Goal: Task Accomplishment & Management: Complete application form

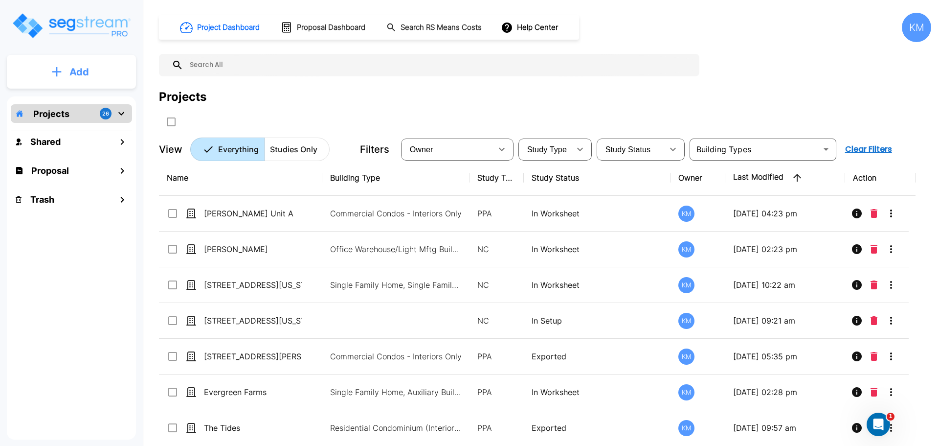
click at [78, 79] on p "Add" at bounding box center [79, 72] width 20 height 15
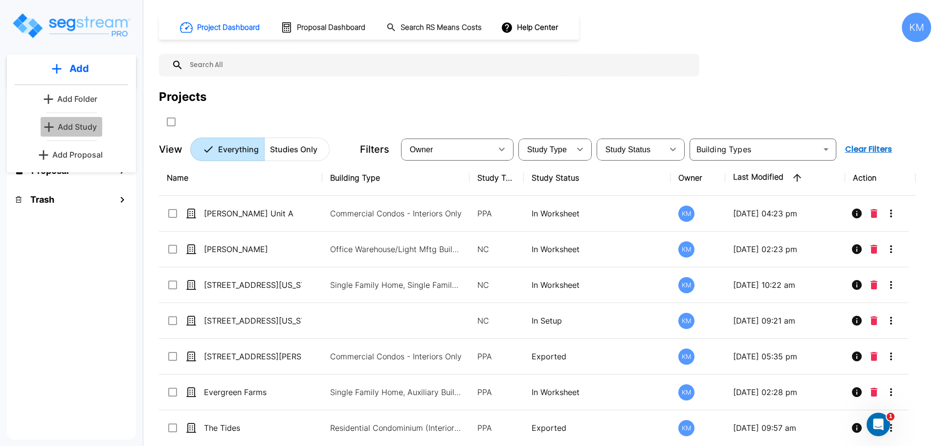
click at [71, 125] on p "Add Study" at bounding box center [77, 127] width 39 height 12
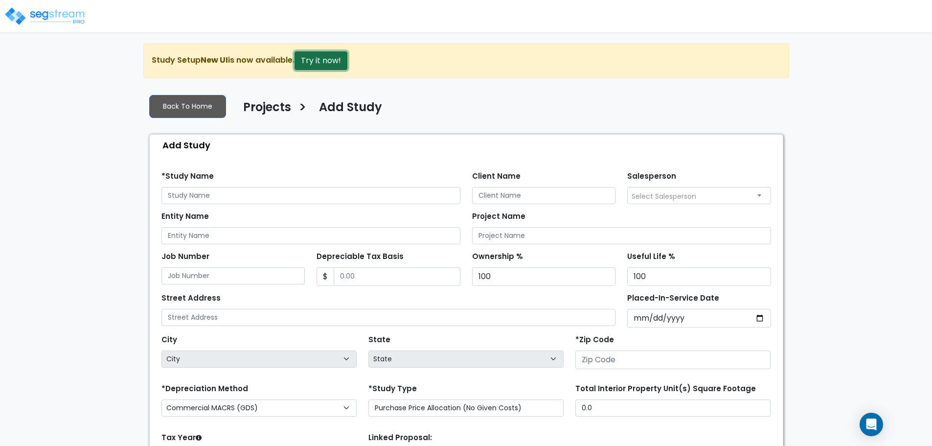
click at [315, 66] on button "Try it now!" at bounding box center [321, 60] width 53 height 19
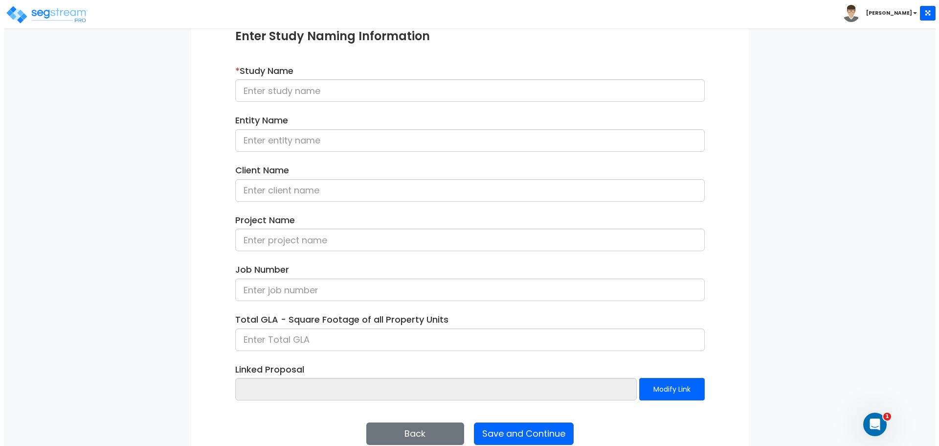
scroll to position [139, 0]
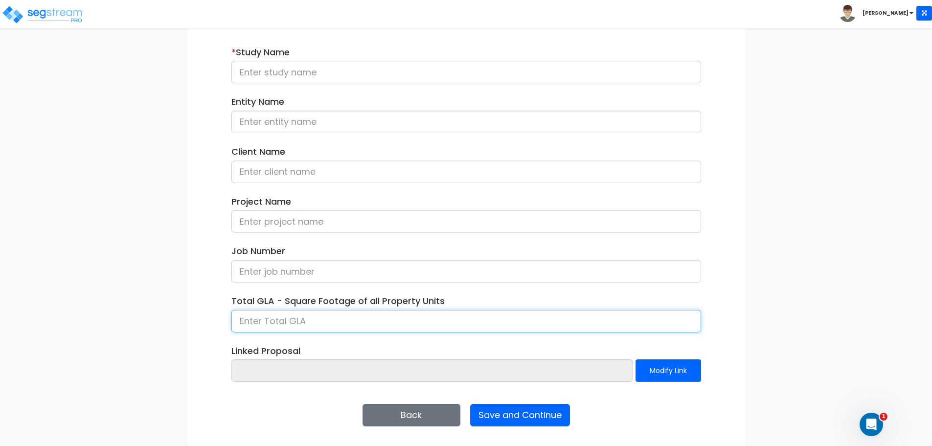
click at [388, 326] on input at bounding box center [466, 321] width 470 height 23
click at [349, 320] on input at bounding box center [466, 321] width 470 height 23
click at [418, 419] on button "Back" at bounding box center [412, 415] width 98 height 23
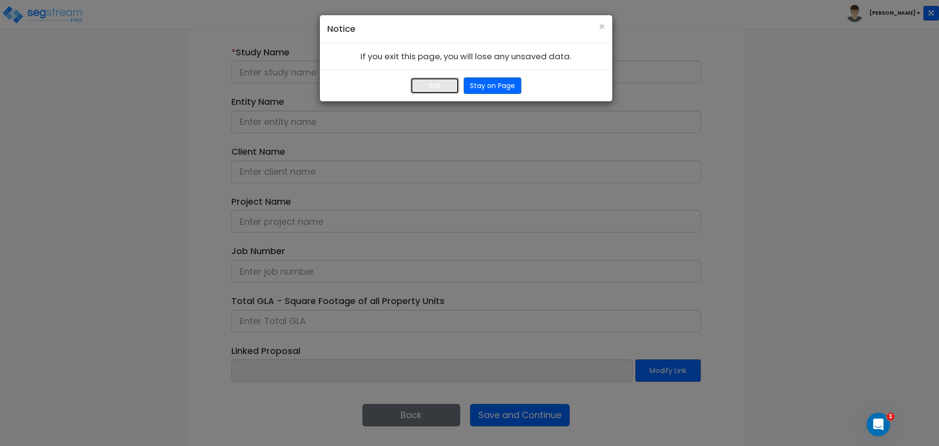
click at [436, 87] on button "Exit" at bounding box center [435, 85] width 49 height 17
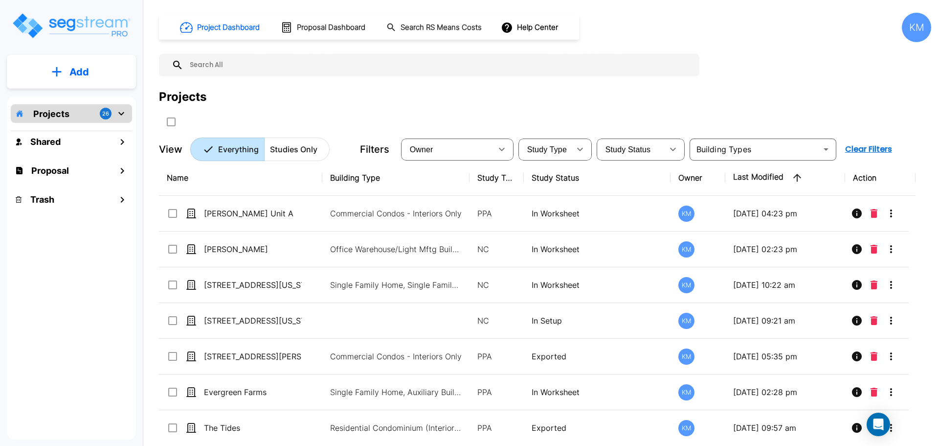
click at [68, 63] on button "Add" at bounding box center [71, 72] width 129 height 28
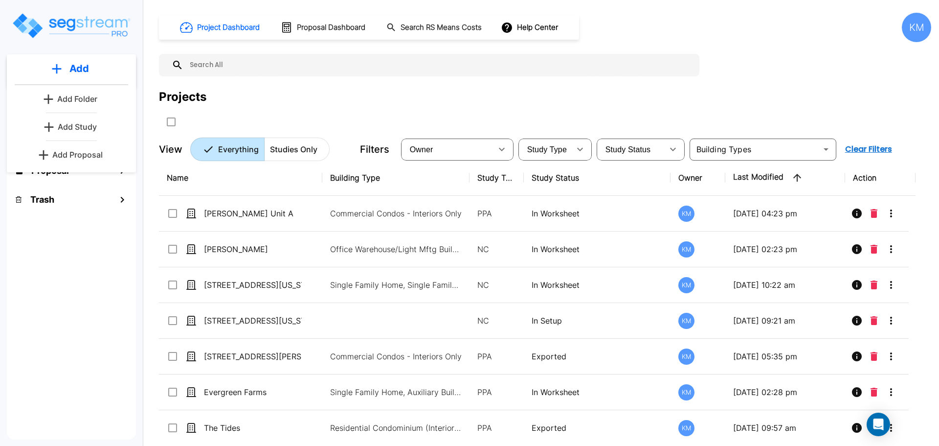
click at [61, 120] on link "Add Study" at bounding box center [72, 127] width 62 height 20
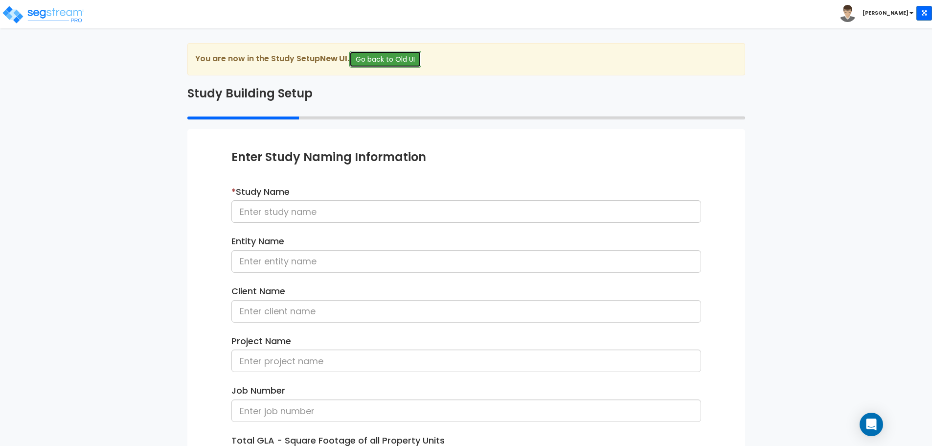
click at [401, 62] on button "Go back to Old UI" at bounding box center [385, 59] width 72 height 17
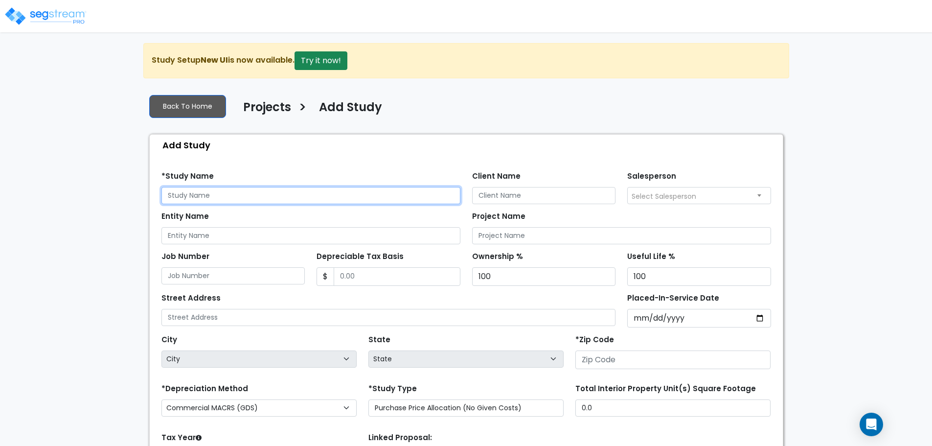
click at [285, 201] on input "text" at bounding box center [310, 195] width 299 height 17
click at [313, 200] on input "text" at bounding box center [310, 195] width 299 height 17
click at [421, 195] on input "text" at bounding box center [310, 195] width 299 height 17
type input "[STREET_ADDRESS][PERSON_NAME]"
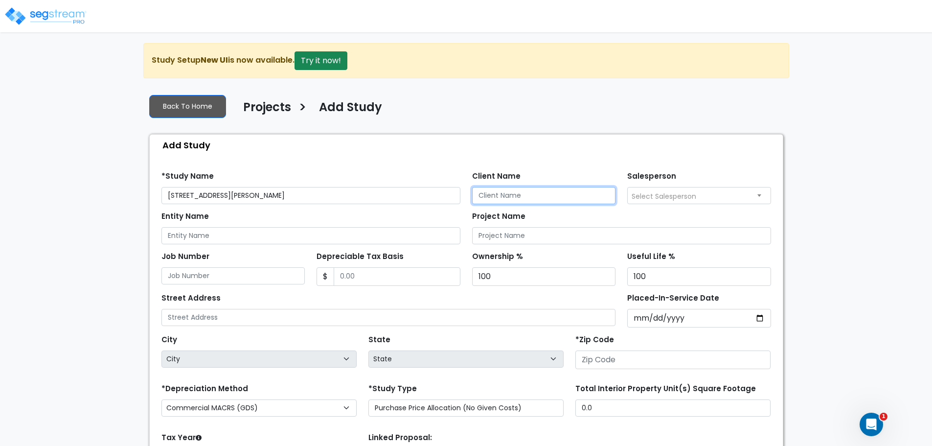
click at [543, 197] on input "Client Name" at bounding box center [544, 195] width 144 height 17
type input "[PERSON_NAME] & [PERSON_NAME]"
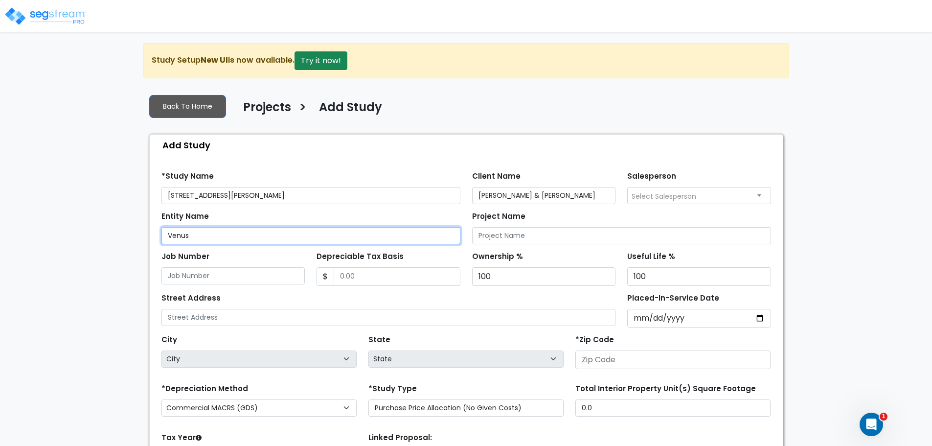
click at [211, 234] on input "Venus" at bounding box center [310, 235] width 299 height 17
type input "Ventus Investments"
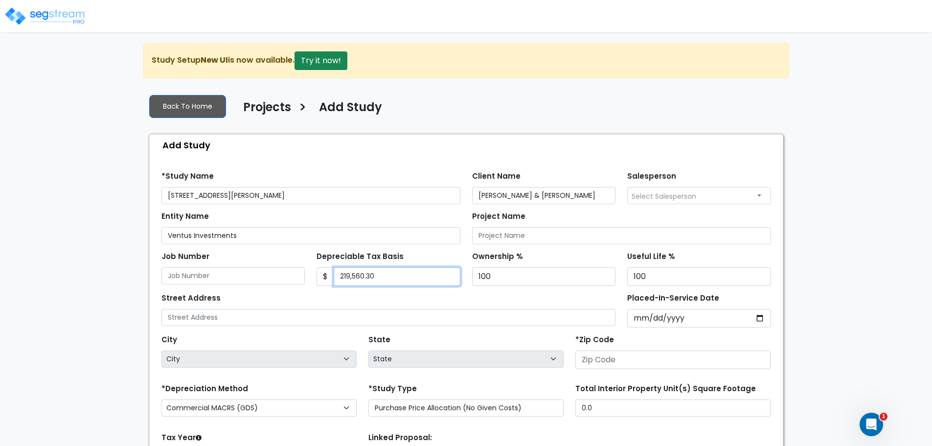
type input "219,560.30"
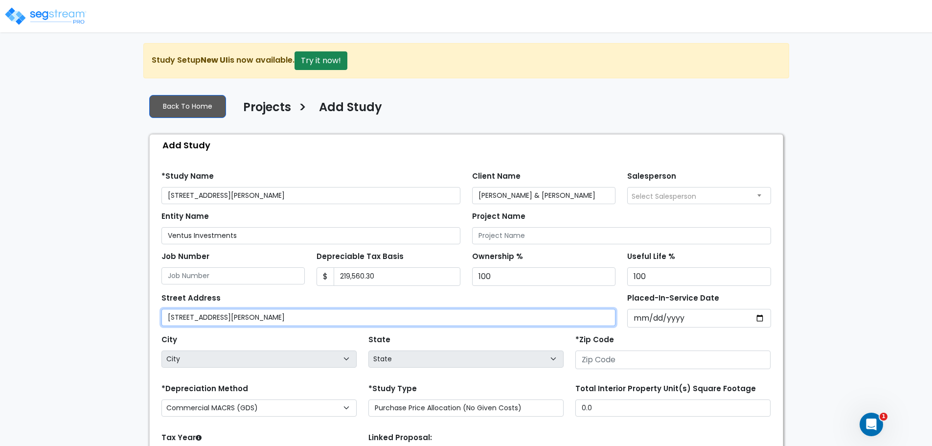
type input "[STREET_ADDRESS][PERSON_NAME]"
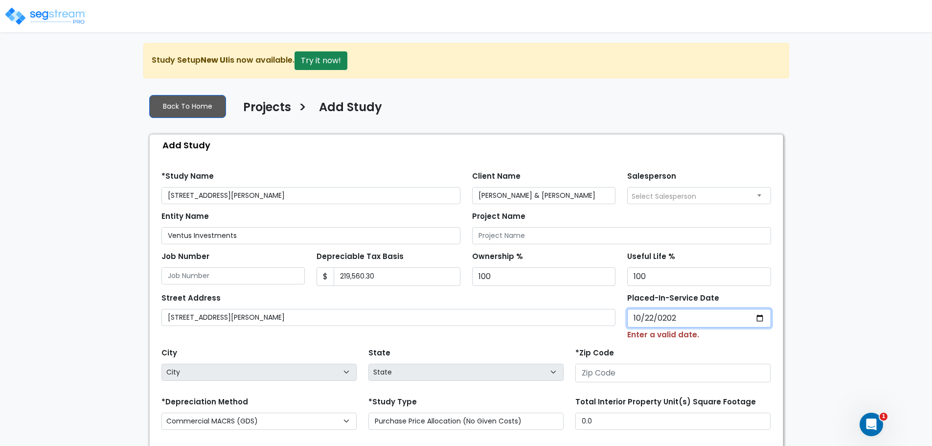
type input "[DATE]"
select select "2021"
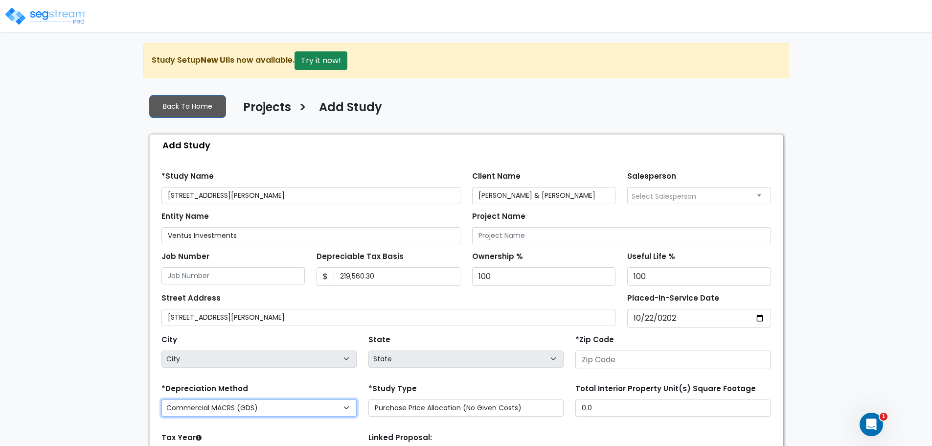
select select "National Average"
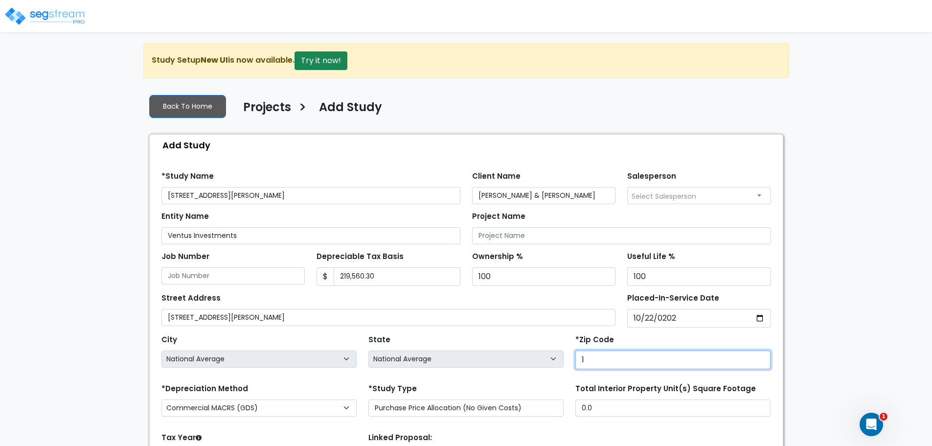
type input "19"
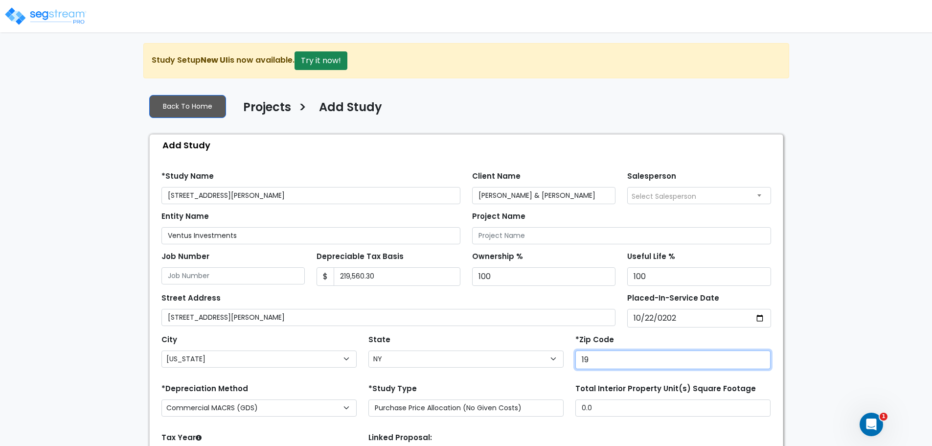
select select "PA"
type input "1990"
select select "DE"
type input "19904"
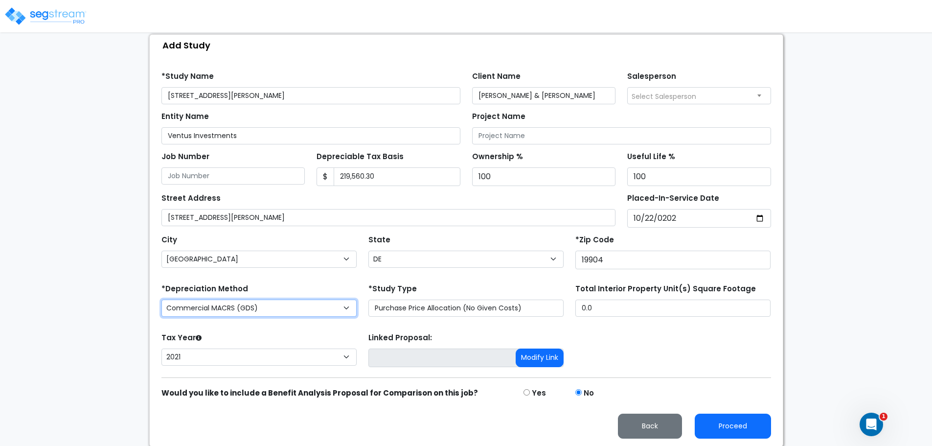
scroll to position [101, 0]
click at [315, 308] on select "Commercial MACRS (GDS) Residential Rental MACRS (GDS) Commercial MACRS (GDS) QIP" at bounding box center [258, 306] width 195 height 17
select select "RRM(_31"
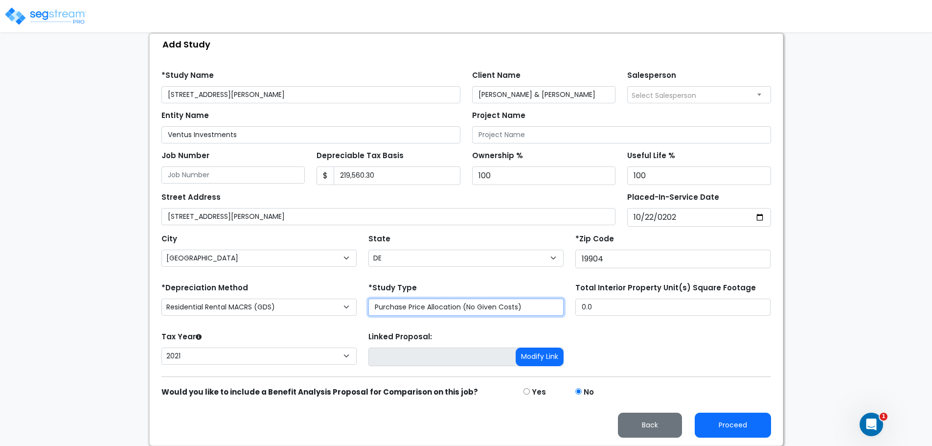
click at [479, 308] on select "Purchase Price Allocation (No Given Costs) New Construction / Reno / TI's (Give…" at bounding box center [465, 306] width 195 height 17
click at [368, 298] on select "Purchase Price Allocation (No Given Costs) New Construction / Reno / TI's (Give…" at bounding box center [465, 306] width 195 height 17
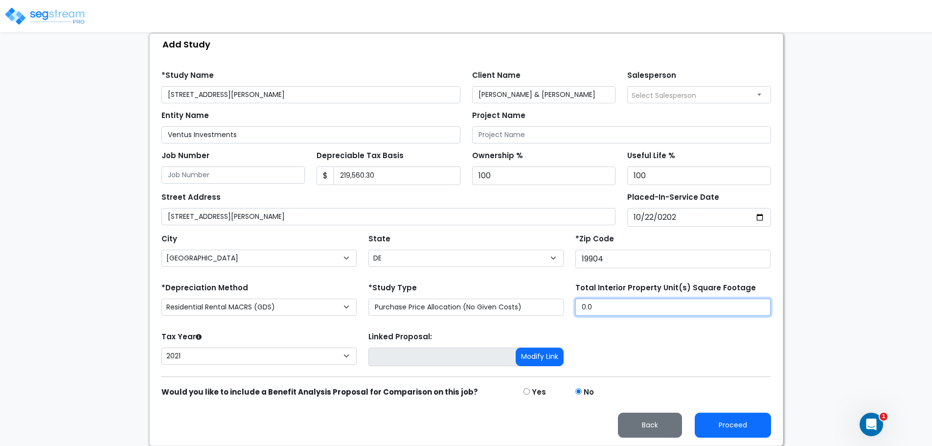
click at [618, 306] on input "0.0" at bounding box center [672, 306] width 195 height 17
click at [611, 306] on input "0.0" at bounding box center [672, 306] width 195 height 17
drag, startPoint x: 598, startPoint y: 310, endPoint x: 565, endPoint y: 309, distance: 33.3
click at [565, 309] on div "*Depreciation Method Commercial MACRS (GDS) Residential Rental MACRS (GDS) Comm…" at bounding box center [466, 299] width 621 height 39
type input "1,550"
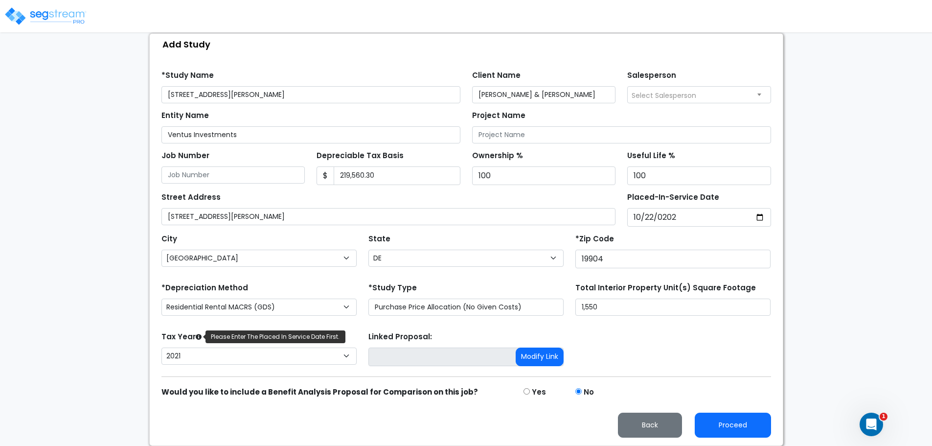
click at [199, 334] on icon at bounding box center [199, 337] width 6 height 6
click at [199, 347] on select "2026 2025 2024 2023 2022 2021" at bounding box center [258, 355] width 195 height 17
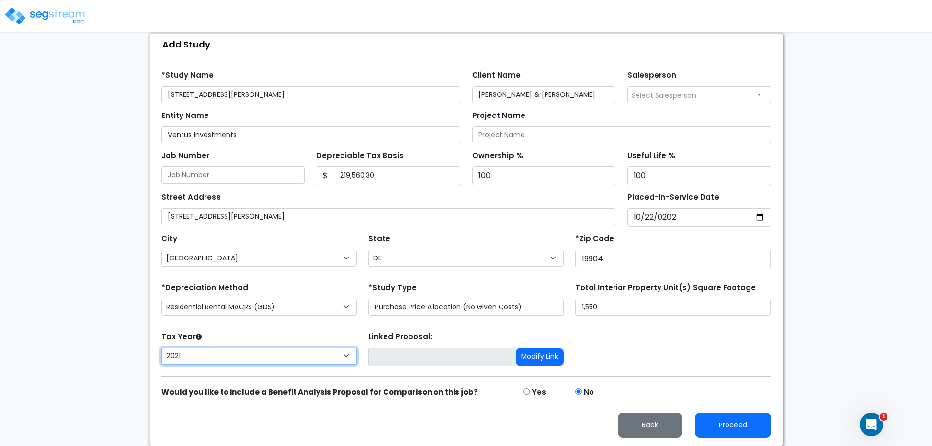
click at [334, 348] on select "2026 2025 2024 2023 2022 2021" at bounding box center [258, 355] width 195 height 17
select select "2025"
click at [161, 347] on select "2026 2025 2024 2023 2022 2021" at bounding box center [258, 355] width 195 height 17
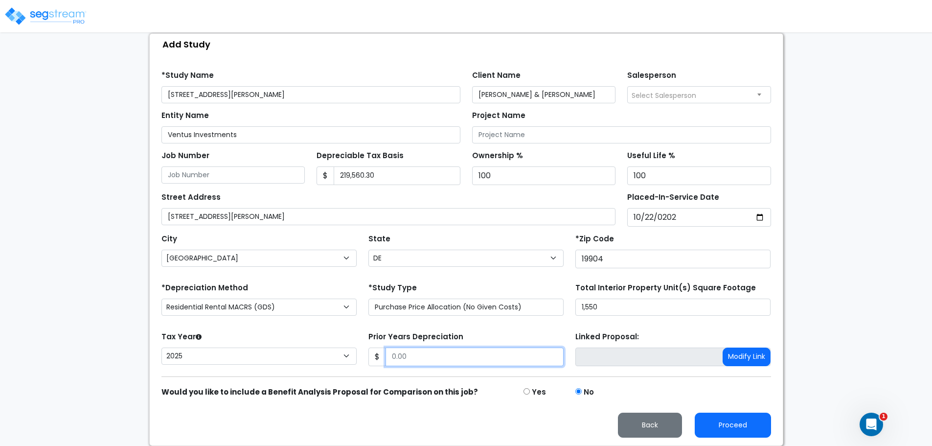
click at [449, 357] on input "Prior Years Depreciation" at bounding box center [475, 356] width 178 height 19
click at [510, 355] on input "Prior Years Depreciation" at bounding box center [475, 356] width 178 height 19
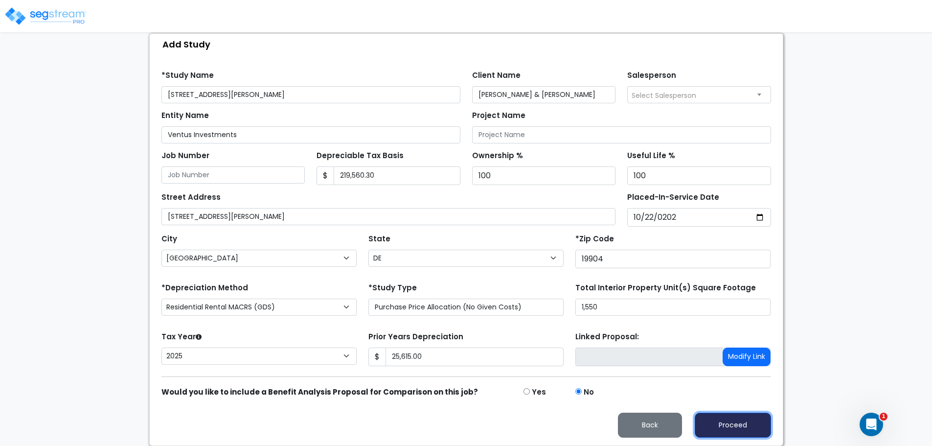
click at [721, 422] on button "Proceed" at bounding box center [733, 424] width 76 height 25
type input "25615"
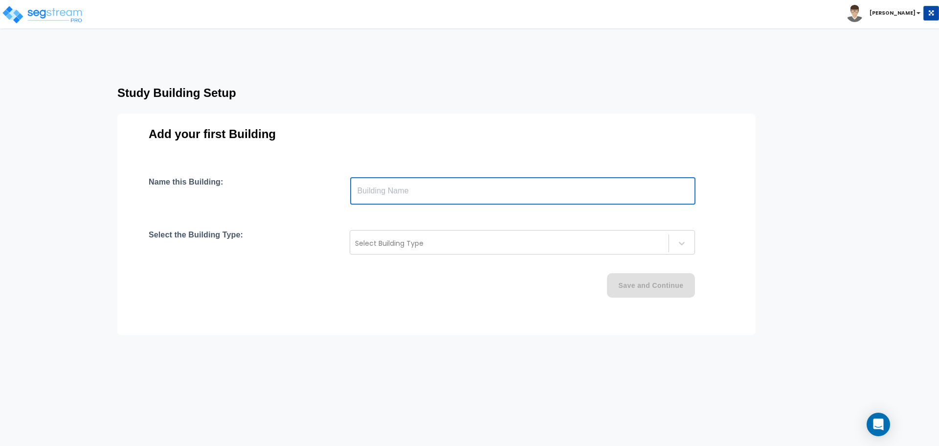
click at [435, 199] on input "text" at bounding box center [522, 190] width 345 height 27
click at [448, 195] on input "text" at bounding box center [522, 190] width 345 height 27
type input "Town House"
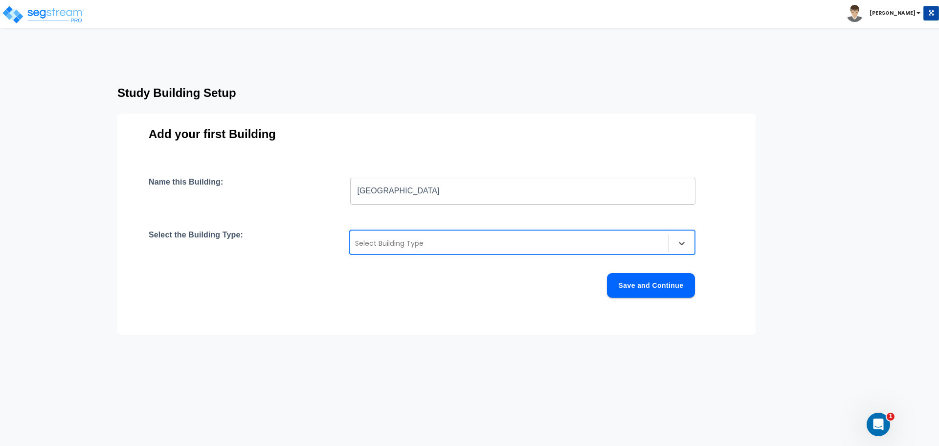
click at [504, 238] on div at bounding box center [509, 243] width 309 height 12
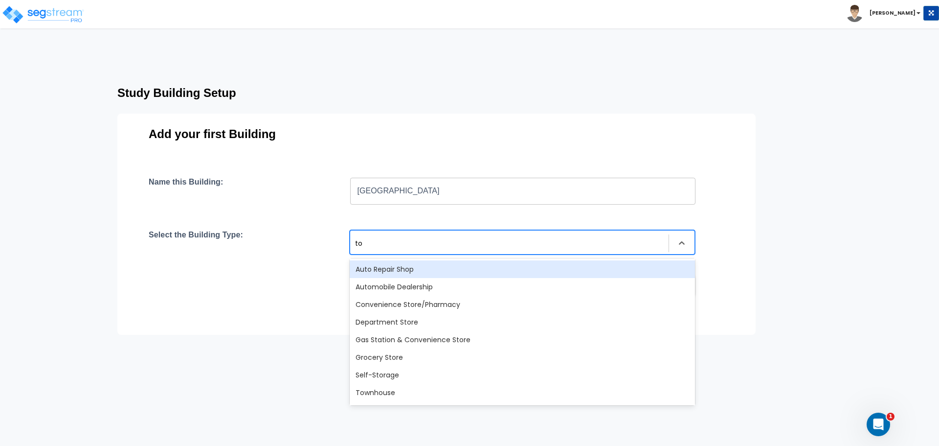
type input "tow"
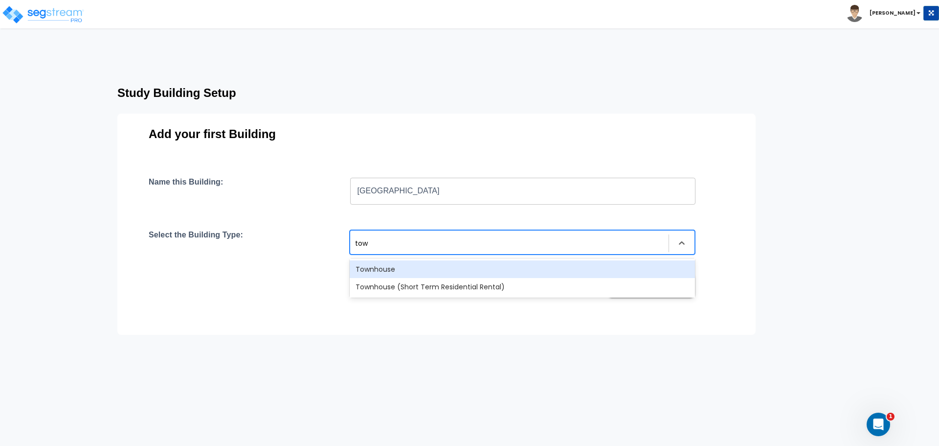
click at [463, 264] on div "Townhouse" at bounding box center [522, 269] width 345 height 18
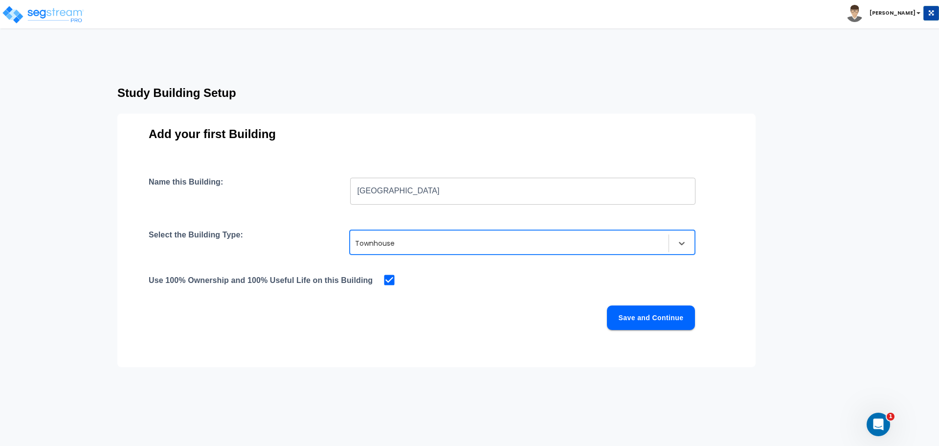
click at [637, 313] on button "Save and Continue" at bounding box center [651, 317] width 88 height 24
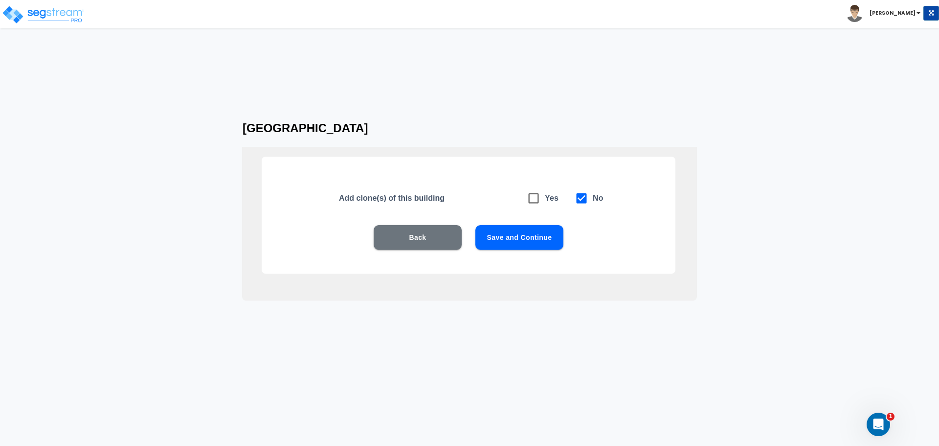
click at [512, 237] on button "Save and Continue" at bounding box center [520, 237] width 88 height 24
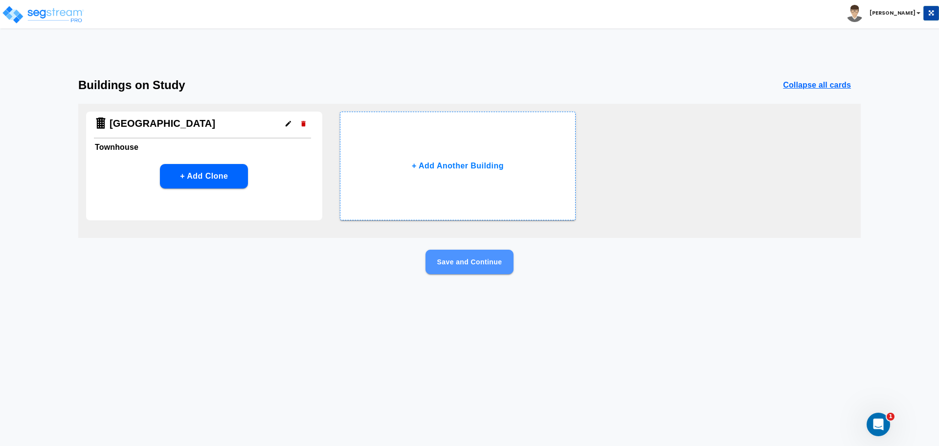
click at [471, 263] on button "Save and Continue" at bounding box center [470, 262] width 88 height 24
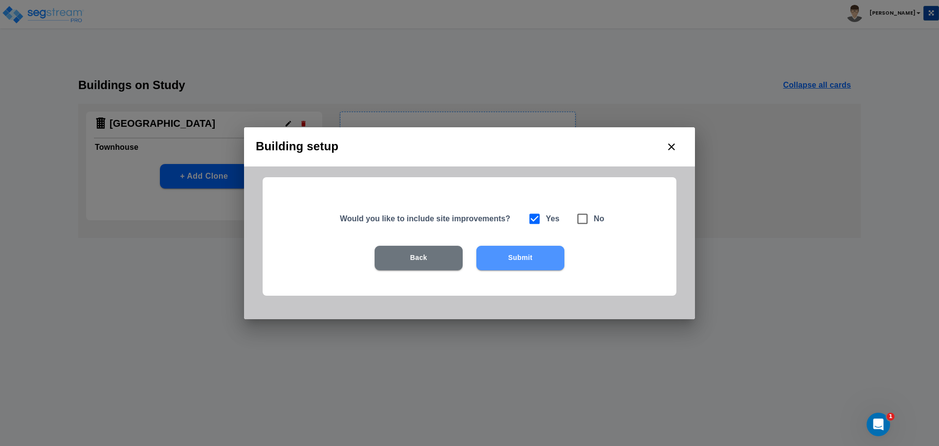
click at [528, 257] on button "Submit" at bounding box center [521, 258] width 88 height 24
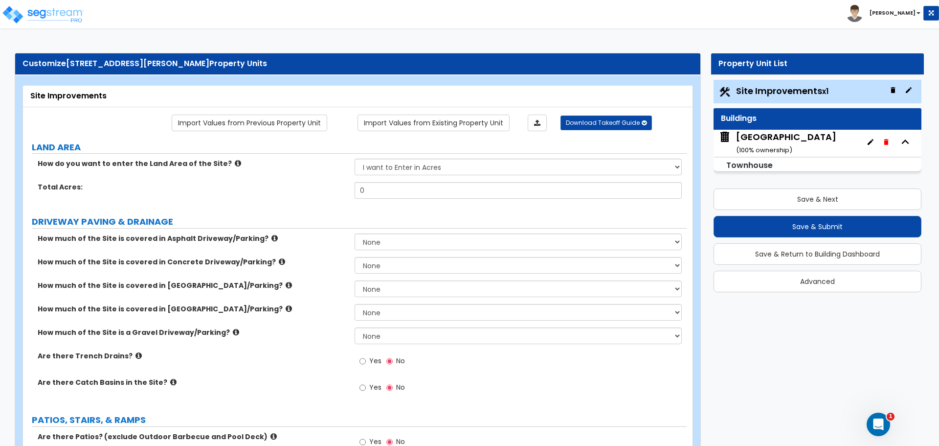
click at [235, 161] on icon at bounding box center [238, 163] width 6 height 7
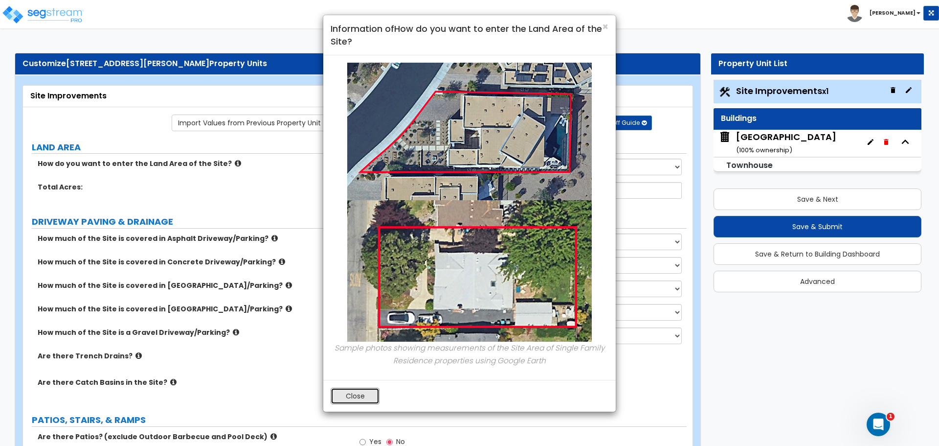
drag, startPoint x: 358, startPoint y: 397, endPoint x: 358, endPoint y: 384, distance: 13.2
click at [358, 397] on button "Close" at bounding box center [355, 396] width 49 height 17
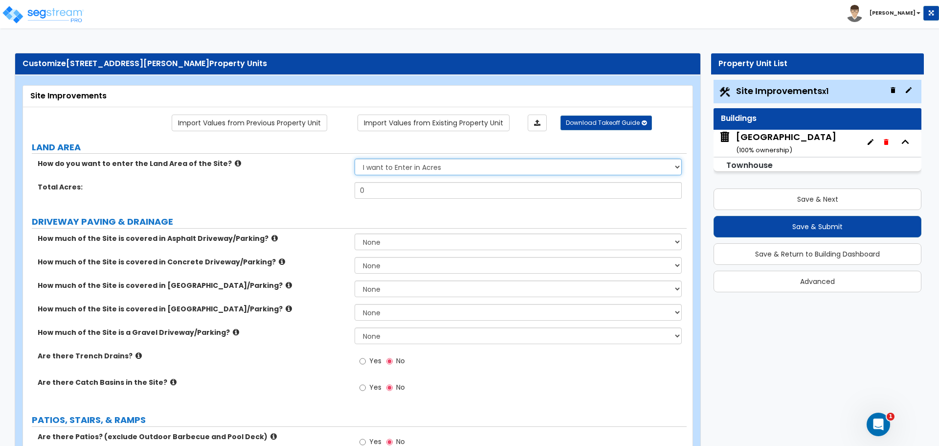
click at [397, 173] on select "I want to Enter in Acres I want to Enter in Square Feet" at bounding box center [518, 167] width 327 height 17
select select "2"
click at [355, 159] on select "I want to Enter in Acres I want to Enter in Square Feet" at bounding box center [518, 167] width 327 height 17
click at [489, 165] on select "I want to Enter in Acres I want to Enter in Square Feet" at bounding box center [518, 167] width 327 height 17
click at [355, 159] on select "I want to Enter in Acres I want to Enter in Square Feet" at bounding box center [518, 167] width 327 height 17
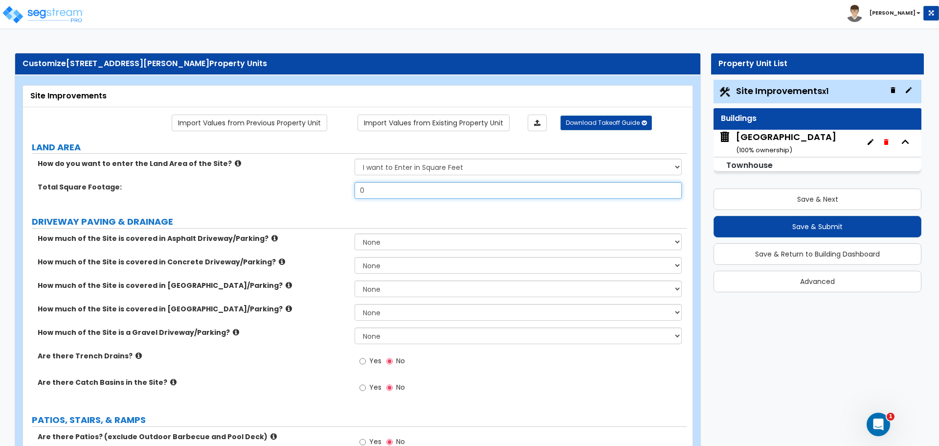
click at [420, 191] on input "0" at bounding box center [518, 190] width 327 height 17
drag, startPoint x: 410, startPoint y: 188, endPoint x: 279, endPoint y: 192, distance: 130.7
click at [279, 192] on div "Total Square Footage: 0" at bounding box center [355, 193] width 664 height 23
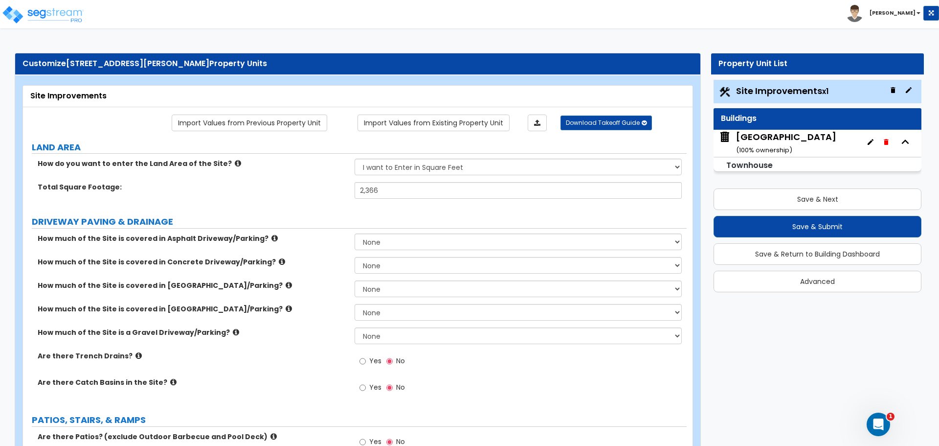
drag, startPoint x: 422, startPoint y: 178, endPoint x: 386, endPoint y: 178, distance: 36.2
click at [386, 178] on div "How do you want to enter the Land Area of the Site? I want to Enter in Acres I …" at bounding box center [355, 170] width 664 height 23
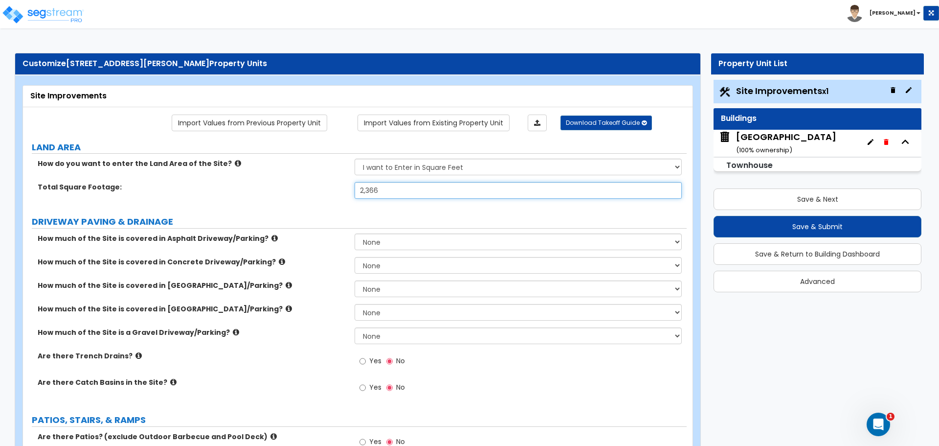
click at [419, 186] on input "2,366" at bounding box center [518, 190] width 327 height 17
drag, startPoint x: 413, startPoint y: 193, endPoint x: 317, endPoint y: 185, distance: 96.7
click at [319, 187] on div "Total Square Footage: 2,366" at bounding box center [355, 193] width 664 height 23
type input "2,077"
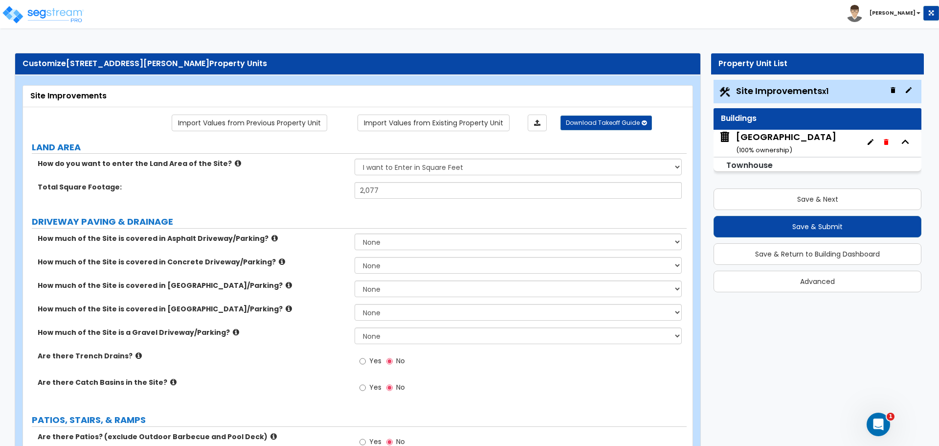
click at [272, 240] on icon at bounding box center [275, 237] width 6 height 7
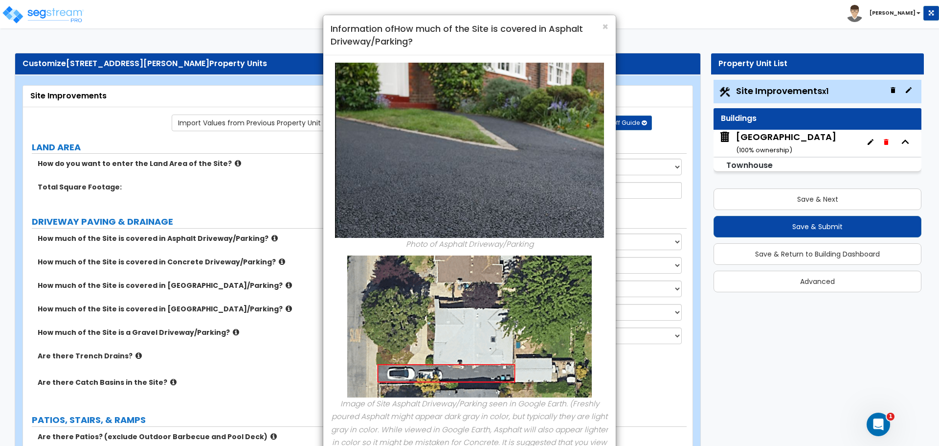
click at [263, 240] on div "× Information of How much of the Site is covered in Asphalt Driveway/Parking? P…" at bounding box center [469, 223] width 939 height 446
click at [603, 25] on span "×" at bounding box center [605, 27] width 6 height 14
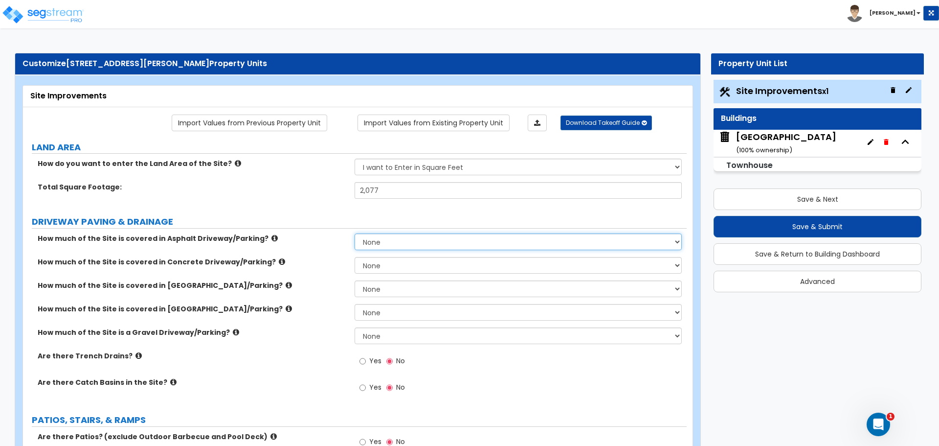
click at [397, 243] on select "None I want to Enter an Approximate Percentage I want to Enter the Square Foota…" at bounding box center [518, 241] width 327 height 17
select select "2"
click at [355, 233] on select "None I want to Enter an Approximate Percentage I want to Enter the Square Foota…" at bounding box center [518, 241] width 327 height 17
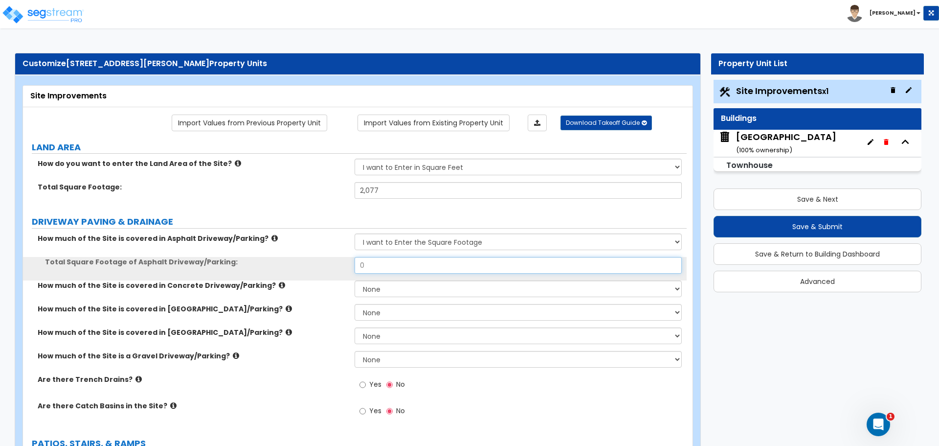
drag, startPoint x: 389, startPoint y: 272, endPoint x: 383, endPoint y: 269, distance: 7.0
click at [386, 272] on input "0" at bounding box center [518, 265] width 327 height 17
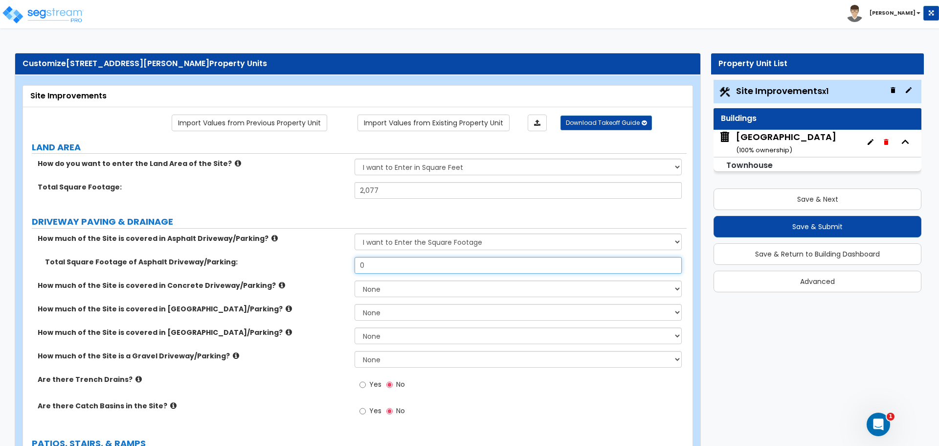
drag, startPoint x: 381, startPoint y: 268, endPoint x: 323, endPoint y: 245, distance: 62.8
click at [322, 261] on div "Total Square Footage of Asphalt Driveway/Parking: 0" at bounding box center [355, 268] width 664 height 23
type input "387"
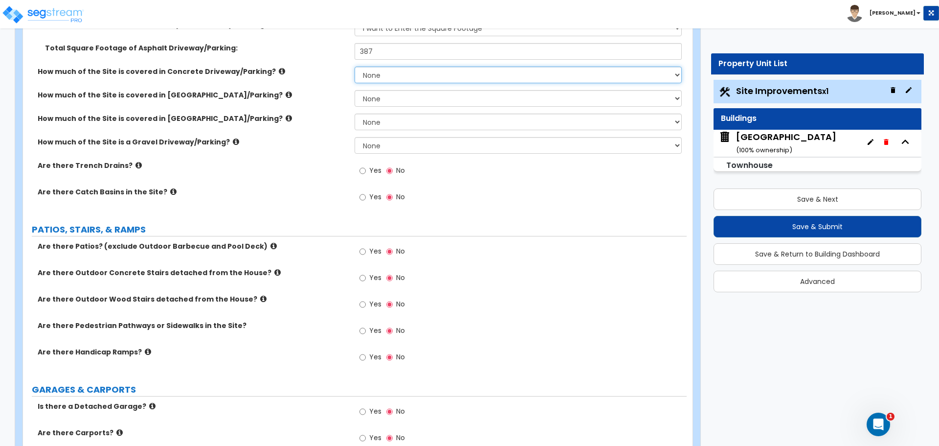
scroll to position [245, 0]
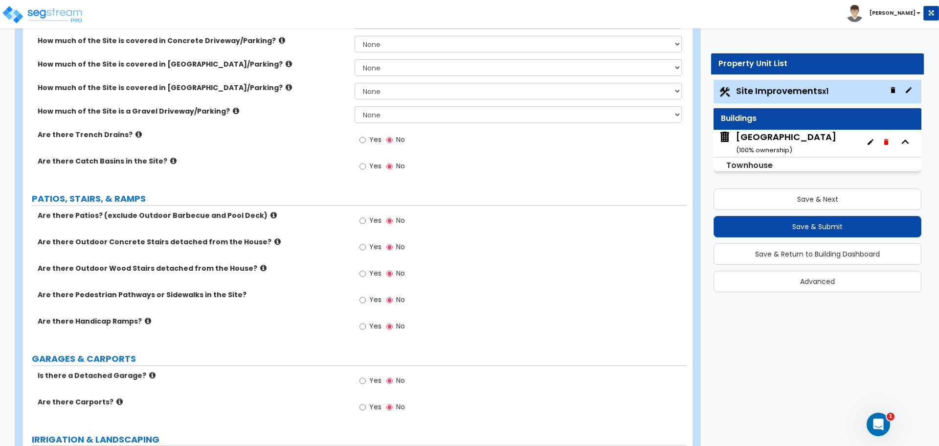
click at [271, 212] on icon at bounding box center [274, 214] width 6 height 7
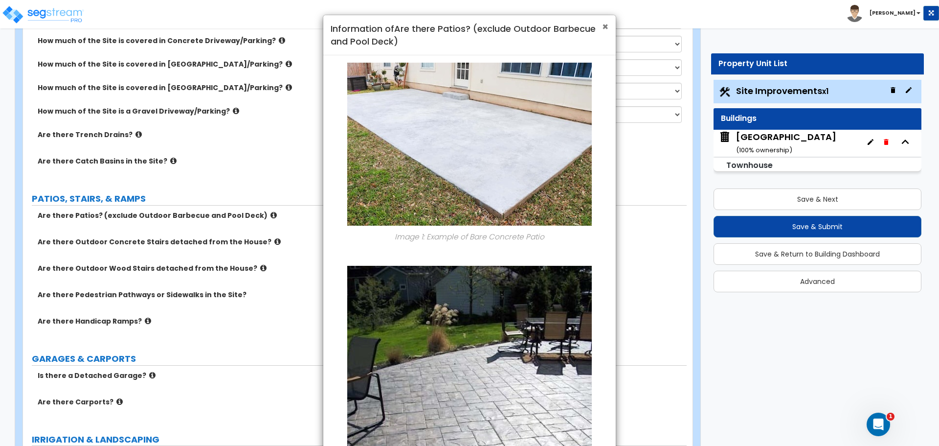
click at [605, 27] on span "×" at bounding box center [605, 27] width 6 height 14
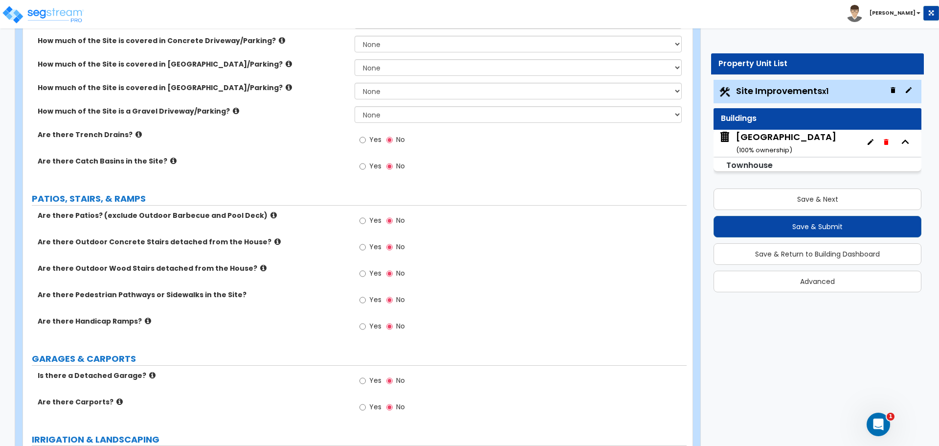
click at [271, 211] on icon at bounding box center [274, 214] width 6 height 7
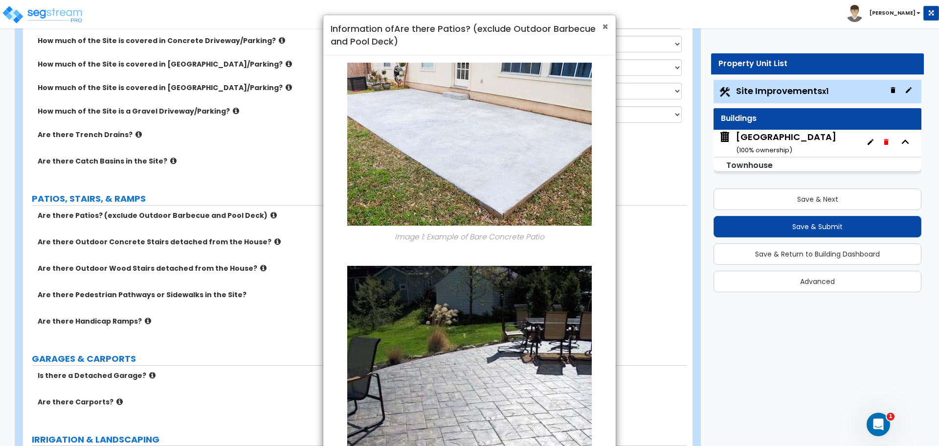
drag, startPoint x: 603, startPoint y: 24, endPoint x: 437, endPoint y: 131, distance: 197.1
click at [603, 24] on span "×" at bounding box center [605, 27] width 6 height 14
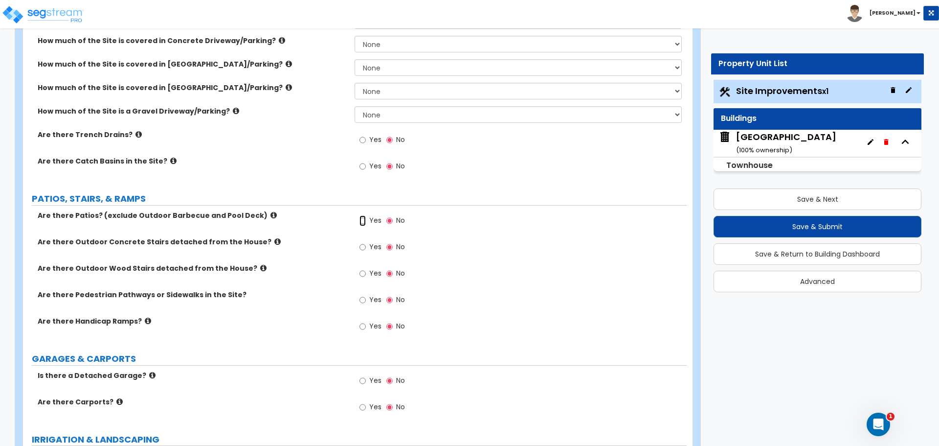
click at [365, 221] on input "Yes" at bounding box center [363, 220] width 6 height 11
radio input "true"
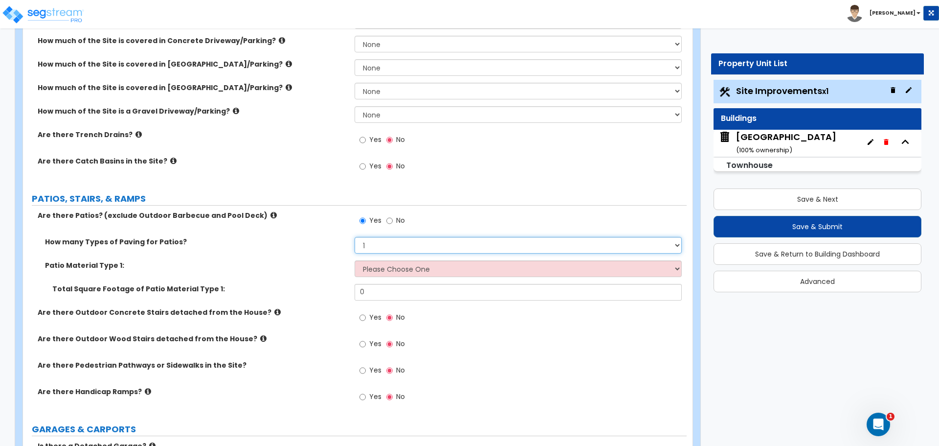
click at [380, 246] on select "1 2 3 4" at bounding box center [518, 245] width 327 height 17
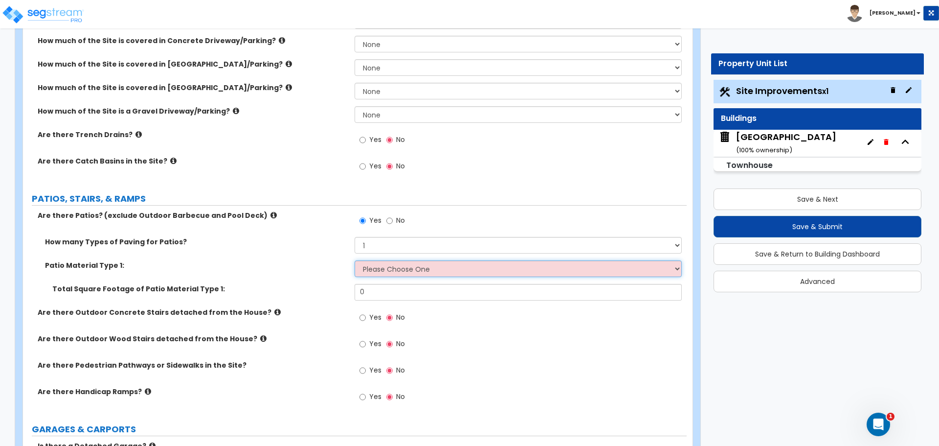
click at [392, 267] on select "Please Choose One Bare Concrete Stamped Concrete Brick Pavers Stone Pavers Tile…" at bounding box center [518, 268] width 327 height 17
select select "4"
click at [355, 260] on select "Please Choose One Bare Concrete Stamped Concrete Brick Pavers Stone Pavers Tile…" at bounding box center [518, 268] width 327 height 17
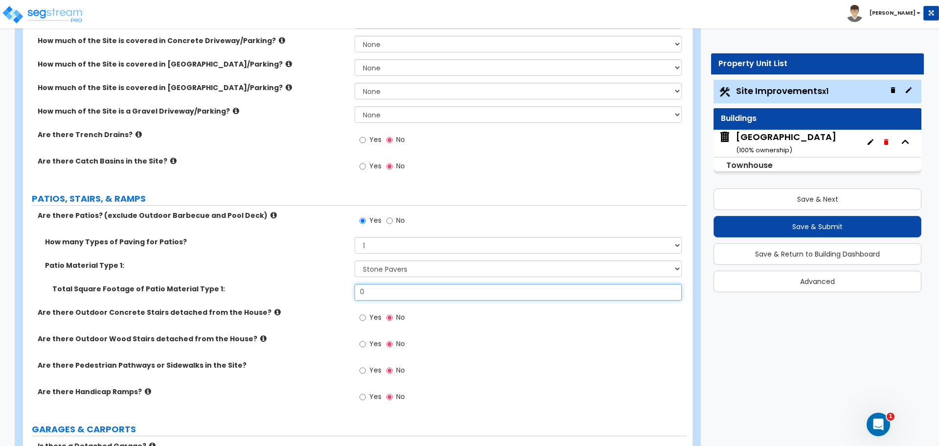
click at [403, 290] on input "0" at bounding box center [518, 292] width 327 height 17
click at [404, 287] on input "0" at bounding box center [518, 292] width 327 height 17
drag, startPoint x: 395, startPoint y: 293, endPoint x: 336, endPoint y: 285, distance: 59.3
click at [338, 287] on div "Total Square Footage of Patio Material Type 1: 0" at bounding box center [355, 295] width 664 height 23
type input "123"
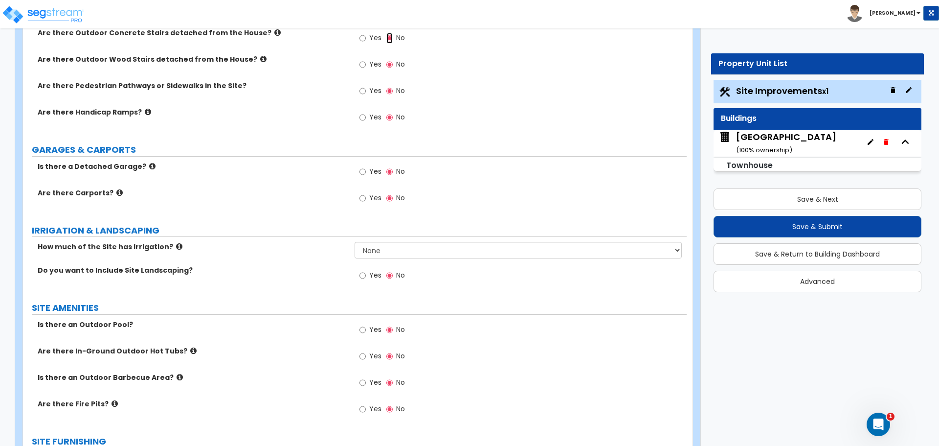
scroll to position [571, 0]
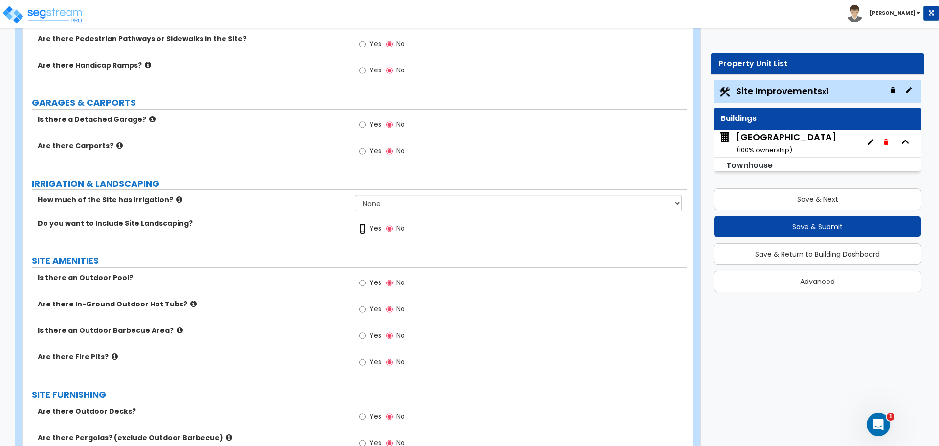
click at [365, 230] on input "Yes" at bounding box center [363, 228] width 6 height 11
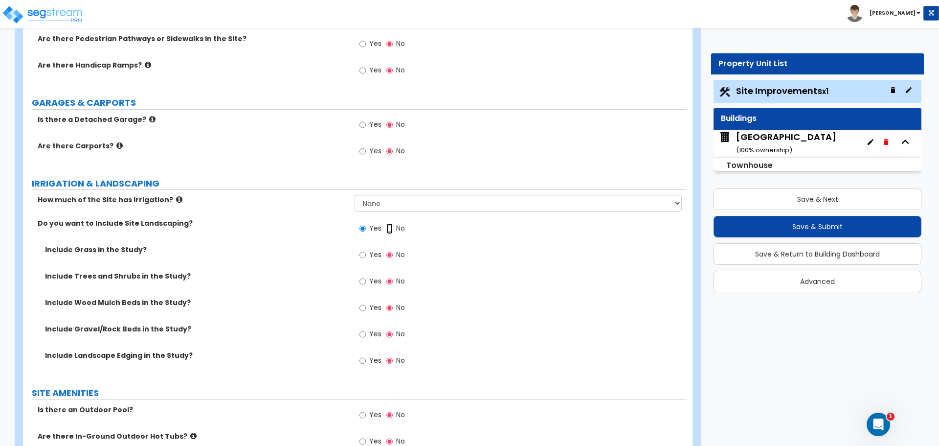
click at [392, 230] on input "No" at bounding box center [390, 228] width 6 height 11
radio input "false"
radio input "true"
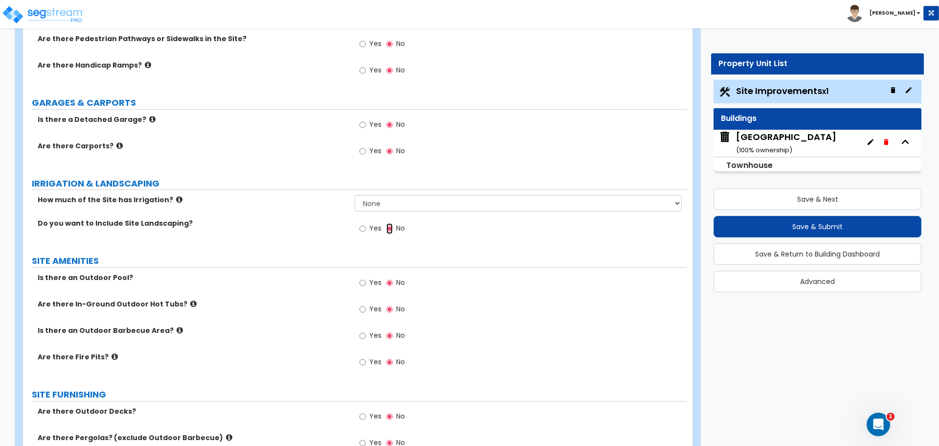
scroll to position [652, 0]
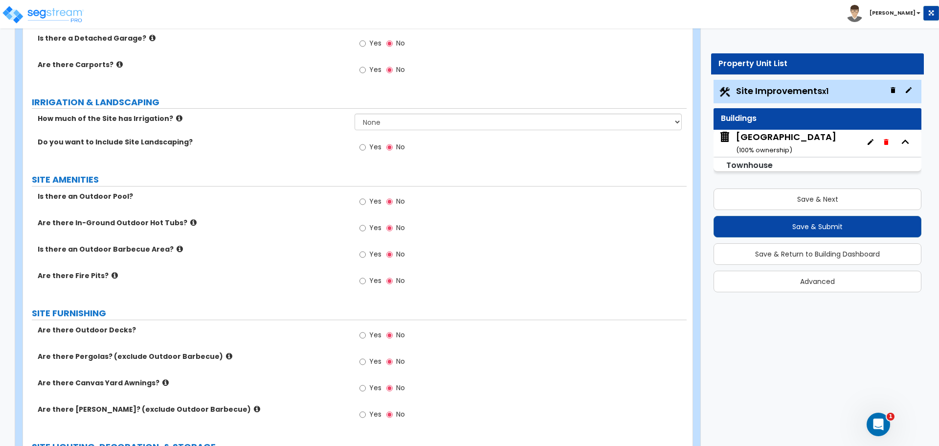
click at [177, 249] on icon at bounding box center [180, 248] width 6 height 7
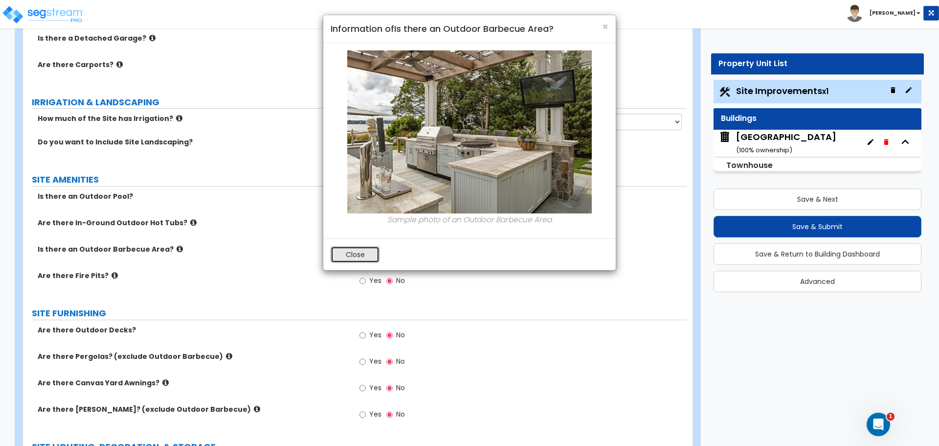
drag, startPoint x: 360, startPoint y: 251, endPoint x: 335, endPoint y: 257, distance: 25.3
click at [360, 251] on button "Close" at bounding box center [355, 254] width 49 height 17
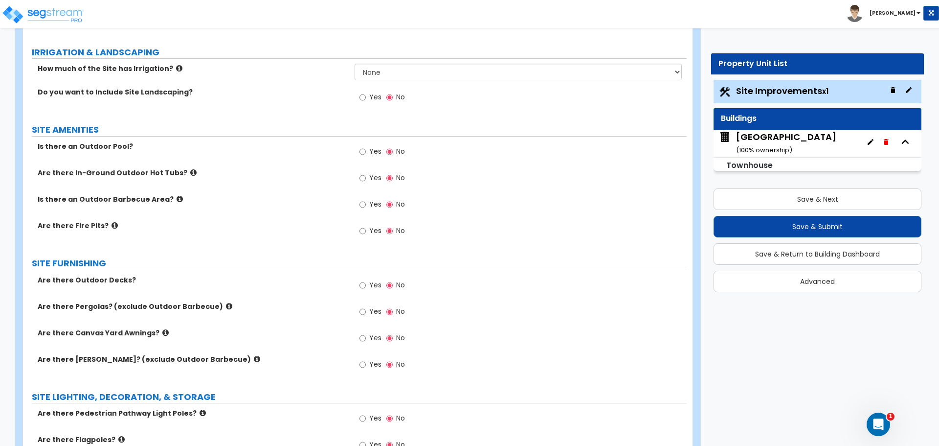
scroll to position [734, 0]
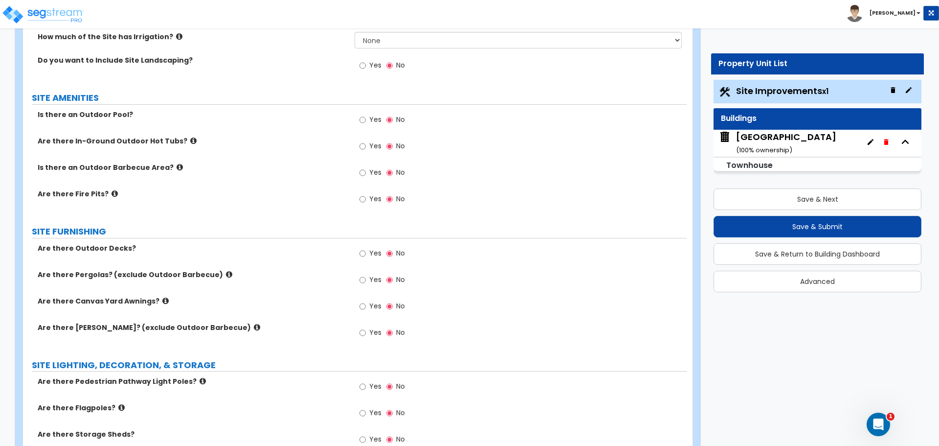
drag, startPoint x: 116, startPoint y: 250, endPoint x: 123, endPoint y: 248, distance: 7.1
click at [116, 250] on label "Are there Outdoor Decks?" at bounding box center [193, 248] width 310 height 10
click at [362, 253] on input "Yes" at bounding box center [363, 253] width 6 height 11
radio input "true"
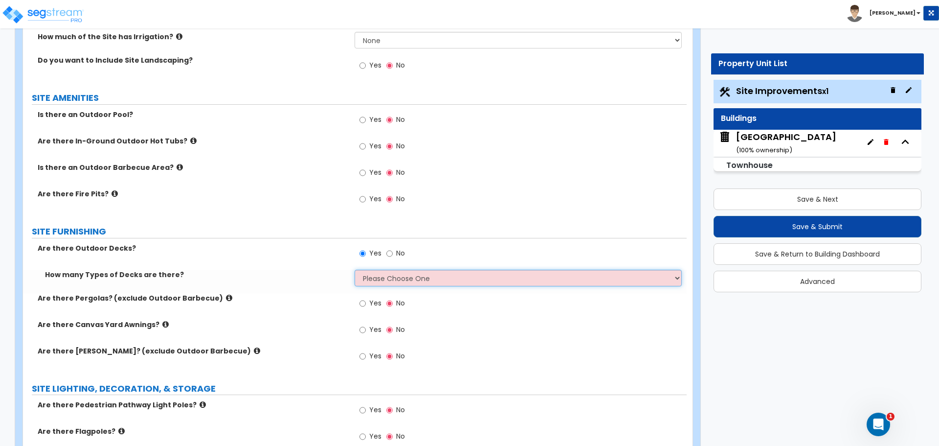
click at [390, 277] on select "Please Choose One 1 2 3 4" at bounding box center [518, 278] width 327 height 17
select select "1"
click at [355, 270] on select "Please Choose One 1 2 3 4" at bounding box center [518, 278] width 327 height 17
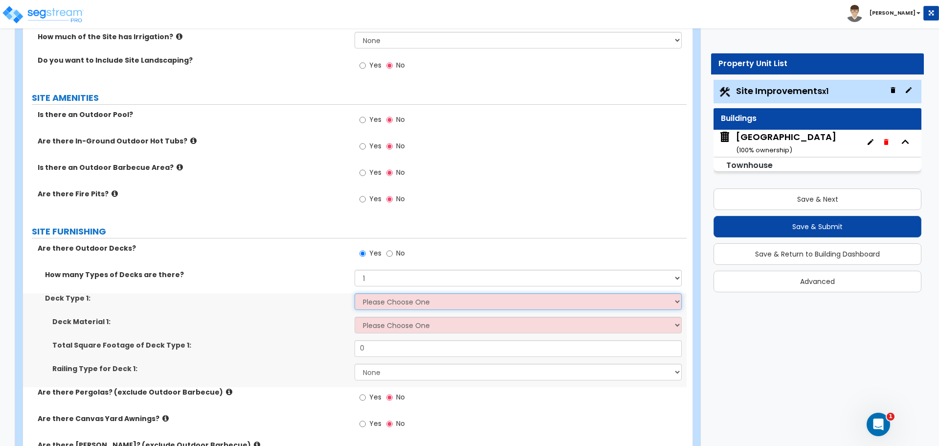
click at [394, 305] on select "Please Choose One Attached to Structure Detached from Structure" at bounding box center [518, 301] width 327 height 17
select select "1"
click at [355, 293] on select "Please Choose One Attached to Structure Detached from Structure" at bounding box center [518, 301] width 327 height 17
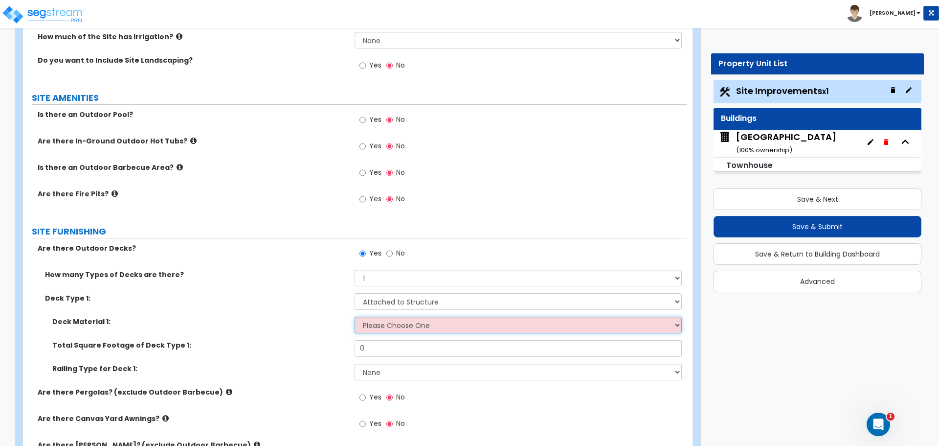
click at [397, 325] on select "Please Choose One Wood Plastic/PVC" at bounding box center [518, 325] width 327 height 17
select select "1"
click at [355, 317] on select "Please Choose One Wood Plastic/PVC" at bounding box center [518, 325] width 327 height 17
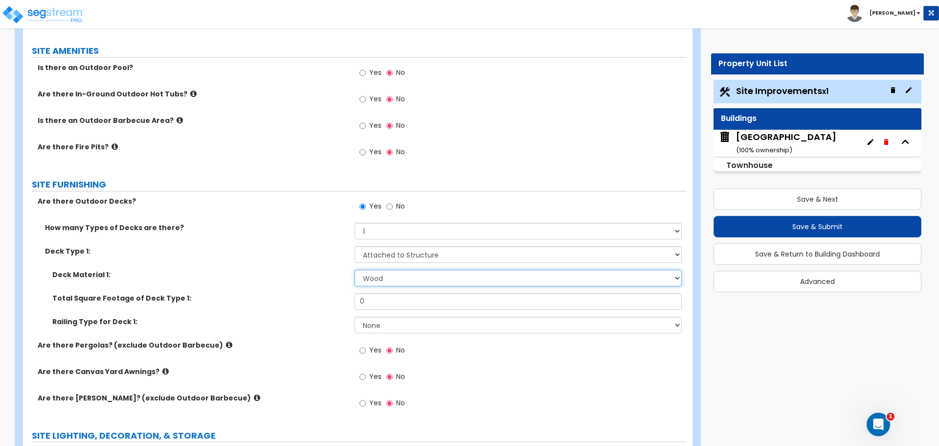
scroll to position [816, 0]
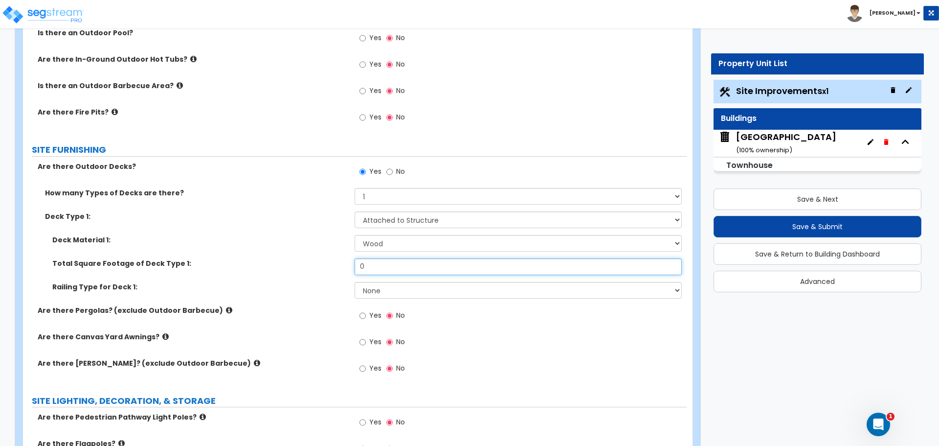
click at [391, 269] on input "0" at bounding box center [518, 266] width 327 height 17
type input "123"
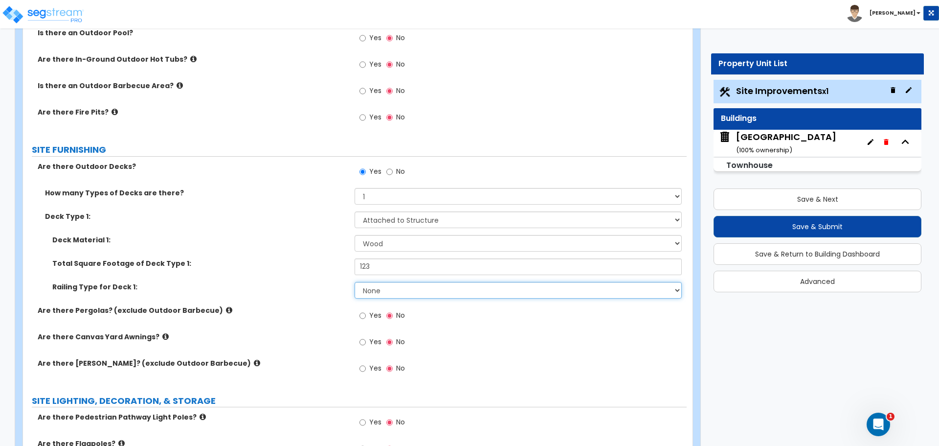
click at [395, 291] on select "None Wood Plastic" at bounding box center [518, 290] width 327 height 17
select select "1"
click at [355, 282] on select "None Wood Plastic" at bounding box center [518, 290] width 327 height 17
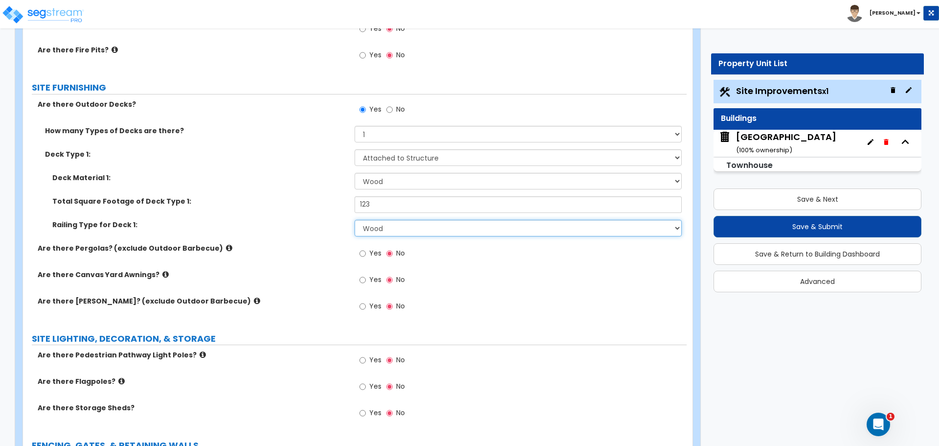
scroll to position [897, 0]
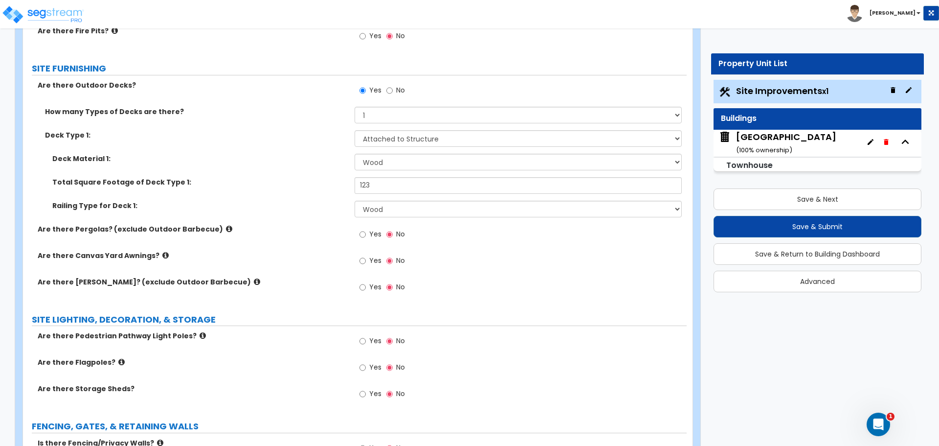
click at [163, 255] on label "Are there Canvas Yard Awnings?" at bounding box center [193, 256] width 310 height 10
click at [162, 255] on icon at bounding box center [165, 255] width 6 height 7
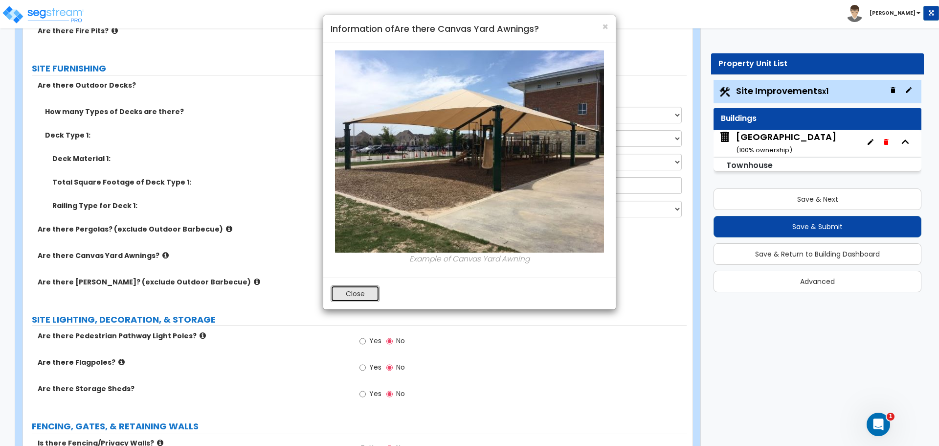
drag, startPoint x: 350, startPoint y: 290, endPoint x: 281, endPoint y: 285, distance: 69.2
click at [350, 290] on button "Close" at bounding box center [355, 293] width 49 height 17
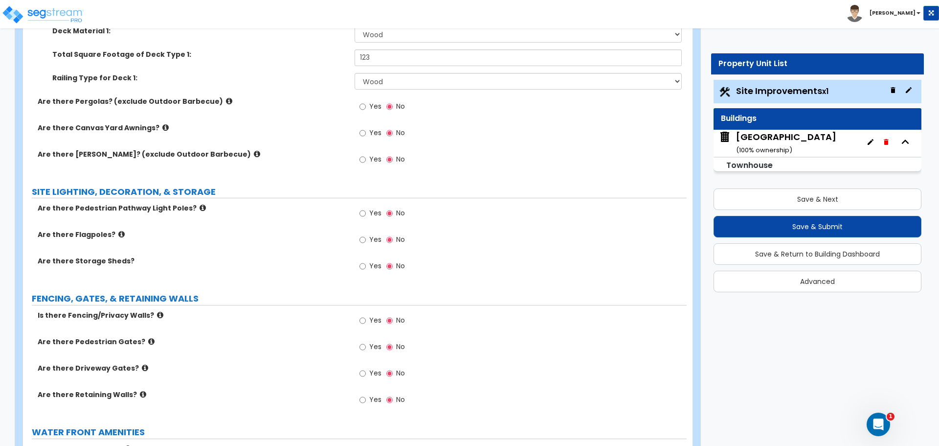
scroll to position [1060, 0]
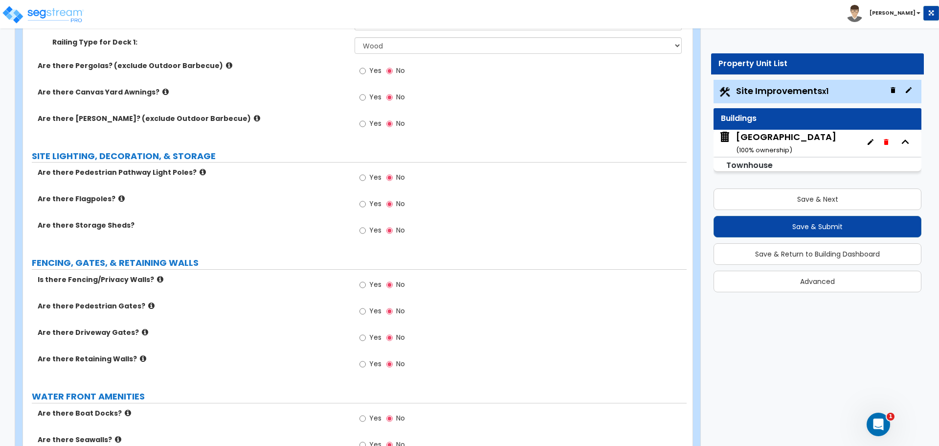
click at [200, 171] on icon at bounding box center [203, 171] width 6 height 7
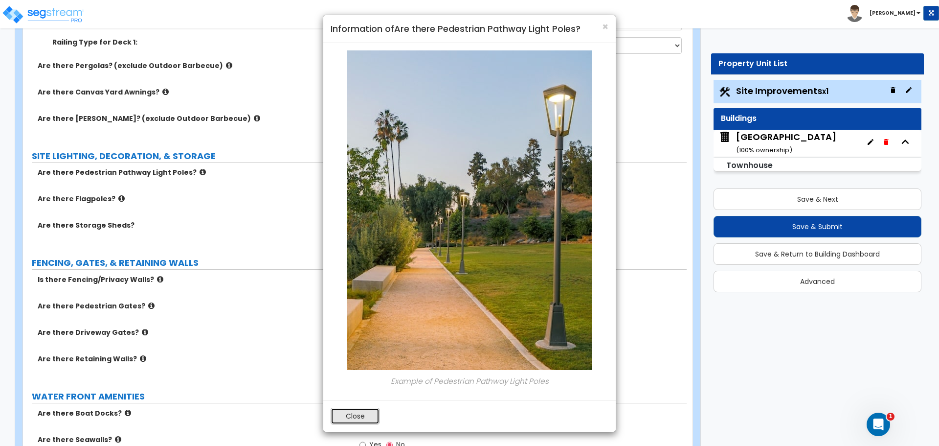
click at [356, 413] on button "Close" at bounding box center [355, 416] width 49 height 17
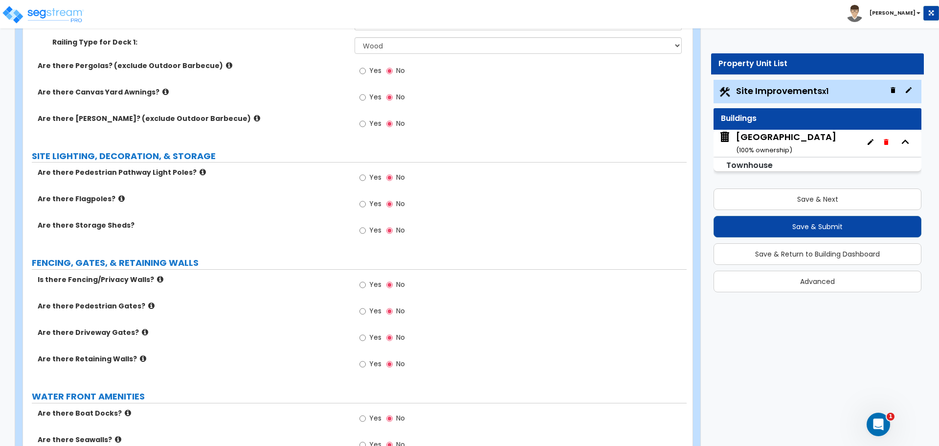
click at [112, 196] on label "Are there Flagpoles?" at bounding box center [193, 199] width 310 height 10
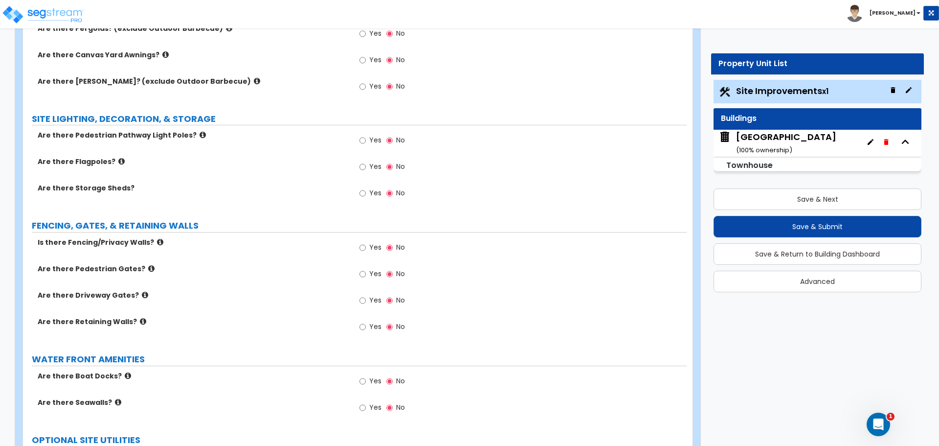
scroll to position [1142, 0]
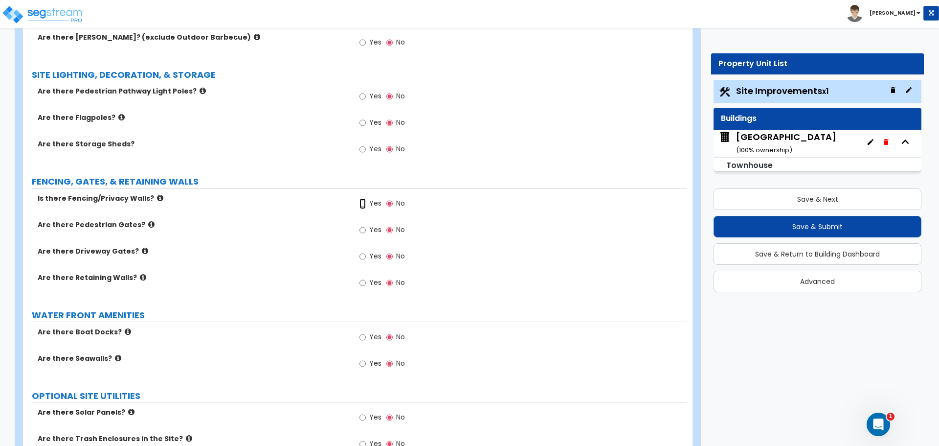
click at [363, 204] on input "Yes" at bounding box center [363, 203] width 6 height 11
radio input "true"
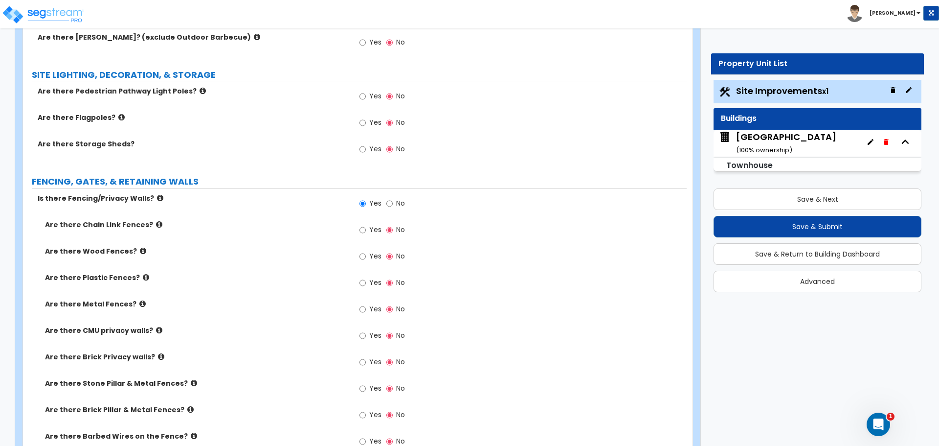
click at [146, 276] on label "Are there Plastic Fences?" at bounding box center [196, 278] width 302 height 10
click at [135, 277] on label "Are there Plastic Fences?" at bounding box center [196, 278] width 302 height 10
click at [143, 277] on icon at bounding box center [146, 277] width 6 height 7
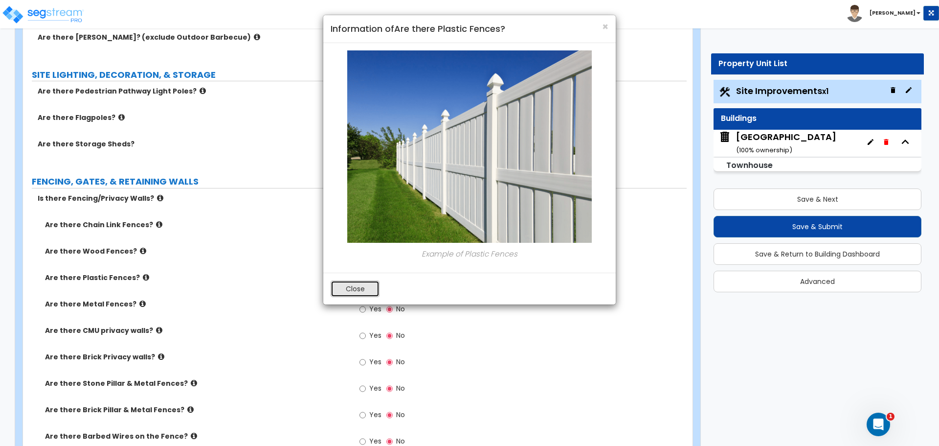
click at [351, 286] on button "Close" at bounding box center [355, 288] width 49 height 17
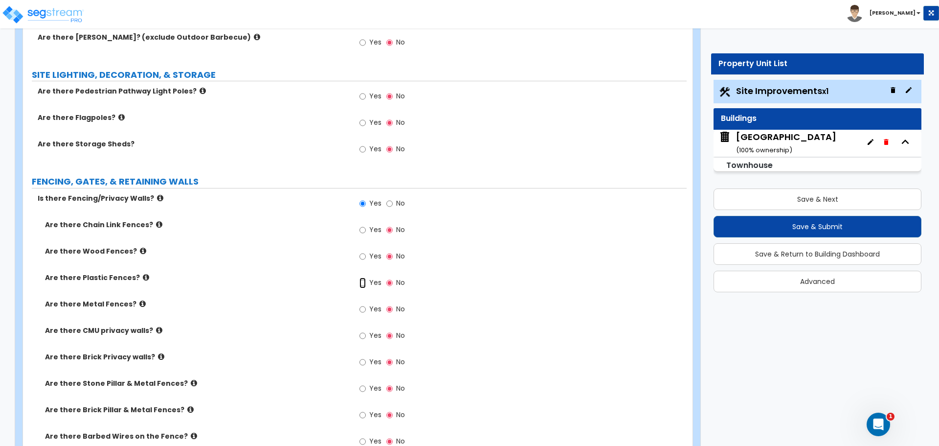
click at [363, 280] on input "Yes" at bounding box center [363, 282] width 6 height 11
radio input "true"
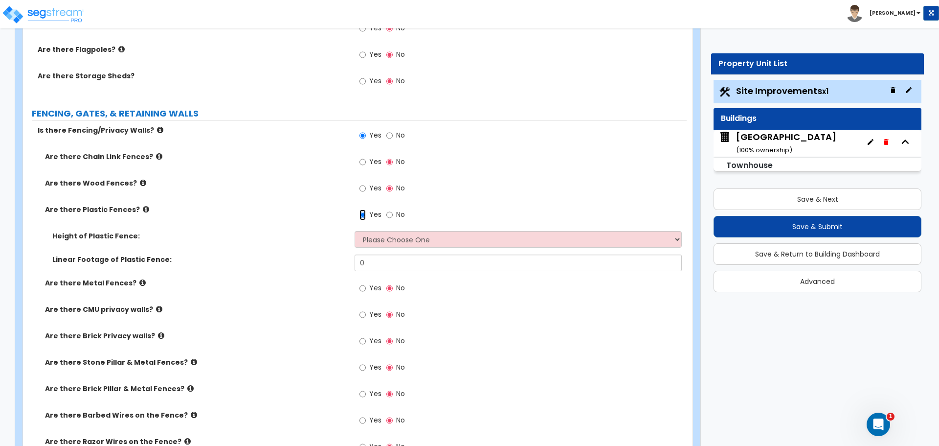
scroll to position [1223, 0]
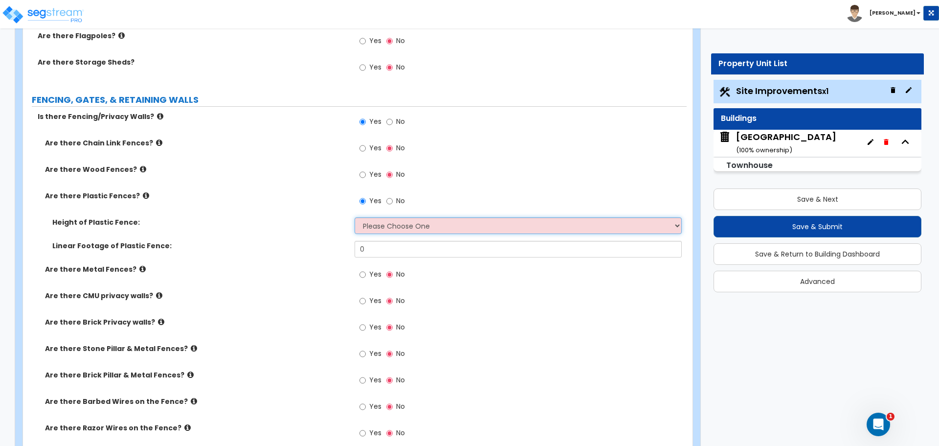
click at [397, 233] on select "Please Choose One 3 feet 4 feet 5 feet 6 feet" at bounding box center [518, 225] width 327 height 17
select select "2"
click at [355, 217] on select "Please Choose One 3 feet 4 feet 5 feet 6 feet" at bounding box center [518, 225] width 327 height 17
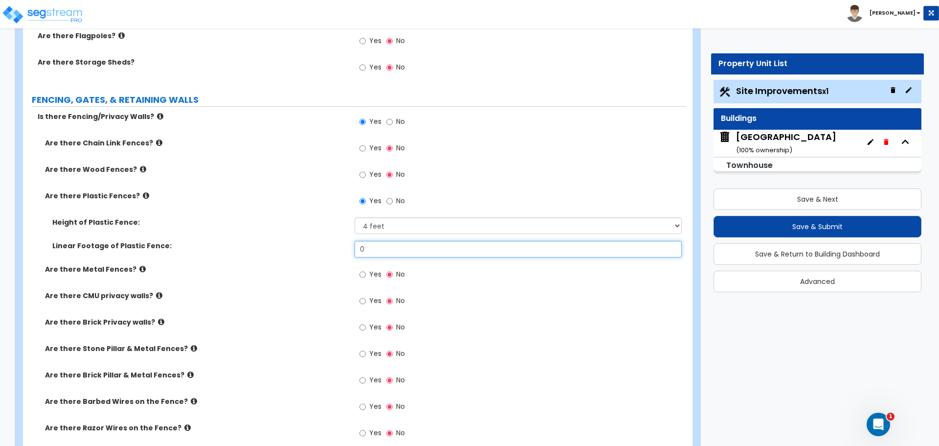
click at [384, 255] on input "0" at bounding box center [518, 249] width 327 height 17
drag, startPoint x: 355, startPoint y: 253, endPoint x: 312, endPoint y: 253, distance: 42.6
click at [312, 253] on div "Linear Footage of Plastic Fence: 0" at bounding box center [355, 252] width 664 height 23
type input "80"
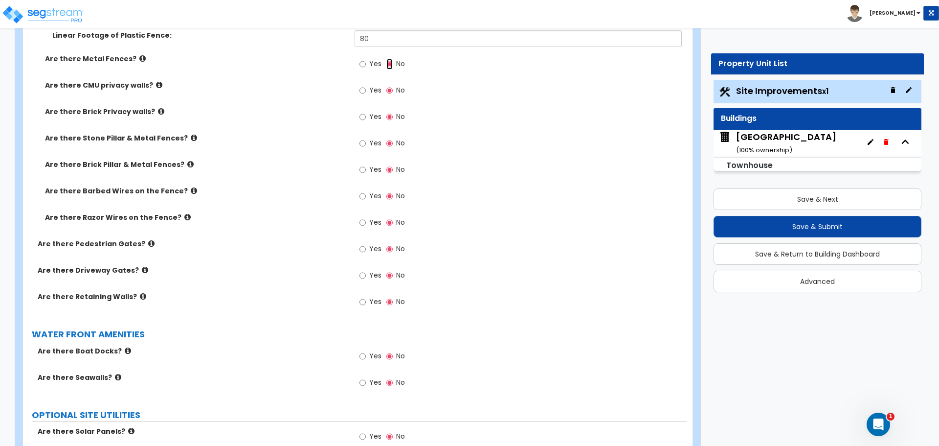
scroll to position [1468, 0]
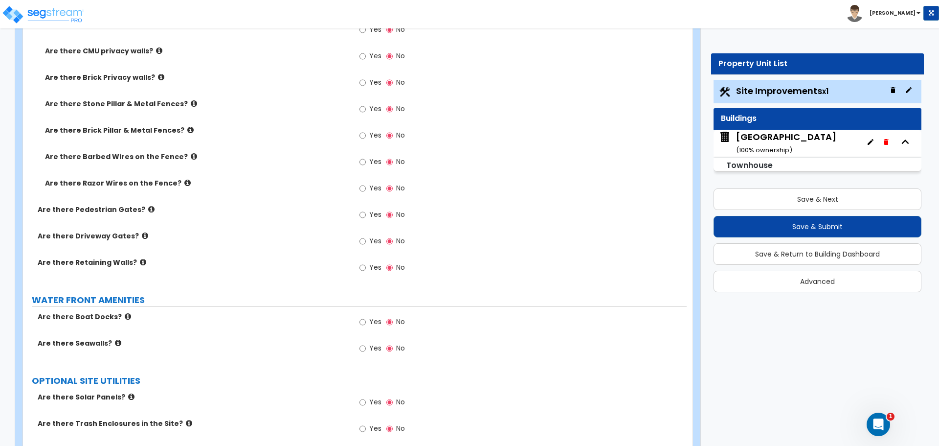
click at [148, 209] on icon at bounding box center [151, 209] width 6 height 7
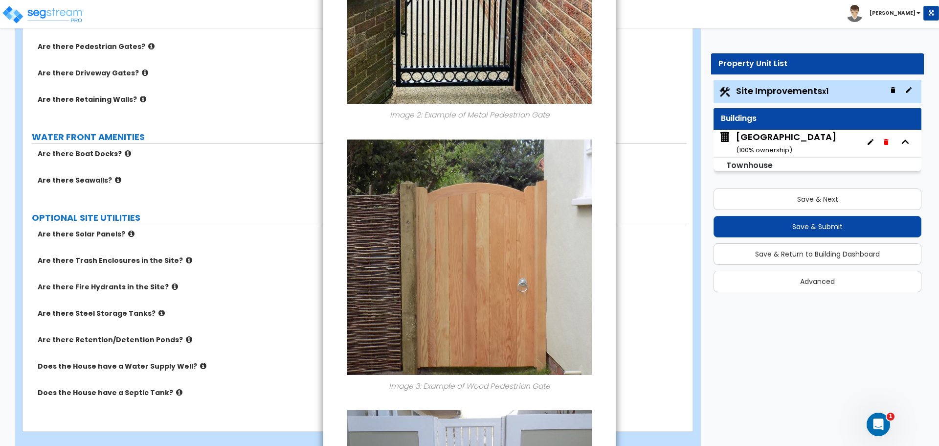
scroll to position [473, 0]
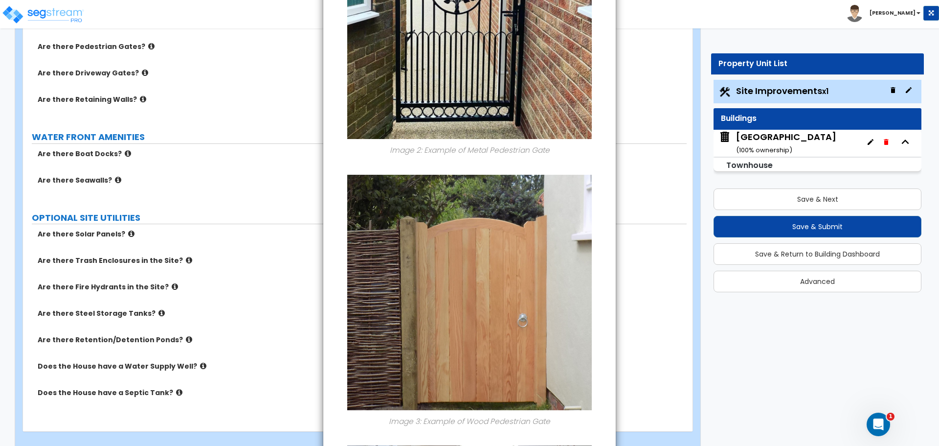
drag, startPoint x: 220, startPoint y: 255, endPoint x: 188, endPoint y: 221, distance: 46.7
click at [220, 255] on div "× Information of Are there Pedestrian Gates? Image 1: Example of Chain Link Ped…" at bounding box center [469, 223] width 939 height 446
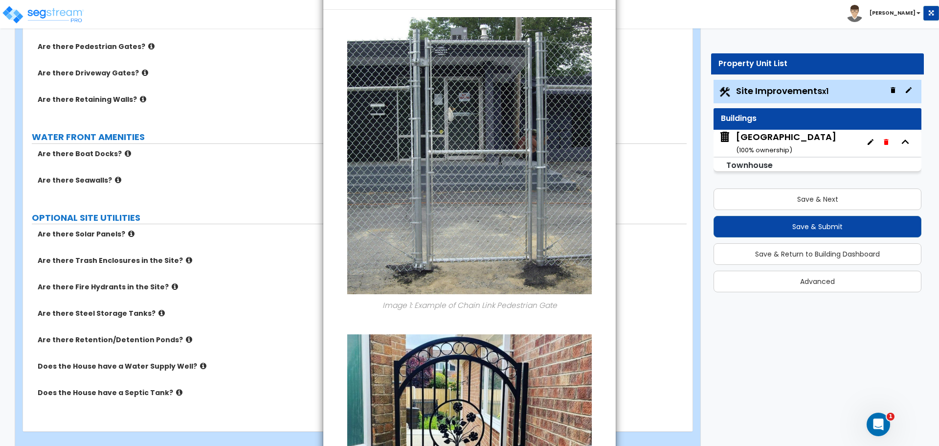
scroll to position [0, 0]
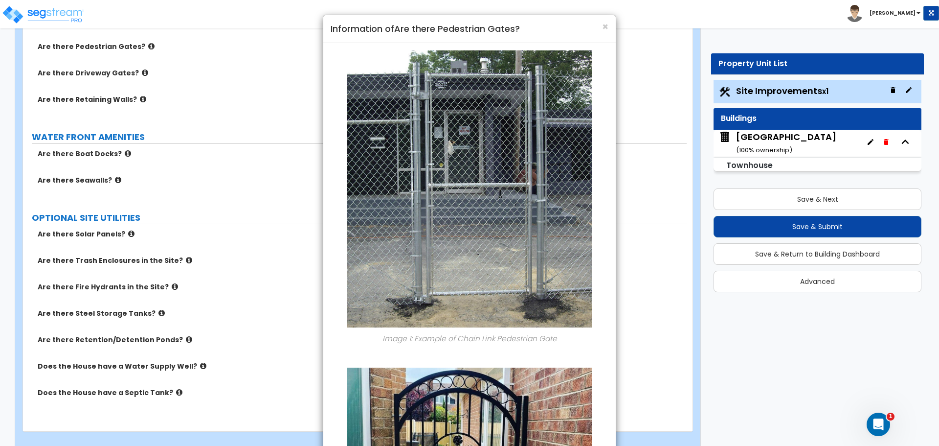
click at [609, 22] on div "× Information of Are there Pedestrian Gates?" at bounding box center [469, 29] width 293 height 28
drag, startPoint x: 605, startPoint y: 29, endPoint x: 572, endPoint y: 38, distance: 34.1
click at [605, 29] on span "×" at bounding box center [605, 27] width 6 height 14
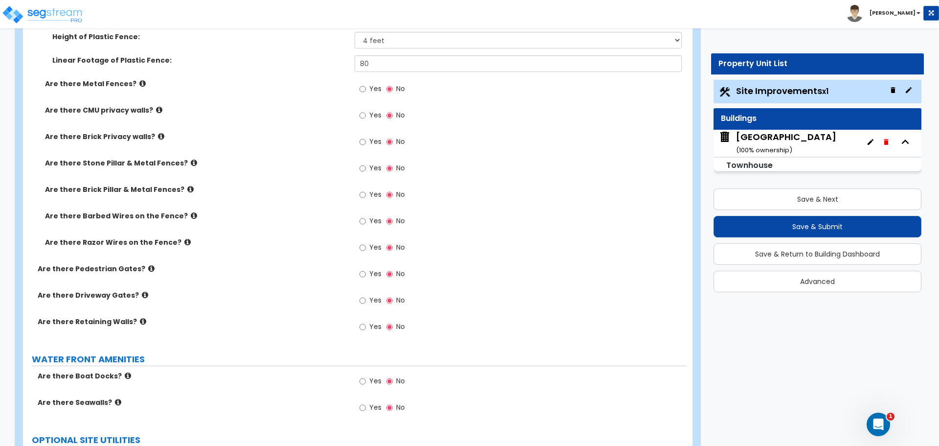
scroll to position [1386, 0]
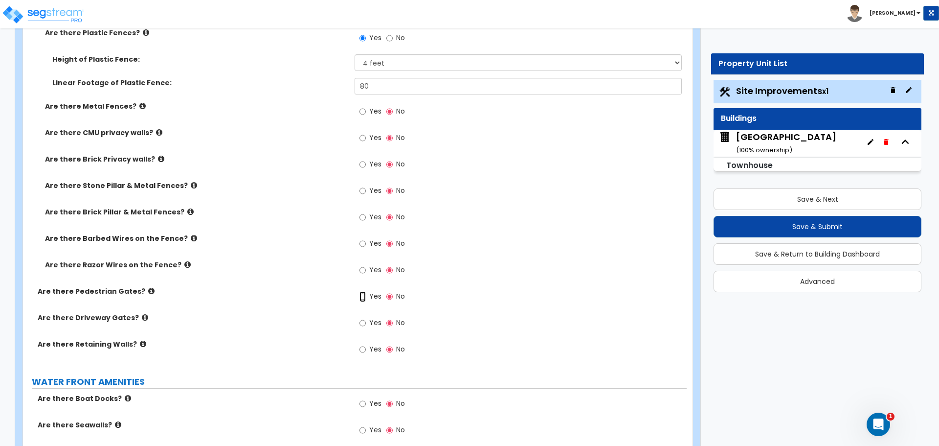
click at [363, 296] on input "Yes" at bounding box center [363, 296] width 6 height 11
radio input "true"
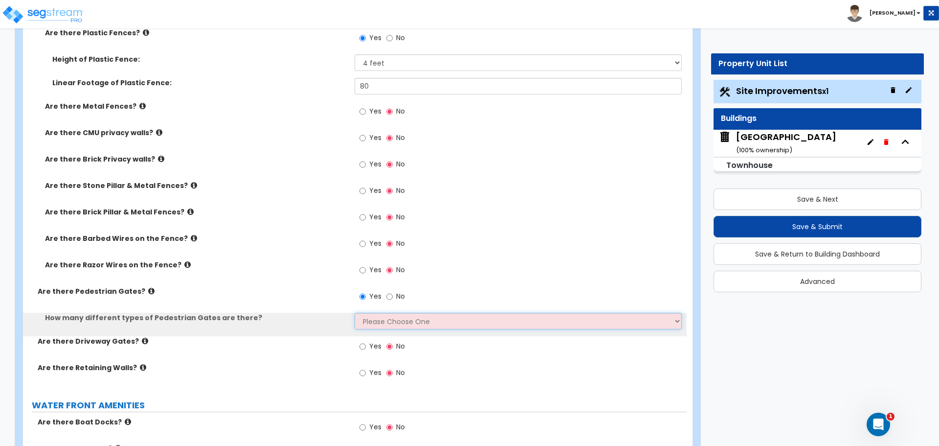
click at [389, 320] on select "Please Choose One 1 2 3" at bounding box center [518, 321] width 327 height 17
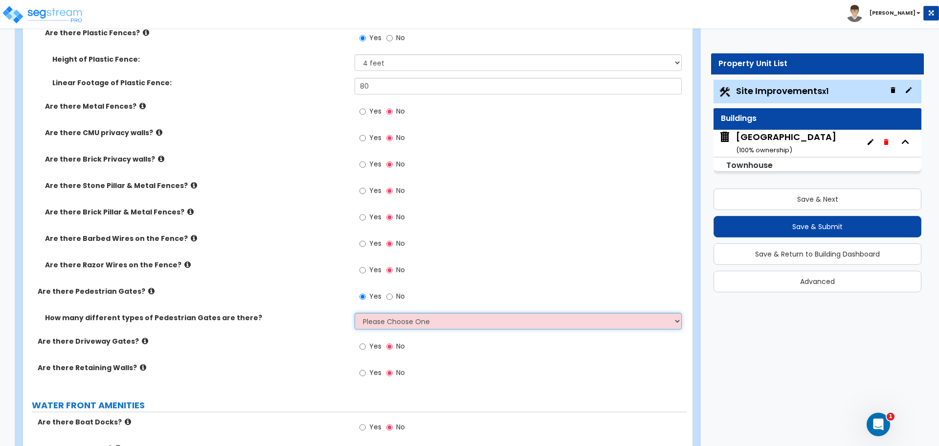
select select "1"
click at [355, 313] on select "Please Choose One 1 2 3" at bounding box center [518, 321] width 327 height 17
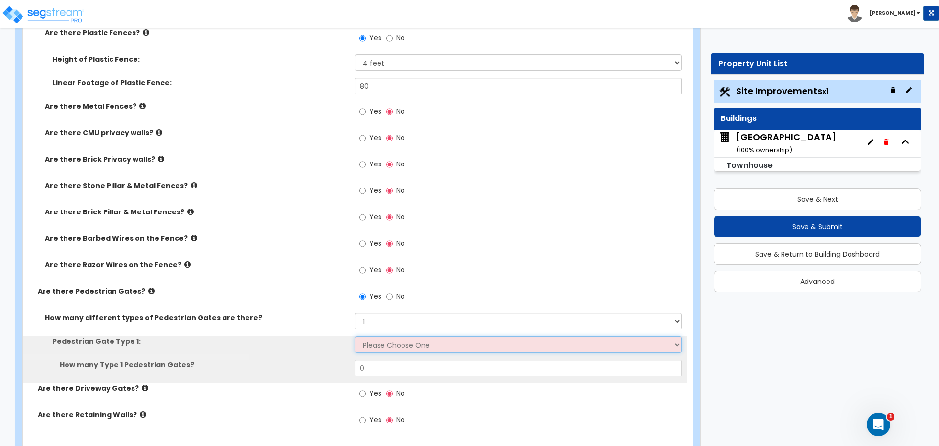
click at [391, 345] on select "Please Choose One Chain Link, 3 ft Height Chain Link, 4 ft Height Chain Link, 6…" at bounding box center [518, 344] width 327 height 17
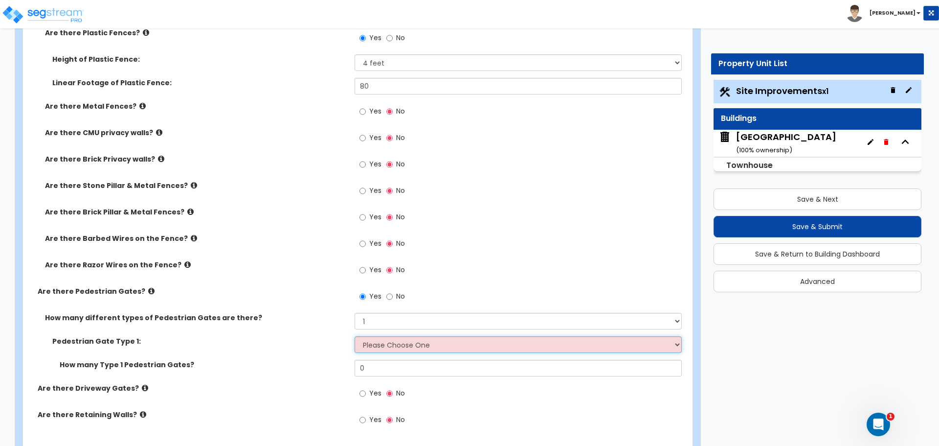
select select "10"
click at [355, 336] on select "Please Choose One Chain Link, 3 ft Height Chain Link, 4 ft Height Chain Link, 6…" at bounding box center [518, 344] width 327 height 17
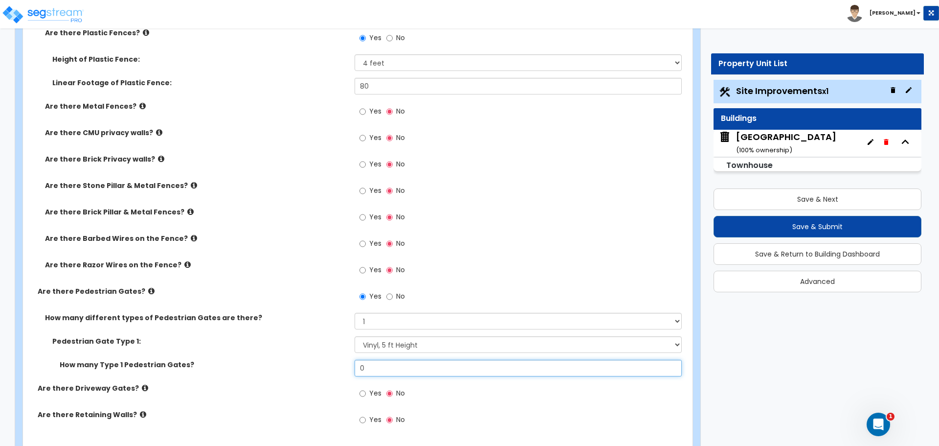
drag, startPoint x: 397, startPoint y: 368, endPoint x: 300, endPoint y: 369, distance: 97.4
click at [300, 369] on div "How many Type 1 Pedestrian Gates? 0" at bounding box center [355, 371] width 664 height 23
type input "1"
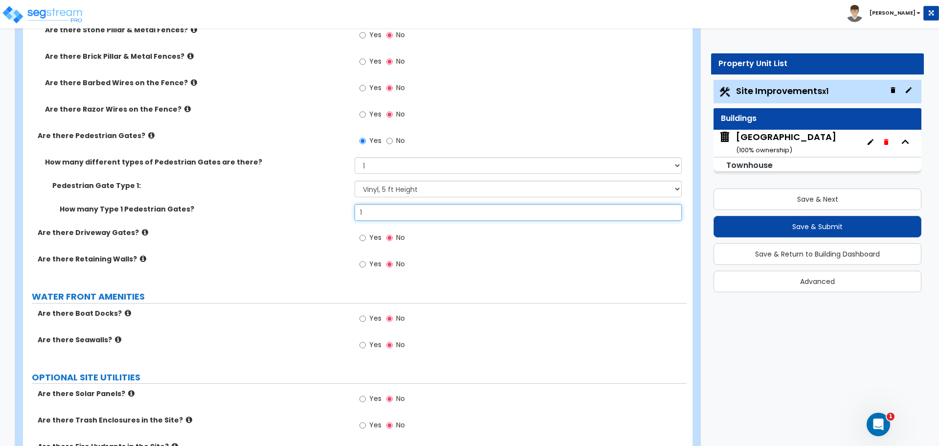
scroll to position [1550, 0]
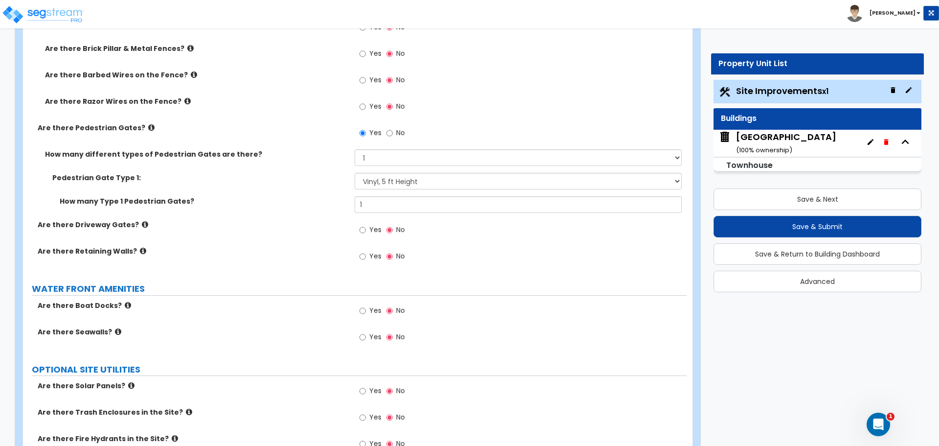
click at [145, 129] on label "Are there Pedestrian Gates?" at bounding box center [193, 128] width 310 height 10
click at [148, 124] on icon at bounding box center [151, 127] width 6 height 7
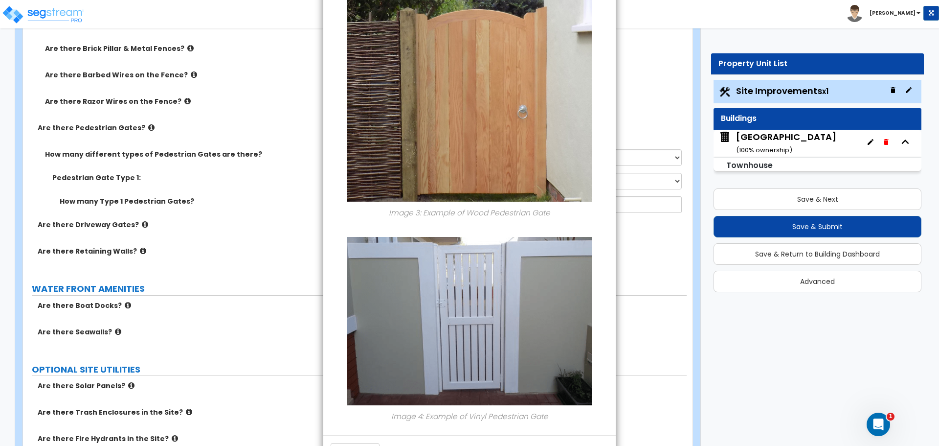
scroll to position [718, 0]
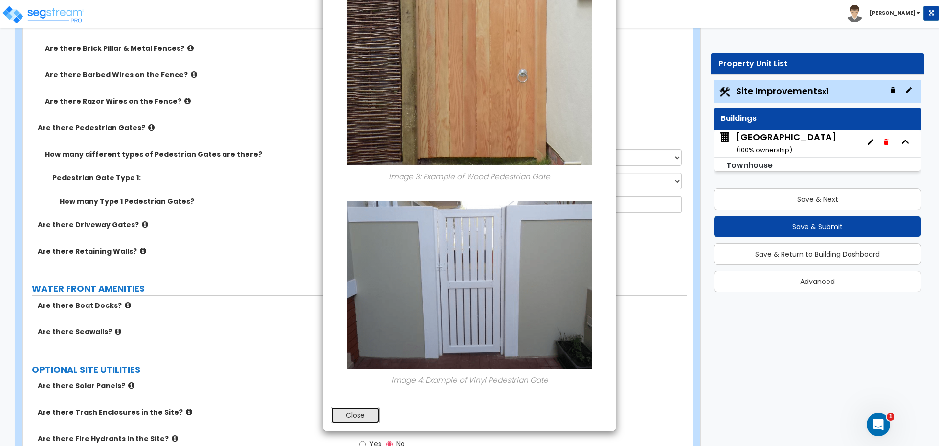
click at [356, 417] on button "Close" at bounding box center [355, 415] width 49 height 17
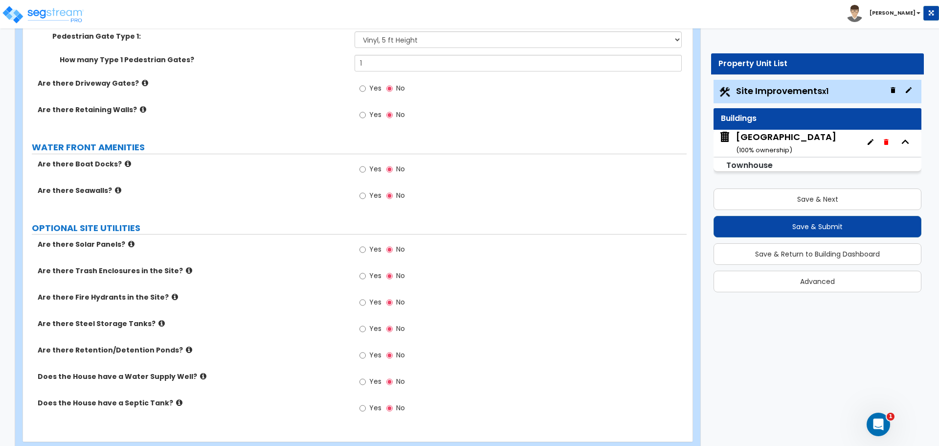
scroll to position [1713, 0]
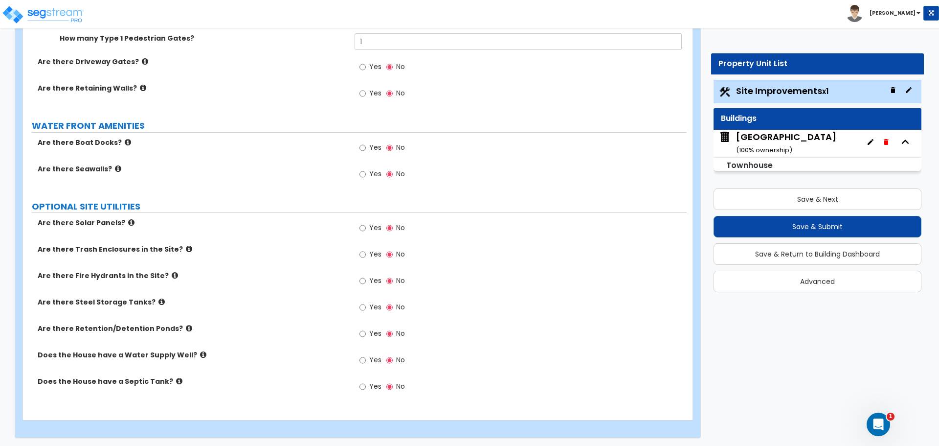
click at [200, 355] on icon at bounding box center [203, 354] width 6 height 7
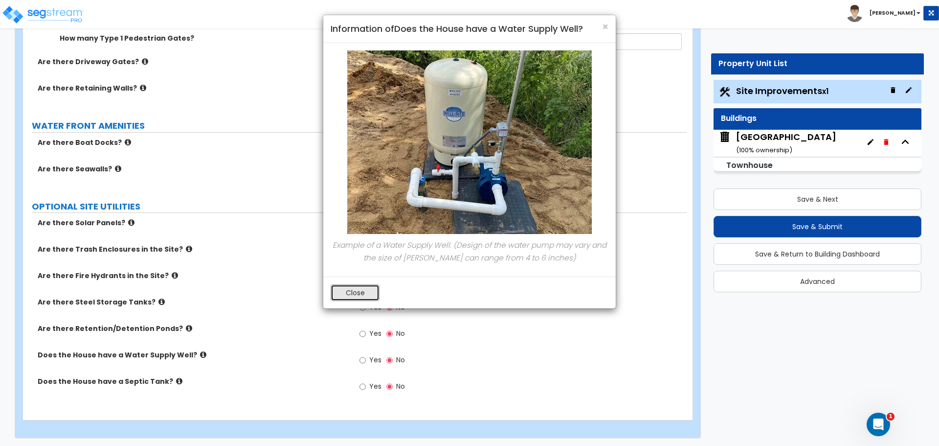
drag, startPoint x: 357, startPoint y: 292, endPoint x: 306, endPoint y: 326, distance: 60.7
click at [357, 292] on button "Close" at bounding box center [355, 292] width 49 height 17
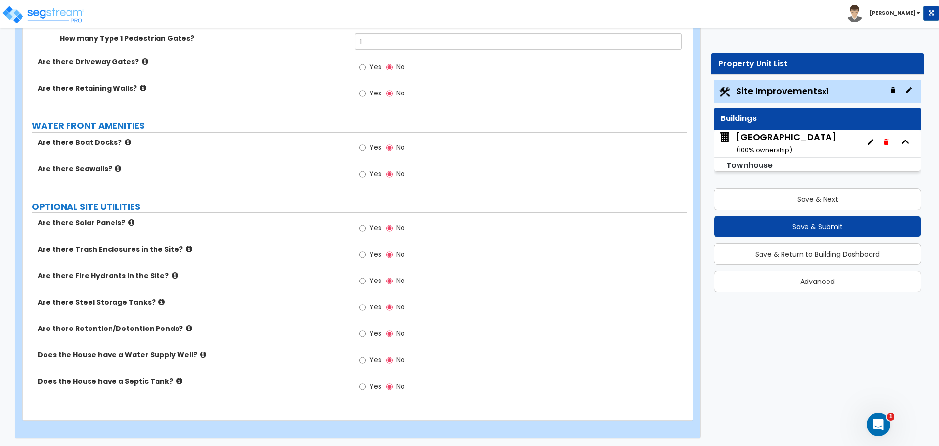
click at [176, 380] on icon at bounding box center [179, 380] width 6 height 7
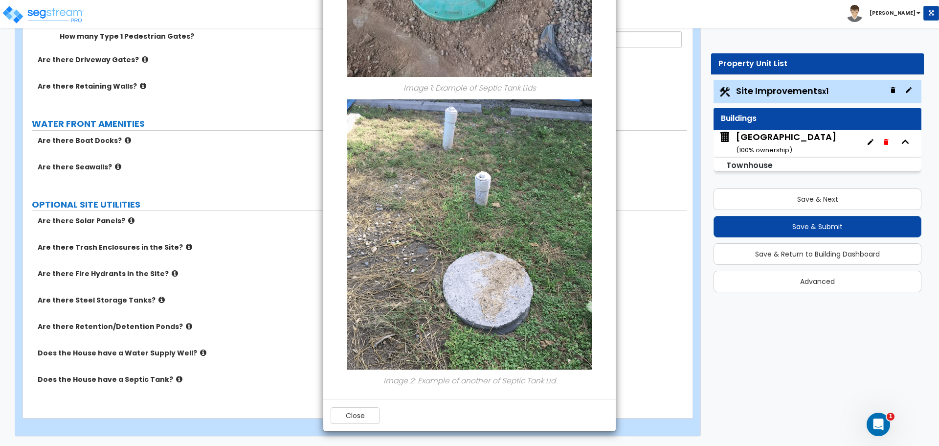
scroll to position [344, 0]
drag, startPoint x: 366, startPoint y: 410, endPoint x: 362, endPoint y: 404, distance: 7.0
click at [366, 410] on button "Close" at bounding box center [355, 415] width 49 height 17
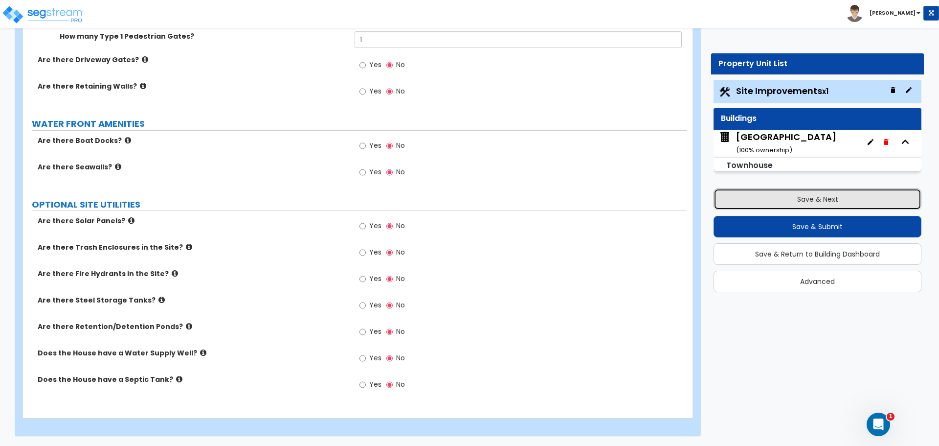
click at [845, 197] on button "Save & Next" at bounding box center [818, 199] width 208 height 22
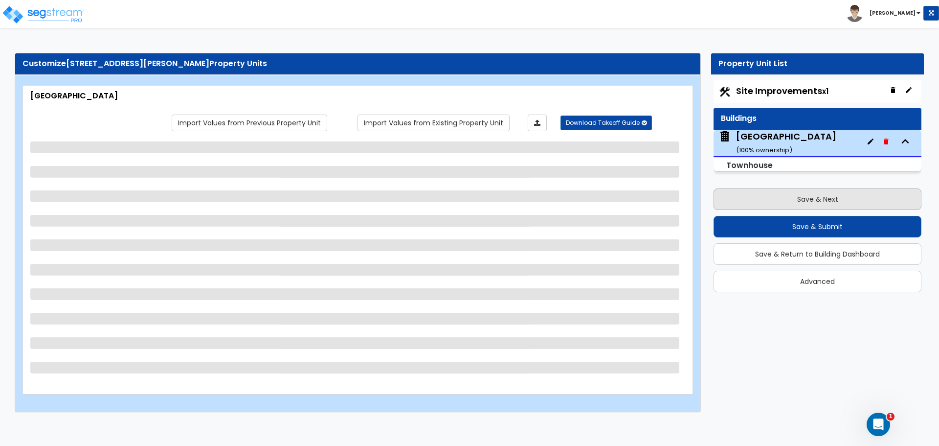
scroll to position [0, 0]
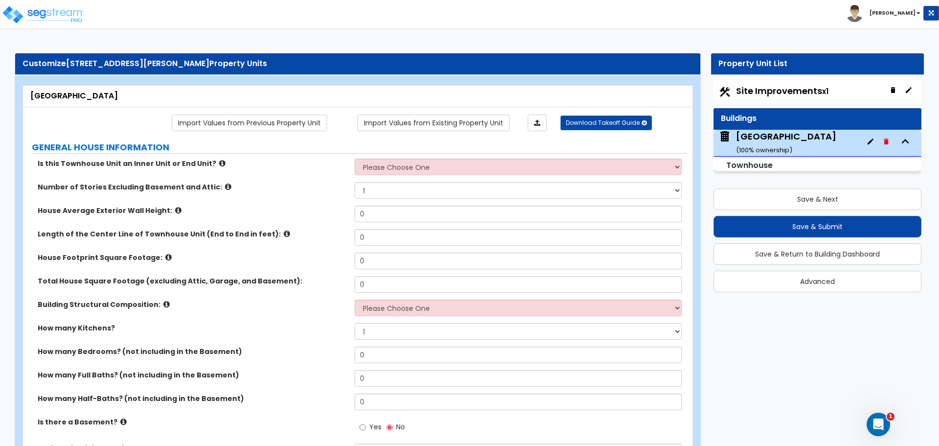
click at [219, 163] on icon at bounding box center [222, 163] width 6 height 7
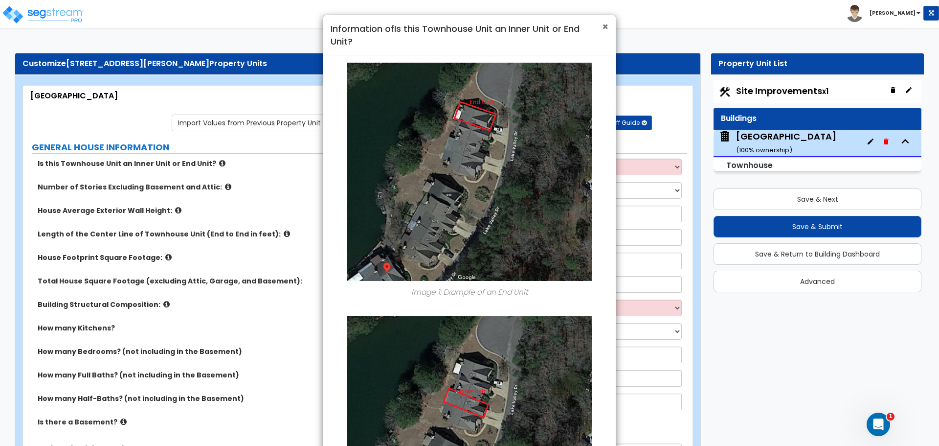
click at [603, 23] on span "×" at bounding box center [605, 27] width 6 height 14
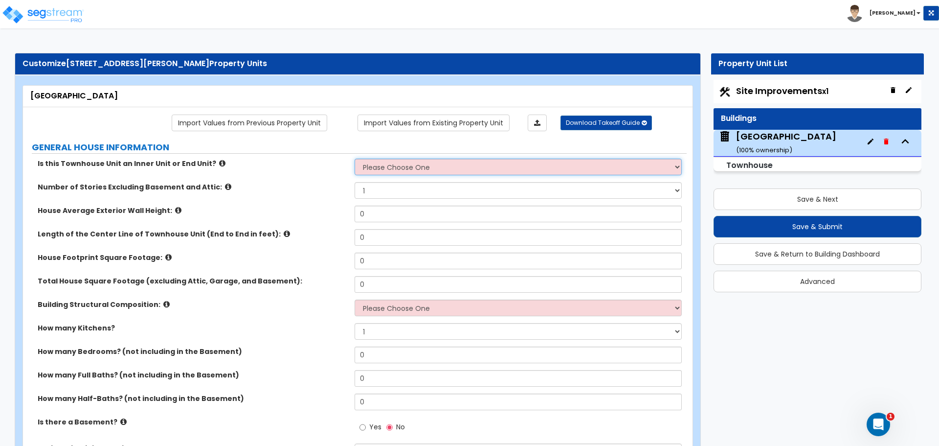
click at [509, 164] on select "Please Choose One Inner Unit End Unit" at bounding box center [518, 167] width 327 height 17
select select "1"
click at [355, 159] on select "Please Choose One Inner Unit End Unit" at bounding box center [518, 167] width 327 height 17
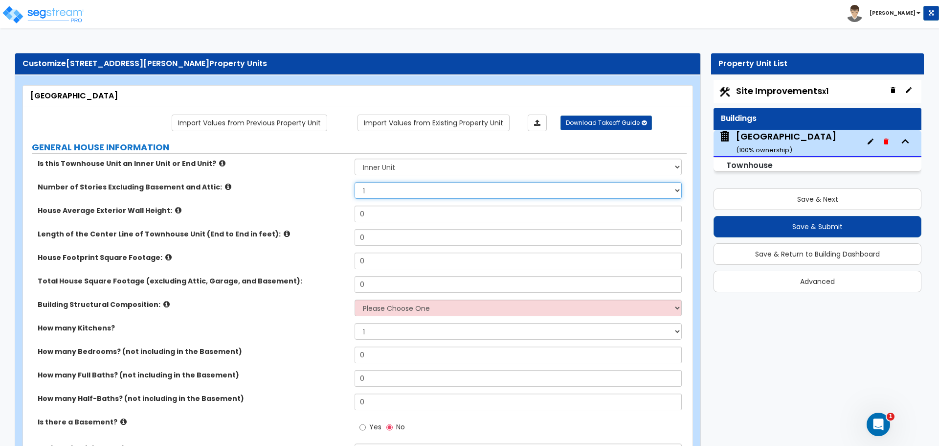
click at [412, 189] on select "1 2 3 4 5" at bounding box center [518, 190] width 327 height 17
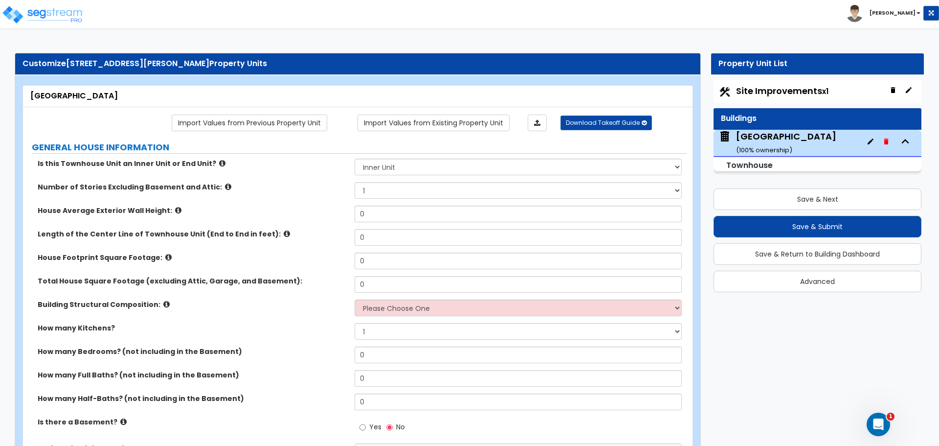
click at [225, 185] on icon at bounding box center [228, 186] width 6 height 7
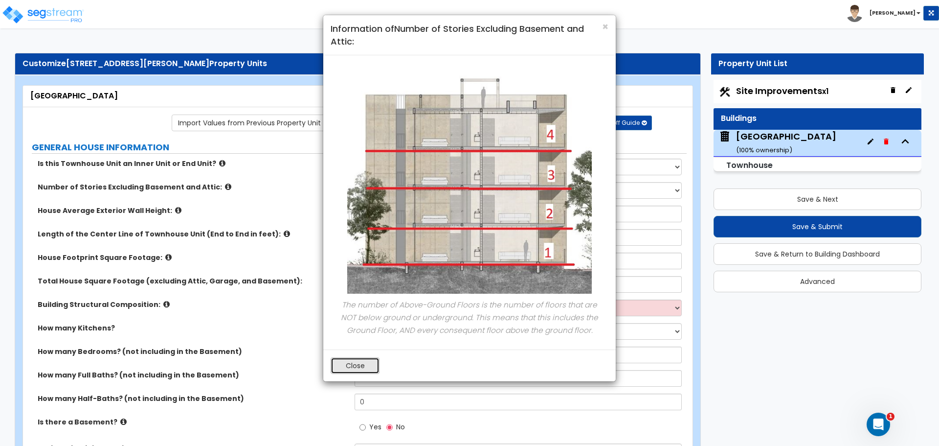
click at [364, 362] on button "Close" at bounding box center [355, 365] width 49 height 17
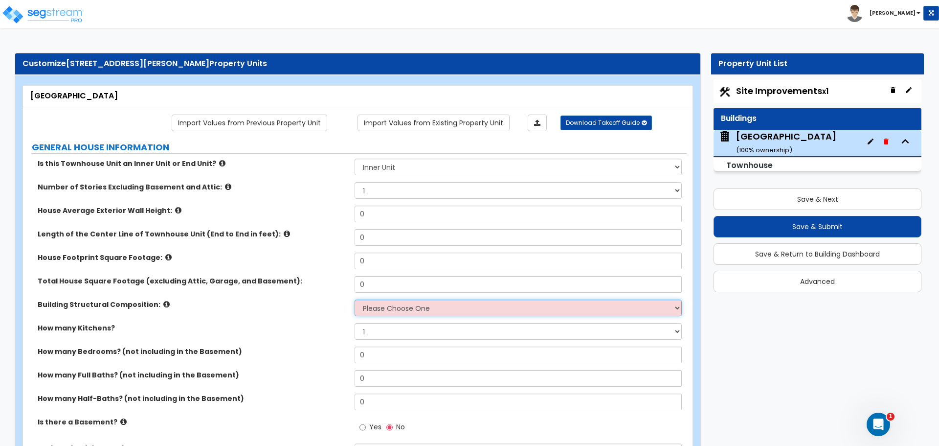
click at [420, 309] on select "Please Choose One Reinforced Concrete Structural Steel Brick Masonry CMU Masonr…" at bounding box center [518, 307] width 327 height 17
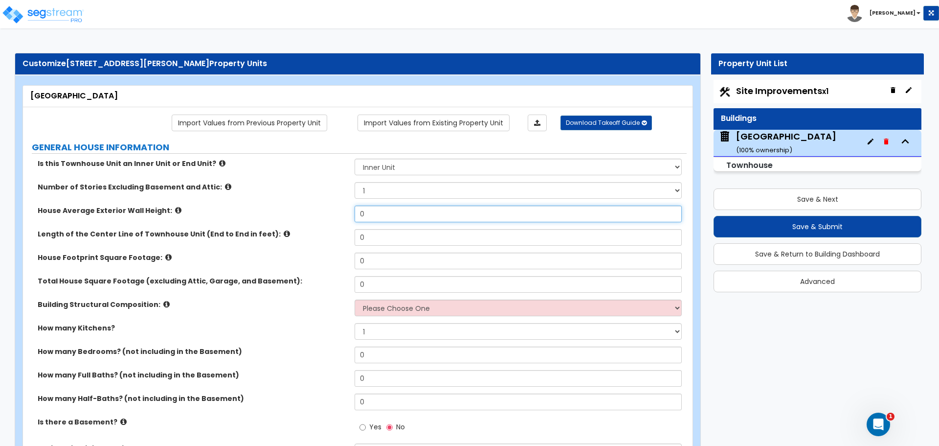
click at [415, 213] on input "0" at bounding box center [518, 214] width 327 height 17
click at [381, 194] on select "1 2 3 4 5" at bounding box center [518, 190] width 327 height 17
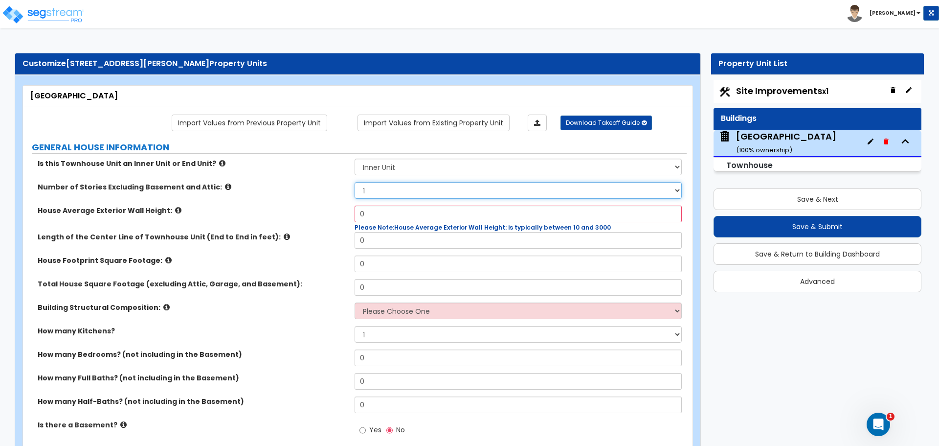
select select "3"
click at [355, 182] on select "1 2 3 4 5" at bounding box center [518, 190] width 327 height 17
click at [386, 213] on input "0" at bounding box center [518, 214] width 327 height 17
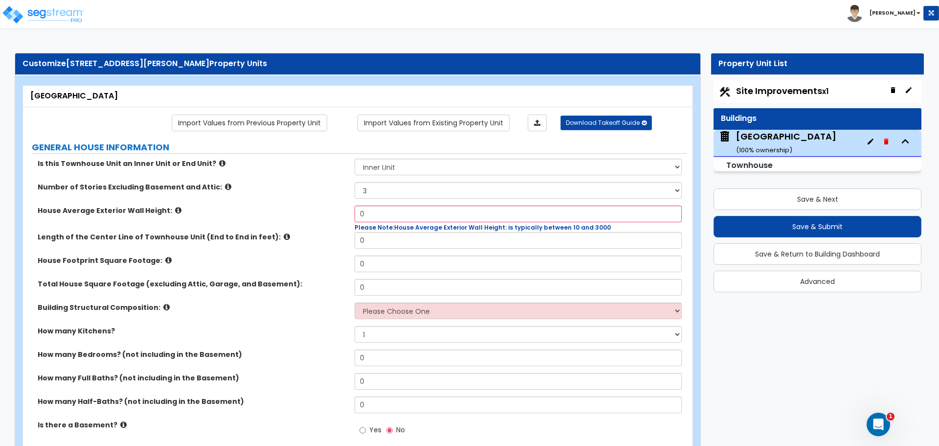
click at [175, 209] on icon at bounding box center [178, 209] width 6 height 7
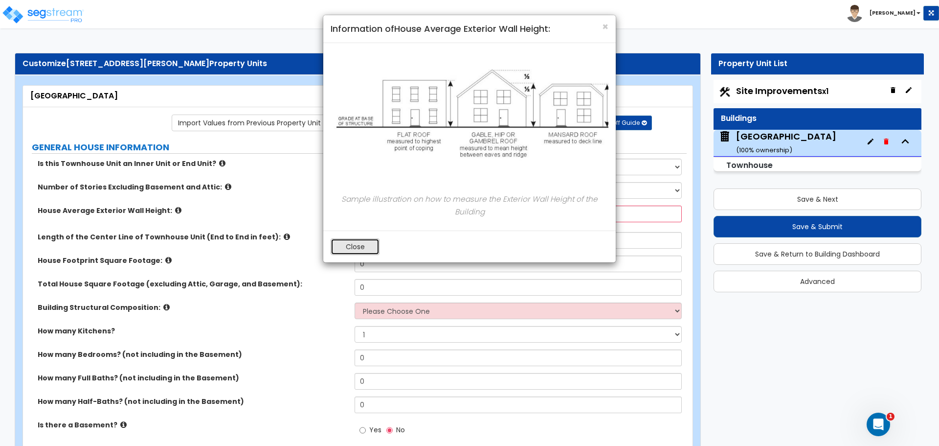
click at [355, 246] on button "Close" at bounding box center [355, 246] width 49 height 17
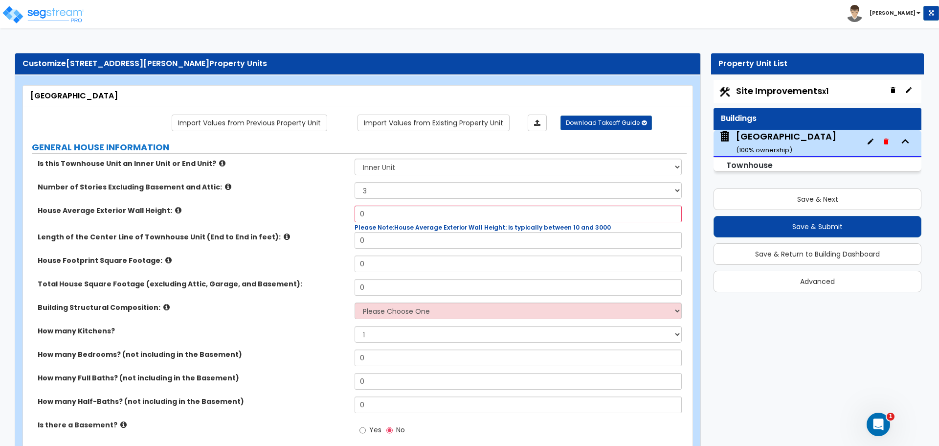
click at [811, 90] on span "Site Improvements x1" at bounding box center [782, 91] width 92 height 12
select select "2"
select select "4"
select select "1"
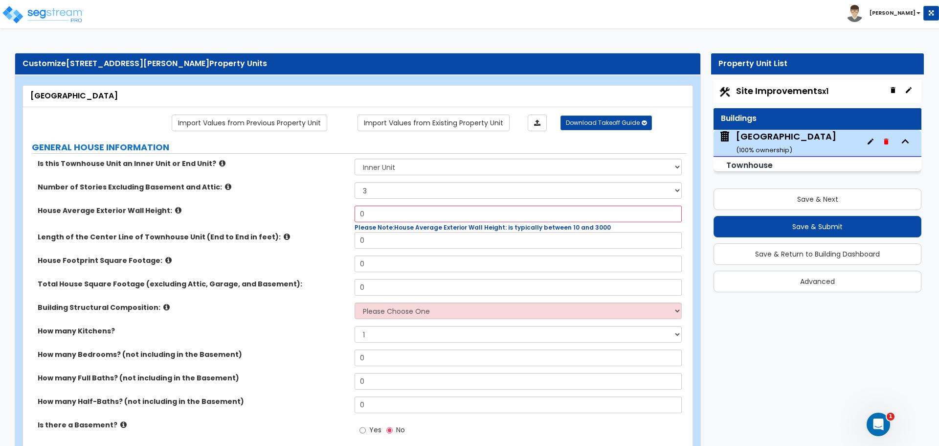
select select "1"
select select "2"
select select "1"
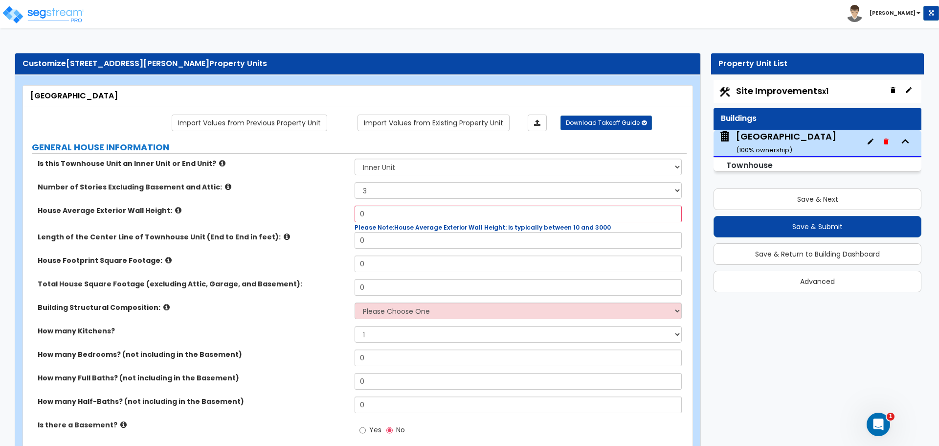
select select "10"
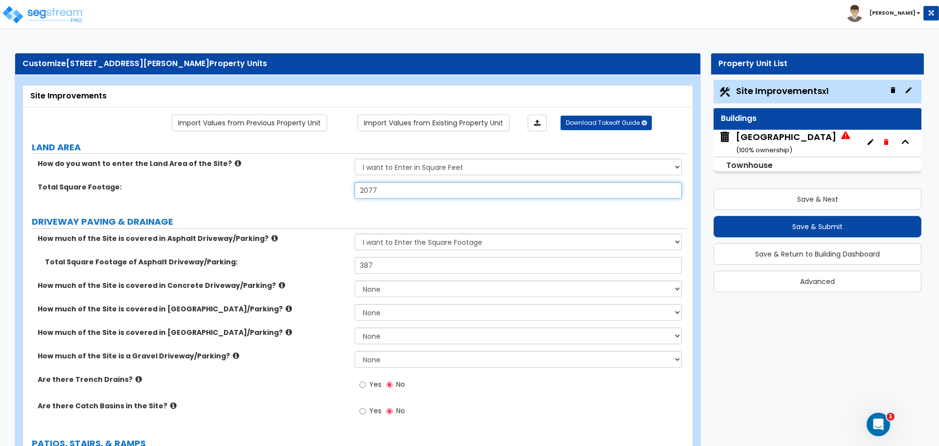
drag, startPoint x: 389, startPoint y: 195, endPoint x: 307, endPoint y: 201, distance: 82.0
click at [308, 201] on div "Total Square Footage: 2077" at bounding box center [355, 193] width 664 height 23
type input "2,199"
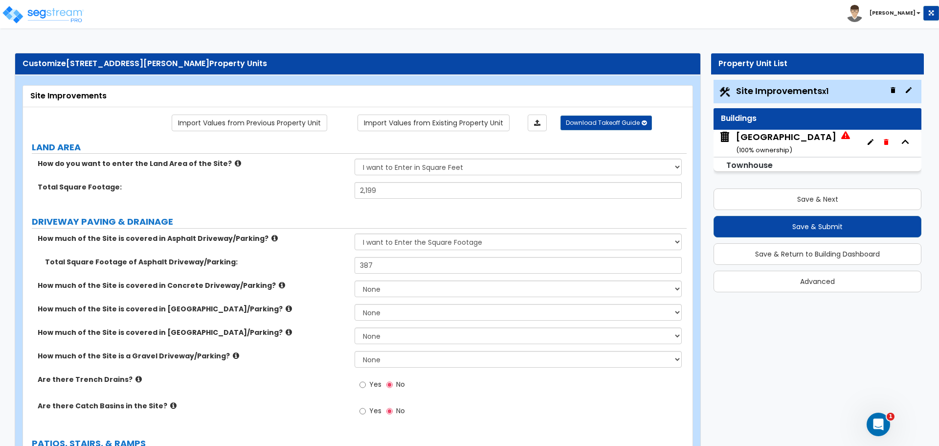
click at [296, 192] on div "Total Square Footage: 2,199" at bounding box center [355, 193] width 664 height 23
click at [761, 140] on div "Town House ( 100 % ownership)" at bounding box center [786, 143] width 100 height 25
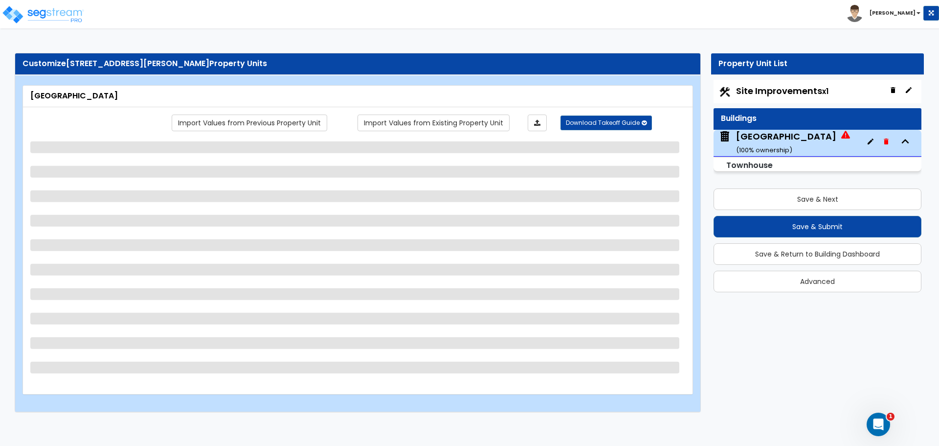
click at [784, 89] on span "Site Improvements x1" at bounding box center [782, 91] width 92 height 12
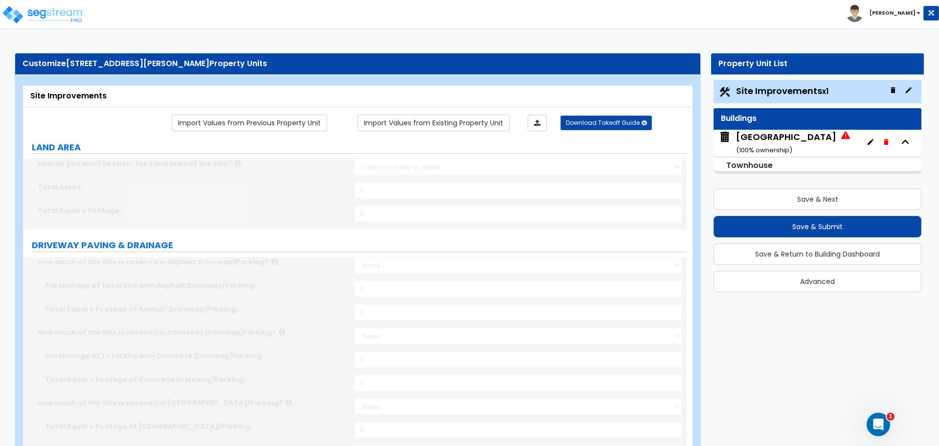
select select "2"
type input "2199"
select select "2"
type input "387"
radio input "true"
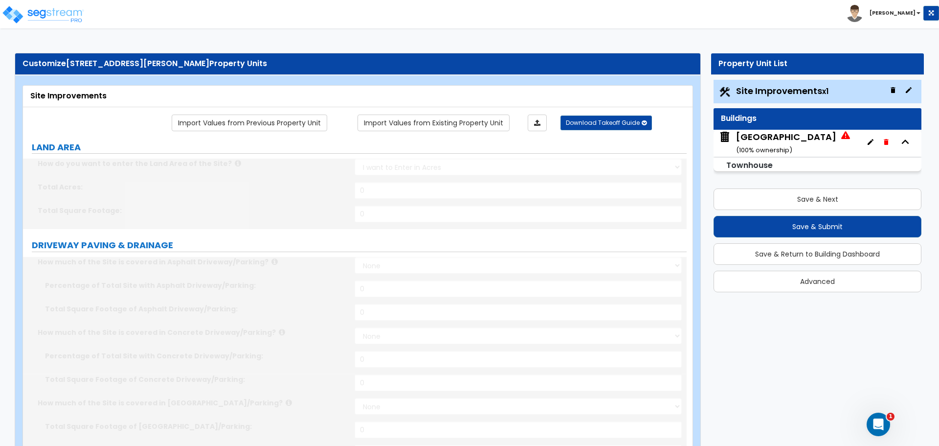
select select "4"
type input "123"
radio input "true"
select select "1"
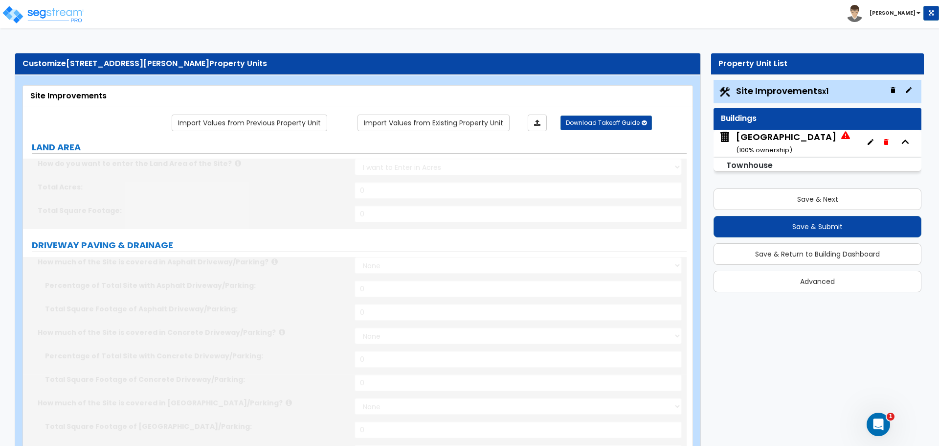
select select "1"
type input "123"
select select "1"
radio input "true"
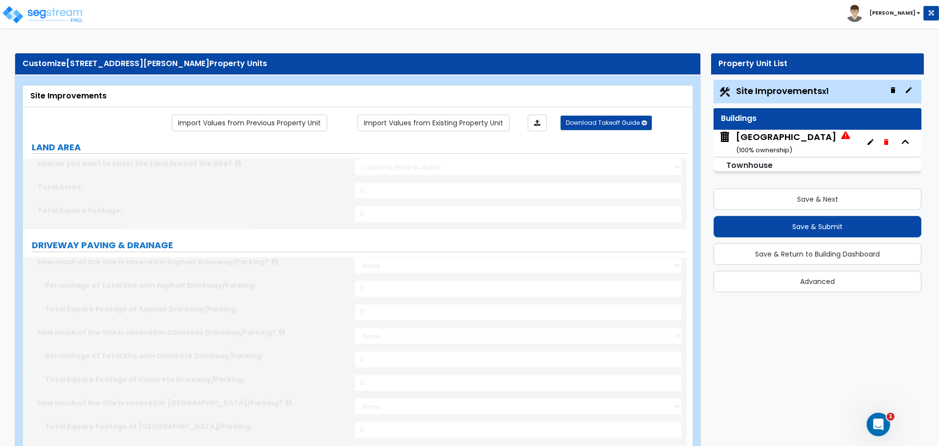
select select "2"
type input "80"
radio input "true"
select select "1"
select select "10"
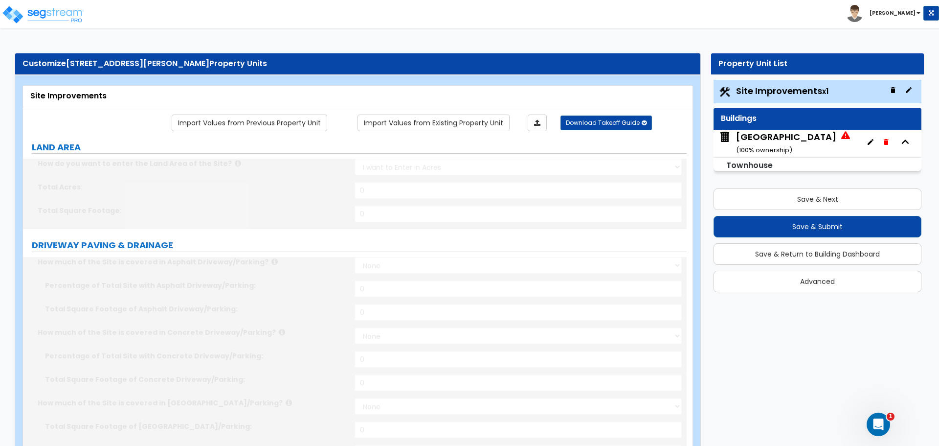
type input "1"
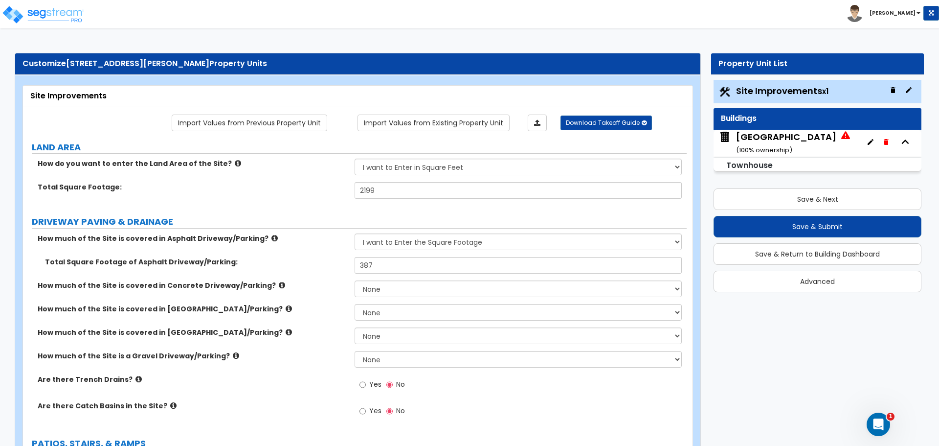
click at [780, 140] on div "Town House ( 100 % ownership)" at bounding box center [786, 143] width 100 height 25
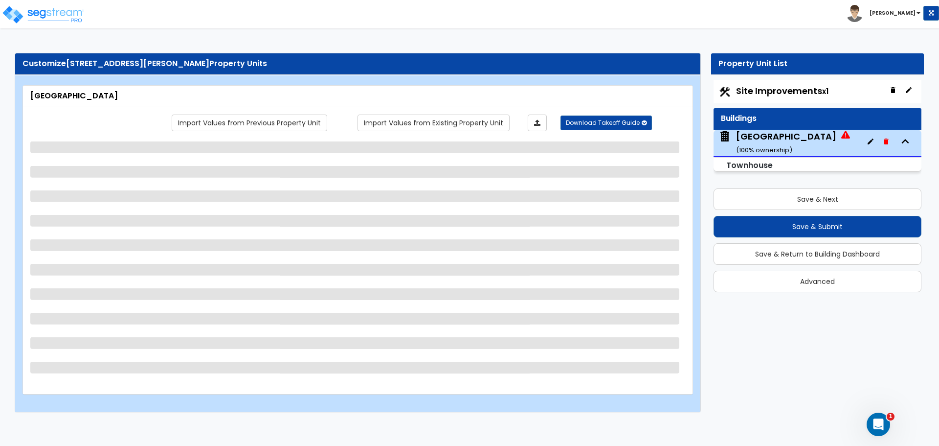
select select "2"
select select "4"
select select "1"
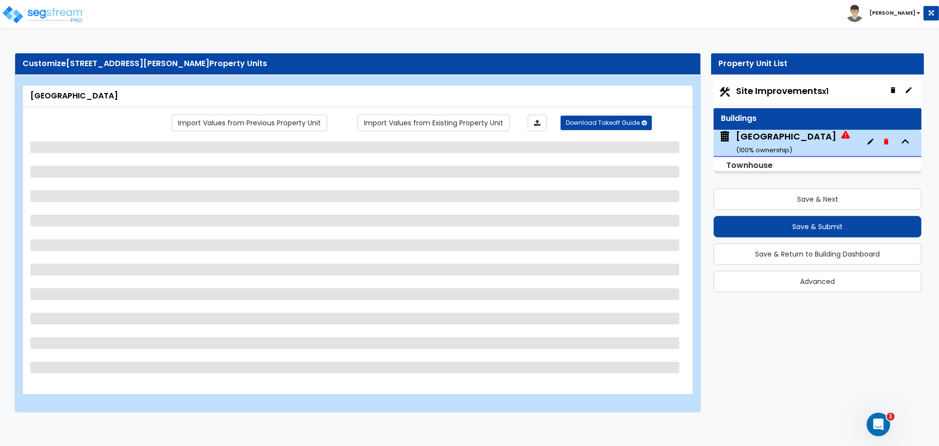
select select "1"
select select "2"
select select "1"
select select "10"
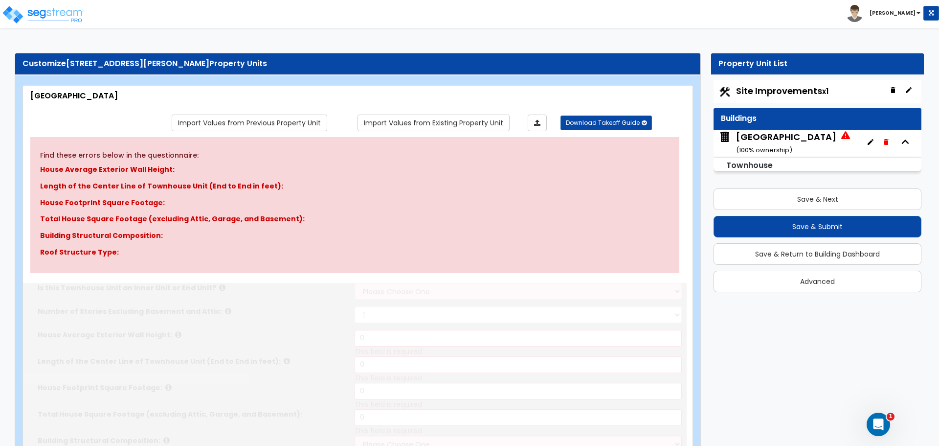
select select "1"
select select "3"
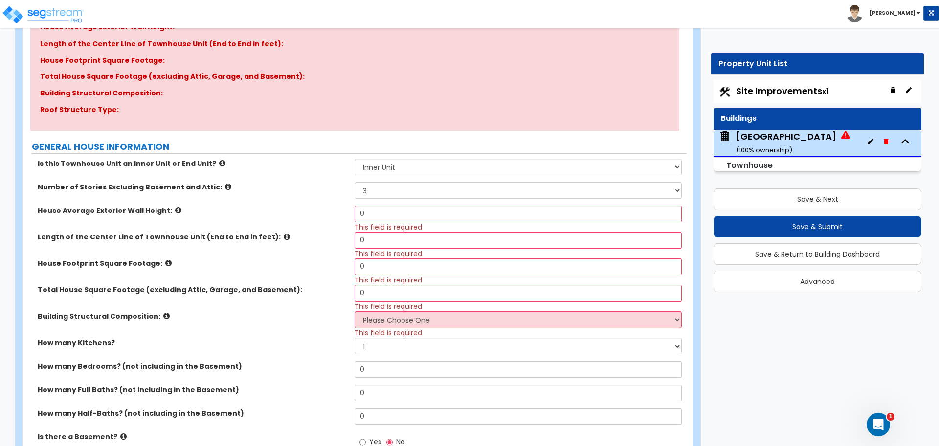
scroll to position [163, 0]
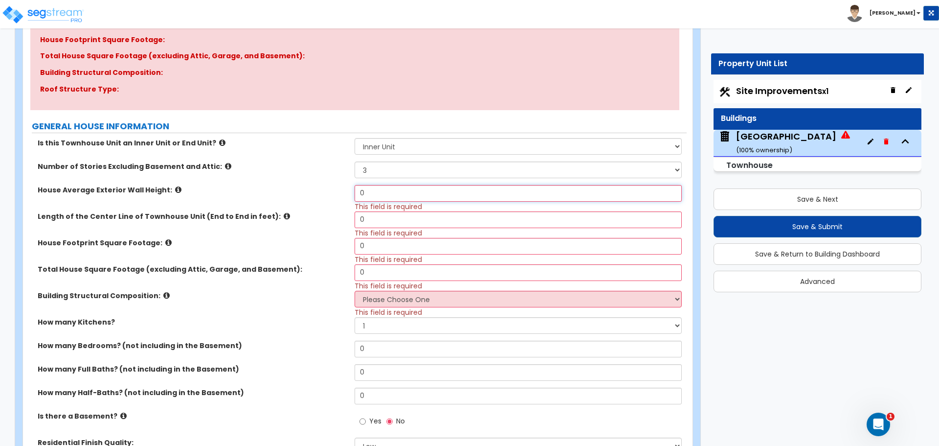
click at [389, 197] on input "0" at bounding box center [518, 193] width 327 height 17
click at [382, 185] on input "0" at bounding box center [518, 193] width 327 height 17
drag, startPoint x: 389, startPoint y: 187, endPoint x: 347, endPoint y: 186, distance: 41.1
click at [348, 186] on div "House Average Exterior Wall Height: 0 This field is required" at bounding box center [355, 198] width 664 height 26
type input "30"
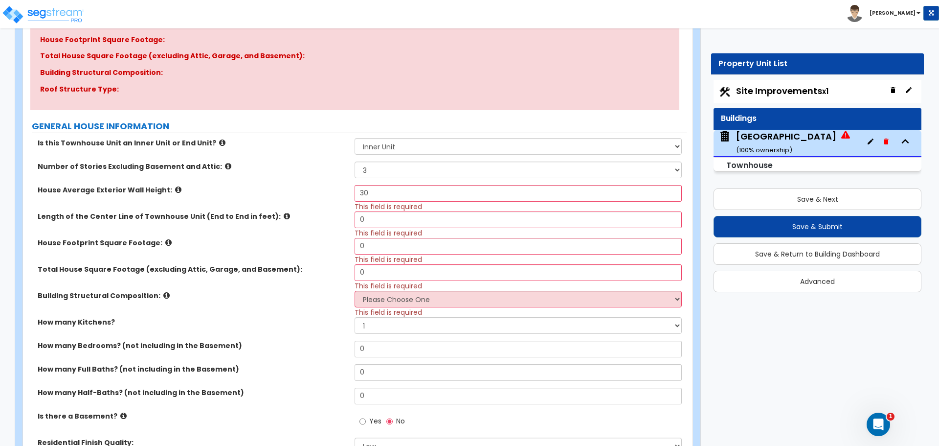
click at [257, 216] on label "Length of the Center Line of Townhouse Unit (End to End in feet):" at bounding box center [193, 216] width 310 height 10
click at [284, 217] on icon at bounding box center [287, 215] width 6 height 7
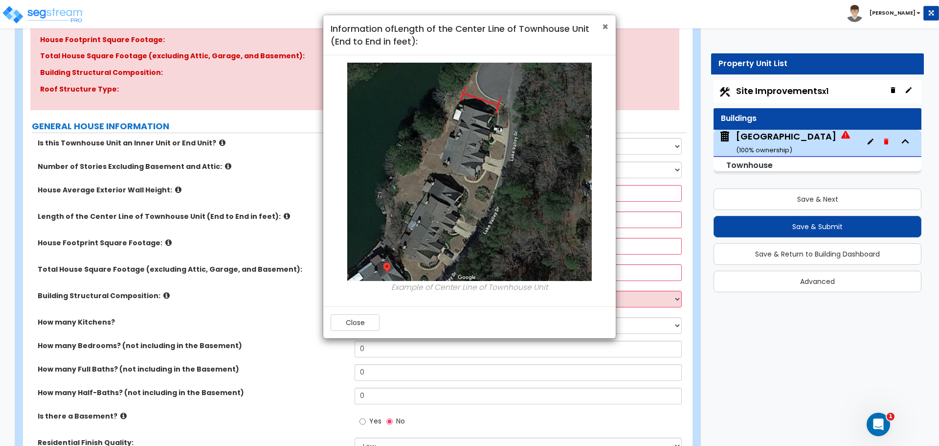
click at [605, 27] on span "×" at bounding box center [605, 27] width 6 height 14
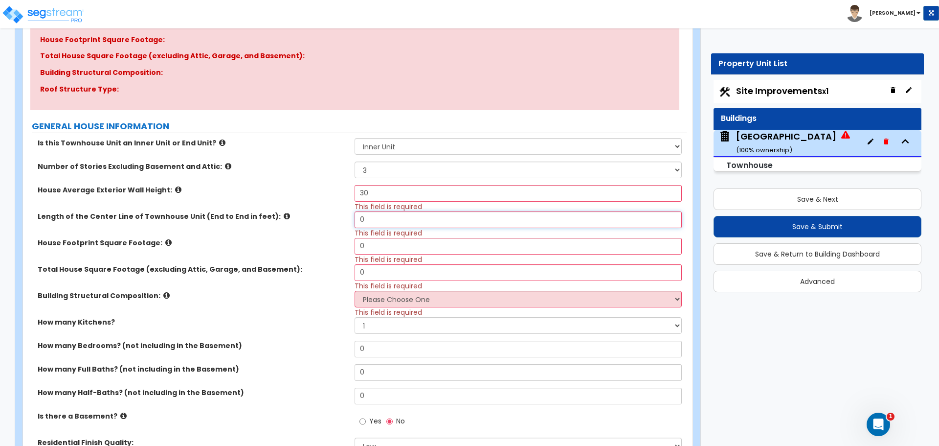
click at [386, 223] on input "0" at bounding box center [518, 219] width 327 height 17
drag, startPoint x: 386, startPoint y: 223, endPoint x: 333, endPoint y: 224, distance: 52.4
click at [334, 224] on div "Length of the Center Line of Townhouse Unit (End to End in feet): 0 This field …" at bounding box center [355, 224] width 664 height 26
type input "32"
click at [165, 240] on icon at bounding box center [168, 242] width 6 height 7
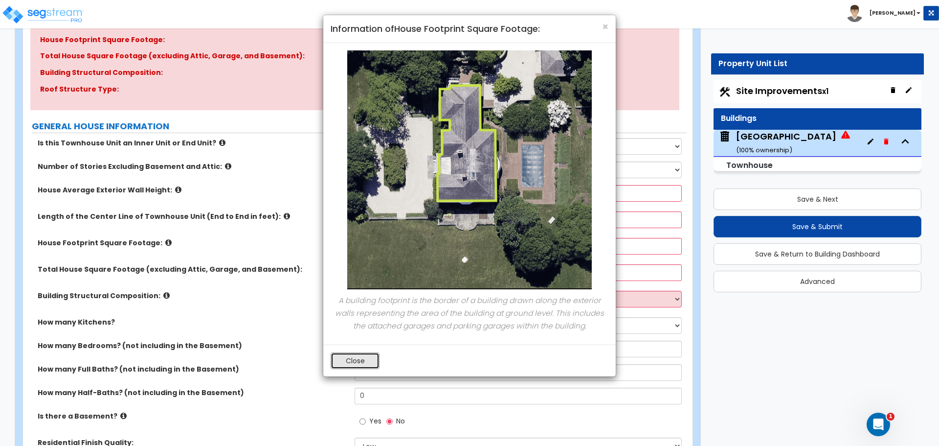
drag, startPoint x: 360, startPoint y: 359, endPoint x: 366, endPoint y: 359, distance: 6.4
click at [360, 359] on button "Close" at bounding box center [355, 360] width 49 height 17
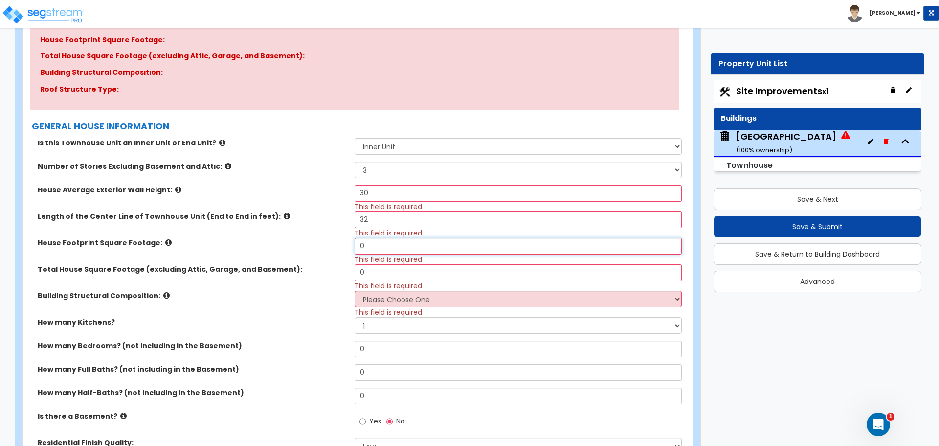
click at [407, 246] on input "0" at bounding box center [518, 246] width 327 height 17
drag, startPoint x: 391, startPoint y: 246, endPoint x: 327, endPoint y: 242, distance: 64.3
click at [328, 242] on div "House Footprint Square Footage: 0 This field is required" at bounding box center [355, 251] width 664 height 26
type input "600"
click at [382, 270] on input "0" at bounding box center [518, 272] width 327 height 17
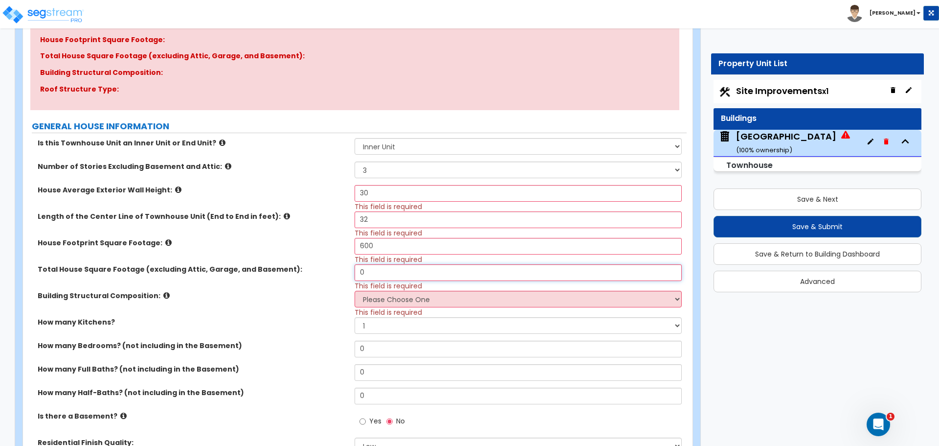
drag, startPoint x: 376, startPoint y: 272, endPoint x: 337, endPoint y: 272, distance: 39.1
click at [337, 272] on div "Total House Square Footage (excluding Attic, Garage, and Basement): 0 This fiel…" at bounding box center [355, 277] width 664 height 26
type input "1,550"
click at [155, 296] on label "Building Structural Composition:" at bounding box center [193, 296] width 310 height 10
click at [415, 294] on select "Please Choose One Reinforced Concrete Structural Steel Brick Masonry CMU Masonr…" at bounding box center [518, 299] width 327 height 17
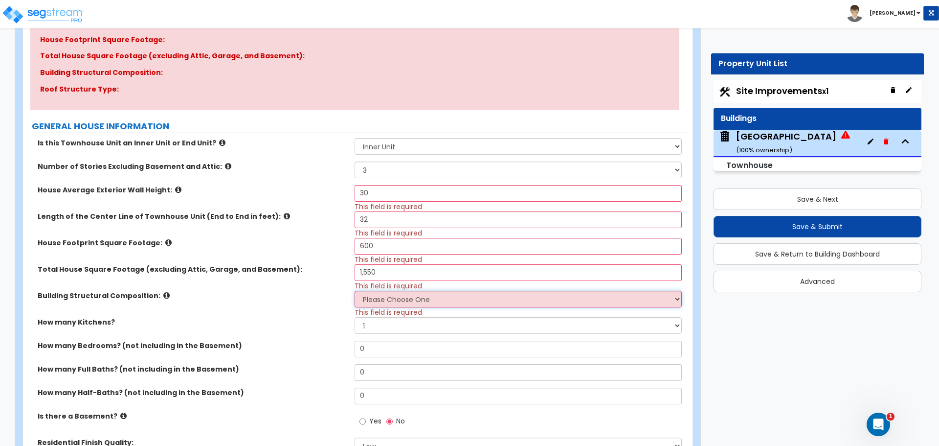
select select "7"
click at [355, 291] on select "Please Choose One Reinforced Concrete Structural Steel Brick Masonry CMU Masonr…" at bounding box center [518, 299] width 327 height 17
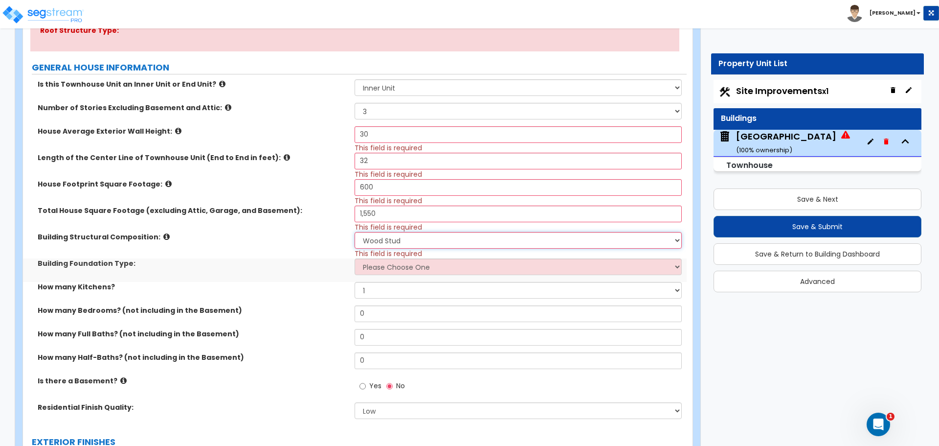
scroll to position [245, 0]
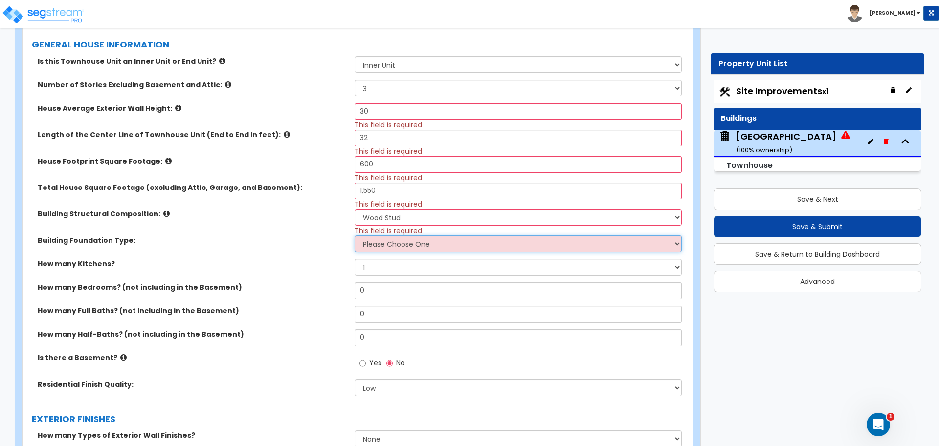
click at [516, 247] on select "Please Choose One Spread Ftg, Col, & Beam FDN Slab on Grade" at bounding box center [518, 243] width 327 height 17
drag, startPoint x: 169, startPoint y: 247, endPoint x: 196, endPoint y: 245, distance: 27.0
click at [169, 247] on div "Building Foundation Type: Please Choose One Spread Ftg, Col, & Beam FDN Slab on…" at bounding box center [355, 246] width 664 height 23
click at [396, 252] on select "Please Choose One Spread Ftg, Col, & Beam FDN Slab on Grade" at bounding box center [518, 243] width 327 height 17
select select "2"
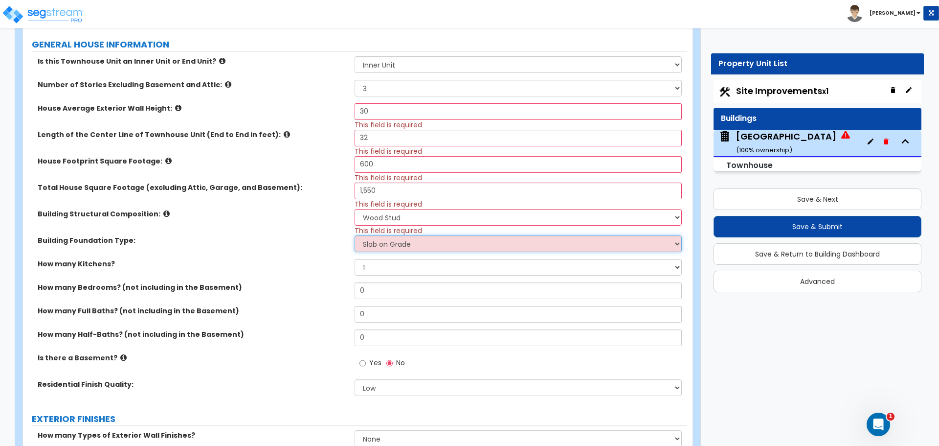
click at [355, 235] on select "Please Choose One Spread Ftg, Col, & Beam FDN Slab on Grade" at bounding box center [518, 243] width 327 height 17
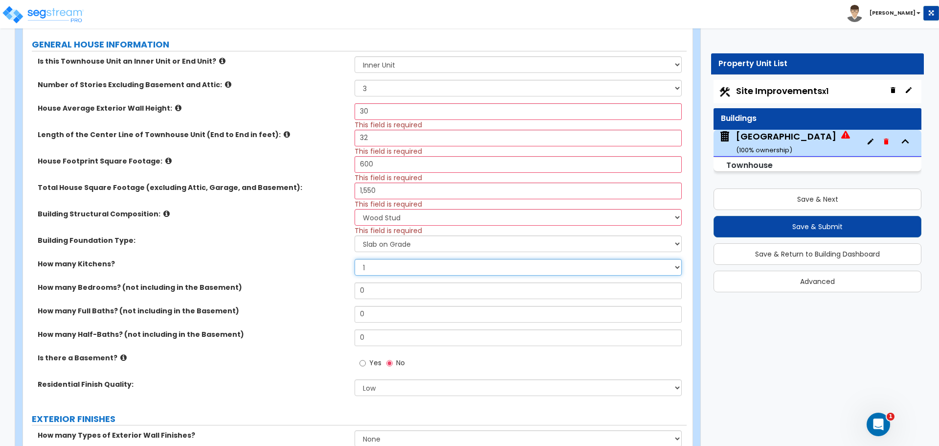
click at [395, 263] on select "1 2 3" at bounding box center [518, 267] width 327 height 17
click at [388, 264] on select "1 2 3" at bounding box center [518, 267] width 327 height 17
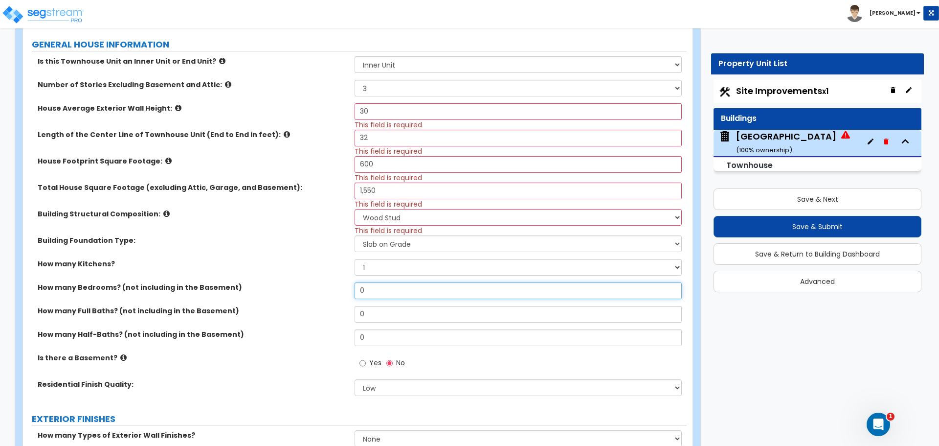
click at [389, 291] on input "0" at bounding box center [518, 290] width 327 height 17
drag, startPoint x: 385, startPoint y: 291, endPoint x: 330, endPoint y: 291, distance: 55.3
click at [330, 291] on div "How many Bedrooms? (not including in the Basement) 0" at bounding box center [355, 293] width 664 height 23
type input "3"
click at [404, 314] on input "0" at bounding box center [518, 314] width 327 height 17
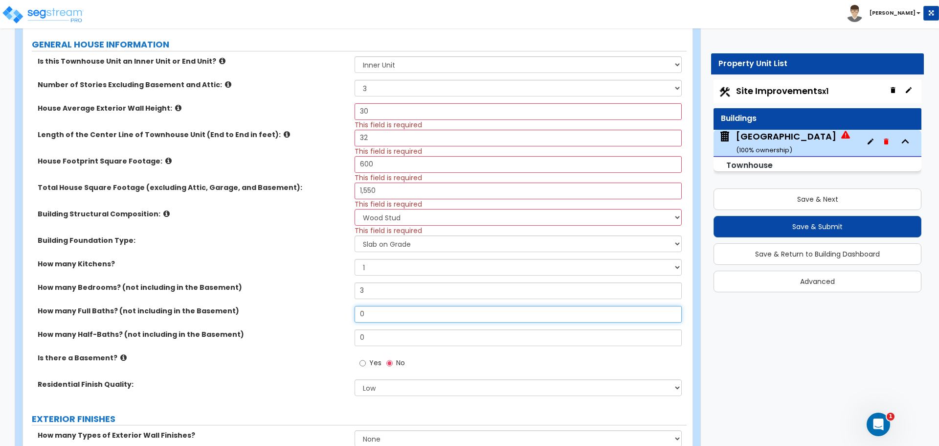
click at [417, 316] on input "0" at bounding box center [518, 314] width 327 height 17
click at [404, 309] on input "0" at bounding box center [518, 314] width 327 height 17
drag, startPoint x: 383, startPoint y: 316, endPoint x: 335, endPoint y: 316, distance: 48.0
click at [336, 316] on div "How many Full Baths? (not including in the Basement) 0" at bounding box center [355, 317] width 664 height 23
type input "2"
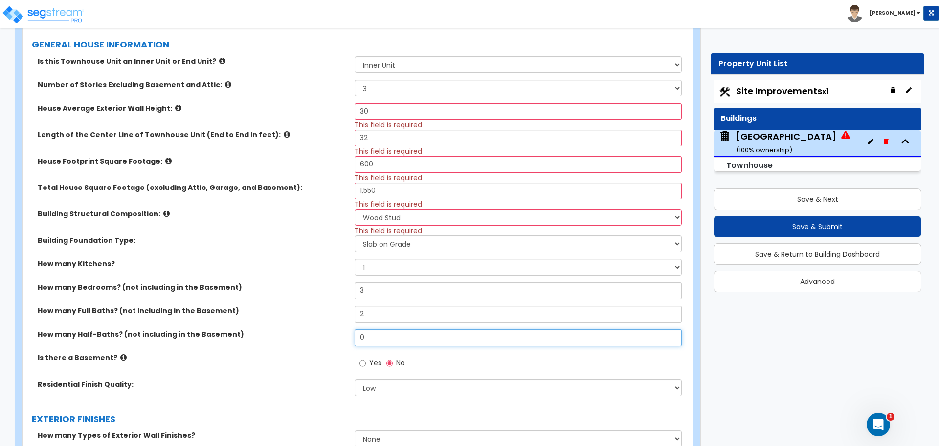
drag, startPoint x: 385, startPoint y: 337, endPoint x: 341, endPoint y: 338, distance: 44.0
click at [341, 338] on div "How many Half-Baths? (not including in the Basement) 0" at bounding box center [355, 340] width 664 height 23
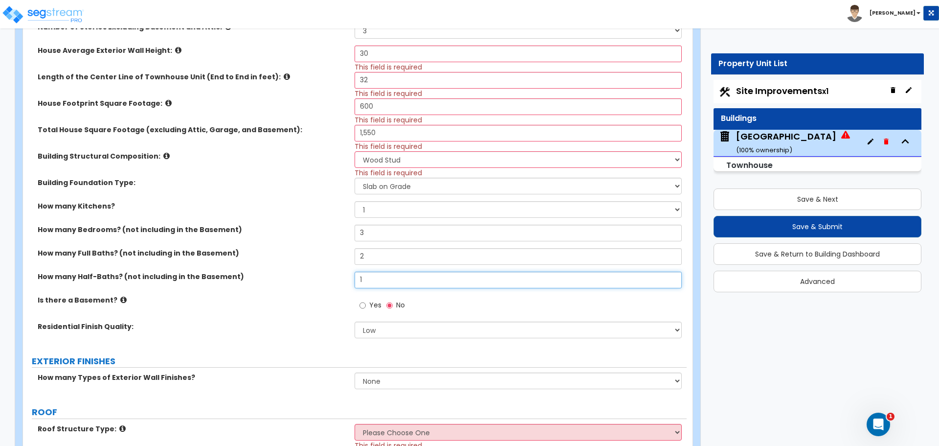
scroll to position [326, 0]
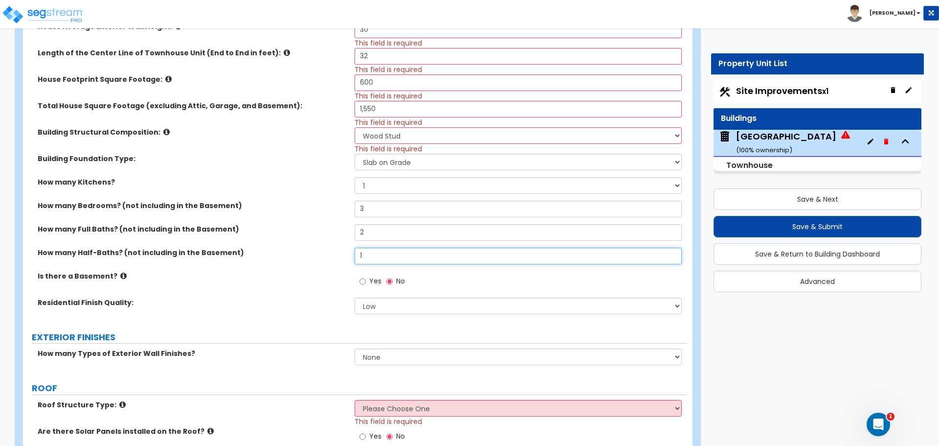
type input "1"
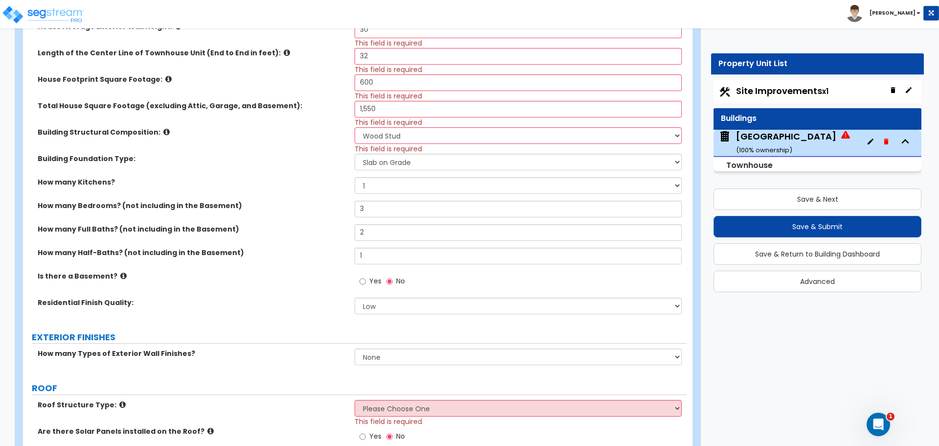
click at [112, 275] on label "Is there a Basement?" at bounding box center [193, 276] width 310 height 10
click at [120, 276] on icon at bounding box center [123, 275] width 6 height 7
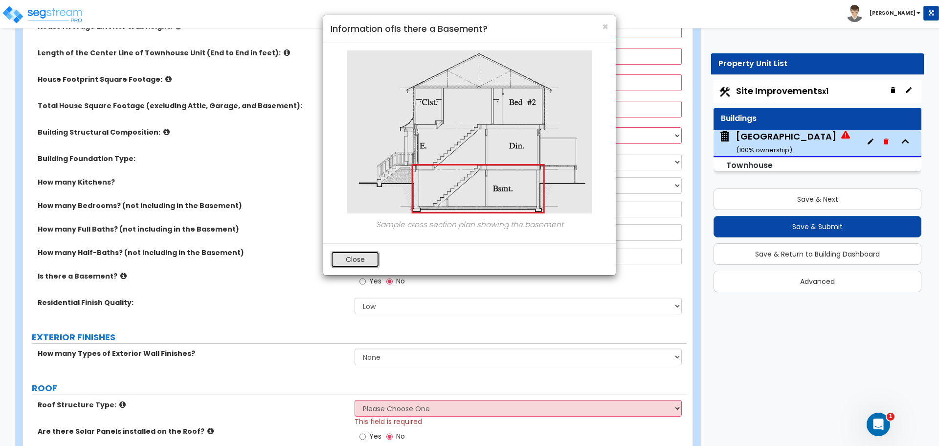
click at [373, 265] on button "Close" at bounding box center [355, 259] width 49 height 17
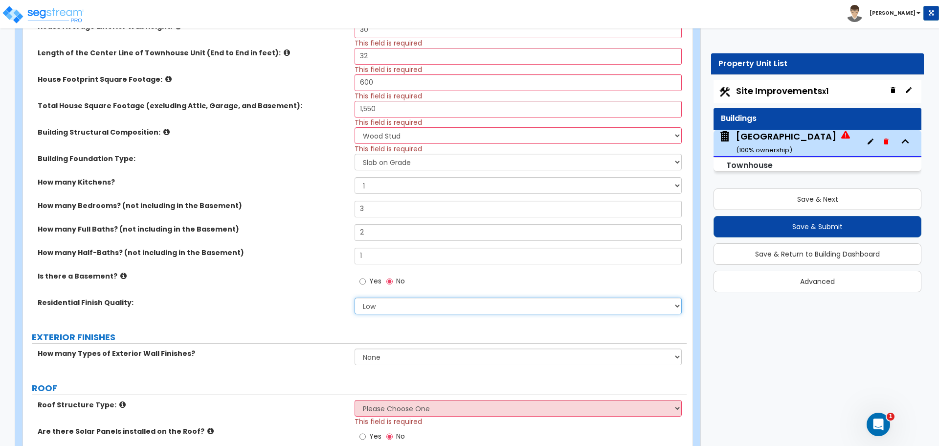
click at [384, 304] on select "Low Average High" at bounding box center [518, 306] width 327 height 17
select select "1"
click at [355, 298] on select "Low Average High" at bounding box center [518, 306] width 327 height 17
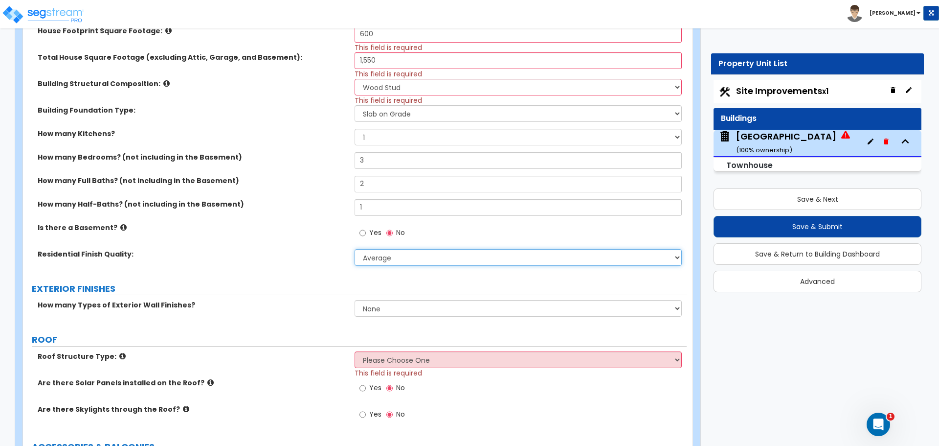
scroll to position [408, 0]
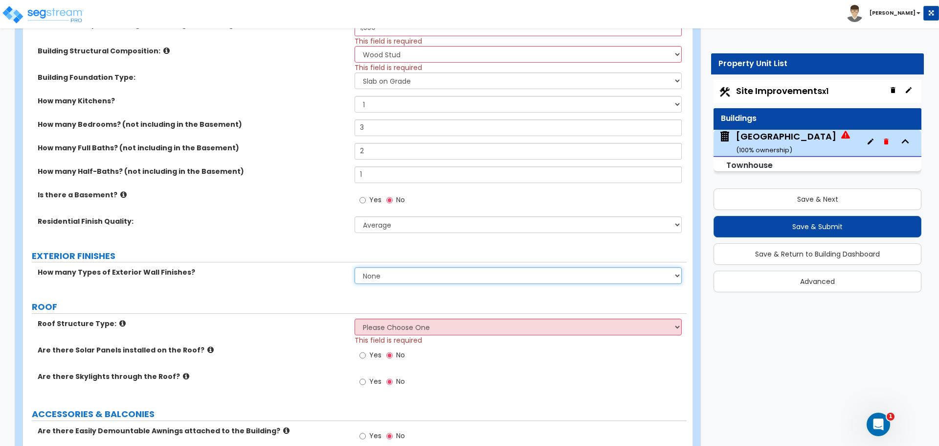
click at [410, 276] on select "None 1 2 3" at bounding box center [518, 275] width 327 height 17
click at [355, 267] on select "None 1 2 3" at bounding box center [518, 275] width 327 height 17
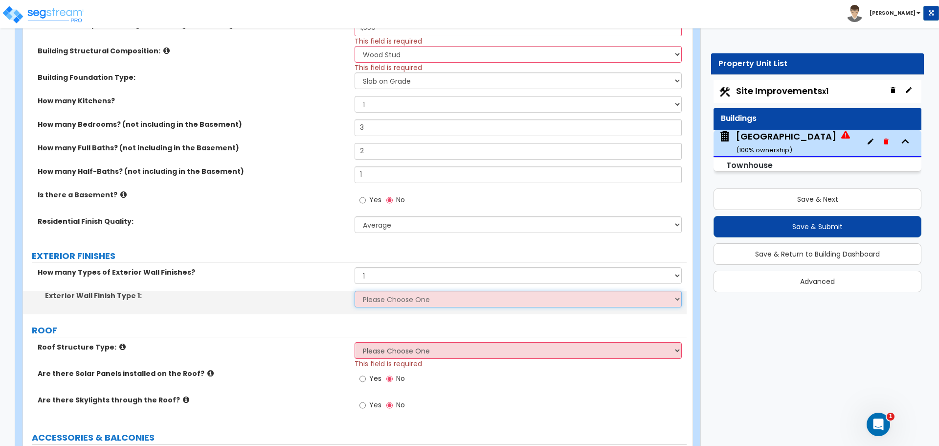
click at [385, 299] on select "Please Choose One No Finish/Shared Wall No Wall Brick Veneer Stone Veneer Wood …" at bounding box center [518, 299] width 327 height 17
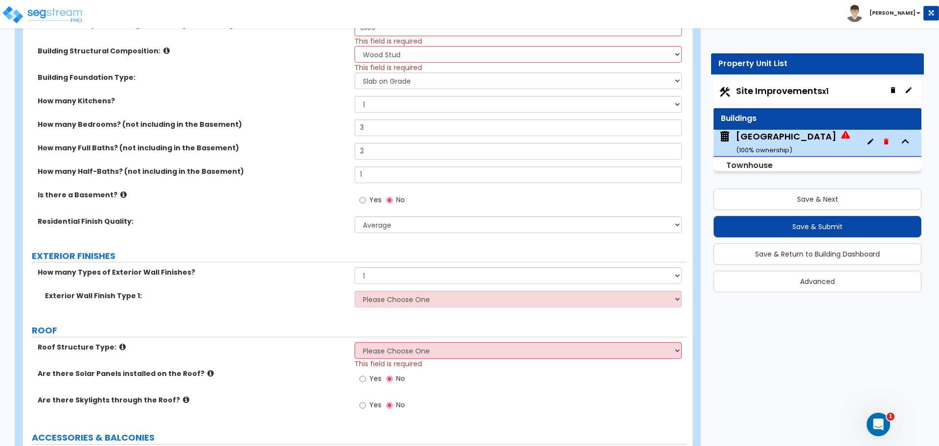
click at [259, 291] on label "Exterior Wall Finish Type 1:" at bounding box center [196, 296] width 302 height 10
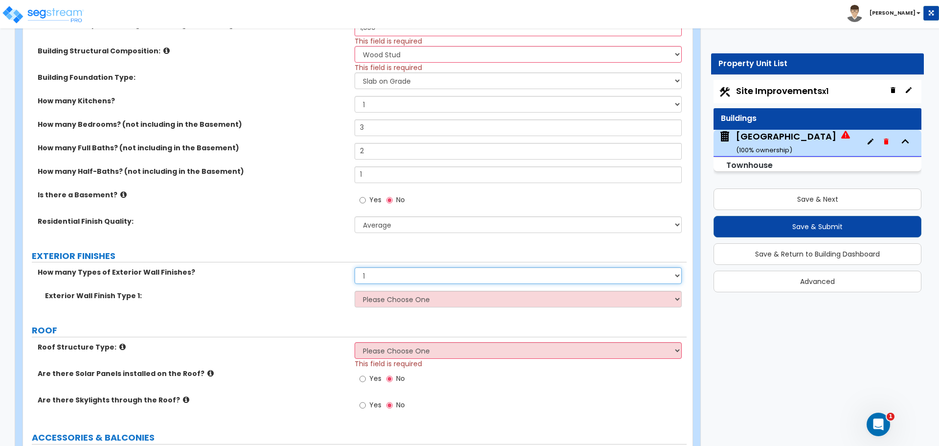
click at [390, 279] on select "None 1 2 3" at bounding box center [518, 275] width 327 height 17
select select "2"
click at [355, 267] on select "None 1 2 3" at bounding box center [518, 275] width 327 height 17
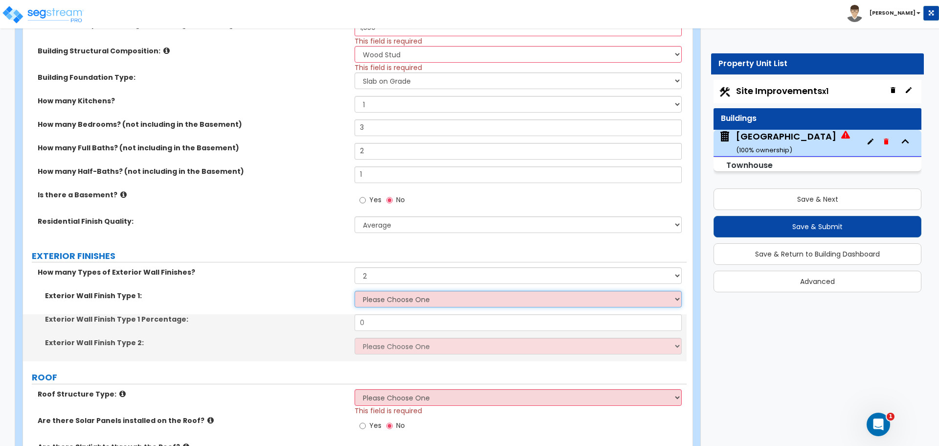
click at [389, 300] on select "Please Choose One No Finish/Shared Wall No Wall Brick Veneer Stone Veneer Wood …" at bounding box center [518, 299] width 327 height 17
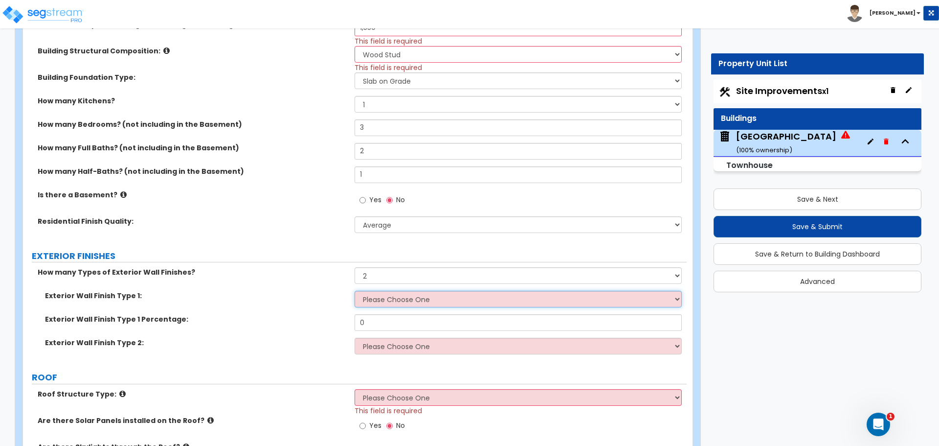
select select "5"
click at [355, 291] on select "Please Choose One No Finish/Shared Wall No Wall Brick Veneer Stone Veneer Wood …" at bounding box center [518, 299] width 327 height 17
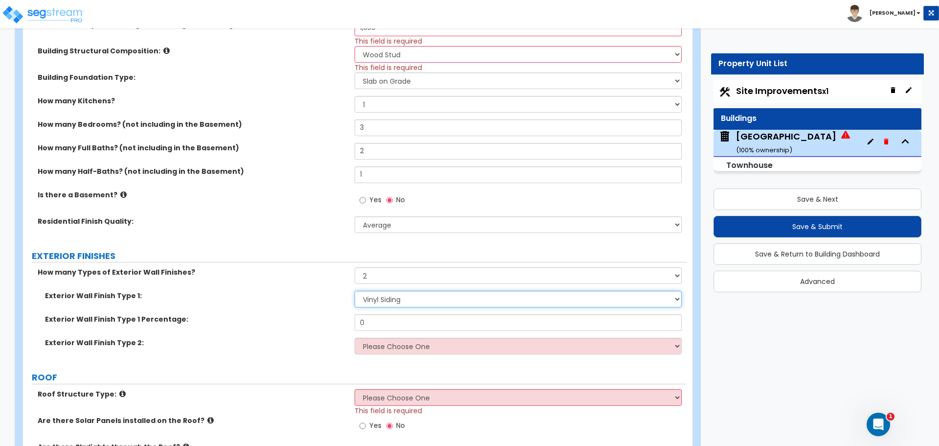
click at [381, 298] on select "Please Choose One No Finish/Shared Wall No Wall Brick Veneer Stone Veneer Wood …" at bounding box center [518, 299] width 327 height 17
click at [323, 344] on label "Exterior Wall Finish Type 2:" at bounding box center [196, 343] width 302 height 10
drag, startPoint x: 388, startPoint y: 324, endPoint x: 343, endPoint y: 322, distance: 44.6
click at [343, 322] on div "Exterior Wall Finish Type 1 Percentage: 0" at bounding box center [355, 325] width 664 height 23
type input "7"
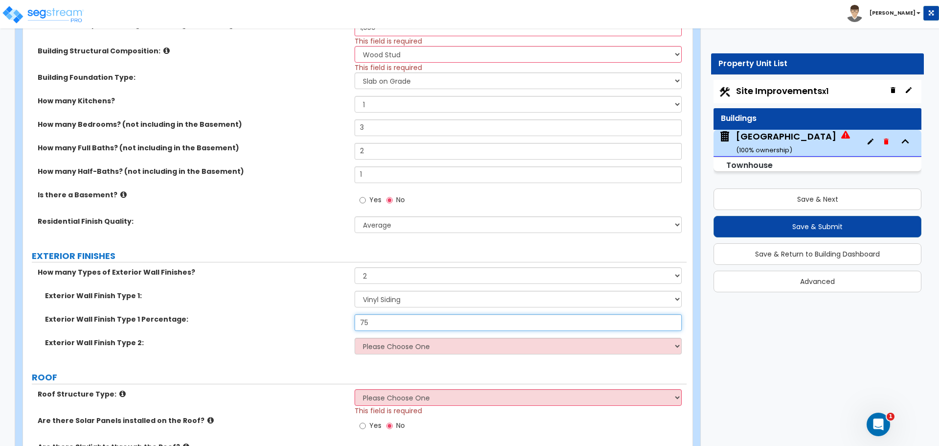
type input "75"
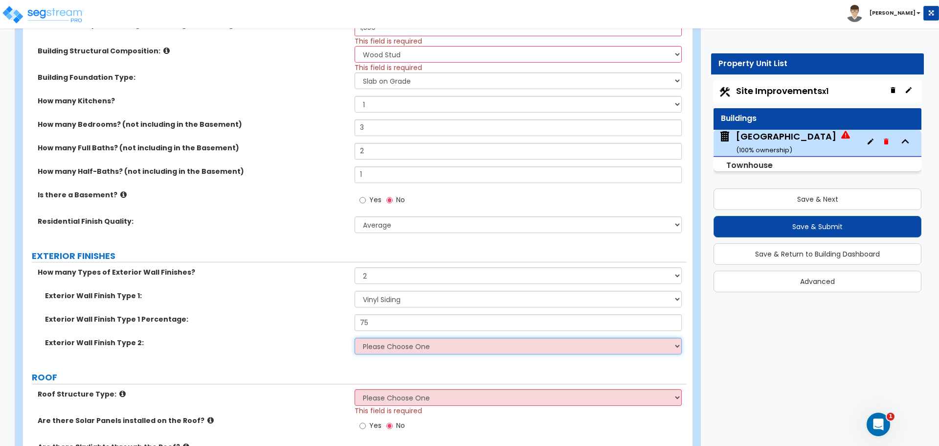
click at [411, 345] on select "Please Choose One No Finish/Shared Wall No Wall Brick Veneer Stone Veneer Wood …" at bounding box center [518, 346] width 327 height 17
click at [410, 345] on select "Please Choose One No Finish/Shared Wall No Wall Brick Veneer Stone Veneer Wood …" at bounding box center [518, 346] width 327 height 17
select select "2"
click at [355, 338] on select "Please Choose One No Finish/Shared Wall No Wall Brick Veneer Stone Veneer Wood …" at bounding box center [518, 346] width 327 height 17
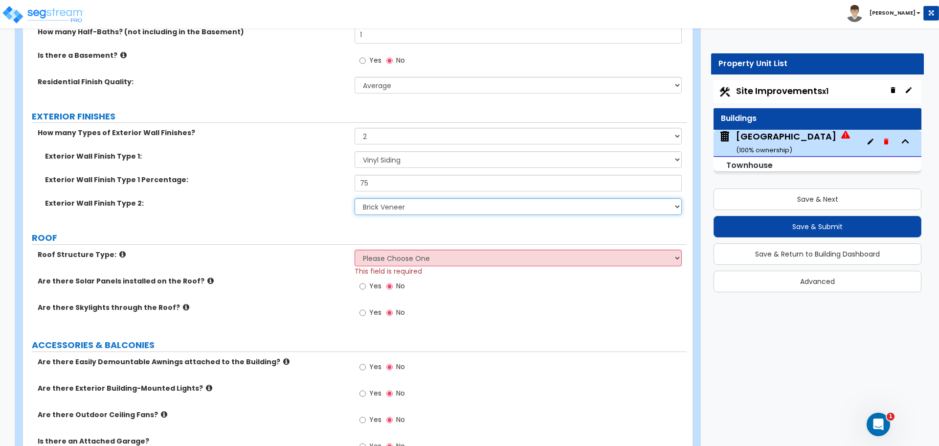
scroll to position [571, 0]
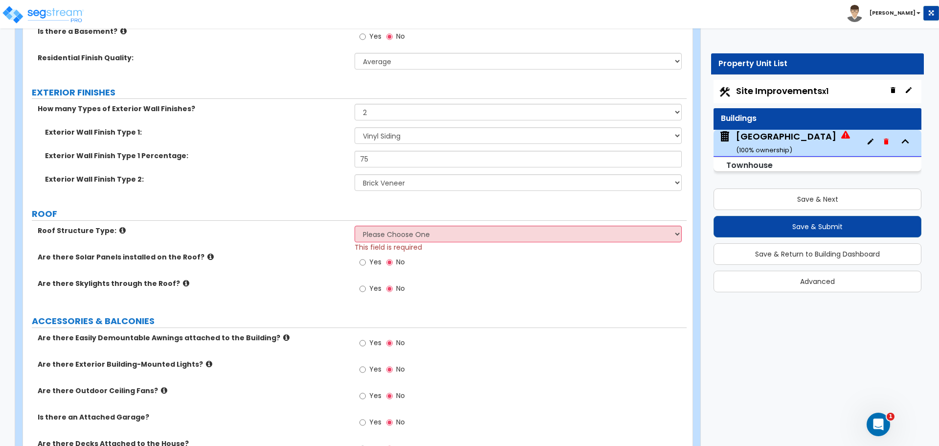
click at [119, 229] on icon at bounding box center [122, 230] width 6 height 7
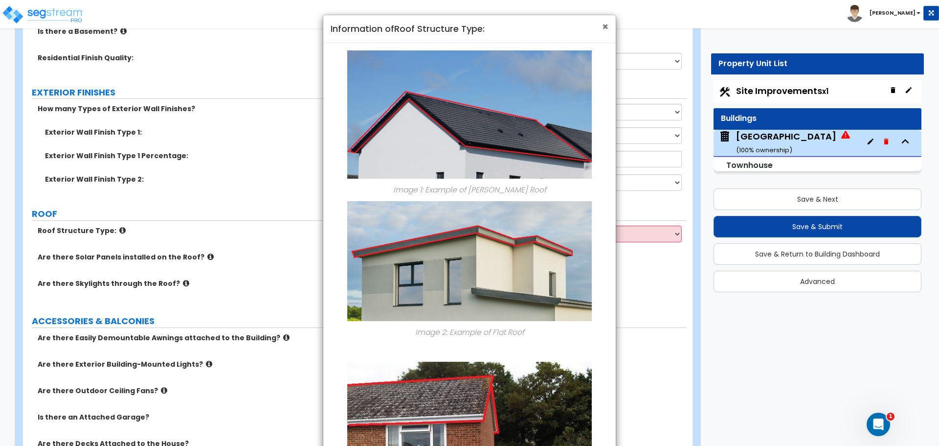
click at [603, 31] on span "×" at bounding box center [605, 27] width 6 height 14
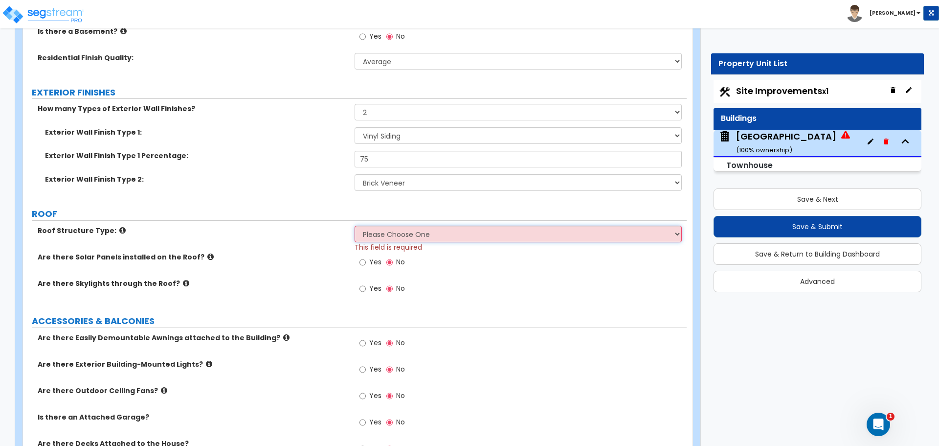
click at [381, 235] on select "Please Choose One Gable Roof Flat Roof Hybrid Gable & Flat Roof" at bounding box center [518, 234] width 327 height 17
select select "1"
click at [355, 226] on select "Please Choose One Gable Roof Flat Roof Hybrid Gable & Flat Roof" at bounding box center [518, 234] width 327 height 17
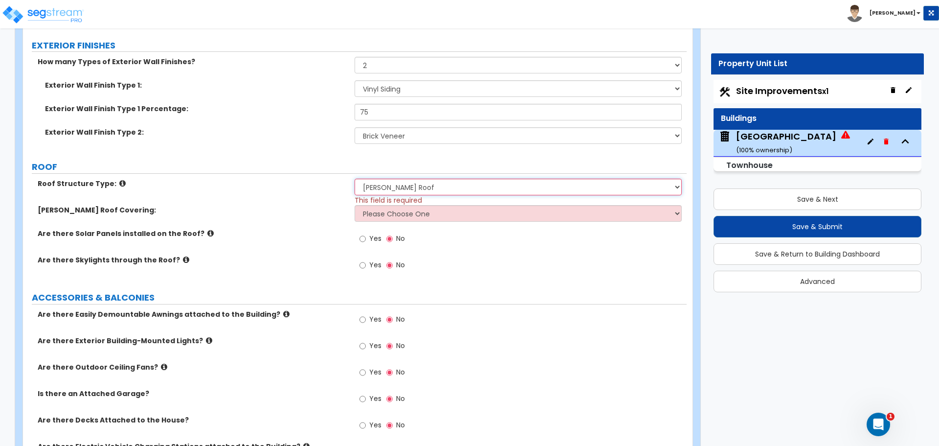
scroll to position [652, 0]
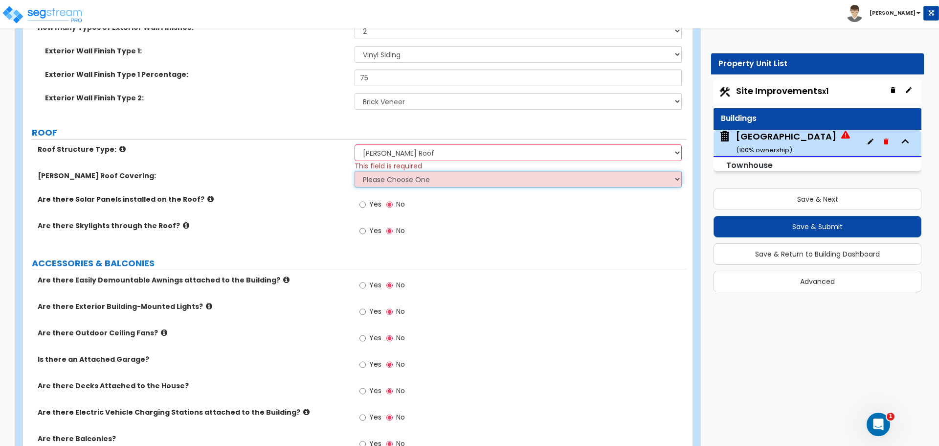
click at [417, 183] on select "Please Choose One Asphalt Shingle Clay Tile Wood Shingle Metal Shingle Standing…" at bounding box center [518, 179] width 327 height 17
select select "1"
click at [355, 171] on select "Please Choose One Asphalt Shingle Clay Tile Wood Shingle Metal Shingle Standing…" at bounding box center [518, 179] width 327 height 17
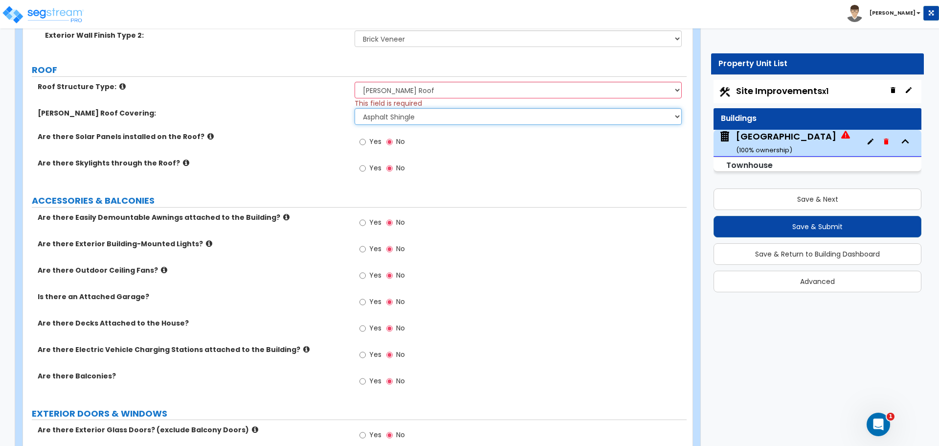
scroll to position [734, 0]
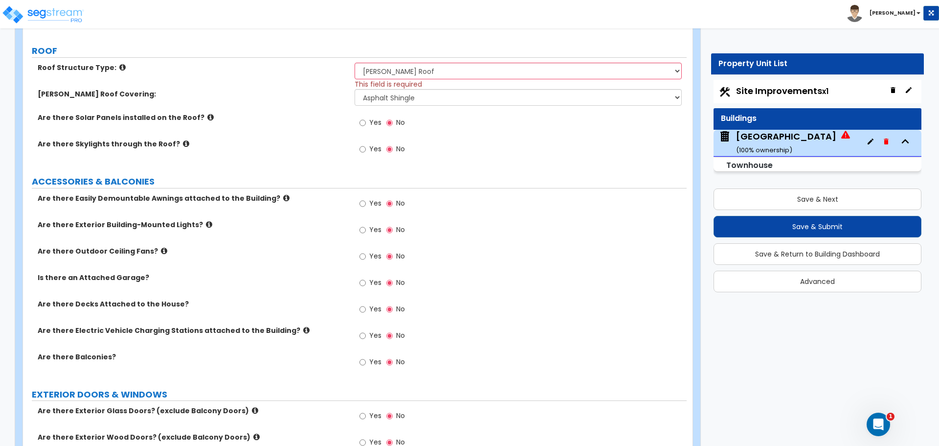
click at [197, 220] on label "Are there Exterior Building-Mounted Lights?" at bounding box center [193, 225] width 310 height 10
click at [206, 226] on icon at bounding box center [209, 224] width 6 height 7
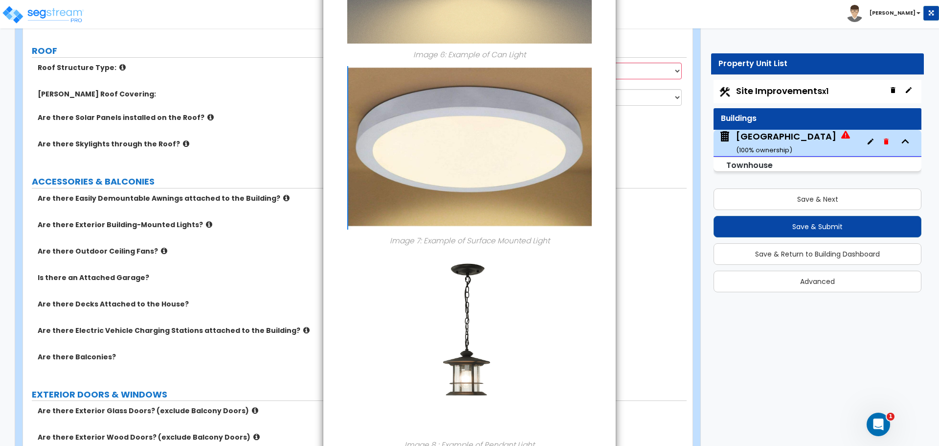
scroll to position [1206, 0]
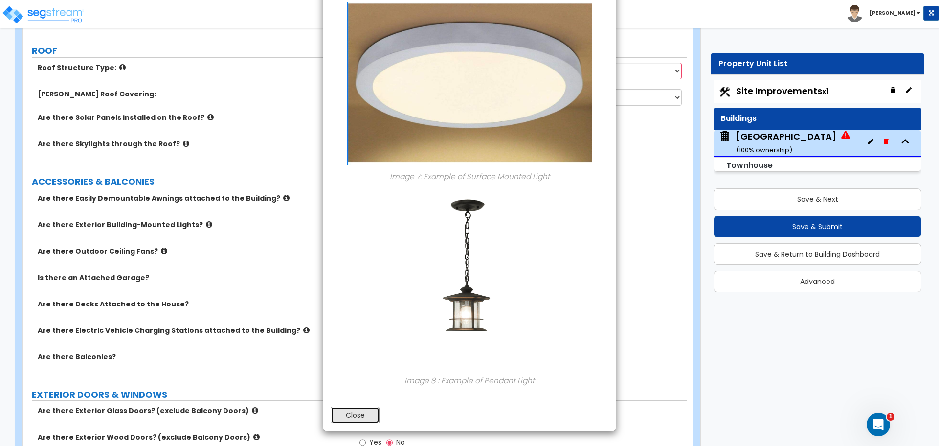
drag, startPoint x: 362, startPoint y: 415, endPoint x: 352, endPoint y: 402, distance: 16.7
click at [362, 415] on button "Close" at bounding box center [355, 415] width 49 height 17
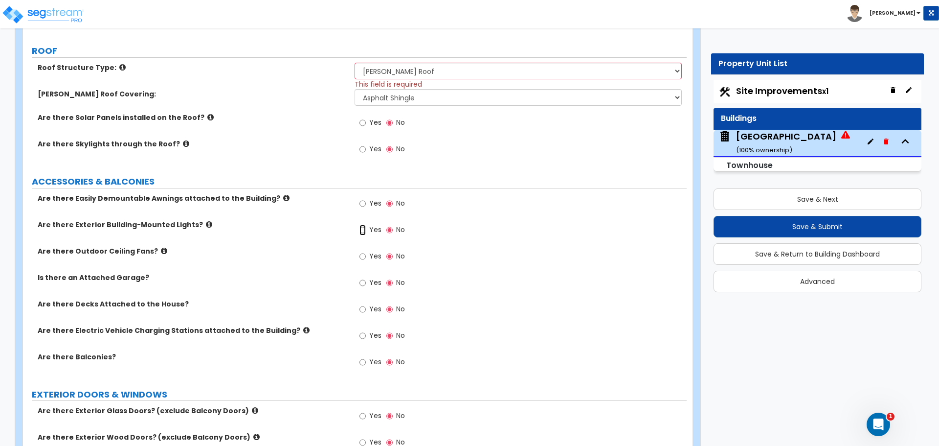
click at [362, 229] on input "Yes" at bounding box center [363, 230] width 6 height 11
radio input "true"
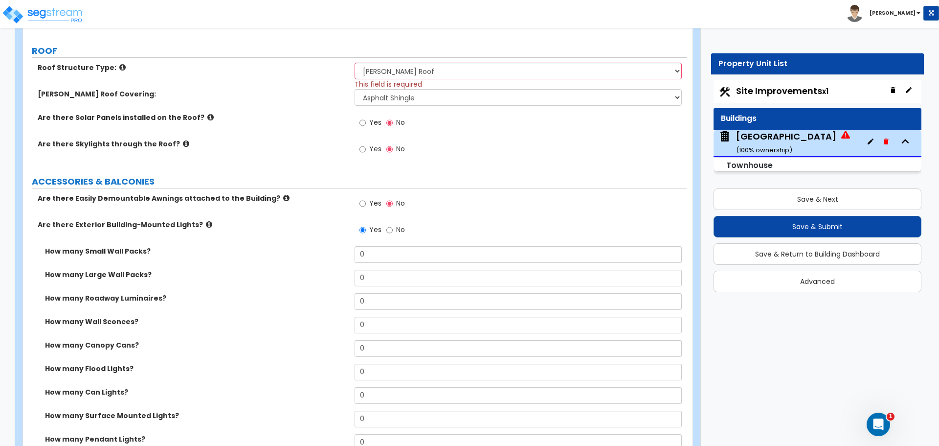
click at [206, 226] on icon at bounding box center [209, 224] width 6 height 7
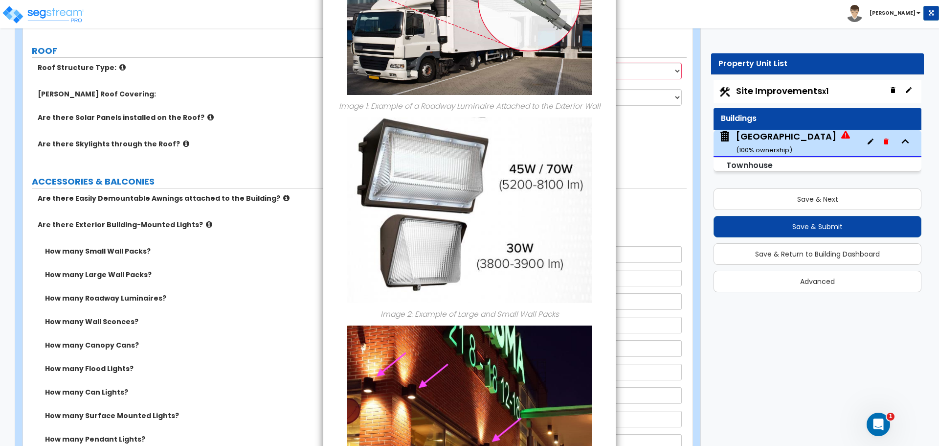
scroll to position [0, 0]
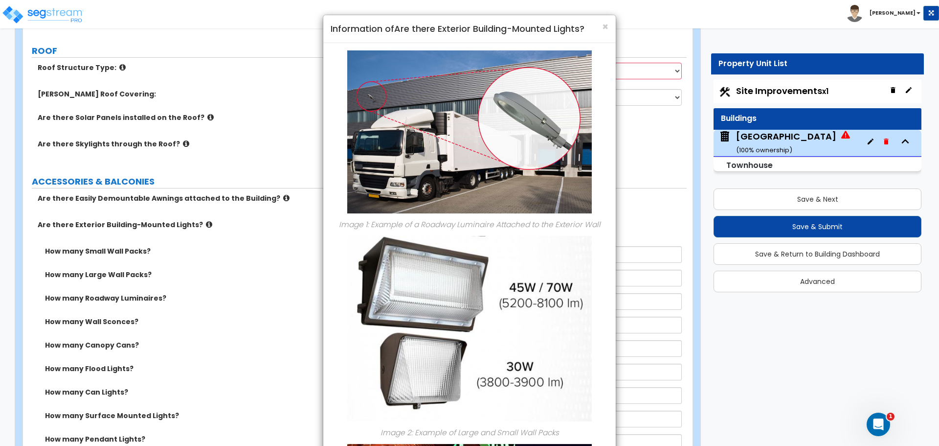
click at [600, 26] on h4 "Information of Are there Exterior Building-Mounted Lights?" at bounding box center [470, 29] width 278 height 13
click at [607, 26] on span "×" at bounding box center [605, 27] width 6 height 14
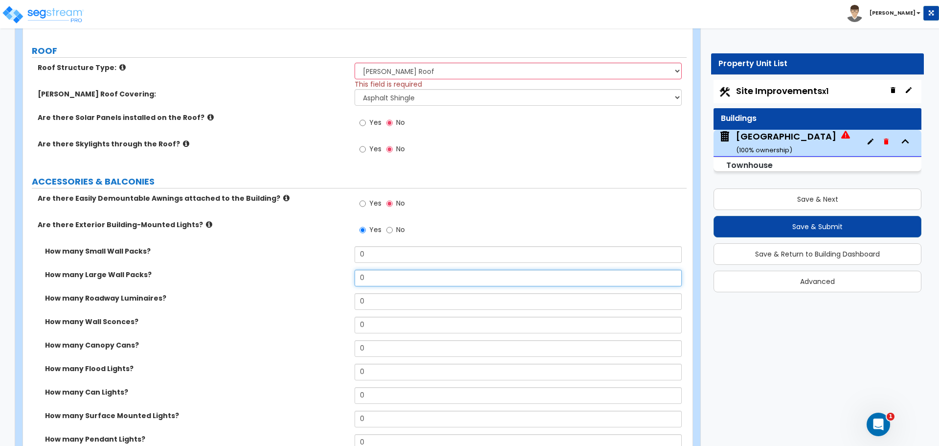
drag, startPoint x: 397, startPoint y: 279, endPoint x: 347, endPoint y: 279, distance: 49.4
click at [347, 279] on div "How many Large Wall Packs? 0" at bounding box center [355, 281] width 664 height 23
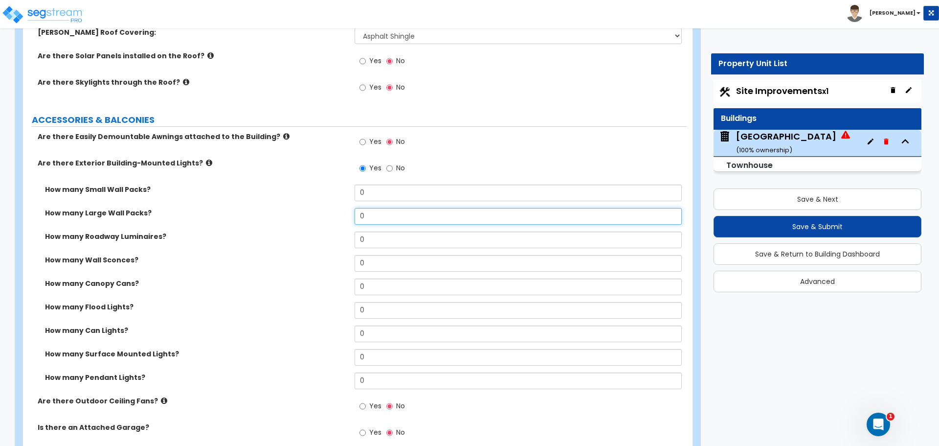
scroll to position [816, 0]
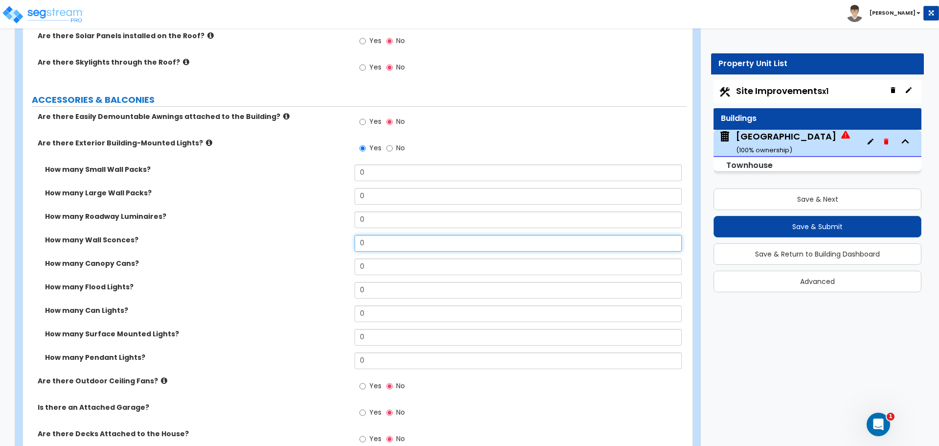
click at [404, 238] on input "0" at bounding box center [518, 243] width 327 height 17
drag, startPoint x: 389, startPoint y: 241, endPoint x: 336, endPoint y: 238, distance: 52.9
click at [352, 241] on div "How many Wall Sconces? 0" at bounding box center [355, 246] width 664 height 23
type input "3"
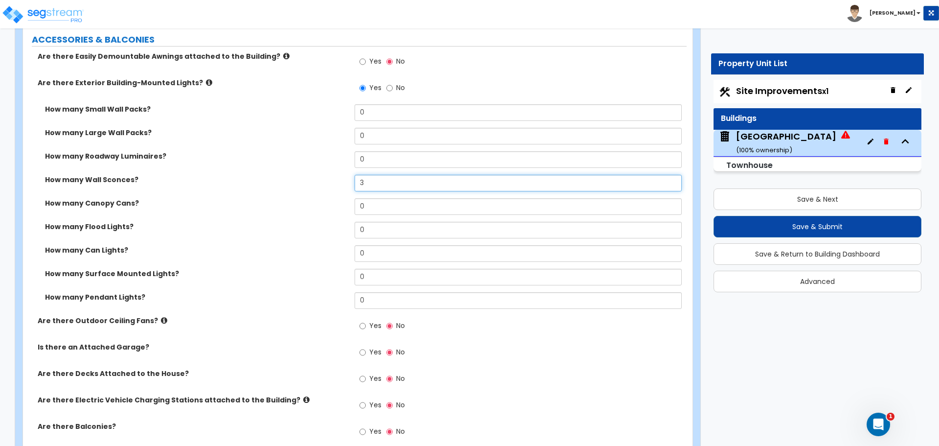
scroll to position [897, 0]
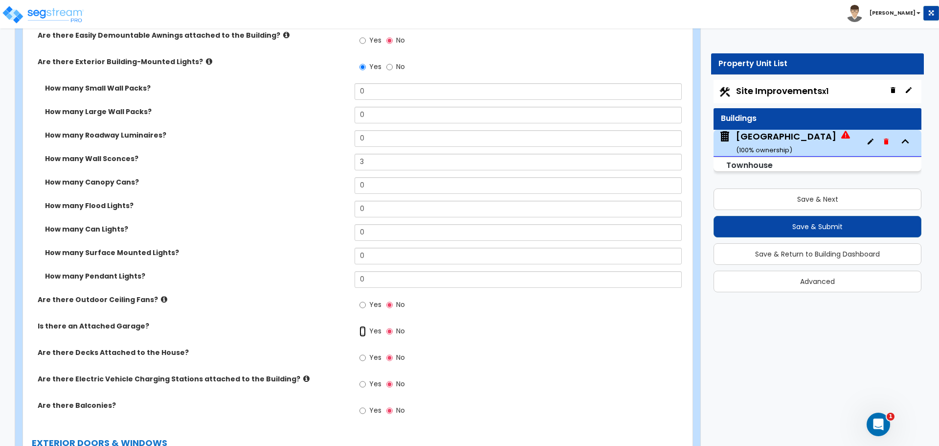
click at [362, 330] on input "Yes" at bounding box center [363, 331] width 6 height 11
radio input "true"
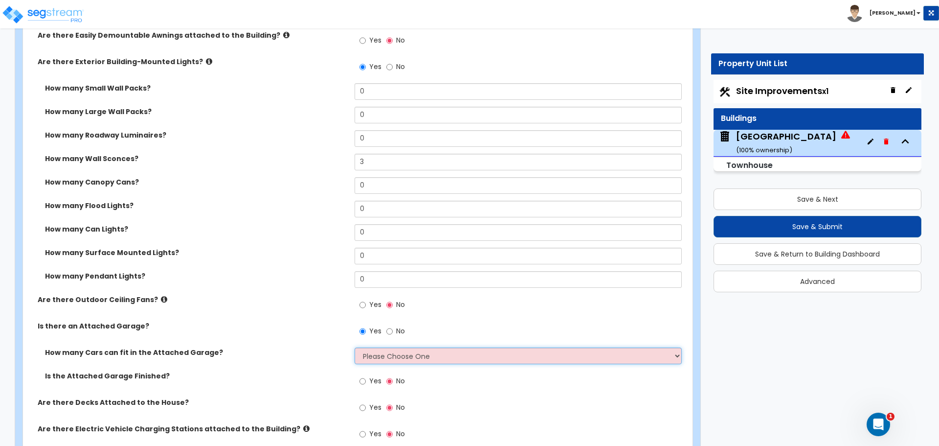
click at [375, 357] on select "Please Choose One 1 2 3 4 5" at bounding box center [518, 355] width 327 height 17
select select "1"
click at [355, 347] on select "Please Choose One 1 2 3 4 5" at bounding box center [518, 355] width 327 height 17
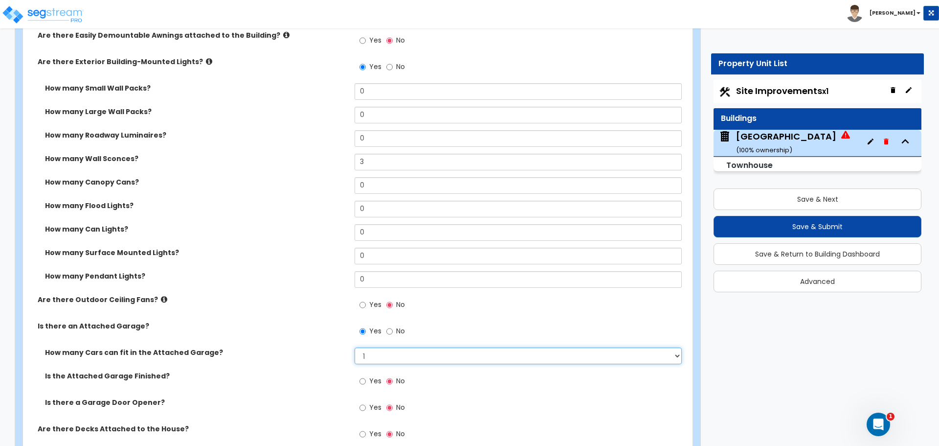
scroll to position [979, 0]
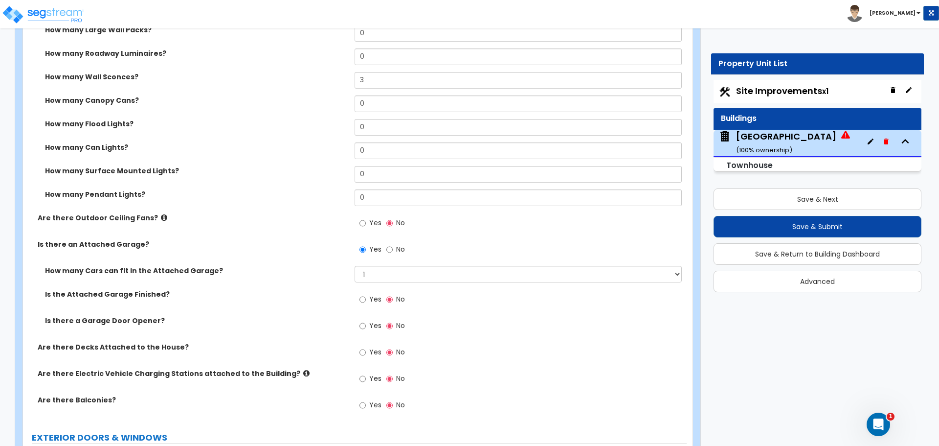
click at [374, 325] on span "Yes" at bounding box center [375, 326] width 12 height 10
click at [366, 325] on input "Yes" at bounding box center [363, 326] width 6 height 11
radio input "true"
click at [365, 350] on input "Yes" at bounding box center [363, 352] width 6 height 11
radio input "true"
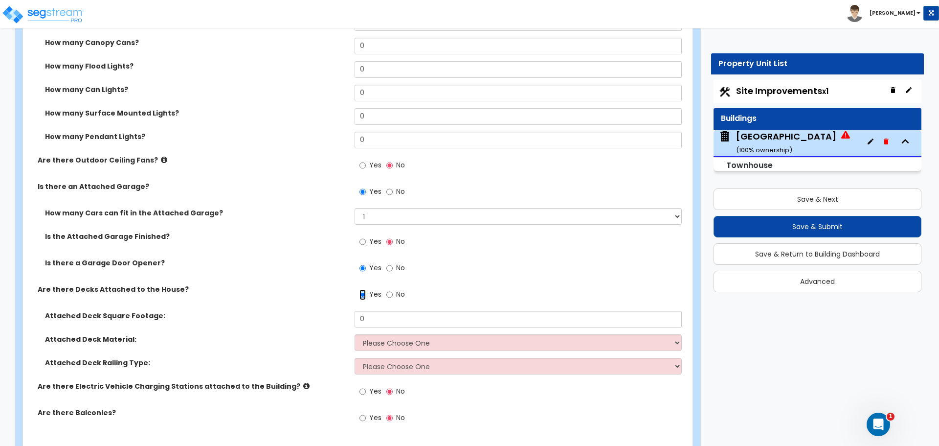
scroll to position [1060, 0]
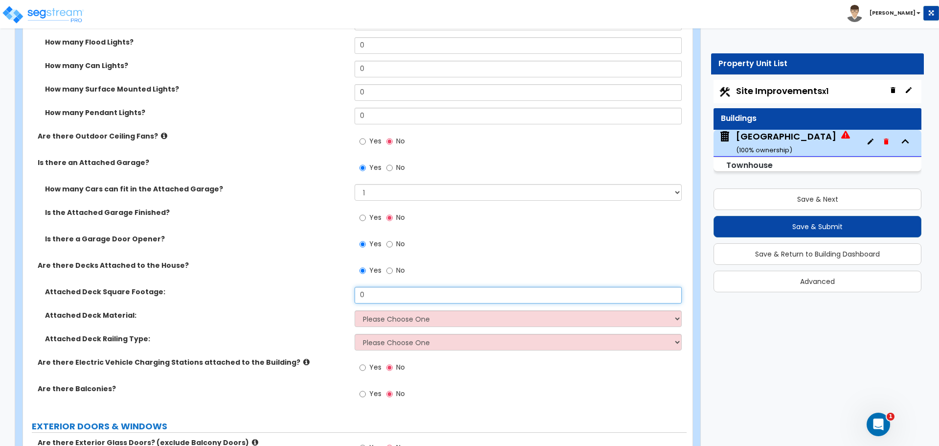
click at [381, 296] on input "0" at bounding box center [518, 295] width 327 height 17
drag, startPoint x: 381, startPoint y: 296, endPoint x: 361, endPoint y: 297, distance: 20.1
click at [361, 297] on input "0" at bounding box center [518, 295] width 327 height 17
type input "123"
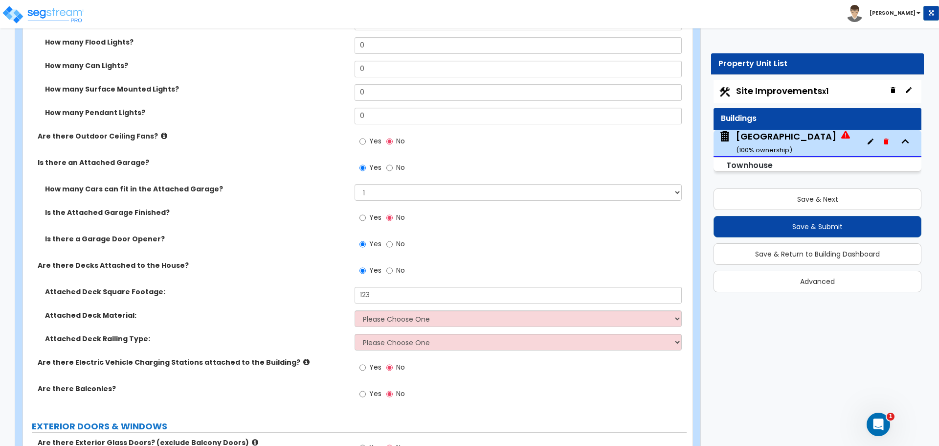
click at [445, 327] on div "Attached Deck Material: Please Choose One Wood Plastic/PVC" at bounding box center [355, 321] width 664 height 23
click at [429, 321] on select "Please Choose One Wood Plastic/PVC" at bounding box center [518, 318] width 327 height 17
select select "1"
click at [355, 310] on select "Please Choose One Wood Plastic/PVC" at bounding box center [518, 318] width 327 height 17
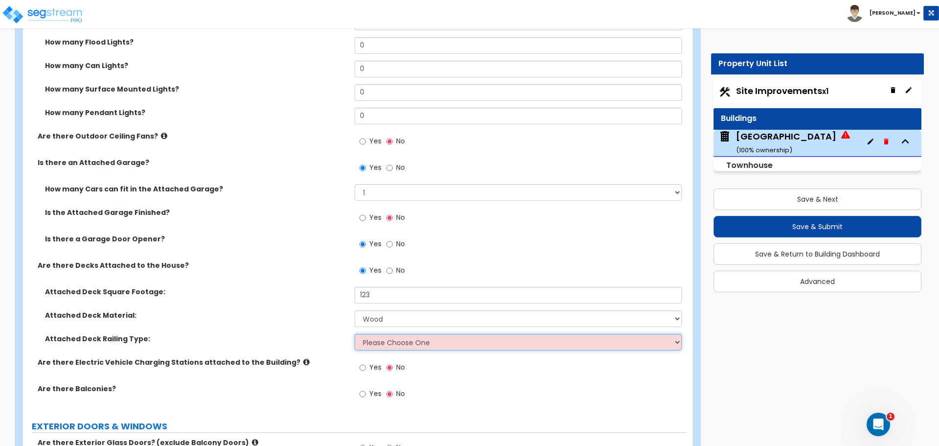
click at [403, 342] on select "Please Choose One Wood Plastic" at bounding box center [518, 342] width 327 height 17
select select "2"
click at [355, 334] on select "Please Choose One Wood Plastic" at bounding box center [518, 342] width 327 height 17
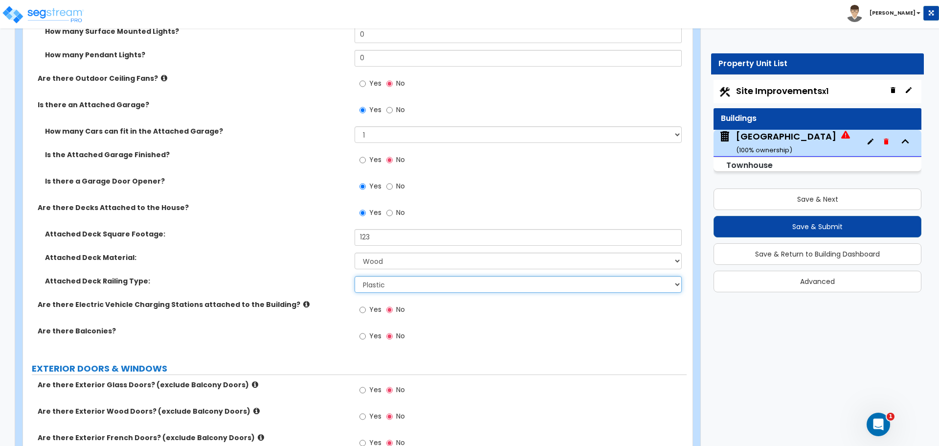
scroll to position [1142, 0]
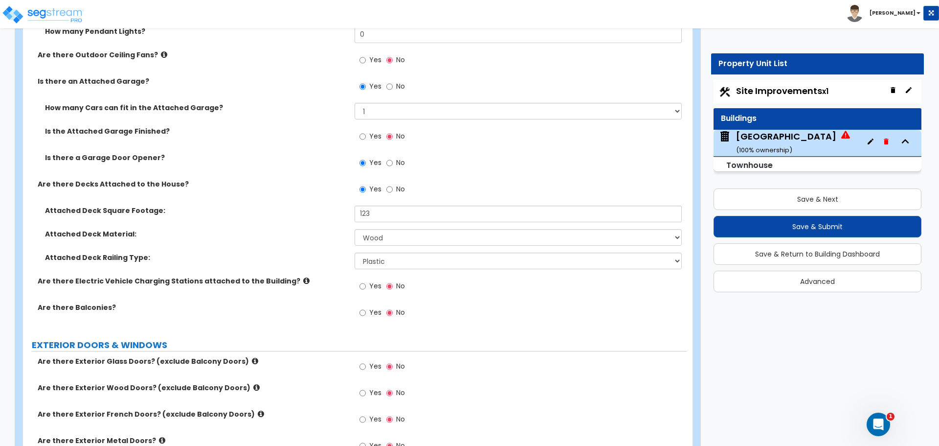
click at [303, 278] on icon at bounding box center [306, 280] width 6 height 7
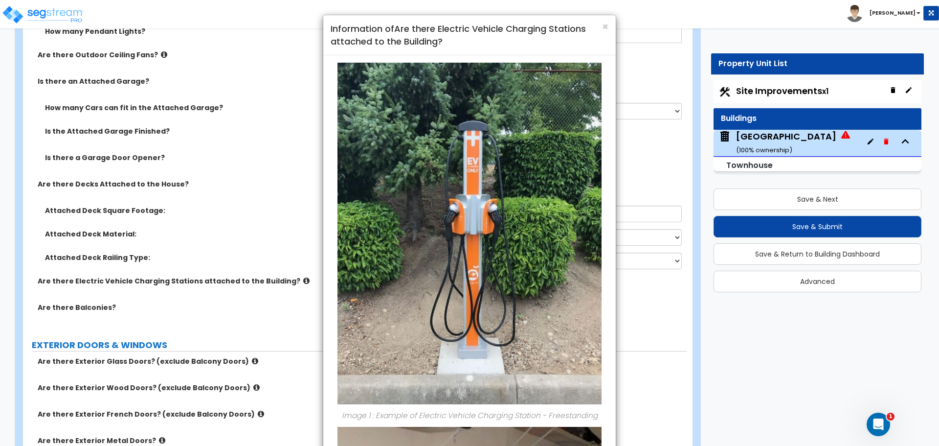
click at [289, 278] on div "× Information of Are there Electric Vehicle Charging Stations attached to the B…" at bounding box center [469, 223] width 939 height 446
drag, startPoint x: 289, startPoint y: 323, endPoint x: 297, endPoint y: 312, distance: 14.1
click at [289, 323] on div "× Information of Are there Electric Vehicle Charging Stations attached to the B…" at bounding box center [469, 223] width 939 height 446
click at [608, 28] on span "×" at bounding box center [605, 27] width 6 height 14
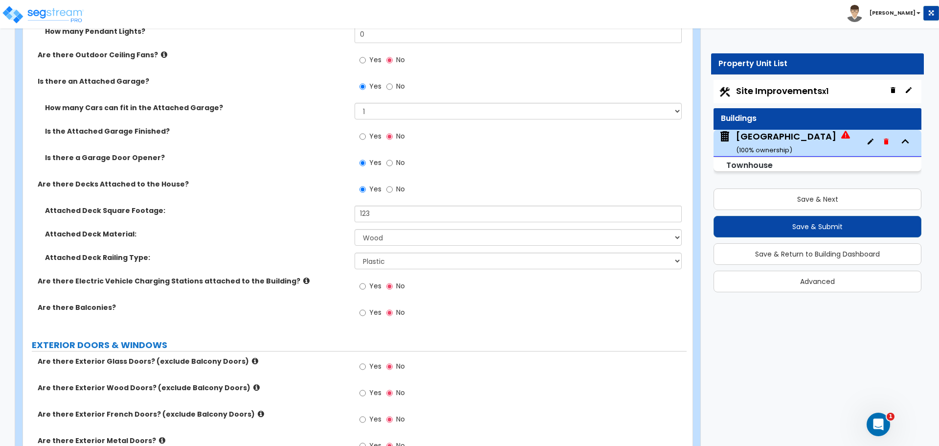
drag, startPoint x: 86, startPoint y: 308, endPoint x: 109, endPoint y: 308, distance: 23.0
click at [86, 308] on label "Are there Balconies?" at bounding box center [193, 307] width 310 height 10
click at [367, 313] on label "Yes" at bounding box center [371, 313] width 22 height 17
click at [366, 313] on input "Yes" at bounding box center [363, 312] width 6 height 11
radio input "true"
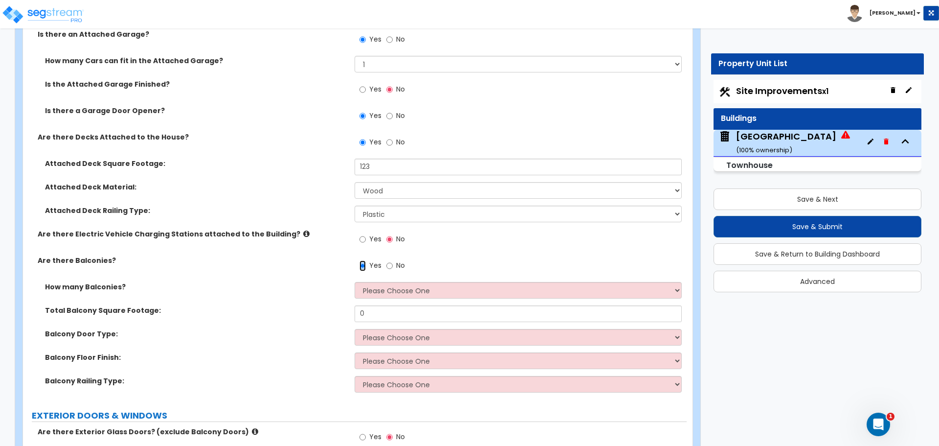
scroll to position [1223, 0]
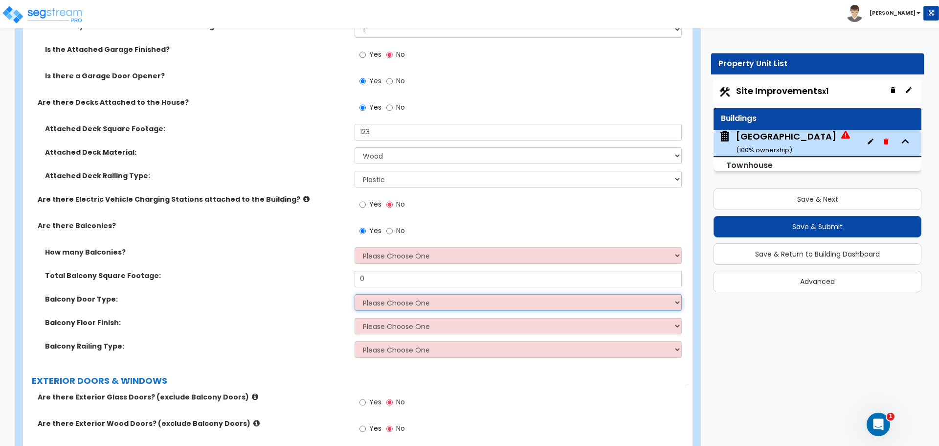
click at [424, 305] on select "Please Choose One Single Hinged Doors Double Hinged Doors Sliding Glass Doors" at bounding box center [518, 302] width 327 height 17
drag, startPoint x: 420, startPoint y: 280, endPoint x: 298, endPoint y: 278, distance: 121.4
click at [298, 278] on div "Total Balcony Square Footage: 0" at bounding box center [355, 282] width 664 height 23
type input "123"
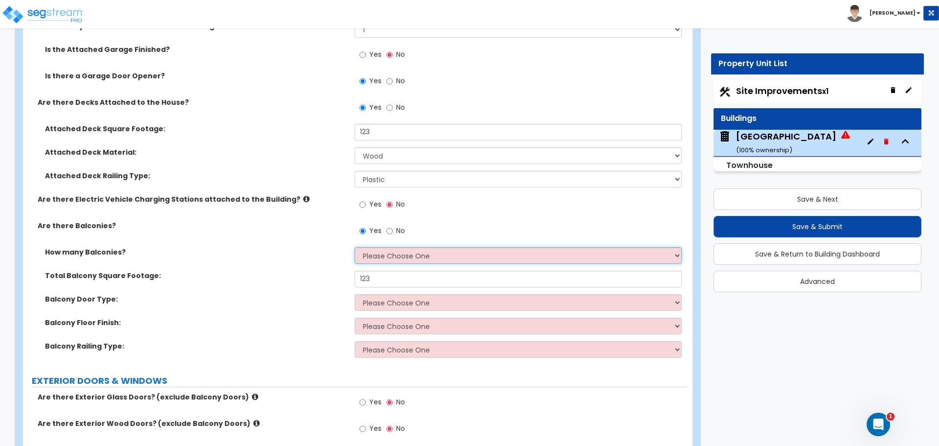
click at [369, 254] on select "Please Choose One 1 2 3 4 5" at bounding box center [518, 255] width 327 height 17
select select "1"
click at [355, 247] on select "Please Choose One 1 2 3 4 5" at bounding box center [518, 255] width 327 height 17
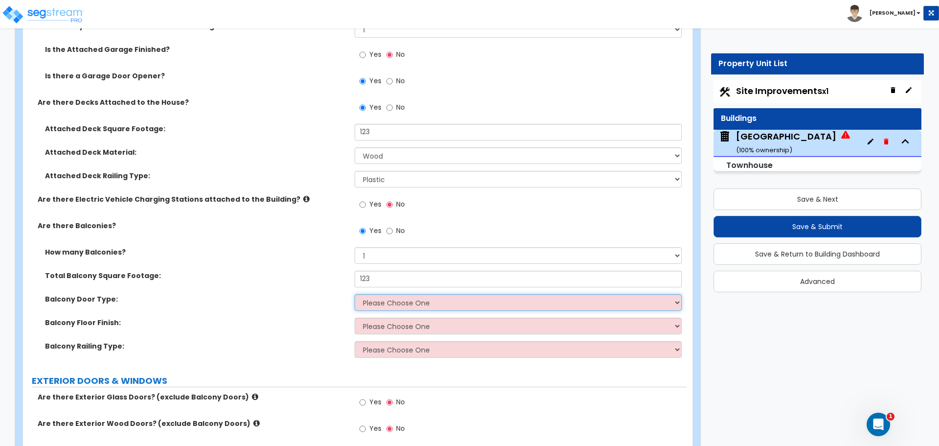
click at [391, 302] on select "Please Choose One Single Hinged Doors Double Hinged Doors Sliding Glass Doors" at bounding box center [518, 302] width 327 height 17
select select "3"
click at [355, 294] on select "Please Choose One Single Hinged Doors Double Hinged Doors Sliding Glass Doors" at bounding box center [518, 302] width 327 height 17
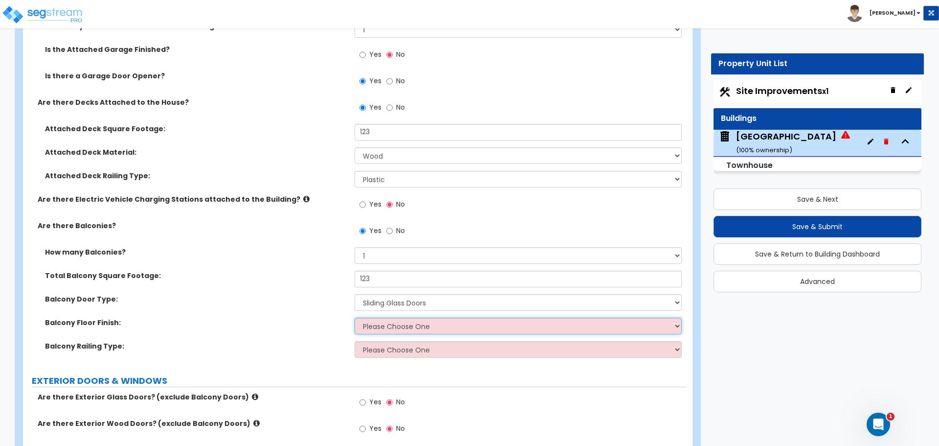
click at [403, 326] on select "Please Choose One Concrete Flooring Tile Flooring Resilient Laminate Flooring P…" at bounding box center [518, 326] width 327 height 17
select select "5"
click at [355, 318] on select "Please Choose One Concrete Flooring Tile Flooring Resilient Laminate Flooring P…" at bounding box center [518, 326] width 327 height 17
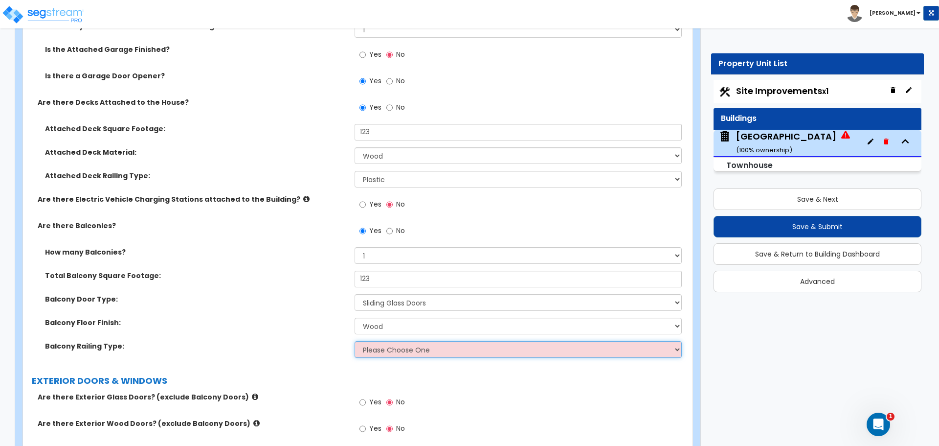
click at [392, 352] on select "Please Choose One Steel Aluminum Wood Glass and Metal Wrought Iron" at bounding box center [518, 349] width 327 height 17
select select "3"
click at [355, 341] on select "Please Choose One Steel Aluminum Wood Glass and Metal Wrought Iron" at bounding box center [518, 349] width 327 height 17
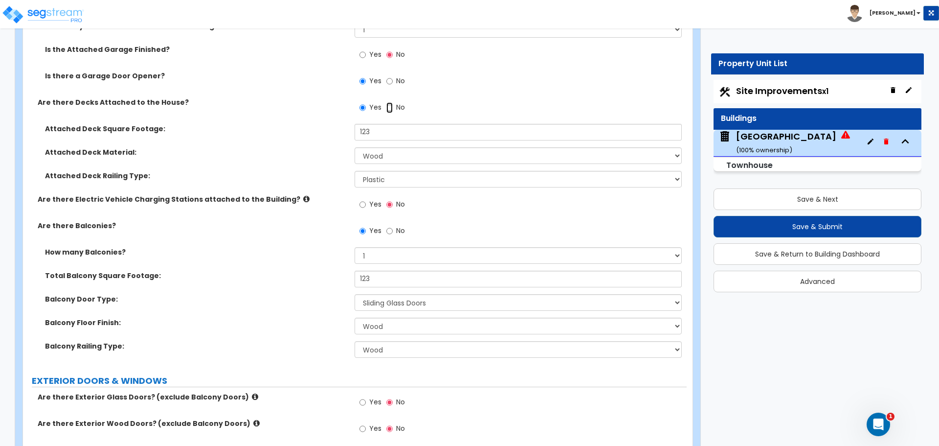
click at [390, 105] on input "No" at bounding box center [390, 107] width 6 height 11
radio input "false"
radio input "true"
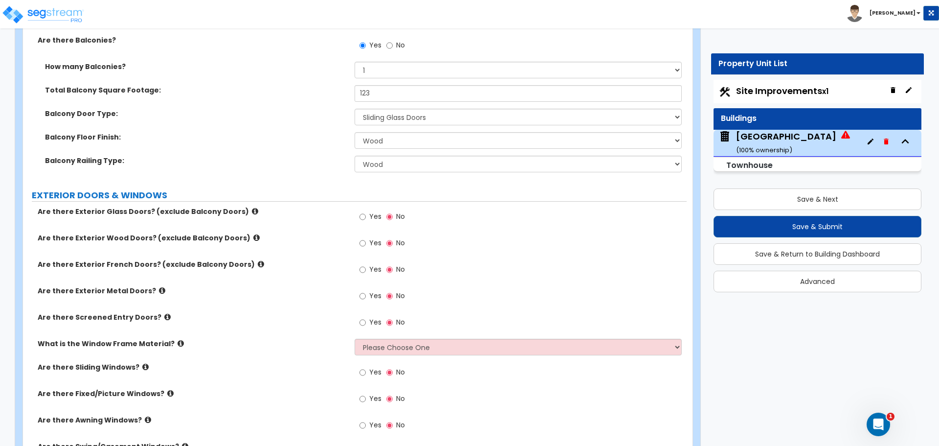
scroll to position [1386, 0]
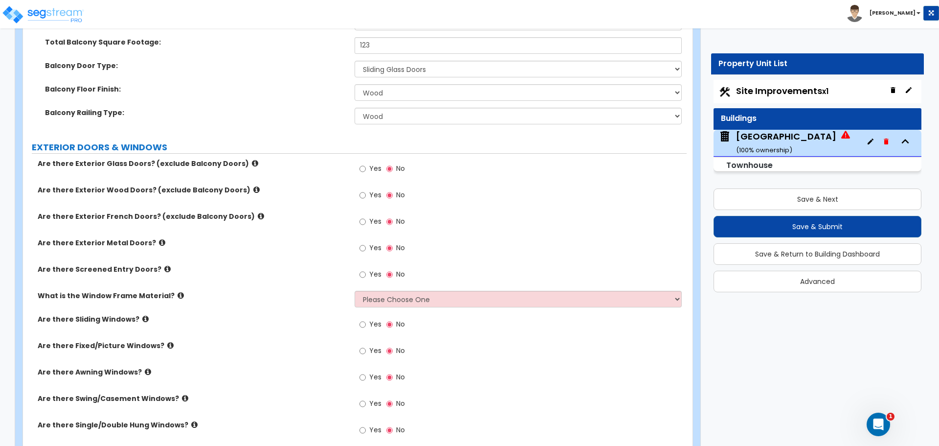
click at [252, 163] on icon at bounding box center [255, 163] width 6 height 7
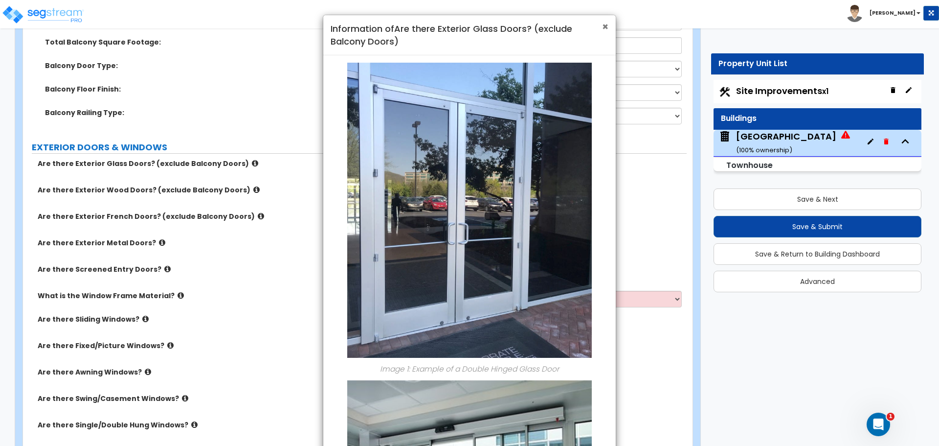
click at [608, 27] on span "×" at bounding box center [605, 27] width 6 height 14
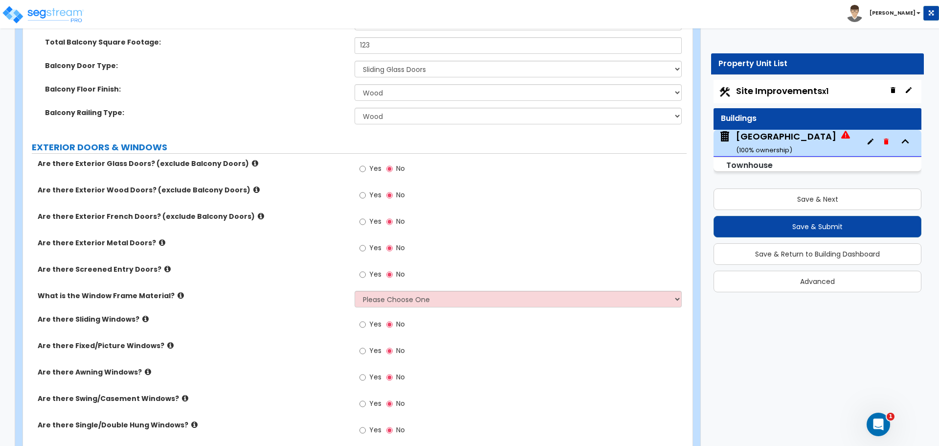
click at [252, 163] on icon at bounding box center [255, 163] width 6 height 7
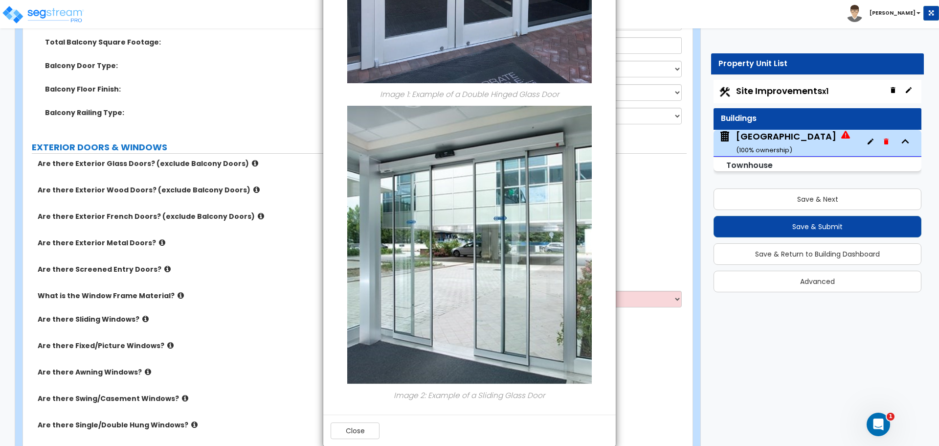
scroll to position [290, 0]
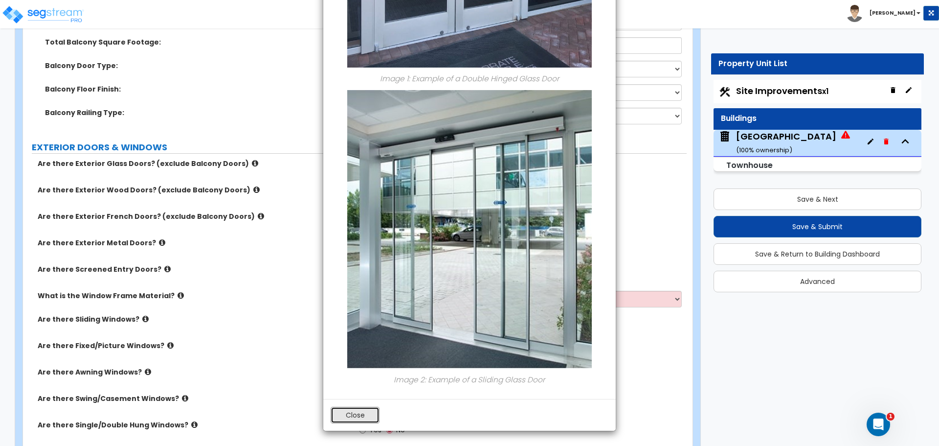
drag, startPoint x: 364, startPoint y: 417, endPoint x: 357, endPoint y: 406, distance: 13.2
click at [364, 417] on button "Close" at bounding box center [355, 415] width 49 height 17
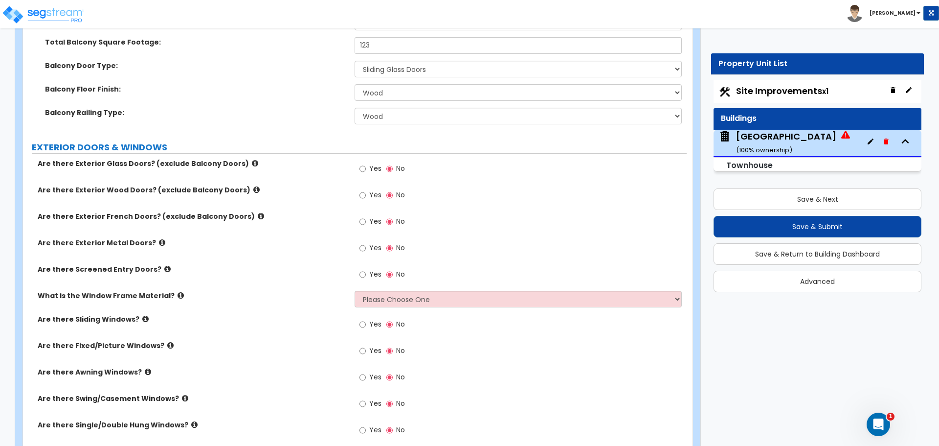
click at [246, 186] on label "Are there Exterior Wood Doors? (exclude Balcony Doors)" at bounding box center [193, 190] width 310 height 10
click at [253, 188] on icon at bounding box center [256, 189] width 6 height 7
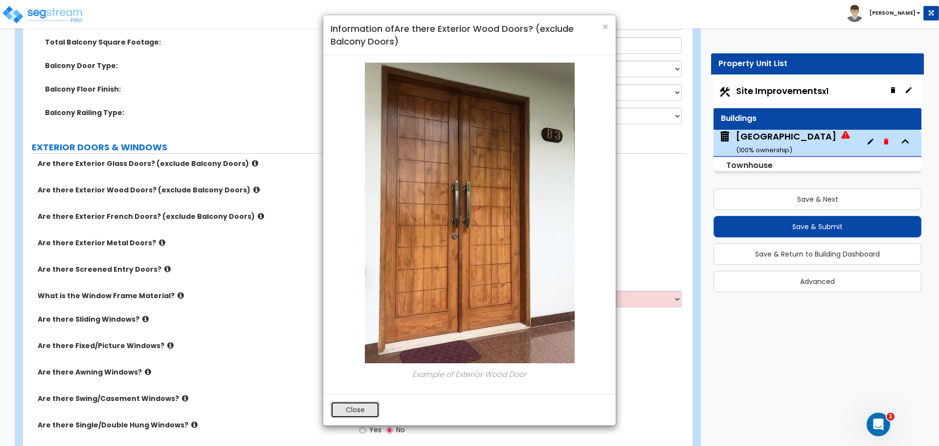
click at [348, 409] on button "Close" at bounding box center [355, 409] width 49 height 17
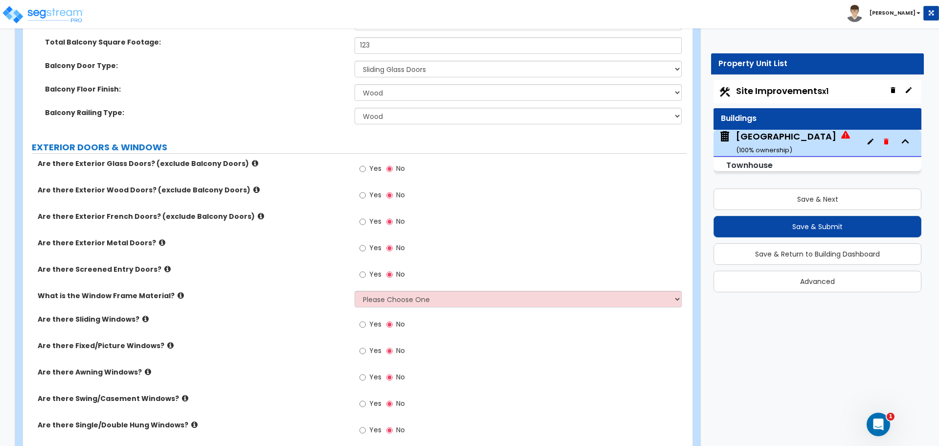
click at [252, 163] on icon at bounding box center [255, 163] width 6 height 7
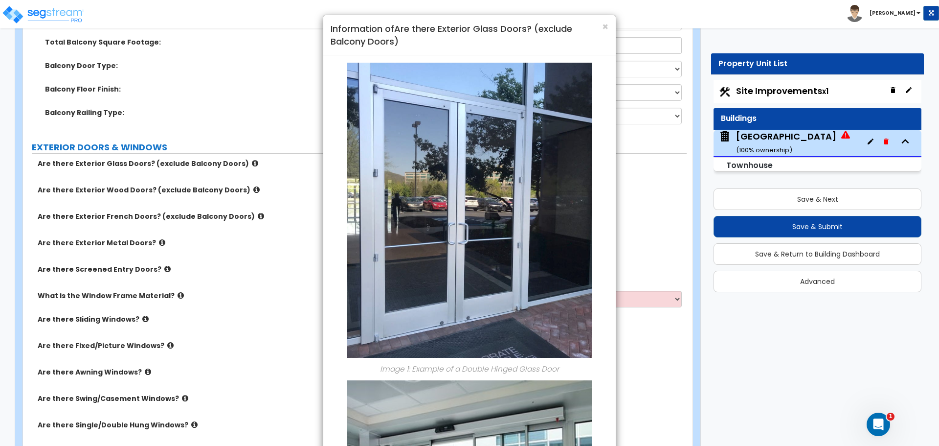
click at [601, 32] on h4 "Information of Are there Exterior Glass Doors? (exclude Balcony Doors)" at bounding box center [470, 35] width 278 height 25
click at [603, 27] on span "×" at bounding box center [605, 27] width 6 height 14
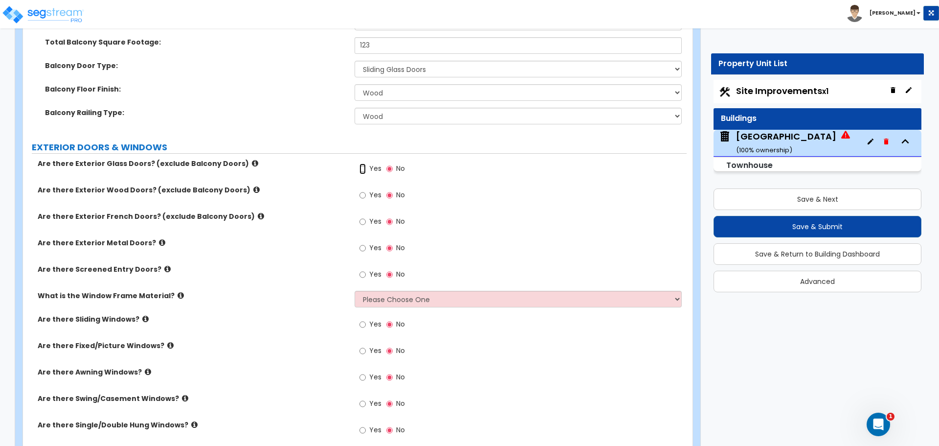
click at [363, 168] on input "Yes" at bounding box center [363, 168] width 6 height 11
radio input "true"
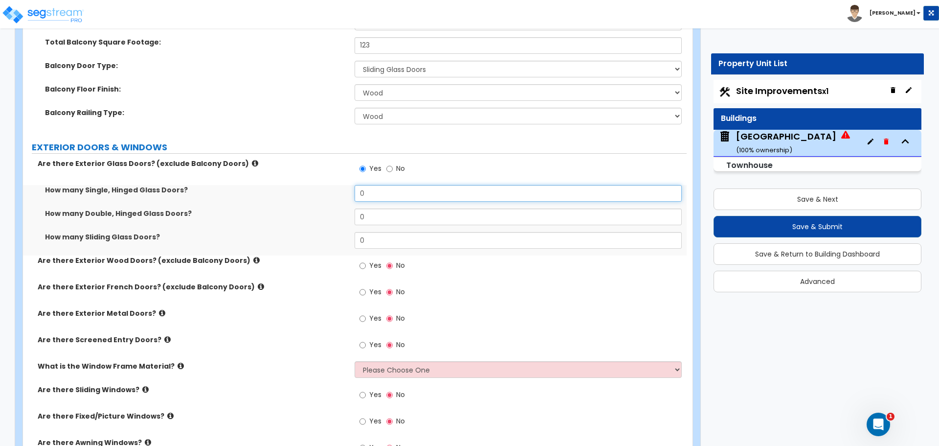
click at [414, 193] on input "0" at bounding box center [518, 193] width 327 height 17
drag, startPoint x: 396, startPoint y: 194, endPoint x: 318, endPoint y: 191, distance: 77.9
click at [318, 191] on div "How many Single, Hinged Glass Doors? 0" at bounding box center [355, 196] width 664 height 23
type input "1"
click at [373, 215] on input "0" at bounding box center [518, 216] width 327 height 17
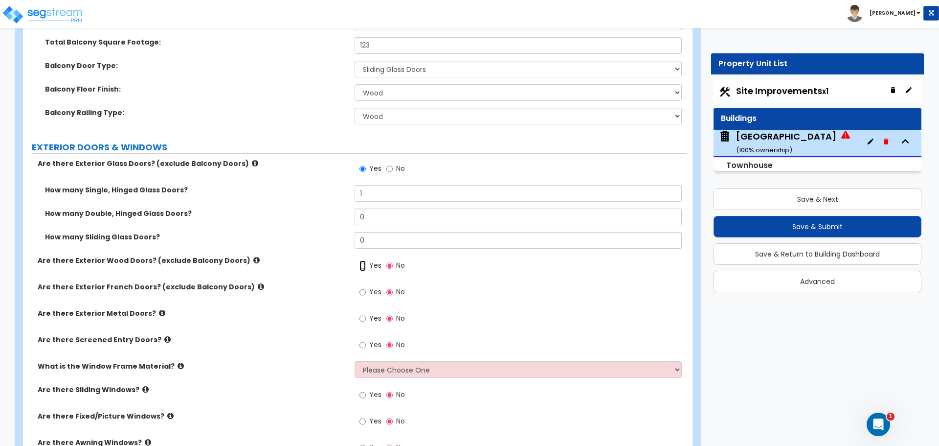
click at [361, 263] on input "Yes" at bounding box center [363, 265] width 6 height 11
radio input "true"
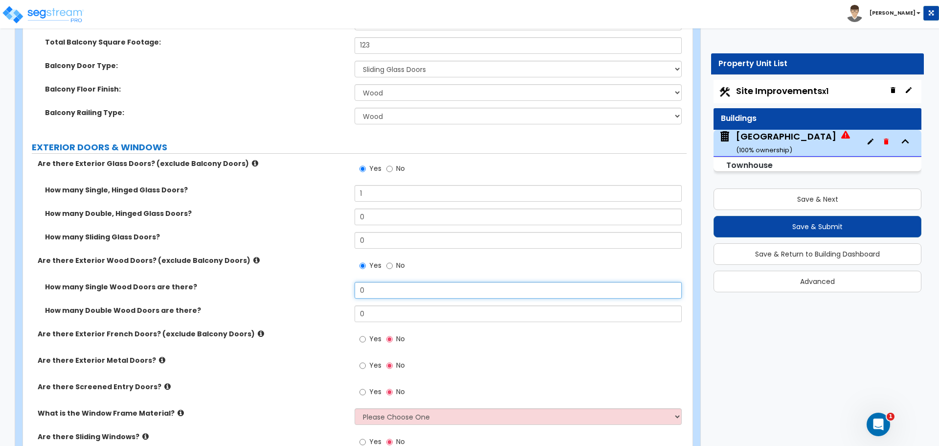
click at [373, 293] on input "0" at bounding box center [518, 290] width 327 height 17
drag, startPoint x: 373, startPoint y: 293, endPoint x: 321, endPoint y: 287, distance: 52.2
click at [322, 287] on div "How many Single Wood Doors are there? 0" at bounding box center [355, 293] width 664 height 23
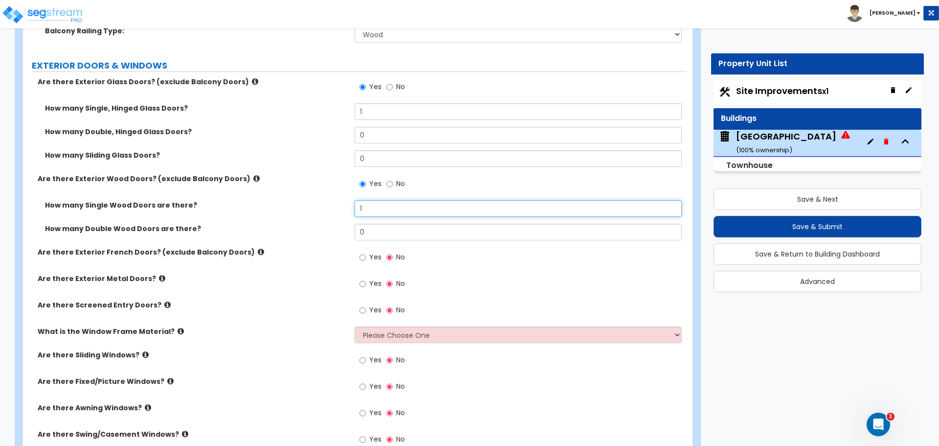
type input "1"
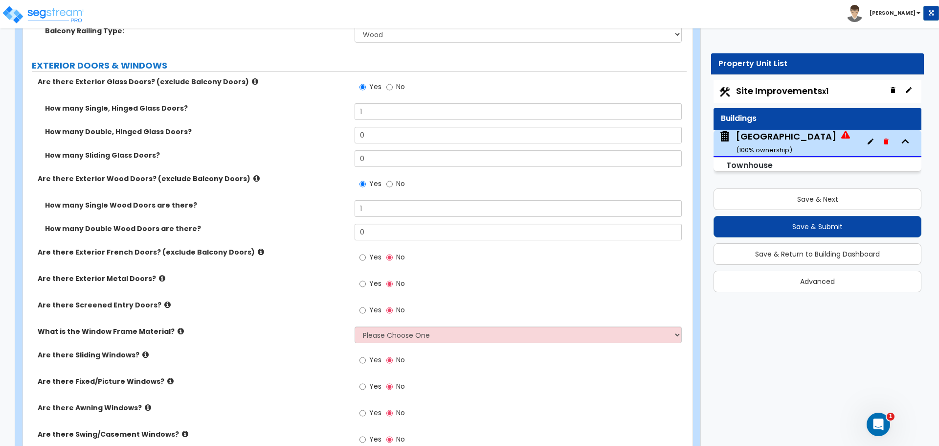
click at [224, 272] on div "Are there Exterior French Doors? (exclude Balcony Doors) Yes No" at bounding box center [355, 260] width 664 height 26
click at [258, 252] on icon at bounding box center [261, 251] width 6 height 7
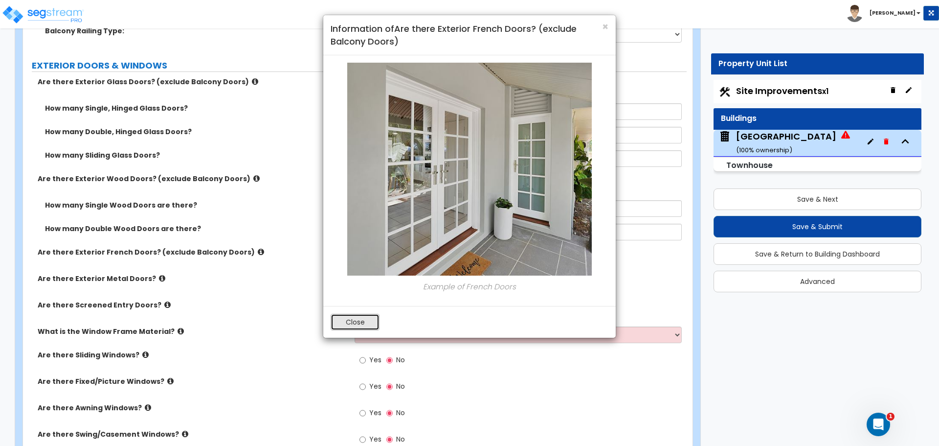
click at [351, 316] on button "Close" at bounding box center [355, 322] width 49 height 17
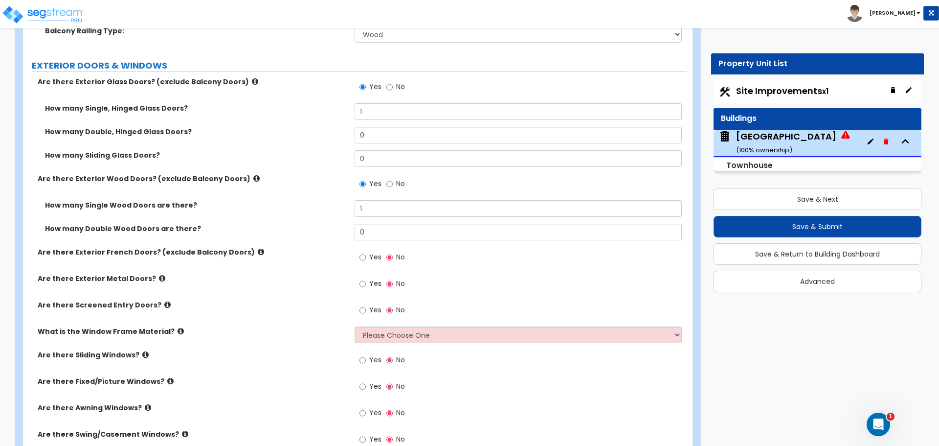
click at [164, 305] on icon at bounding box center [167, 304] width 6 height 7
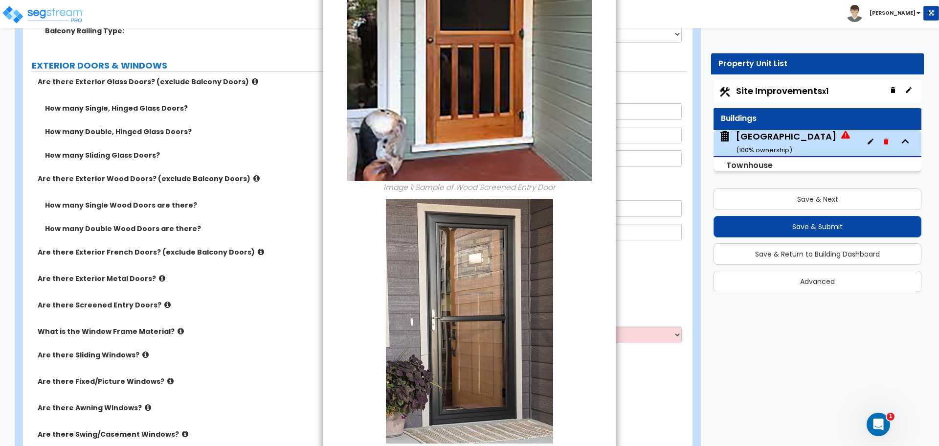
scroll to position [232, 0]
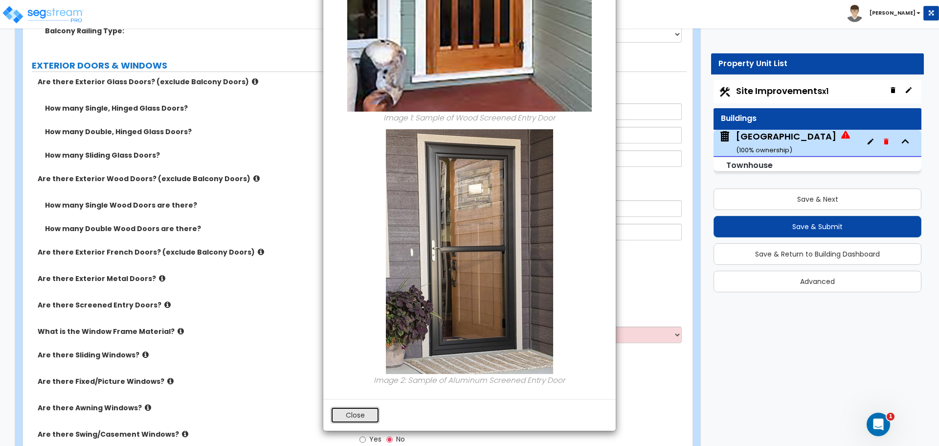
click at [368, 415] on button "Close" at bounding box center [355, 415] width 49 height 17
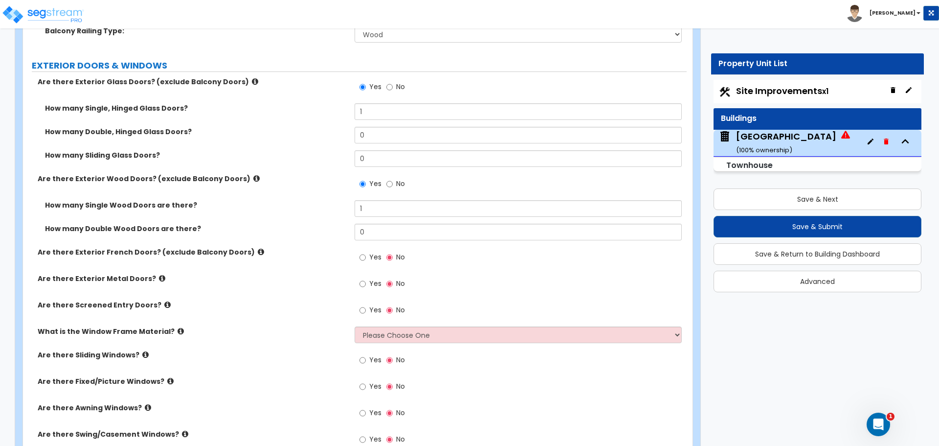
click at [368, 308] on label "Yes" at bounding box center [371, 311] width 22 height 17
click at [366, 308] on input "Yes" at bounding box center [363, 310] width 6 height 11
radio input "true"
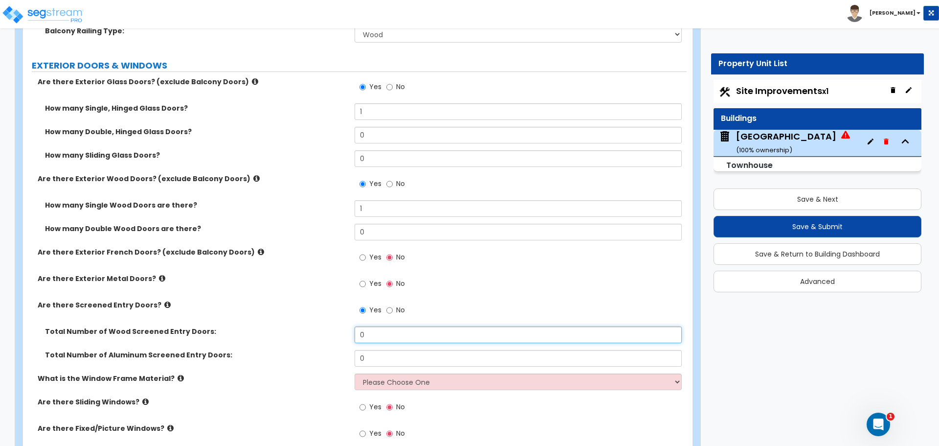
drag, startPoint x: 387, startPoint y: 341, endPoint x: 357, endPoint y: 337, distance: 30.2
click at [357, 337] on input "0" at bounding box center [518, 334] width 327 height 17
drag, startPoint x: 386, startPoint y: 355, endPoint x: 321, endPoint y: 351, distance: 65.7
click at [322, 352] on div "Total Number of Aluminum Screened Entry Doors: 0" at bounding box center [355, 361] width 664 height 23
type input "1"
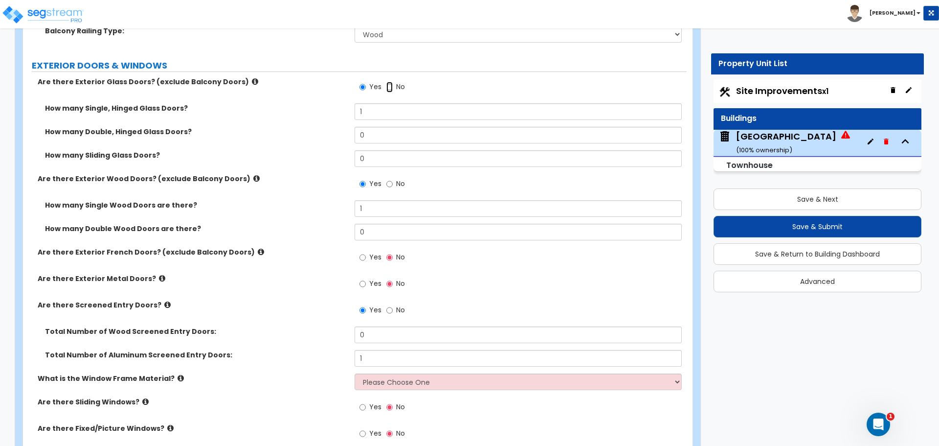
click at [388, 88] on input "No" at bounding box center [390, 87] width 6 height 11
radio input "false"
radio input "true"
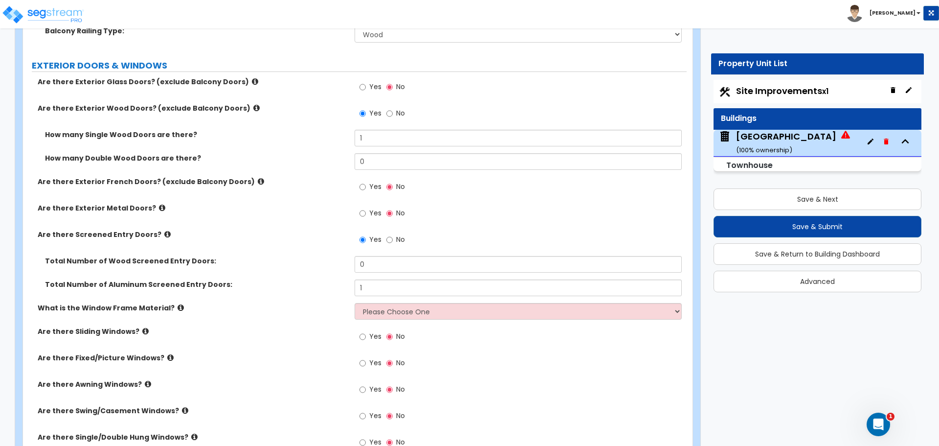
click at [178, 309] on icon at bounding box center [181, 307] width 6 height 7
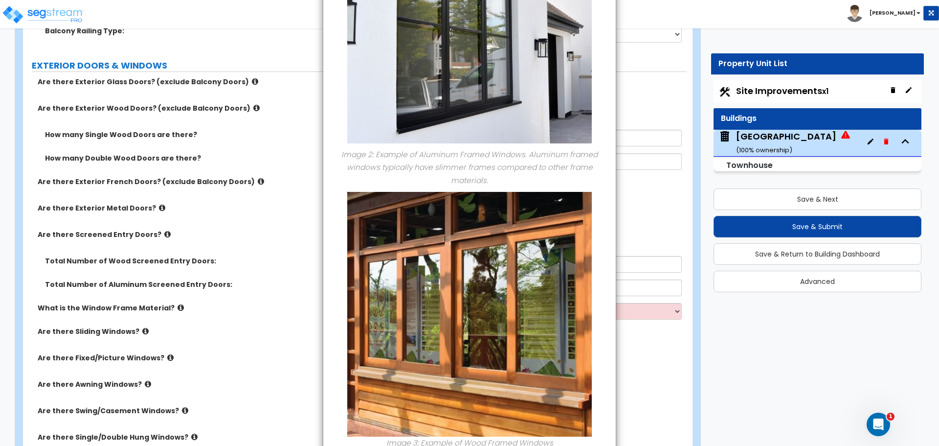
scroll to position [375, 0]
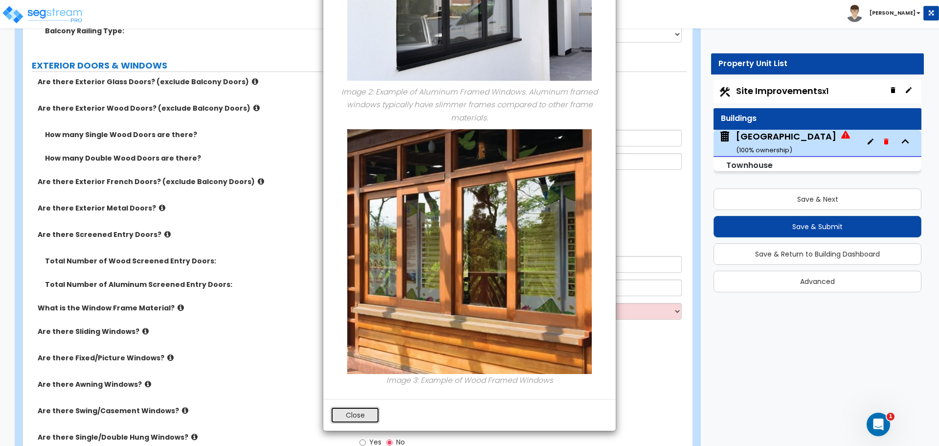
click at [373, 416] on button "Close" at bounding box center [355, 415] width 49 height 17
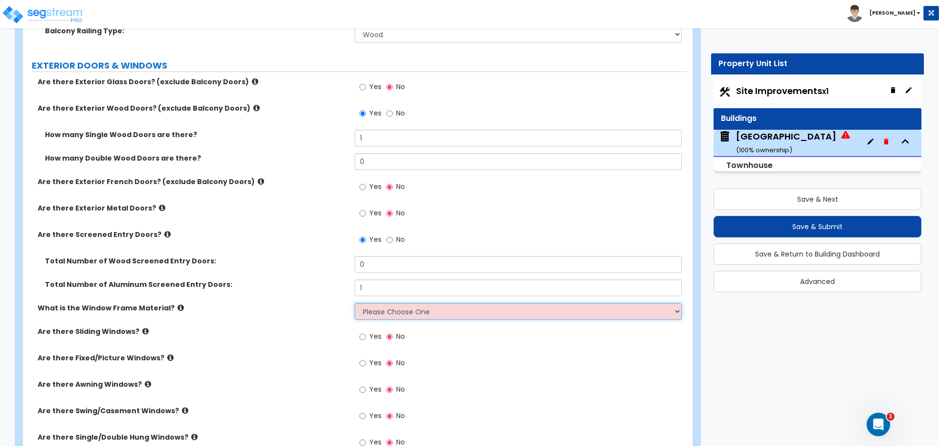
click at [402, 304] on select "Please Choose One Vinyl Aluminum Wood" at bounding box center [518, 311] width 327 height 17
select select "1"
click at [355, 303] on select "Please Choose One Vinyl Aluminum Wood" at bounding box center [518, 311] width 327 height 17
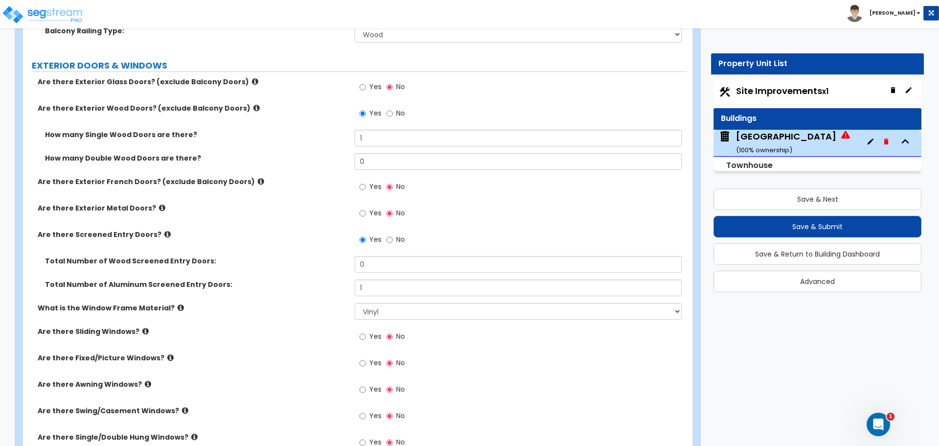
click at [142, 327] on icon at bounding box center [145, 330] width 6 height 7
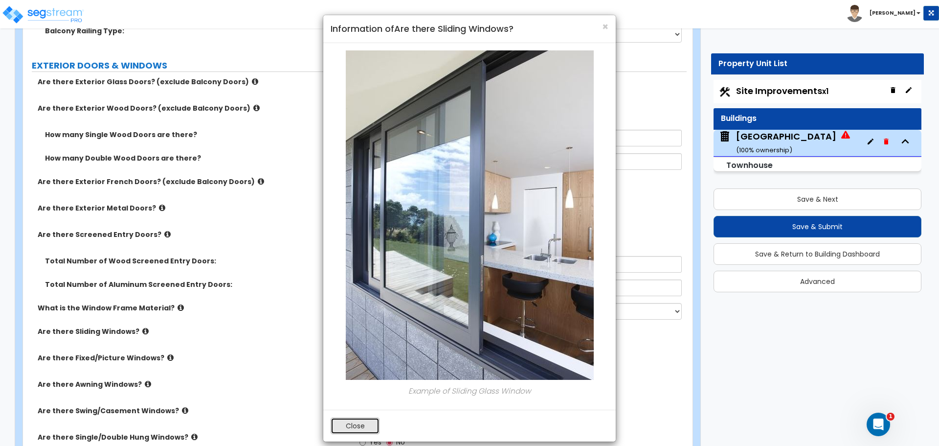
click at [345, 426] on button "Close" at bounding box center [355, 425] width 49 height 17
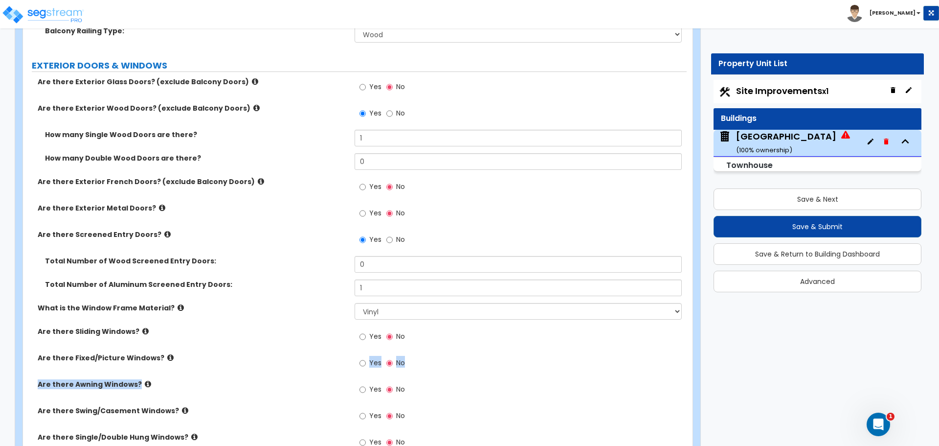
drag, startPoint x: 312, startPoint y: 380, endPoint x: 299, endPoint y: 369, distance: 16.7
click at [305, 359] on div "Are there Exterior Glass Doors? (exclude Balcony Doors) Yes No Are there Exteri…" at bounding box center [354, 268] width 649 height 382
click at [291, 381] on label "Are there Awning Windows?" at bounding box center [193, 384] width 310 height 10
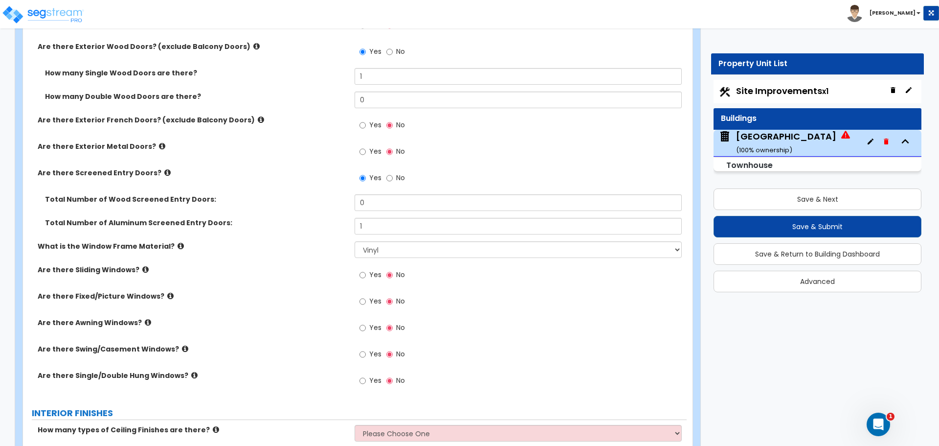
scroll to position [1550, 0]
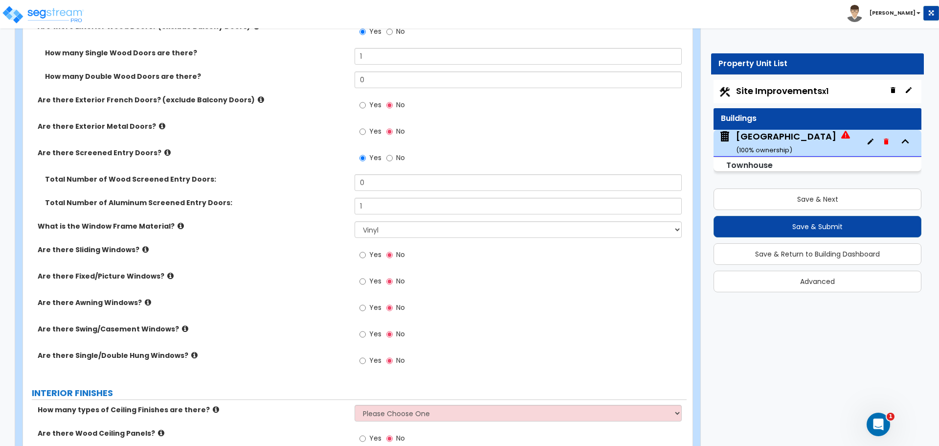
click at [156, 269] on div "Are there Sliding Windows? Yes No" at bounding box center [355, 258] width 664 height 26
click at [156, 277] on label "Are there Fixed/Picture Windows?" at bounding box center [193, 276] width 310 height 10
click at [165, 273] on label "Are there Fixed/Picture Windows?" at bounding box center [193, 276] width 310 height 10
click at [167, 278] on icon at bounding box center [170, 275] width 6 height 7
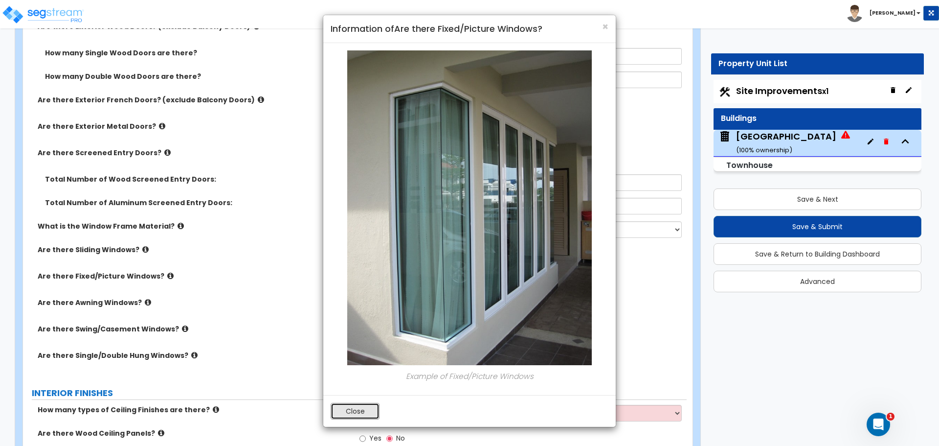
drag, startPoint x: 346, startPoint y: 411, endPoint x: 339, endPoint y: 406, distance: 8.4
click at [346, 411] on button "Close" at bounding box center [355, 411] width 49 height 17
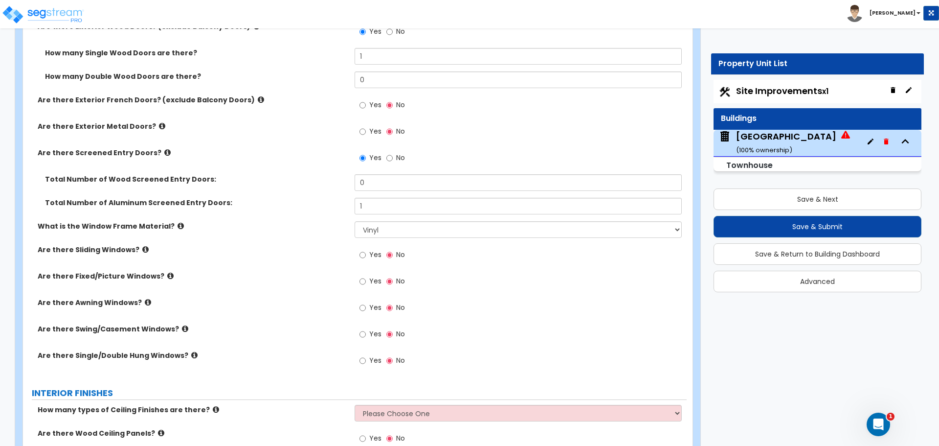
click at [147, 304] on label "Are there Awning Windows?" at bounding box center [193, 303] width 310 height 10
click at [145, 302] on icon at bounding box center [148, 301] width 6 height 7
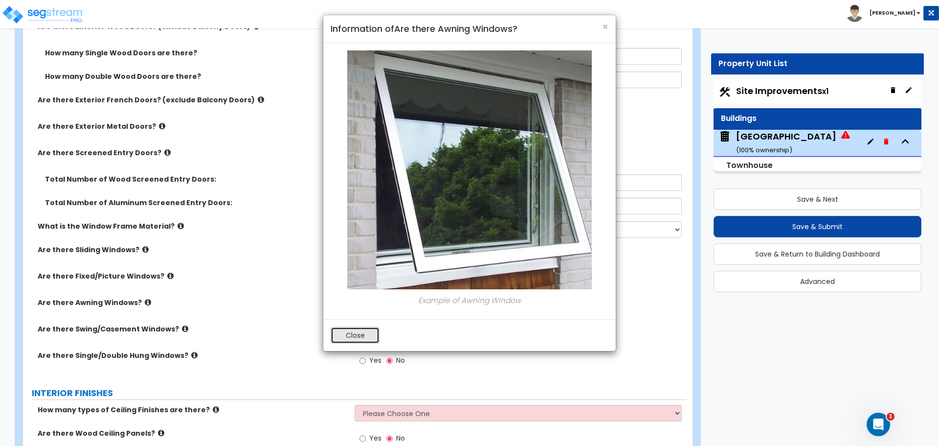
click at [348, 335] on button "Close" at bounding box center [355, 335] width 49 height 17
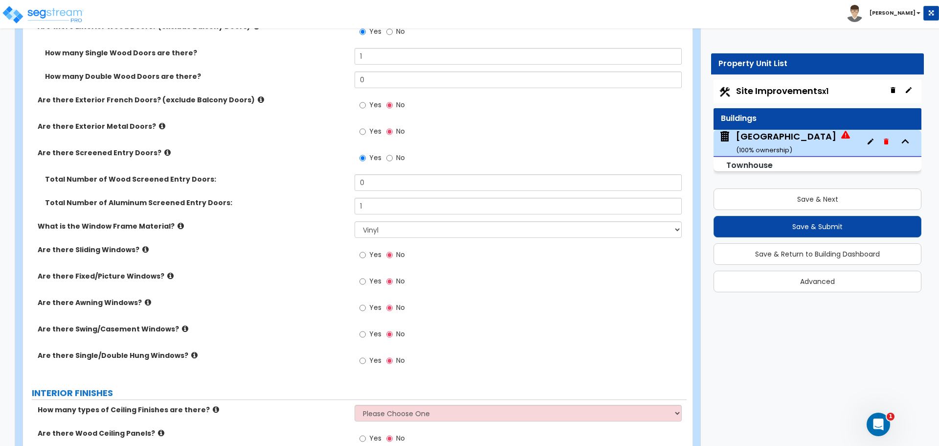
click at [191, 355] on icon at bounding box center [194, 354] width 6 height 7
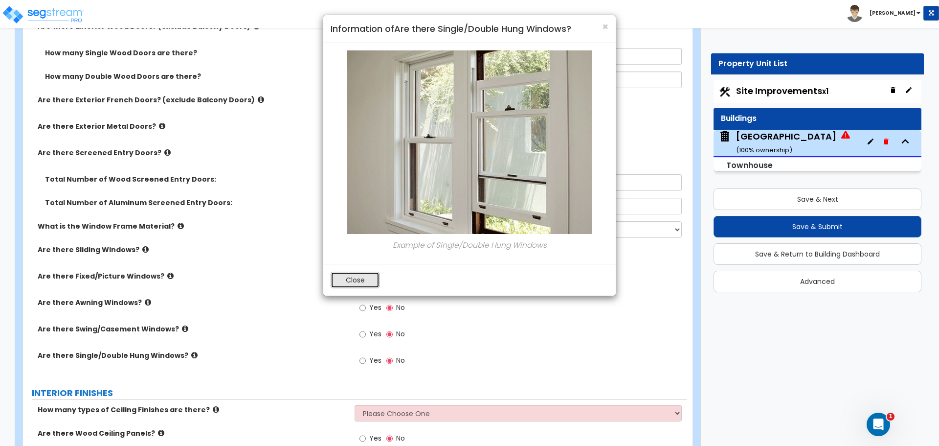
click at [351, 280] on button "Close" at bounding box center [355, 280] width 49 height 17
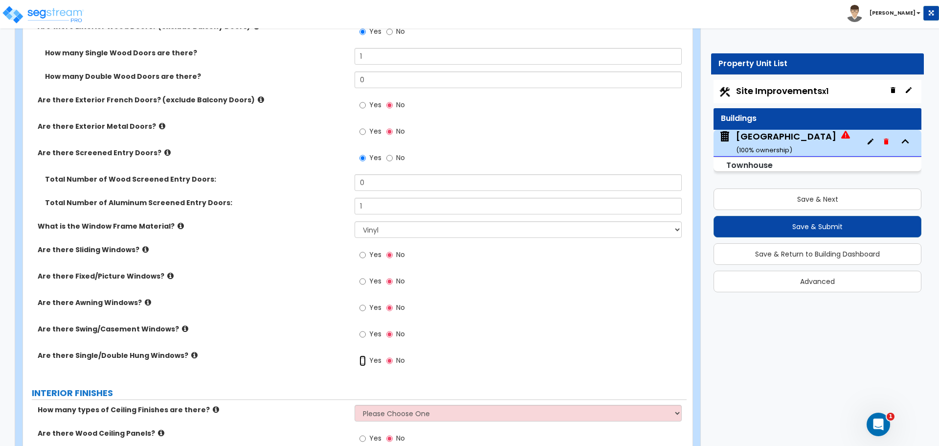
click at [365, 361] on input "Yes" at bounding box center [363, 360] width 6 height 11
radio input "true"
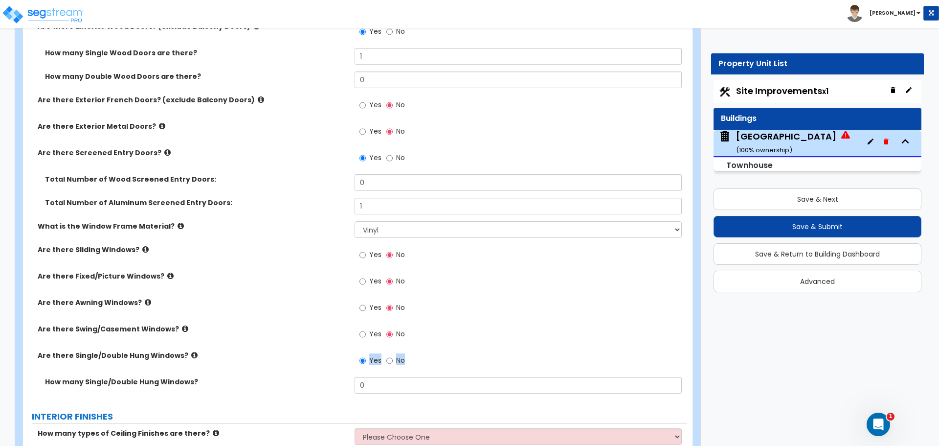
drag, startPoint x: 385, startPoint y: 375, endPoint x: 332, endPoint y: 374, distance: 52.4
click at [332, 374] on div "Are there Single/Double Hung Windows? Yes No" at bounding box center [355, 363] width 664 height 26
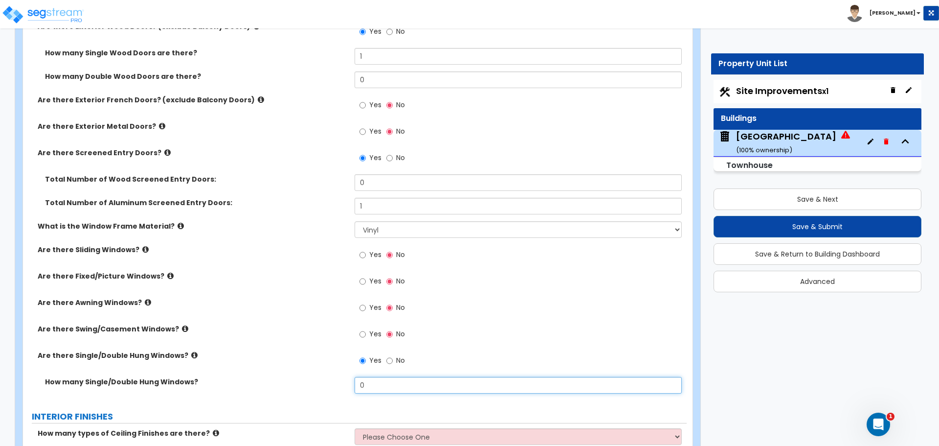
click at [377, 386] on input "0" at bounding box center [518, 385] width 327 height 17
drag, startPoint x: 377, startPoint y: 386, endPoint x: 322, endPoint y: 381, distance: 54.6
click at [331, 386] on div "How many Single/Double Hung Windows? 0" at bounding box center [355, 388] width 664 height 23
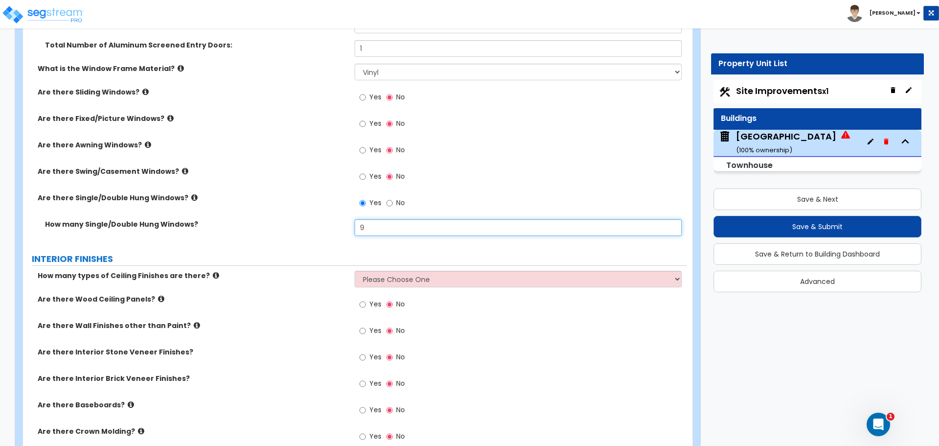
scroll to position [1713, 0]
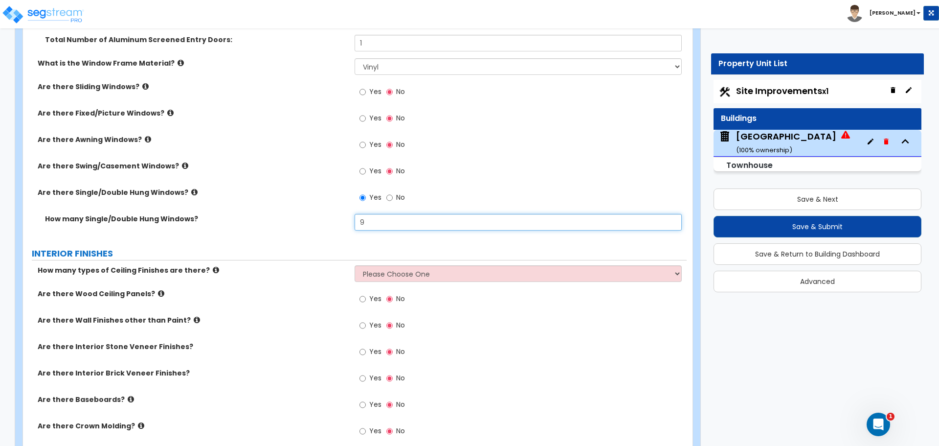
type input "9"
click at [213, 270] on icon at bounding box center [216, 269] width 6 height 7
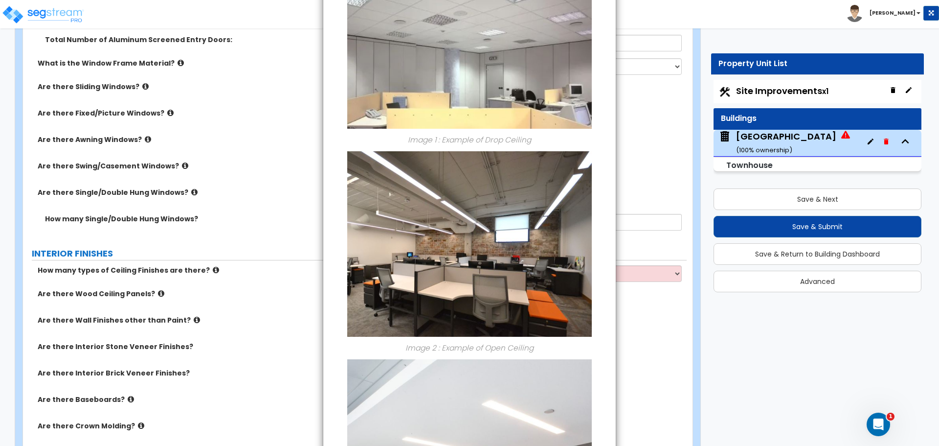
scroll to position [277, 0]
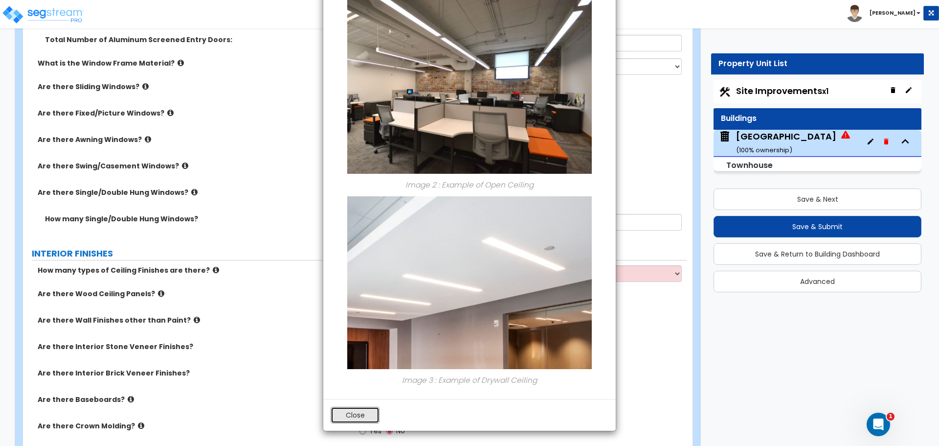
drag, startPoint x: 373, startPoint y: 415, endPoint x: 371, endPoint y: 407, distance: 8.5
click at [373, 415] on button "Close" at bounding box center [355, 415] width 49 height 17
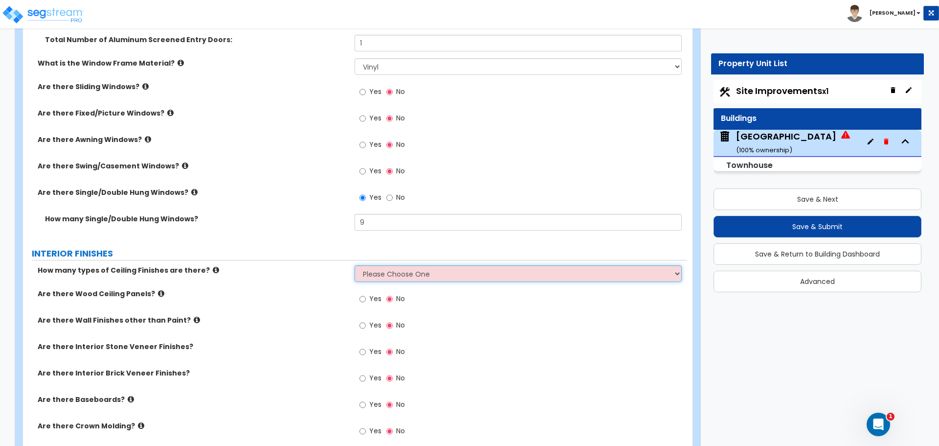
click at [385, 276] on select "Please Choose One 1 2 3" at bounding box center [518, 273] width 327 height 17
select select "1"
click at [355, 265] on select "Please Choose One 1 2 3" at bounding box center [518, 273] width 327 height 17
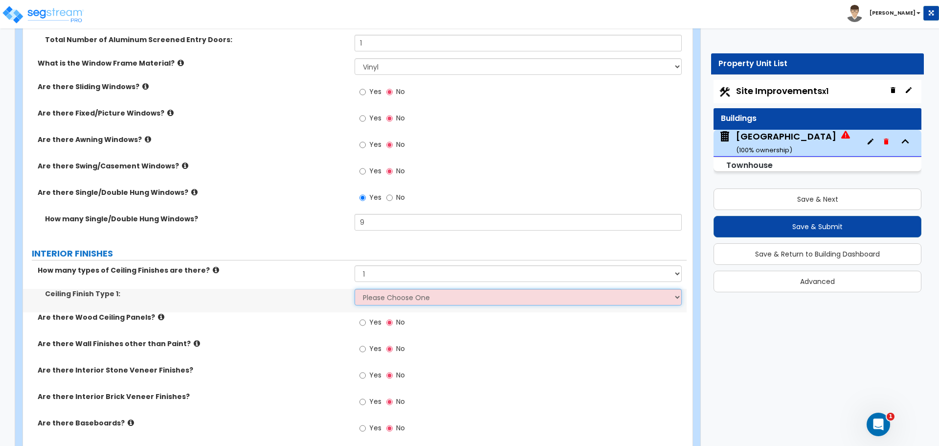
click at [370, 298] on select "Please Choose One Drop Ceiling Drywall Ceiling Open Ceiling" at bounding box center [518, 297] width 327 height 17
select select "2"
click at [355, 289] on select "Please Choose One Drop Ceiling Drywall Ceiling Open Ceiling" at bounding box center [518, 297] width 327 height 17
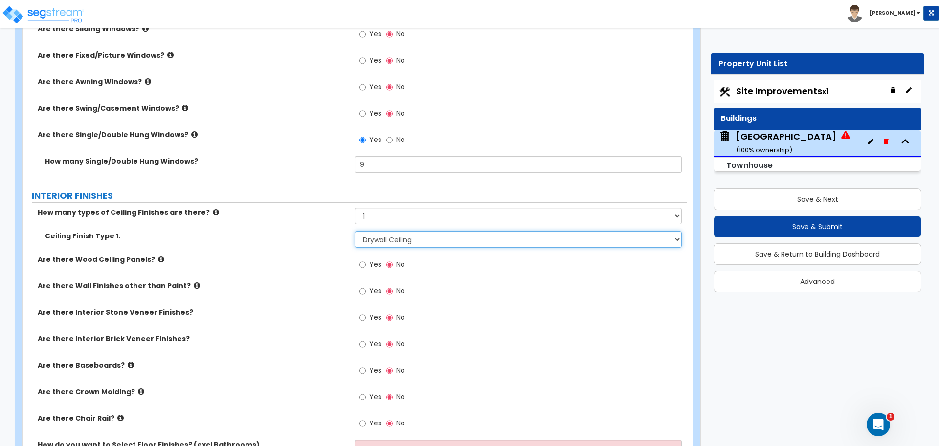
scroll to position [1794, 0]
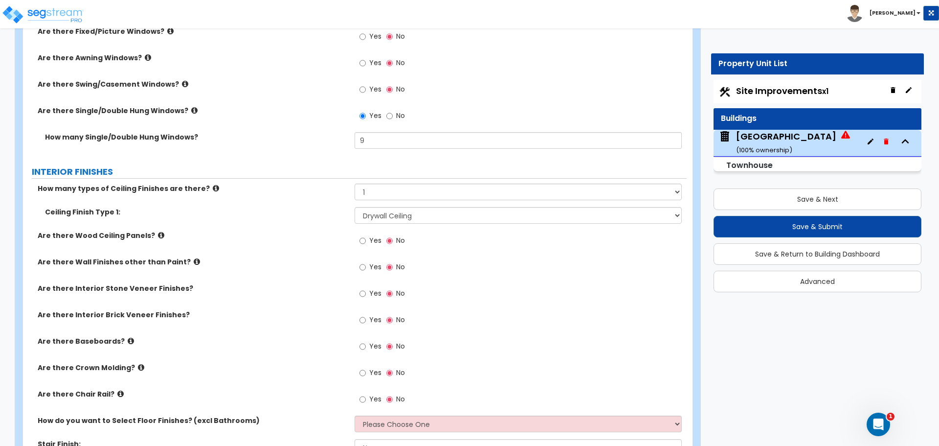
click at [168, 286] on label "Are there Interior Stone Veneer Finishes?" at bounding box center [193, 288] width 310 height 10
click at [370, 344] on span "Yes" at bounding box center [375, 346] width 12 height 10
click at [366, 344] on input "Yes" at bounding box center [363, 346] width 6 height 11
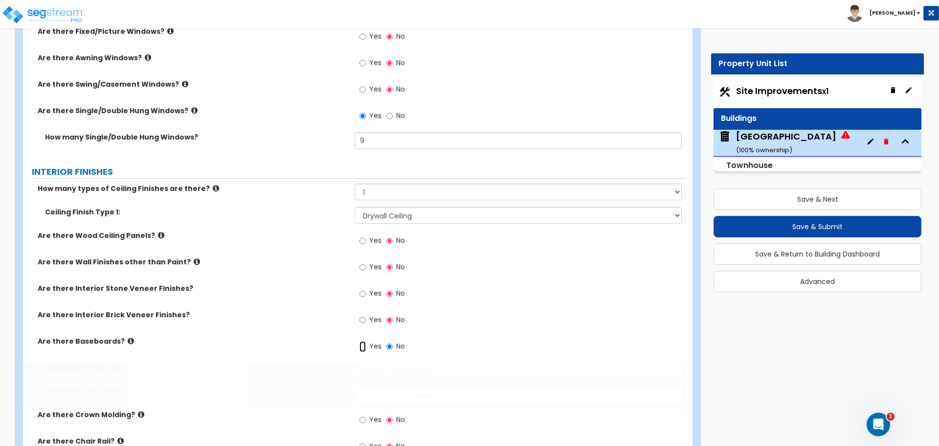
radio input "true"
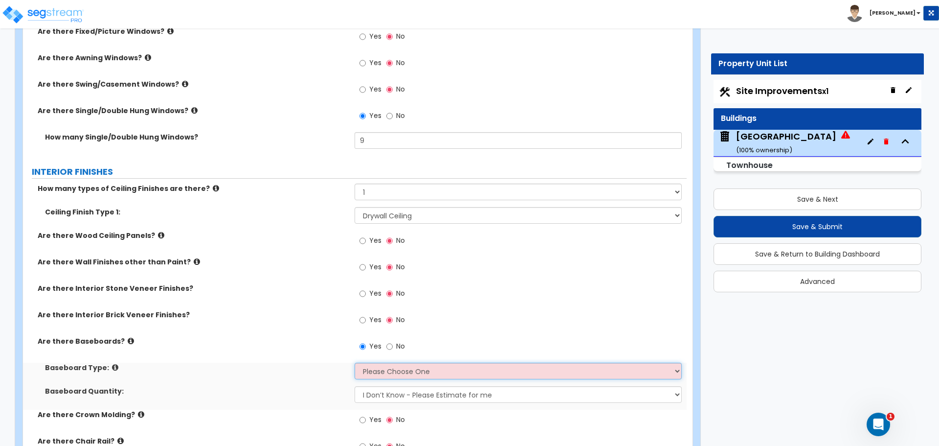
click at [401, 371] on select "Please Choose One Wood Vinyl Carpet Tile" at bounding box center [518, 371] width 327 height 17
select select "1"
click at [355, 363] on select "Please Choose One Wood Vinyl Carpet Tile" at bounding box center [518, 371] width 327 height 17
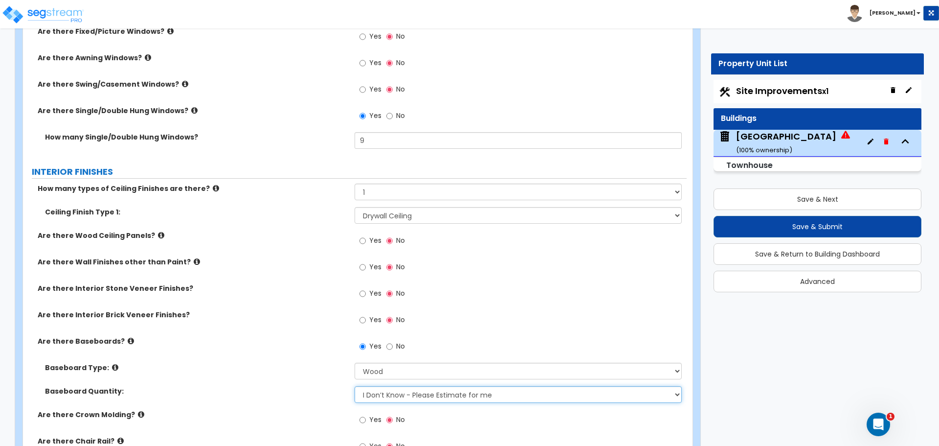
click at [397, 394] on select "I Don’t Know - Please Estimate for me I want to Enter the Linear Footage" at bounding box center [518, 394] width 327 height 17
click at [407, 393] on select "I Don’t Know - Please Estimate for me I want to Enter the Linear Footage" at bounding box center [518, 394] width 327 height 17
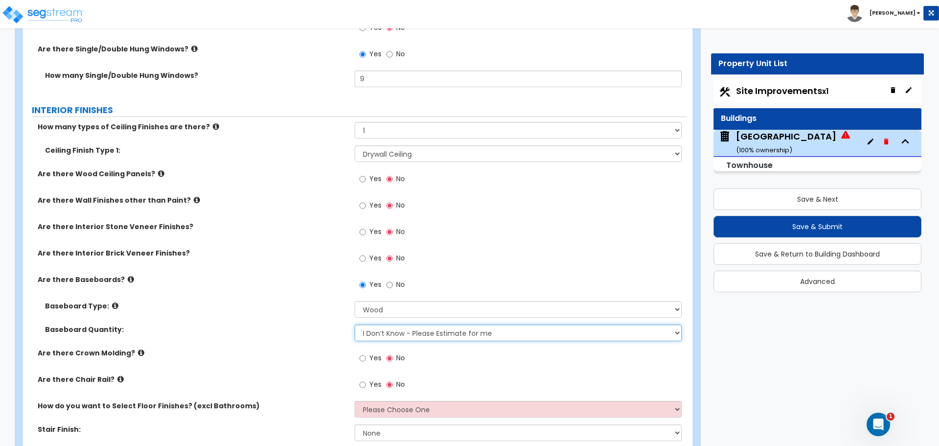
scroll to position [1876, 0]
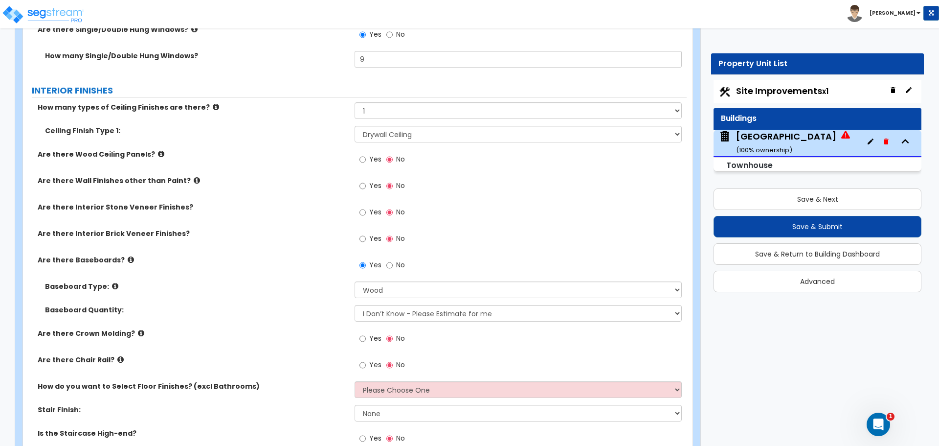
click at [130, 332] on label "Are there Crown Molding?" at bounding box center [193, 333] width 310 height 10
click at [374, 339] on span "Yes" at bounding box center [375, 338] width 12 height 10
click at [366, 339] on input "Yes" at bounding box center [363, 338] width 6 height 11
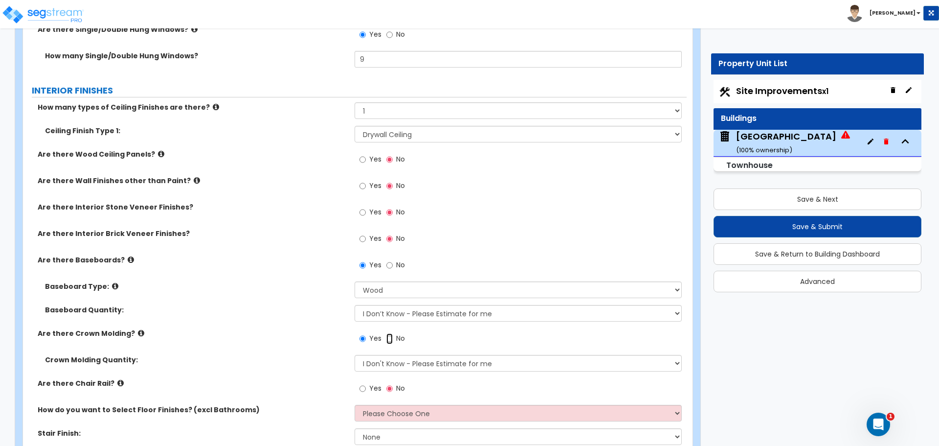
click at [389, 337] on input "No" at bounding box center [390, 338] width 6 height 11
radio input "false"
radio input "true"
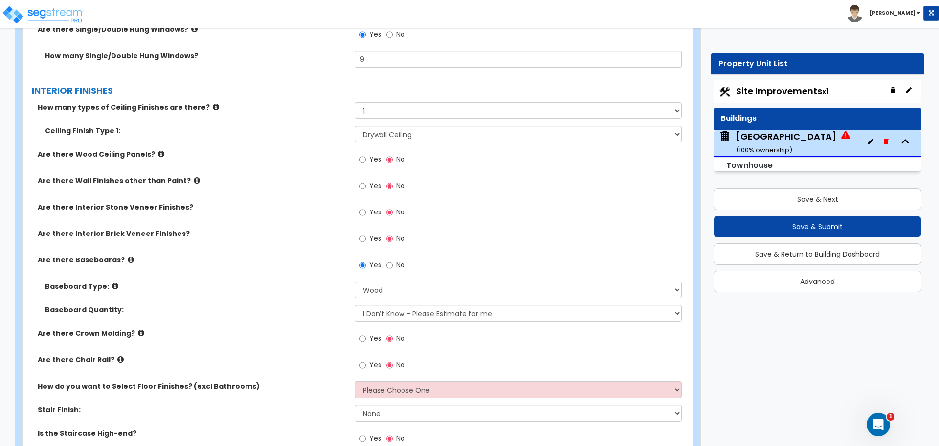
click at [117, 361] on icon at bounding box center [120, 359] width 6 height 7
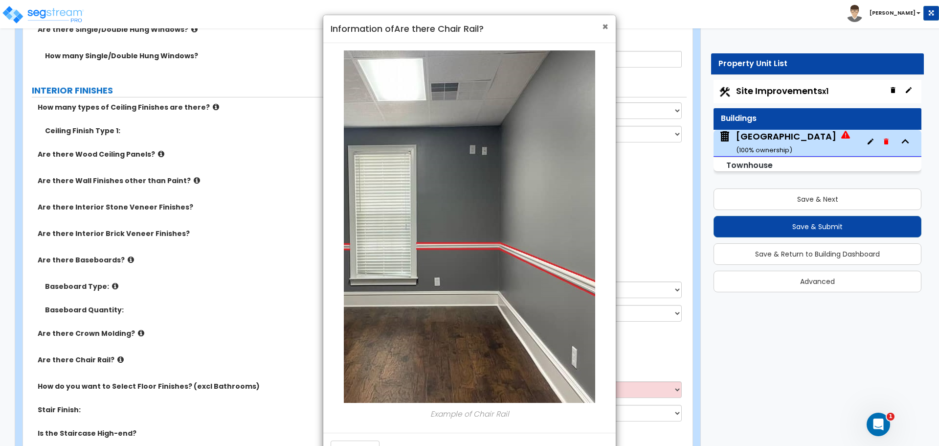
click at [605, 26] on span "×" at bounding box center [605, 27] width 6 height 14
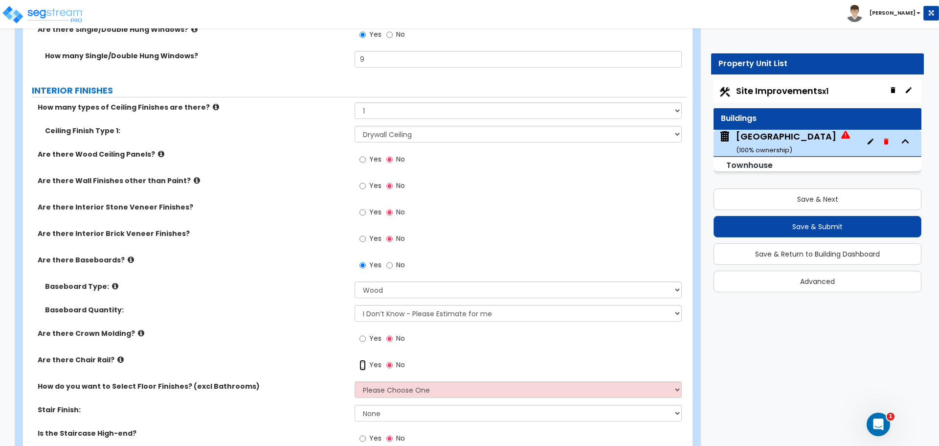
click at [361, 365] on input "Yes" at bounding box center [363, 365] width 6 height 11
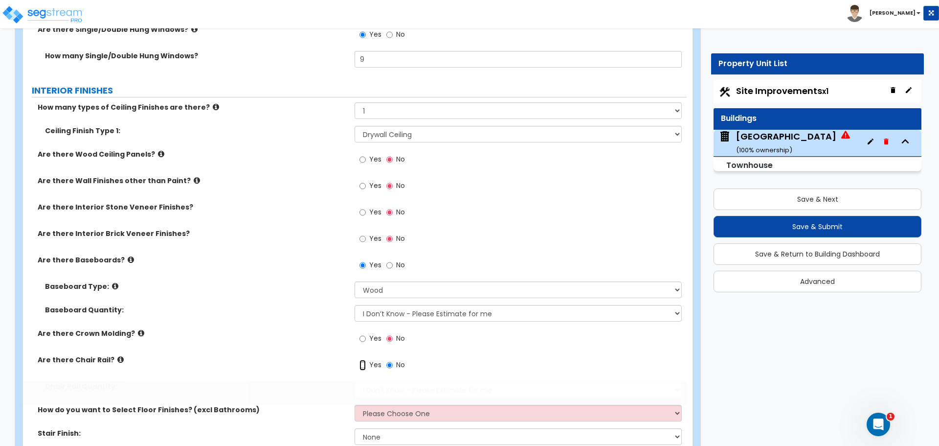
radio input "true"
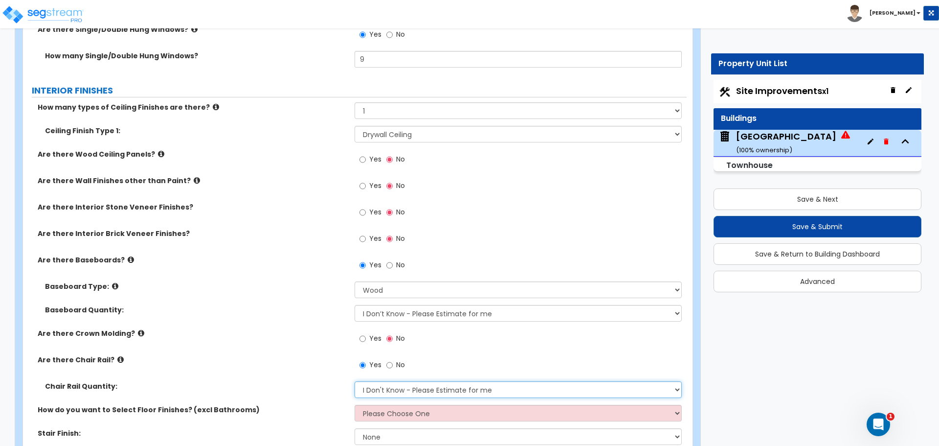
click at [396, 394] on select "I Don't Know - Please Estimate for me I want to Enter the Linear Footage" at bounding box center [518, 389] width 327 height 17
select select "1"
click at [355, 381] on select "I Don't Know - Please Estimate for me I want to Enter the Linear Footage" at bounding box center [518, 389] width 327 height 17
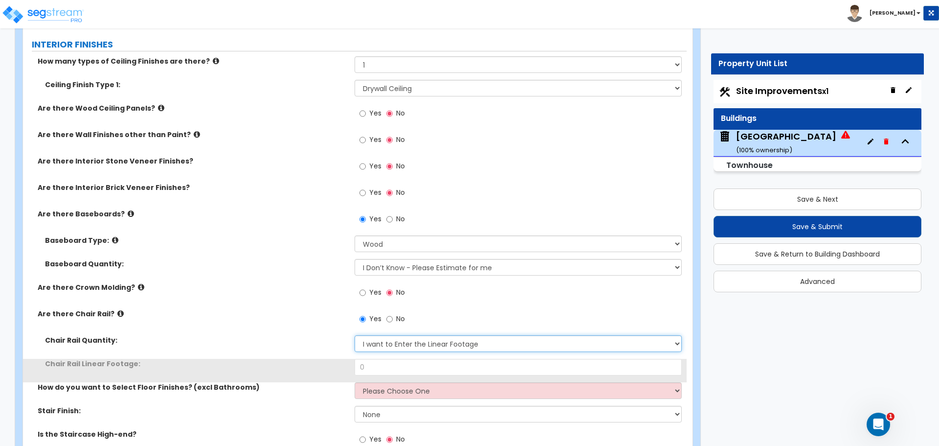
scroll to position [1957, 0]
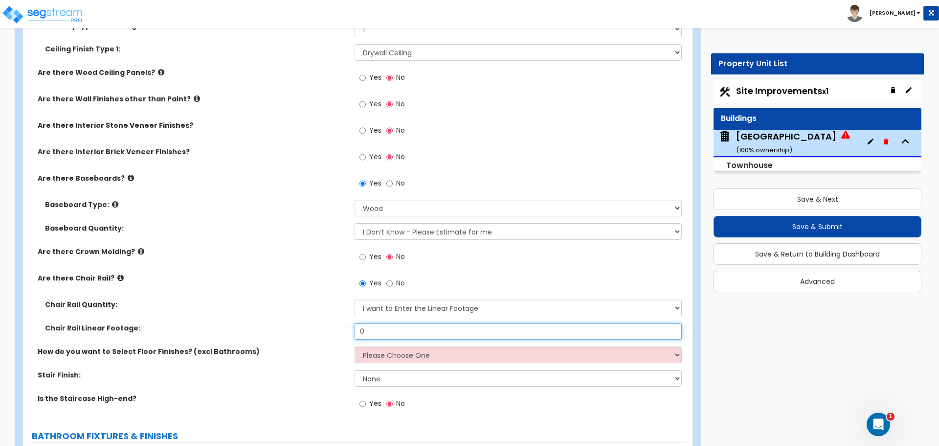
click at [389, 336] on input "0" at bounding box center [518, 331] width 327 height 17
drag, startPoint x: 393, startPoint y: 332, endPoint x: 297, endPoint y: 333, distance: 96.9
click at [297, 333] on div "Chair Rail Linear Footage: 0" at bounding box center [355, 334] width 664 height 23
type input "15"
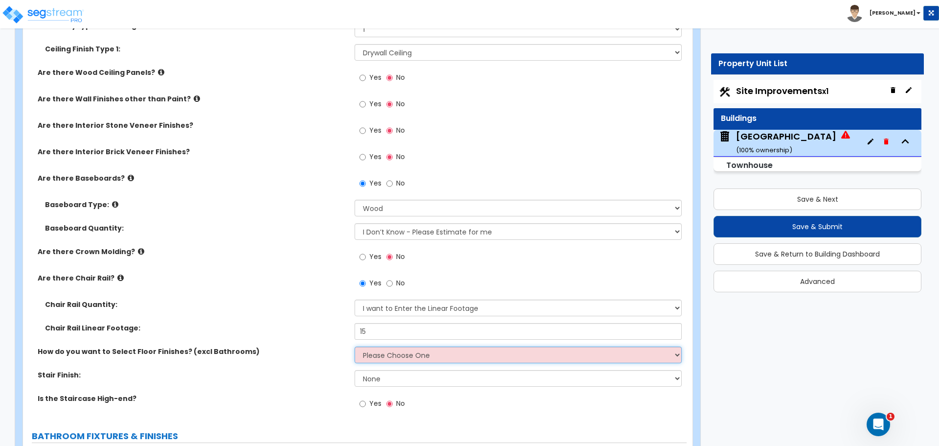
click at [440, 358] on select "Please Choose One I want to Select Floor Finishes for the Areas of the House I …" at bounding box center [518, 354] width 327 height 17
select select "1"
click at [355, 346] on select "Please Choose One I want to Select Floor Finishes for the Areas of the House I …" at bounding box center [518, 354] width 327 height 17
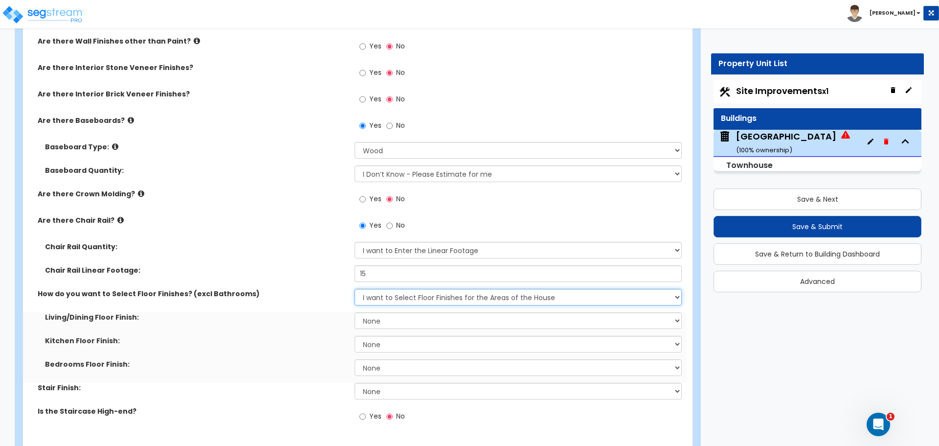
scroll to position [2039, 0]
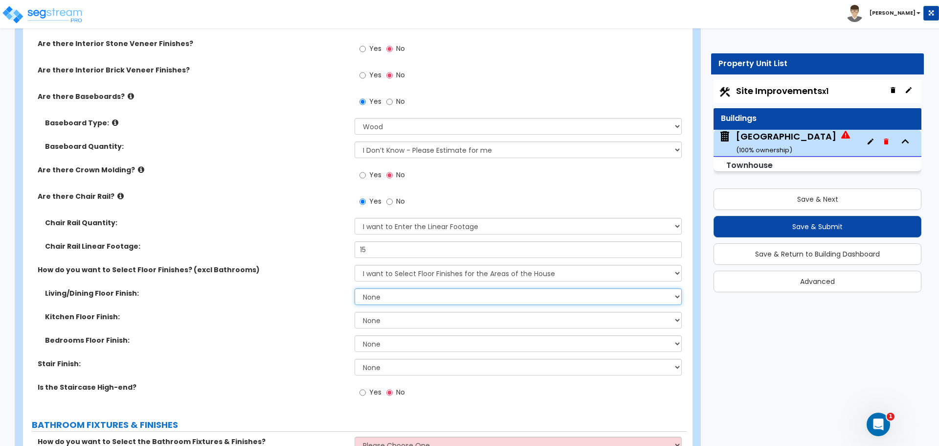
click at [423, 298] on select "None Tile Flooring Hardwood Flooring Resilient Laminate Flooring VCT Flooring S…" at bounding box center [518, 296] width 327 height 17
click at [434, 298] on select "None Tile Flooring Hardwood Flooring Resilient Laminate Flooring VCT Flooring S…" at bounding box center [518, 296] width 327 height 17
select select "7"
click at [355, 288] on select "None Tile Flooring Hardwood Flooring Resilient Laminate Flooring VCT Flooring S…" at bounding box center [518, 296] width 327 height 17
click at [414, 320] on select "None Tile Flooring Hardwood Flooring Resilient Laminate Flooring VCT Flooring S…" at bounding box center [518, 320] width 327 height 17
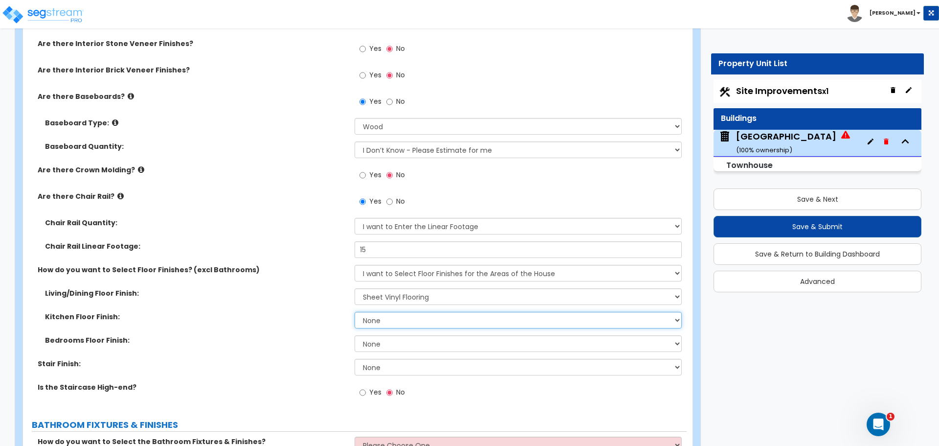
select select "7"
click at [355, 312] on select "None Tile Flooring Hardwood Flooring Resilient Laminate Flooring VCT Flooring S…" at bounding box center [518, 320] width 327 height 17
click at [413, 339] on select "None Tile Flooring Hardwood Flooring Resilient Laminate Flooring VCT Flooring S…" at bounding box center [518, 343] width 327 height 17
select select "5"
click at [355, 335] on select "None Tile Flooring Hardwood Flooring Resilient Laminate Flooring VCT Flooring S…" at bounding box center [518, 343] width 327 height 17
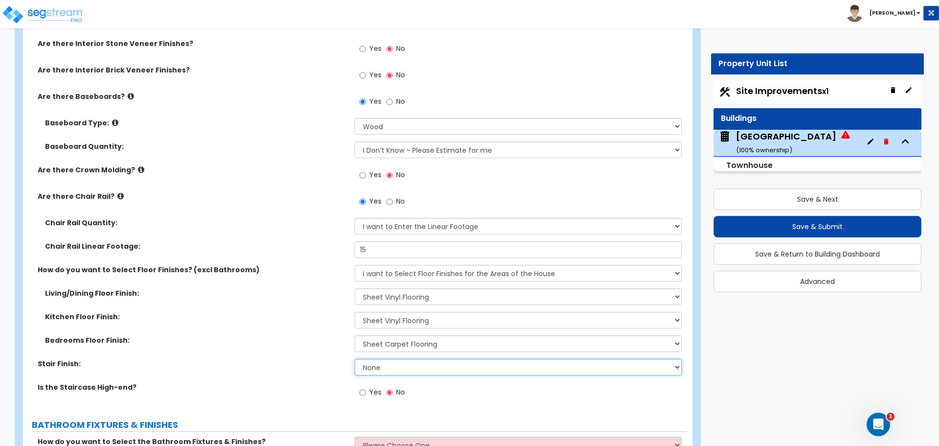
click at [412, 368] on select "None Tile Wood Laminate VCT Sheet Carpet Sheet Vinyl Carpet Tile" at bounding box center [518, 367] width 327 height 17
select select "7"
click at [355, 359] on select "None Tile Wood Laminate VCT Sheet Carpet Sheet Vinyl Carpet Tile" at bounding box center [518, 367] width 327 height 17
click at [433, 367] on select "None Tile Wood Laminate VCT Sheet Carpet Sheet Vinyl Carpet Tile" at bounding box center [518, 367] width 327 height 17
click at [355, 359] on select "None Tile Wood Laminate VCT Sheet Carpet Sheet Vinyl Carpet Tile" at bounding box center [518, 367] width 327 height 17
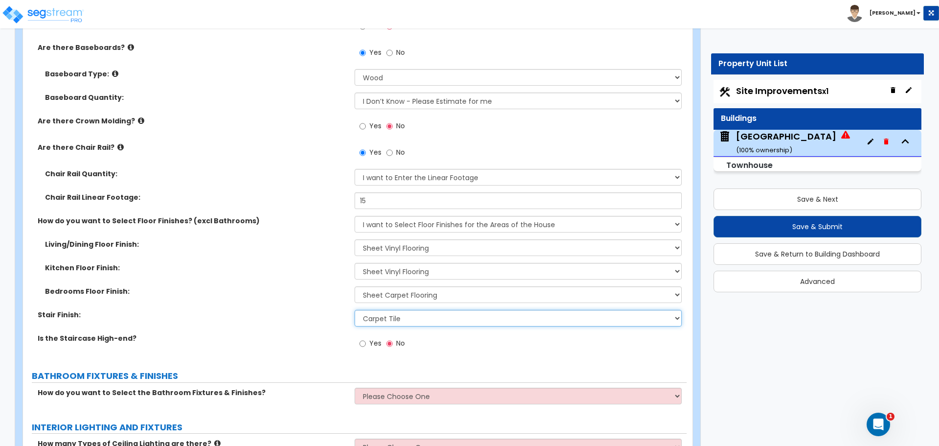
scroll to position [2120, 0]
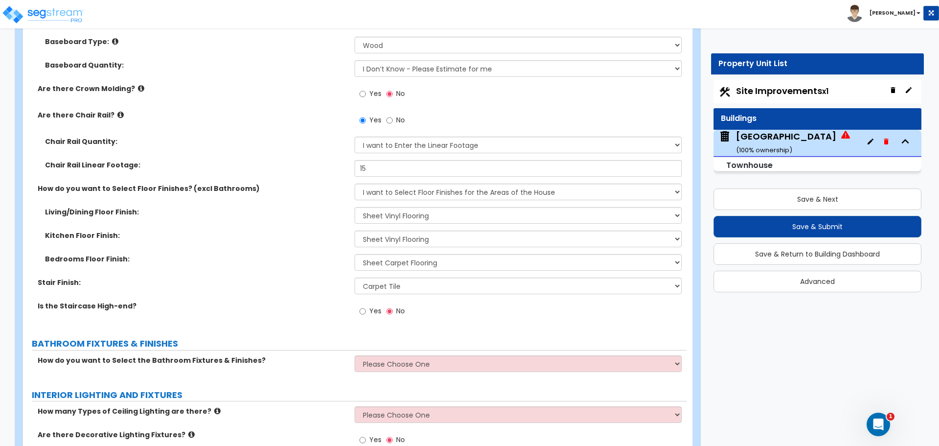
click at [86, 304] on label "Is the Staircase High-end?" at bounding box center [193, 306] width 310 height 10
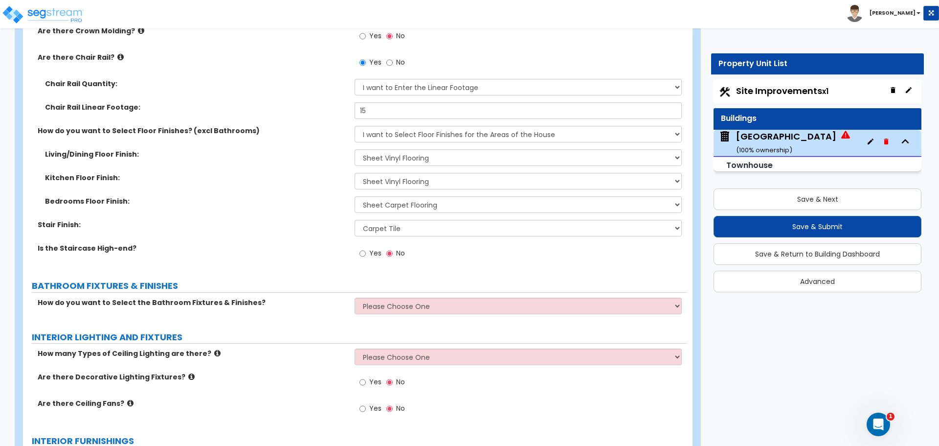
scroll to position [2202, 0]
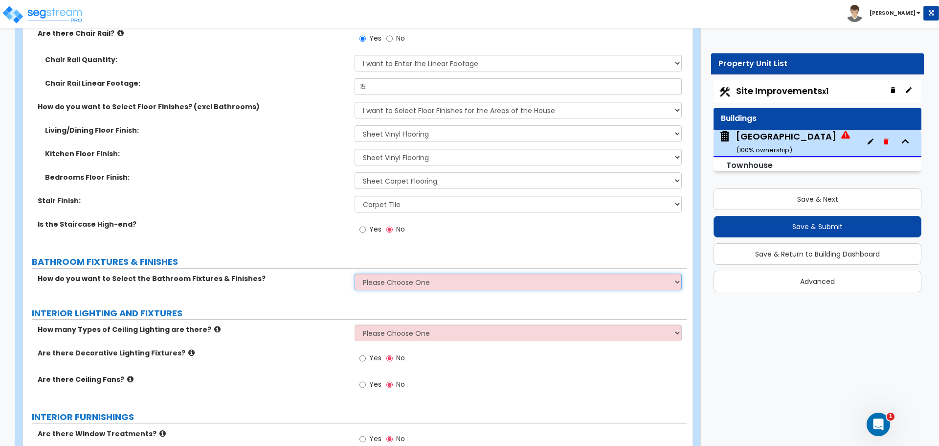
click at [421, 282] on select "Please Choose One I want to Select Fixtures and Finishes only for one Bath and …" at bounding box center [518, 282] width 327 height 17
select select "2"
click at [355, 274] on select "Please Choose One I want to Select Fixtures and Finishes only for one Bath and …" at bounding box center [518, 282] width 327 height 17
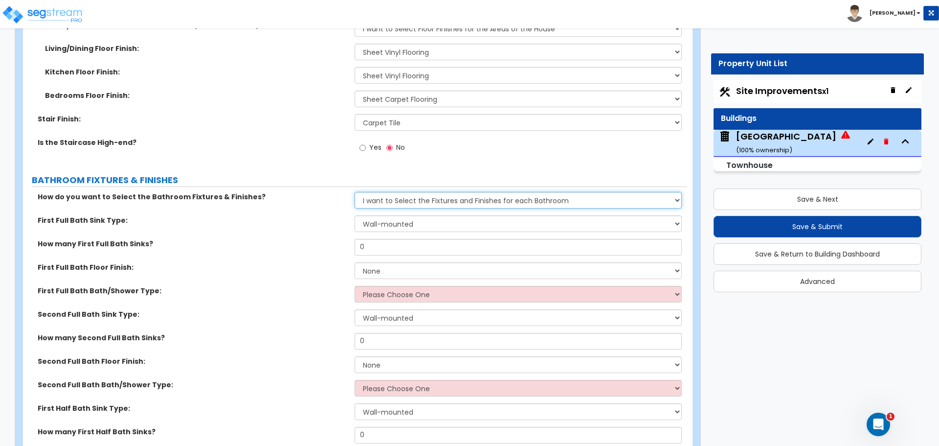
scroll to position [2365, 0]
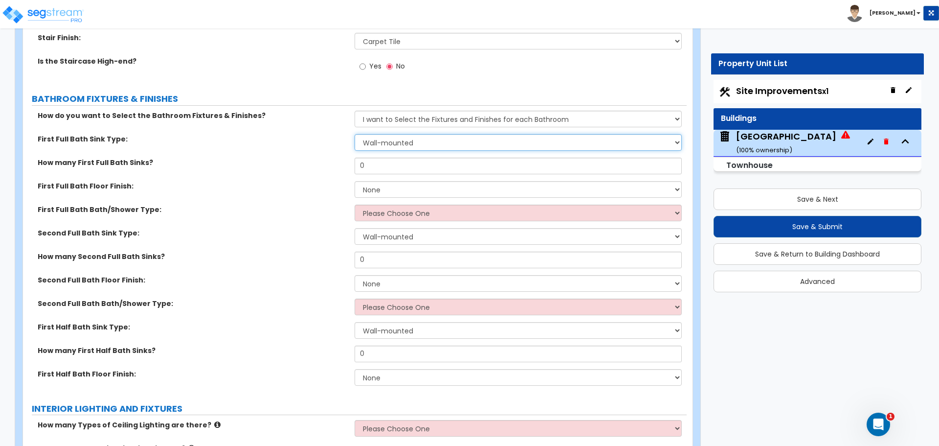
click at [396, 145] on select "Wall-mounted Pedestal-mounted Vanity-mounted" at bounding box center [518, 142] width 327 height 17
click at [355, 134] on select "Wall-mounted Pedestal-mounted Vanity-mounted" at bounding box center [518, 142] width 327 height 17
click at [407, 147] on select "Wall-mounted Pedestal-mounted Vanity-mounted" at bounding box center [518, 142] width 327 height 17
select select "3"
click at [355, 134] on select "Wall-mounted Pedestal-mounted Vanity-mounted" at bounding box center [518, 142] width 327 height 17
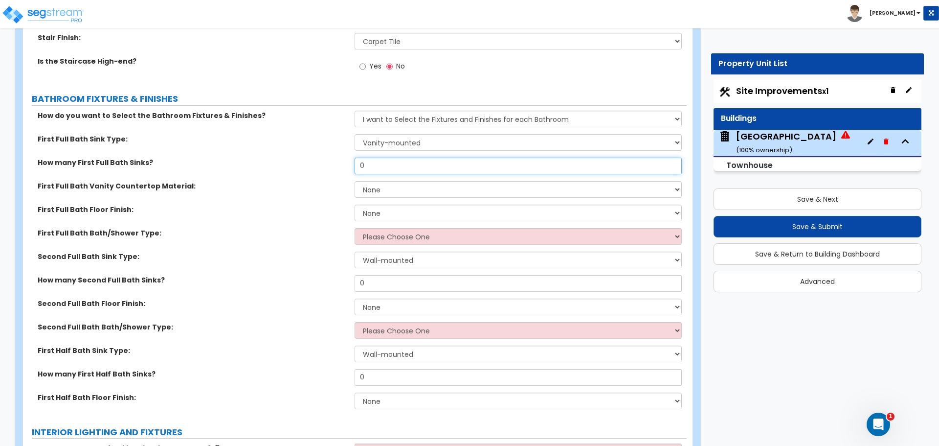
click at [383, 166] on input "0" at bounding box center [518, 166] width 327 height 17
drag, startPoint x: 381, startPoint y: 165, endPoint x: 340, endPoint y: 164, distance: 41.1
click at [342, 164] on div "How many First Full Bath Sinks? 0" at bounding box center [355, 169] width 664 height 23
type input "1"
click at [401, 189] on select "None Plastic Laminate Solid Surface Stone Quartz Marble Tile Wood Stainless Ste…" at bounding box center [518, 189] width 327 height 17
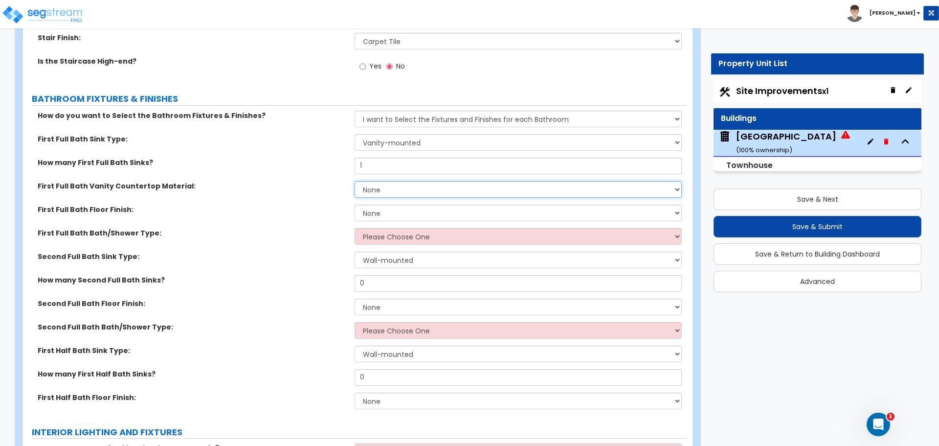
select select "2"
click at [355, 181] on select "None Plastic Laminate Solid Surface Stone Quartz Marble Tile Wood Stainless Ste…" at bounding box center [518, 189] width 327 height 17
click at [385, 213] on select "None Tile Flooring Hardwood Flooring Resilient Laminate Flooring VCT Flooring S…" at bounding box center [518, 213] width 327 height 17
select select "1"
click at [355, 205] on select "None Tile Flooring Hardwood Flooring Resilient Laminate Flooring VCT Flooring S…" at bounding box center [518, 213] width 327 height 17
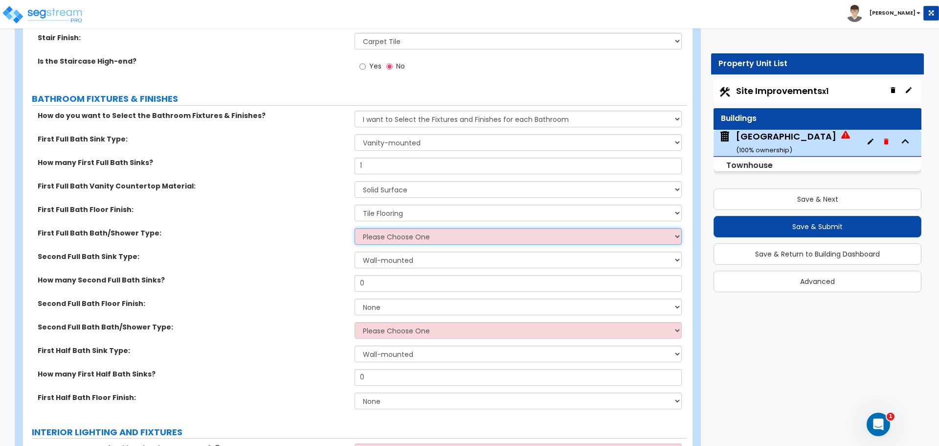
click at [396, 237] on select "Please Choose One Standalone Shower Bathtub - Shower Combo" at bounding box center [518, 236] width 327 height 17
select select "2"
click at [355, 228] on select "Please Choose One Standalone Shower Bathtub - Shower Combo" at bounding box center [518, 236] width 327 height 17
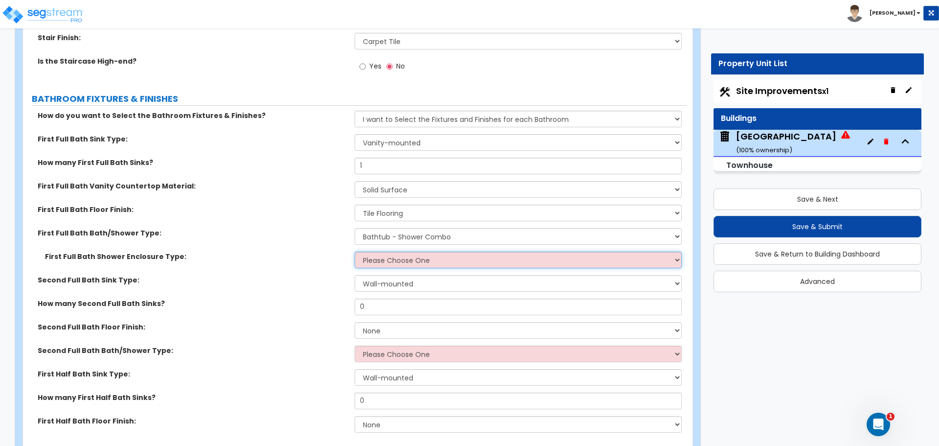
click at [393, 263] on select "Please Choose One Curtain & Rod Glass Sliding Doors Glass Hinged Doors" at bounding box center [518, 260] width 327 height 17
select select "1"
click at [355, 252] on select "Please Choose One Curtain & Rod Glass Sliding Doors Glass Hinged Doors" at bounding box center [518, 260] width 327 height 17
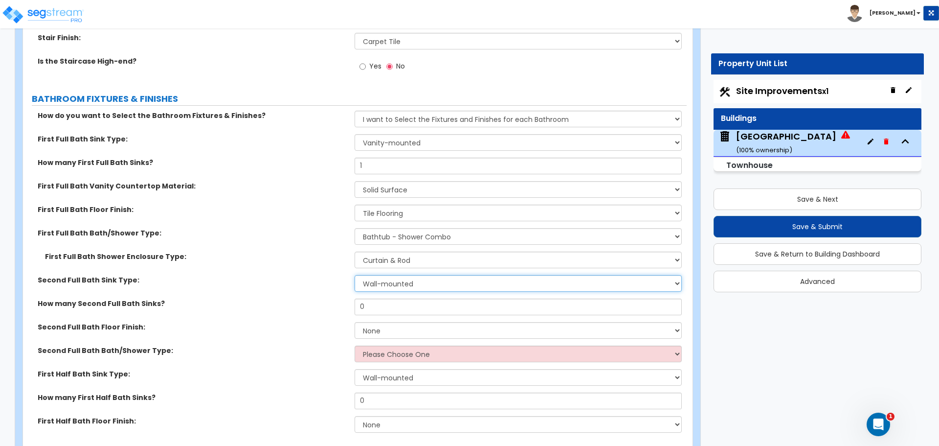
click at [420, 280] on select "Wall-mounted Pedestal-mounted Vanity-mounted" at bounding box center [518, 283] width 327 height 17
select select "3"
click at [355, 275] on select "Wall-mounted Pedestal-mounted Vanity-mounted" at bounding box center [518, 283] width 327 height 17
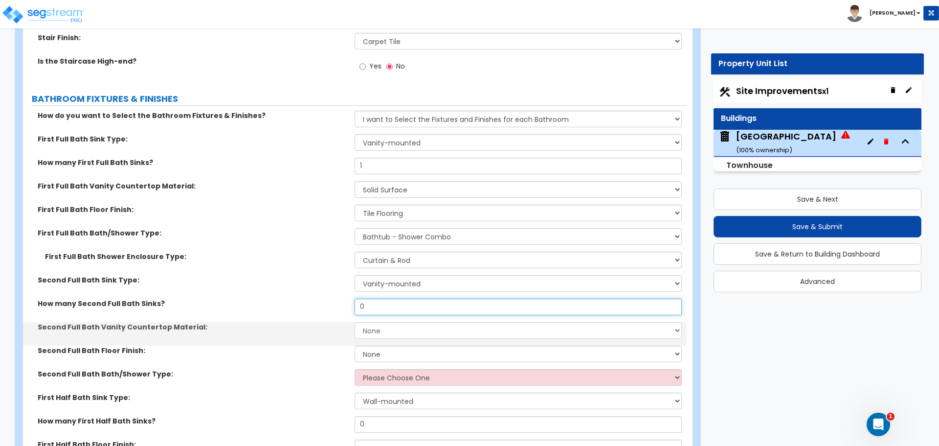
click at [408, 309] on input "0" at bounding box center [518, 306] width 327 height 17
drag, startPoint x: 408, startPoint y: 309, endPoint x: 218, endPoint y: 304, distance: 189.4
click at [292, 309] on div "How many Second Full Bath Sinks? 0" at bounding box center [355, 309] width 664 height 23
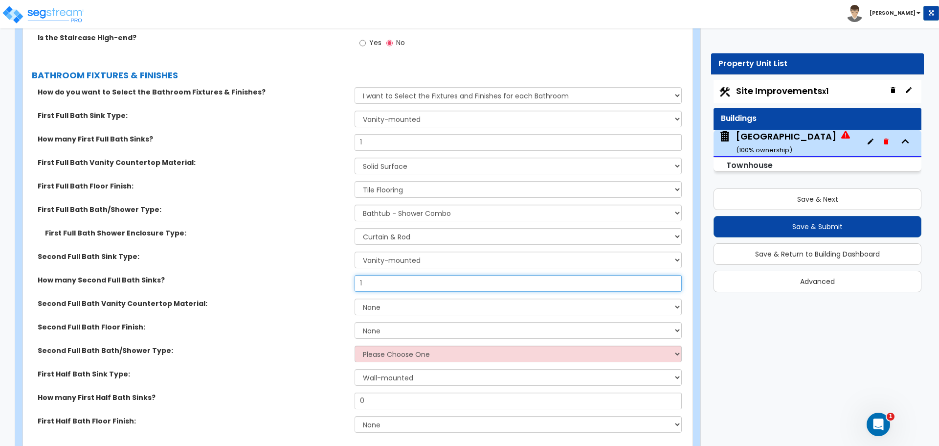
scroll to position [2447, 0]
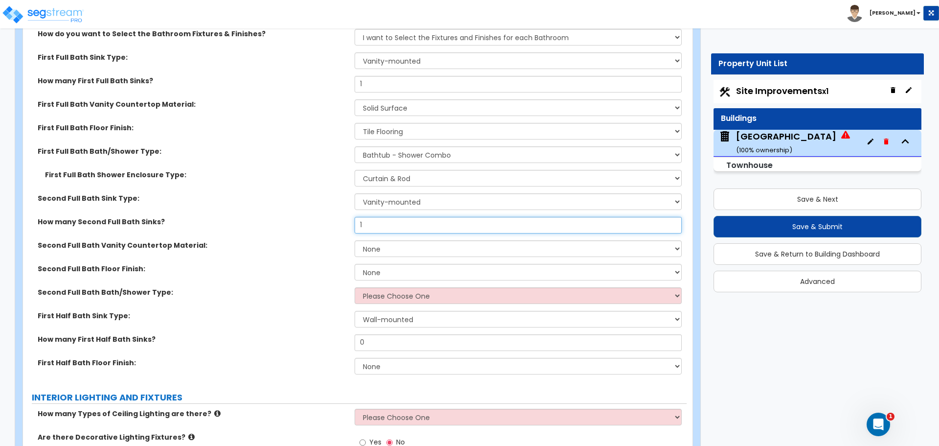
type input "1"
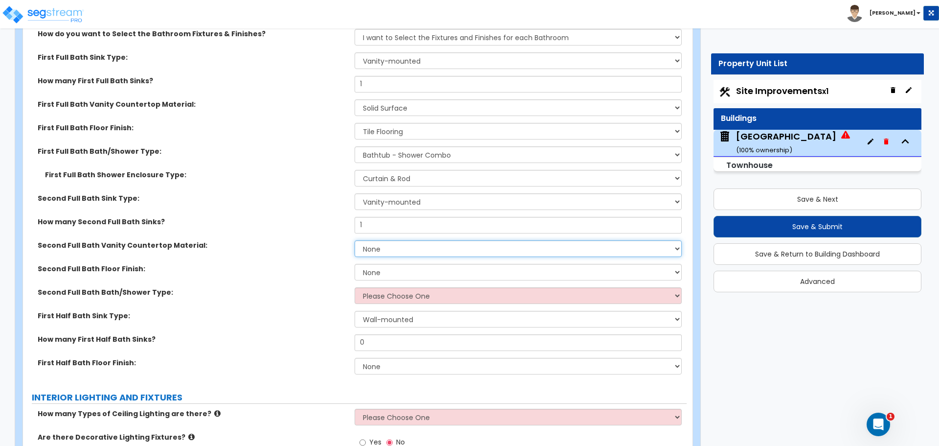
click at [412, 251] on select "None Plastic Laminate Solid Surface Stone Quartz Marble Tile Wood Stainless Ste…" at bounding box center [518, 248] width 327 height 17
select select "2"
click at [355, 240] on select "None Plastic Laminate Solid Surface Stone Quartz Marble Tile Wood Stainless Ste…" at bounding box center [518, 248] width 327 height 17
click at [383, 272] on select "None Tile Flooring Hardwood Flooring Resilient Laminate Flooring VCT Flooring S…" at bounding box center [518, 272] width 327 height 17
select select "1"
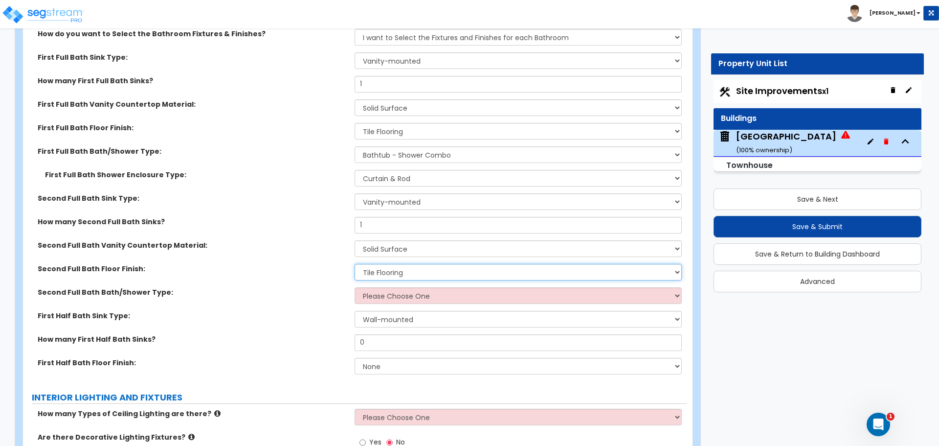
click at [355, 264] on select "None Tile Flooring Hardwood Flooring Resilient Laminate Flooring VCT Flooring S…" at bounding box center [518, 272] width 327 height 17
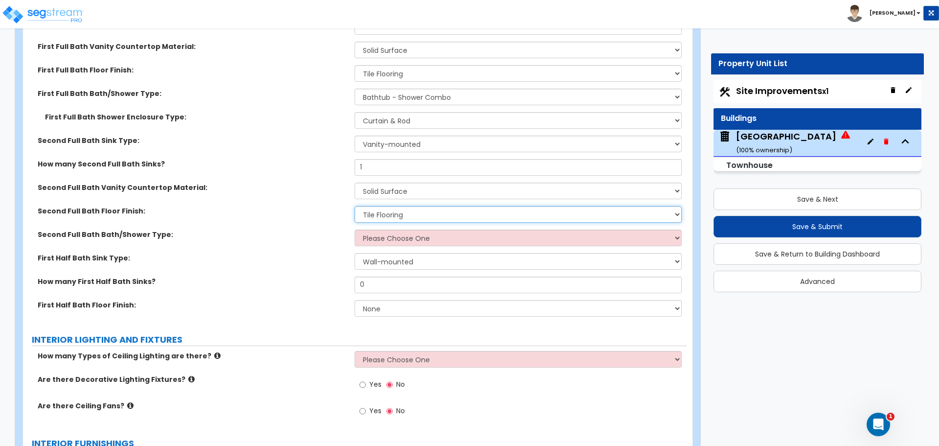
scroll to position [2528, 0]
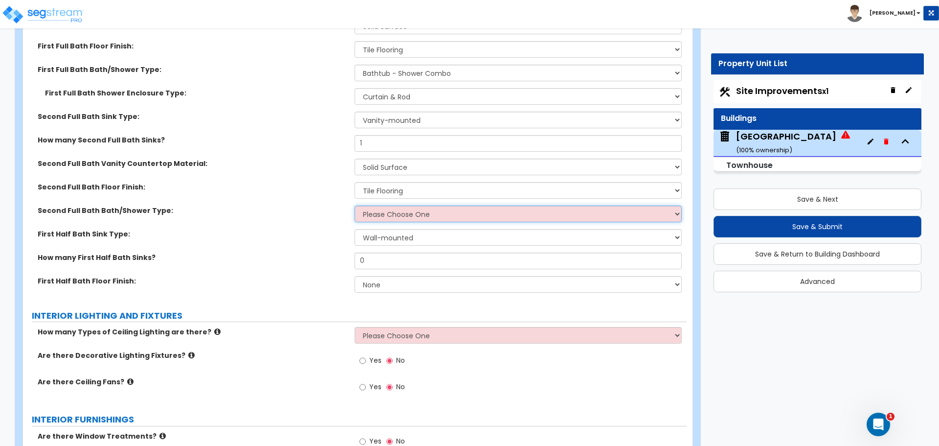
click at [390, 216] on select "Please Choose One Standalone Shower Bathtub - Shower Combo" at bounding box center [518, 214] width 327 height 17
select select "2"
click at [355, 206] on select "Please Choose One Standalone Shower Bathtub - Shower Combo" at bounding box center [518, 214] width 327 height 17
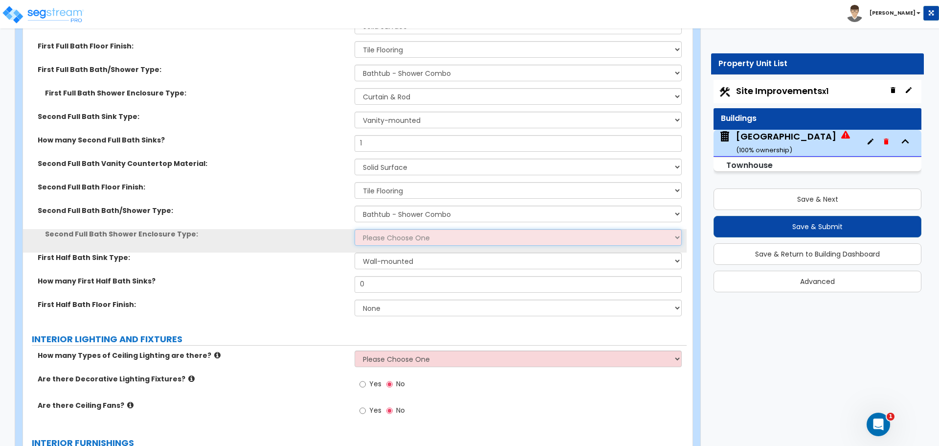
click at [403, 238] on select "Please Choose One Curtain & Rod Glass Sliding Doors Glass Hinged Doors" at bounding box center [518, 237] width 327 height 17
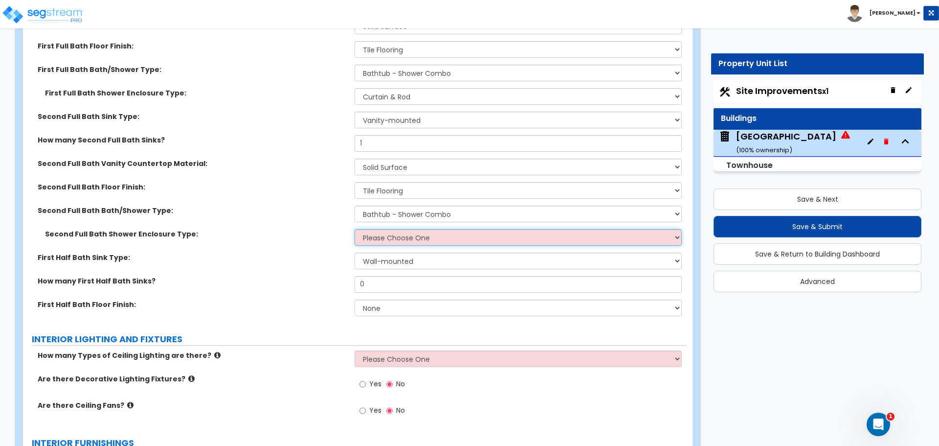
select select "1"
click at [355, 229] on select "Please Choose One Curtain & Rod Glass Sliding Doors Glass Hinged Doors" at bounding box center [518, 237] width 327 height 17
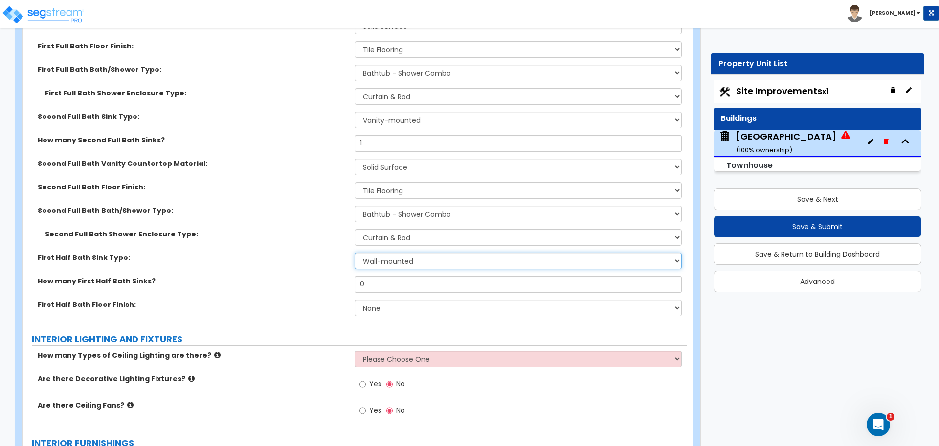
click at [402, 265] on select "Wall-mounted Pedestal-mounted Vanity-mounted" at bounding box center [518, 260] width 327 height 17
select select "2"
click at [355, 252] on select "Wall-mounted Pedestal-mounted Vanity-mounted" at bounding box center [518, 260] width 327 height 17
click at [399, 282] on input "0" at bounding box center [518, 284] width 327 height 17
drag, startPoint x: 396, startPoint y: 286, endPoint x: 325, endPoint y: 288, distance: 70.5
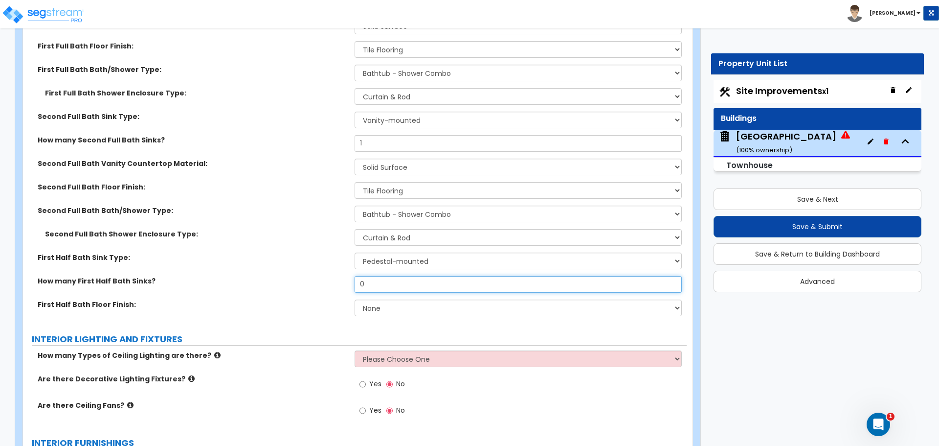
click at [325, 288] on div "How many First Half Bath Sinks? 0" at bounding box center [355, 287] width 664 height 23
type input "1"
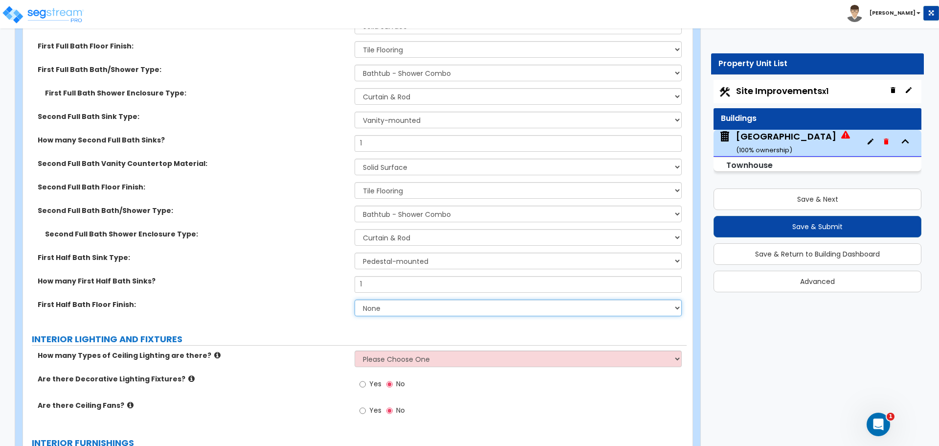
click at [388, 309] on select "None Tile Flooring Hardwood Flooring Resilient Laminate Flooring VCT Flooring S…" at bounding box center [518, 307] width 327 height 17
select select "5"
click at [355, 299] on select "None Tile Flooring Hardwood Flooring Resilient Laminate Flooring VCT Flooring S…" at bounding box center [518, 307] width 327 height 17
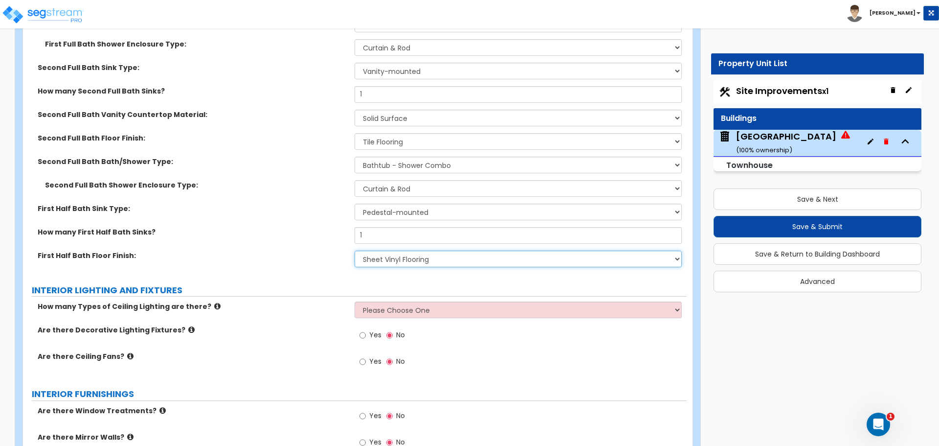
scroll to position [2610, 0]
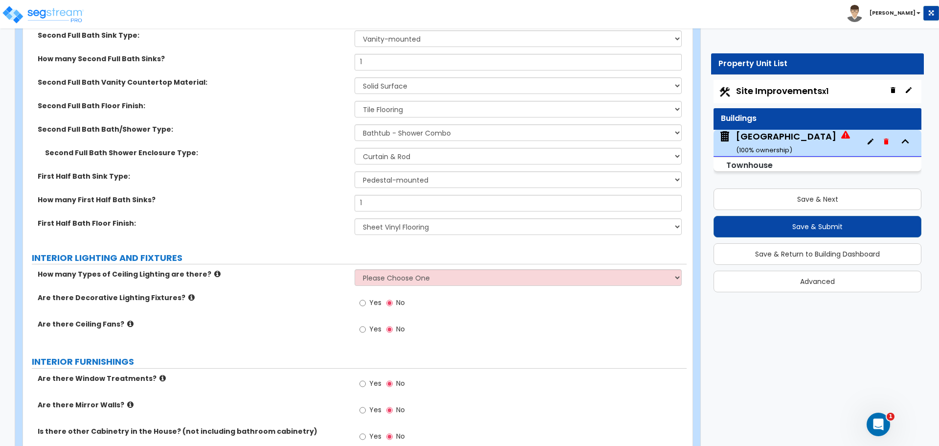
click at [214, 273] on icon at bounding box center [217, 273] width 6 height 7
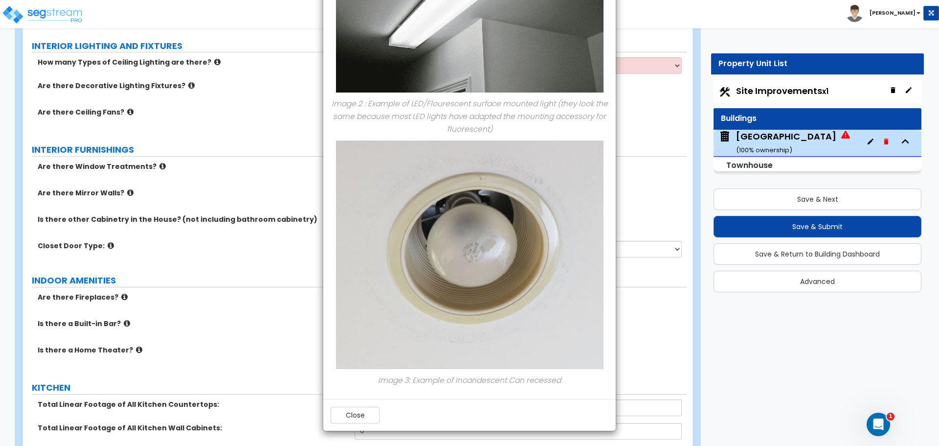
scroll to position [3099, 0]
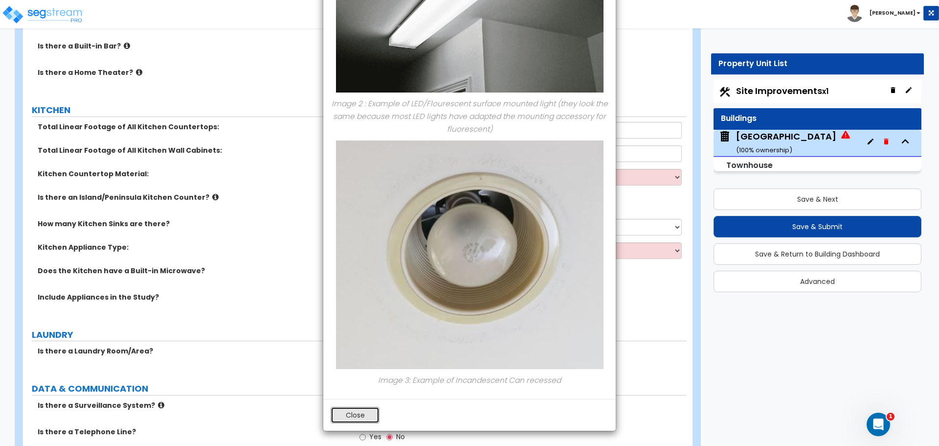
drag, startPoint x: 360, startPoint y: 414, endPoint x: 341, endPoint y: 361, distance: 56.6
click at [360, 414] on button "Close" at bounding box center [355, 415] width 49 height 17
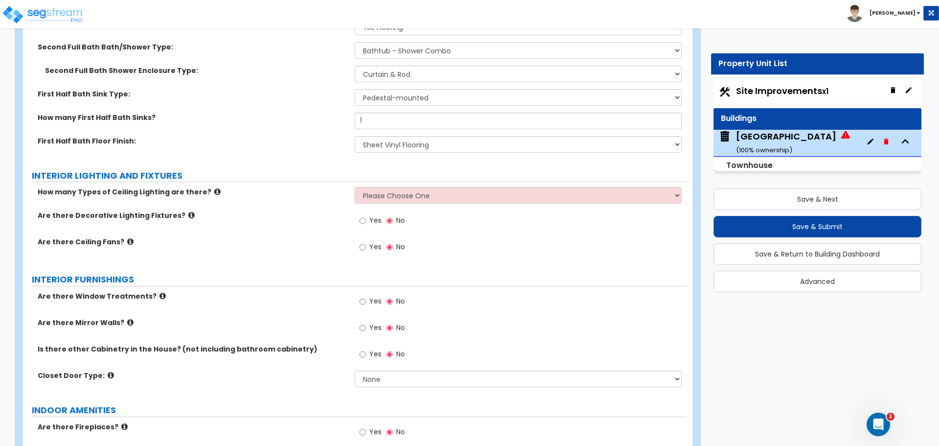
scroll to position [2691, 0]
click at [395, 200] on select "Please Choose One 1 2 3" at bounding box center [518, 195] width 327 height 17
select select "2"
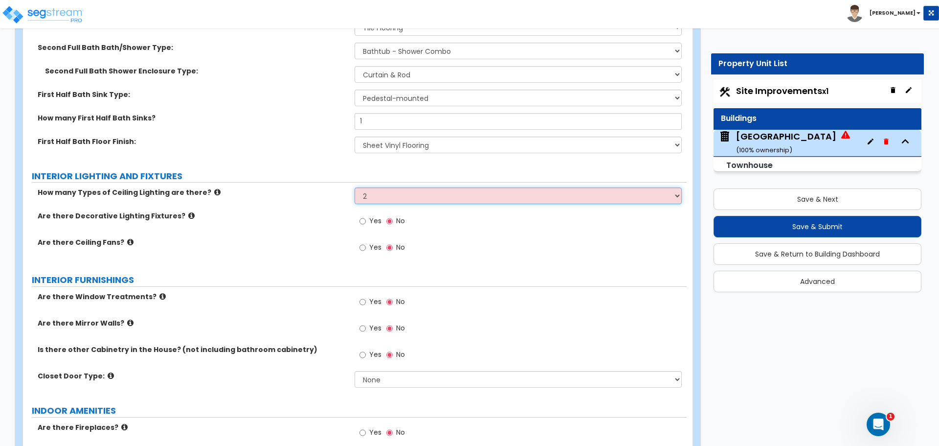
click at [355, 187] on select "Please Choose One 1 2 3" at bounding box center [518, 195] width 327 height 17
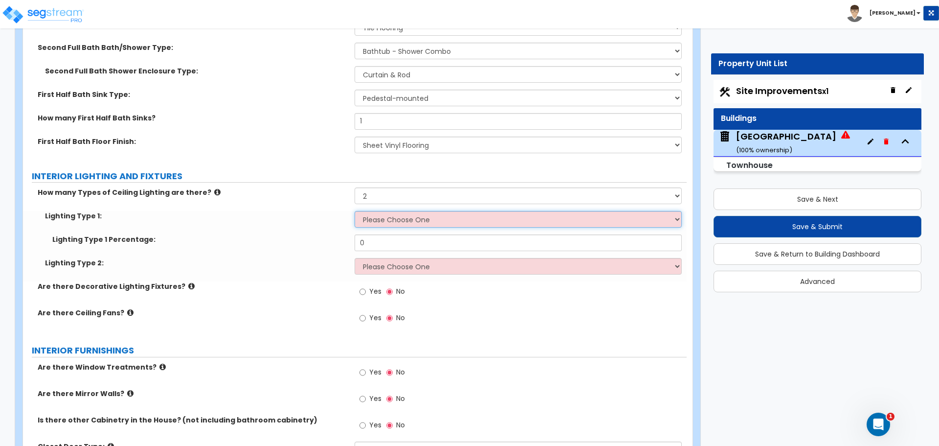
click at [381, 225] on select "Please Choose One LED Surface-Mounted LED Recessed Fluorescent Surface-Mounted …" at bounding box center [518, 219] width 327 height 17
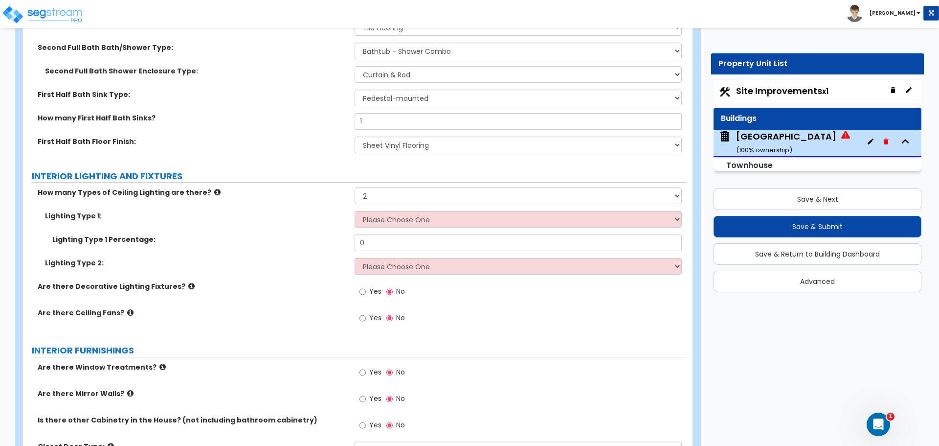
drag, startPoint x: 164, startPoint y: 252, endPoint x: 188, endPoint y: 227, distance: 34.3
click at [164, 251] on div "Lighting Type 1 Percentage: 0" at bounding box center [355, 245] width 664 height 23
click at [214, 193] on icon at bounding box center [217, 191] width 6 height 7
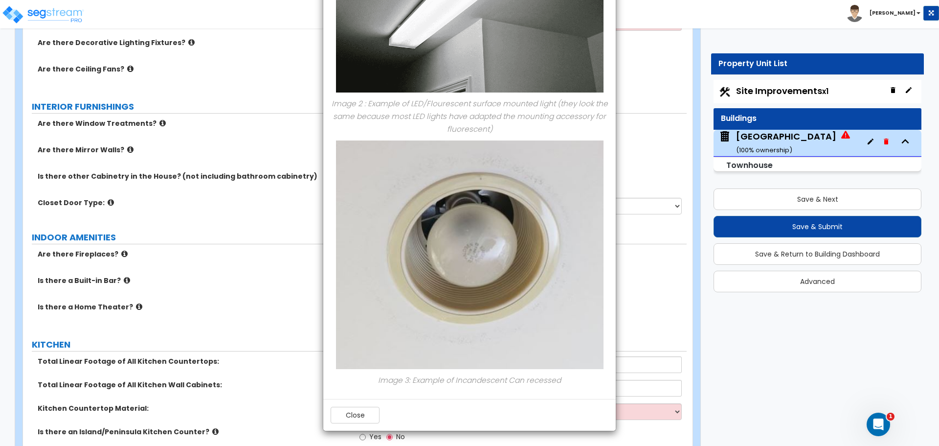
scroll to position [2936, 0]
click at [362, 414] on button "Close" at bounding box center [355, 415] width 49 height 17
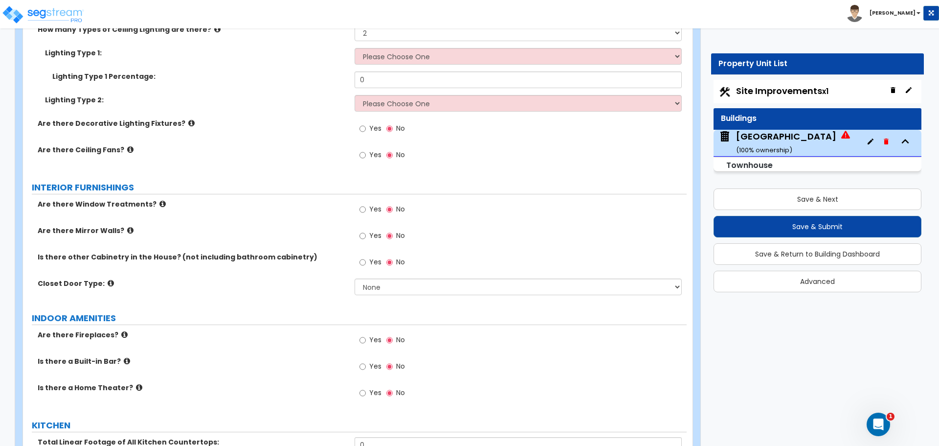
scroll to position [2773, 0]
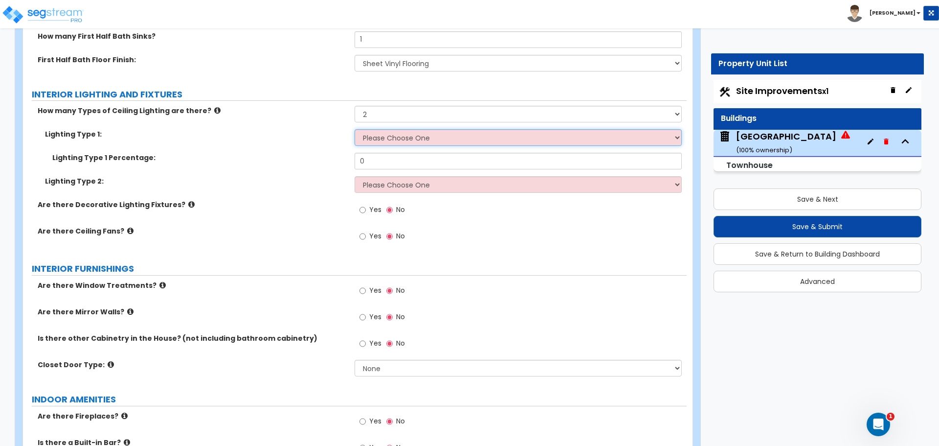
click at [405, 142] on select "Please Choose One LED Surface-Mounted LED Recessed Fluorescent Surface-Mounted …" at bounding box center [518, 137] width 327 height 17
select select "2"
click at [355, 129] on select "Please Choose One LED Surface-Mounted LED Recessed Fluorescent Surface-Mounted …" at bounding box center [518, 137] width 327 height 17
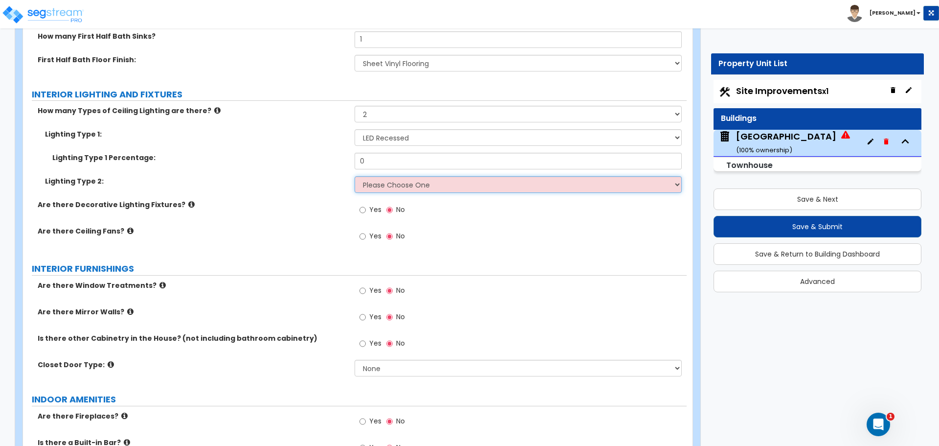
click at [412, 180] on select "Please Choose One LED Surface-Mounted LED Recessed Fluorescent Surface-Mounted …" at bounding box center [518, 184] width 327 height 17
select select "1"
click at [355, 176] on select "Please Choose One LED Surface-Mounted LED Recessed Fluorescent Surface-Mounted …" at bounding box center [518, 184] width 327 height 17
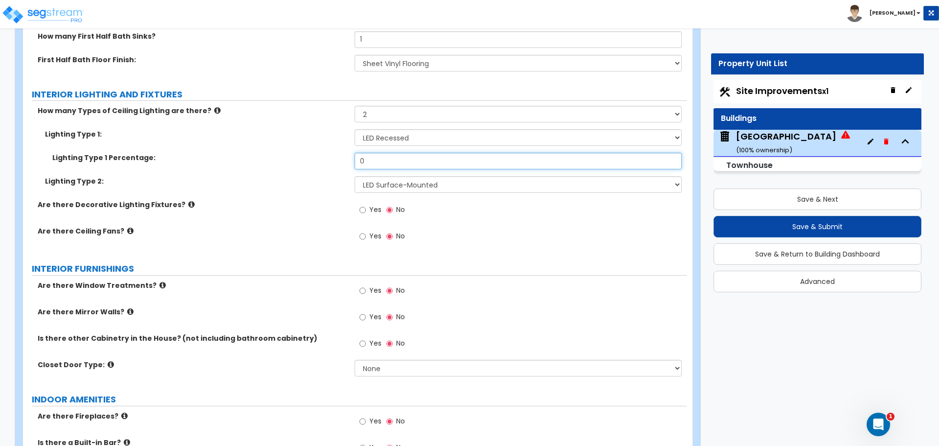
click at [400, 157] on input "0" at bounding box center [518, 161] width 327 height 17
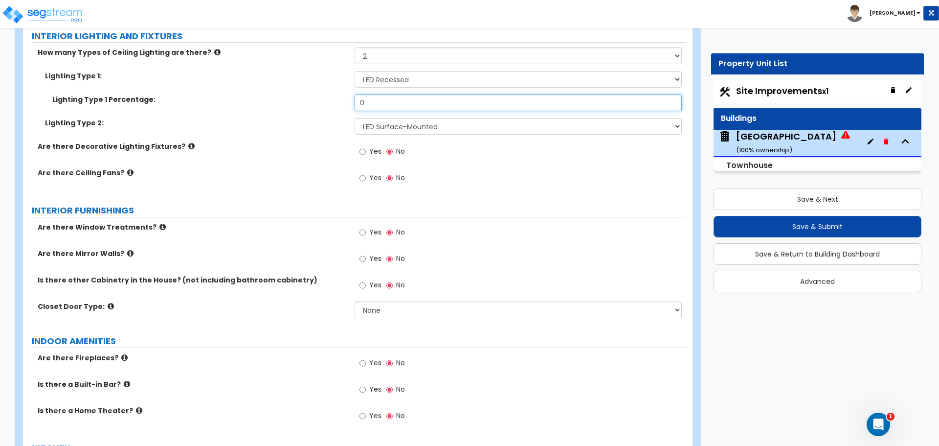
scroll to position [2750, 0]
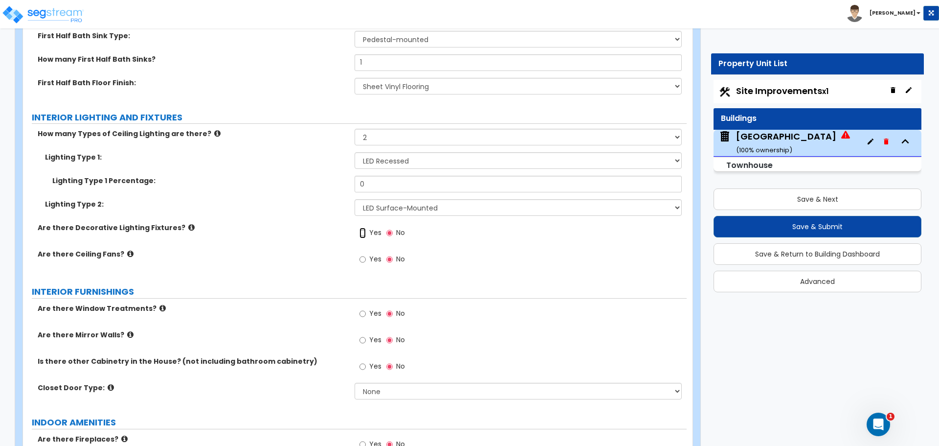
click at [362, 235] on input "Yes" at bounding box center [363, 233] width 6 height 11
radio input "true"
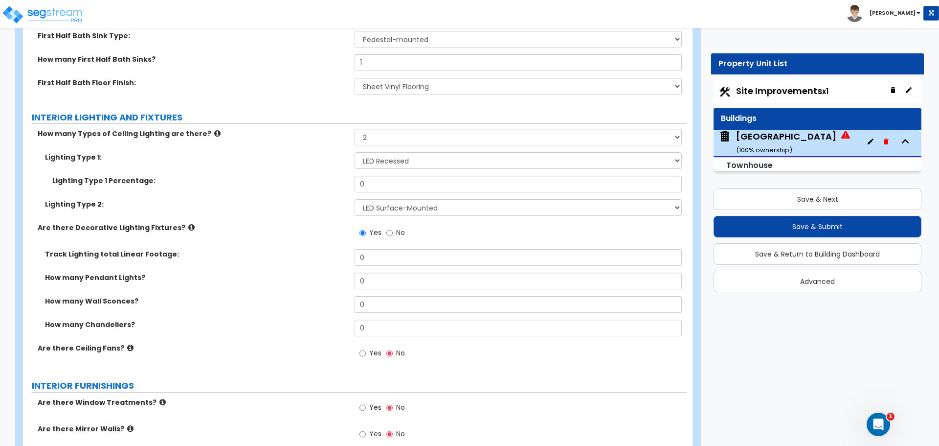
click at [171, 229] on label "Are there Decorative Lighting Fixtures?" at bounding box center [193, 228] width 310 height 10
click at [188, 228] on icon at bounding box center [191, 227] width 6 height 7
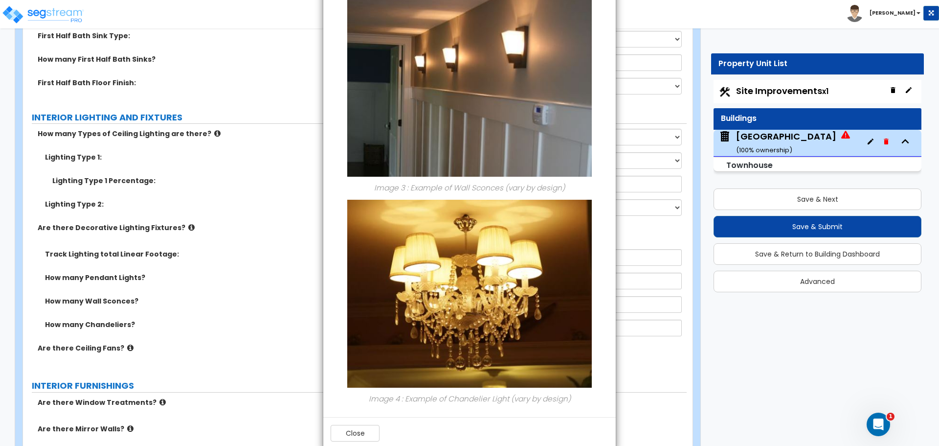
scroll to position [545, 0]
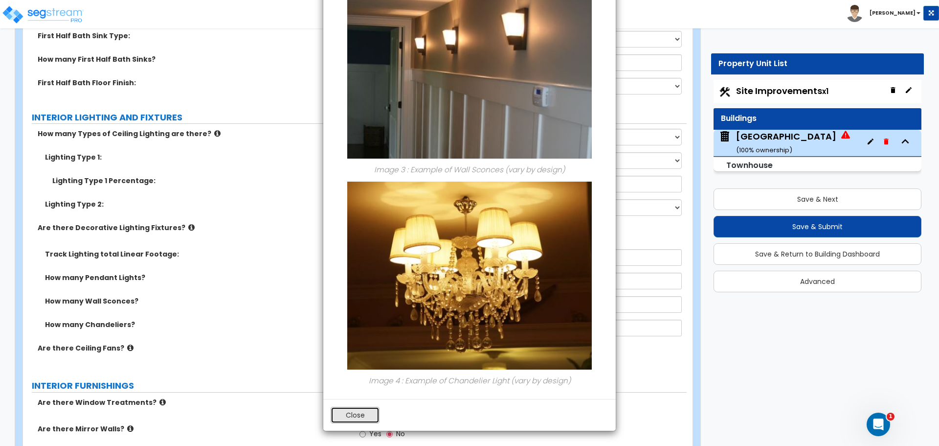
click at [367, 418] on button "Close" at bounding box center [355, 415] width 49 height 17
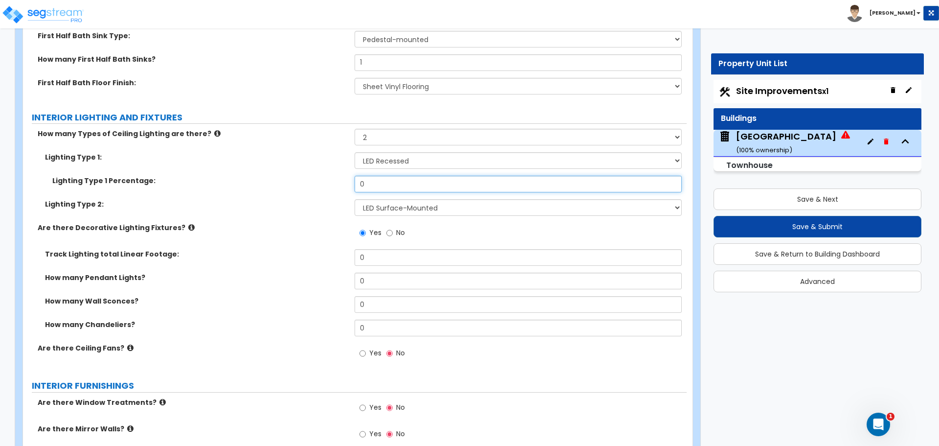
click at [389, 185] on input "0" at bounding box center [518, 184] width 327 height 17
drag, startPoint x: 389, startPoint y: 185, endPoint x: 325, endPoint y: 184, distance: 63.6
click at [326, 184] on div "Lighting Type 1 Percentage: 0" at bounding box center [355, 187] width 664 height 23
type input "50"
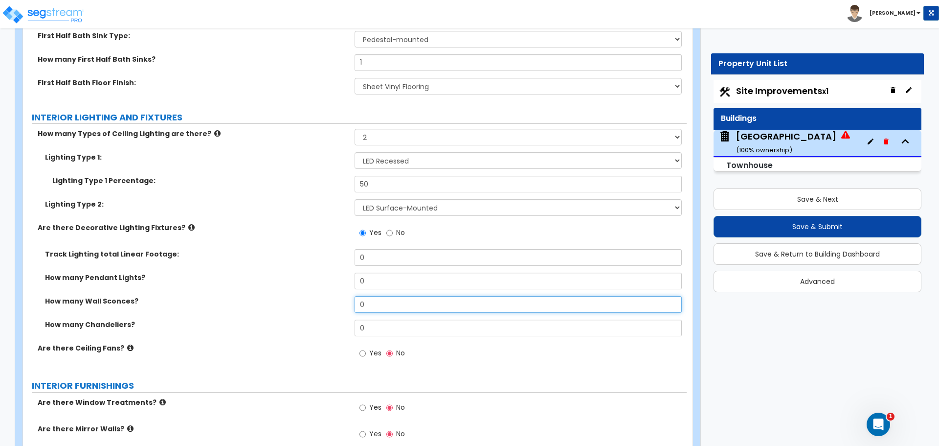
click at [405, 303] on input "0" at bounding box center [518, 304] width 327 height 17
drag, startPoint x: 403, startPoint y: 303, endPoint x: 337, endPoint y: 303, distance: 66.1
click at [337, 303] on div "How many Wall Sconces? 0" at bounding box center [355, 307] width 664 height 23
type input "3"
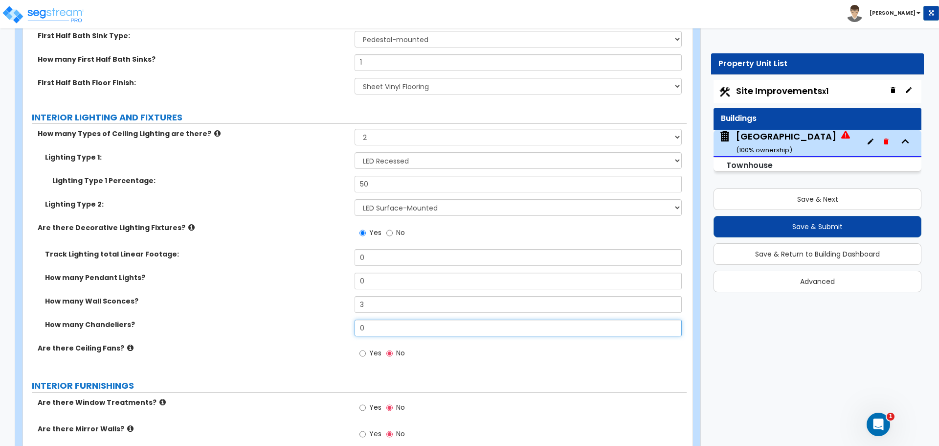
drag, startPoint x: 396, startPoint y: 330, endPoint x: 319, endPoint y: 330, distance: 77.8
click at [320, 330] on div "How many Chandeliers? 0" at bounding box center [355, 331] width 664 height 23
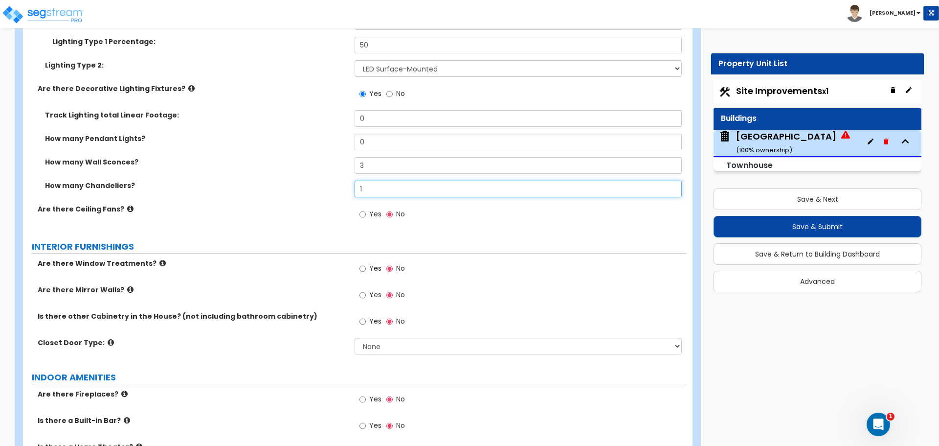
scroll to position [2913, 0]
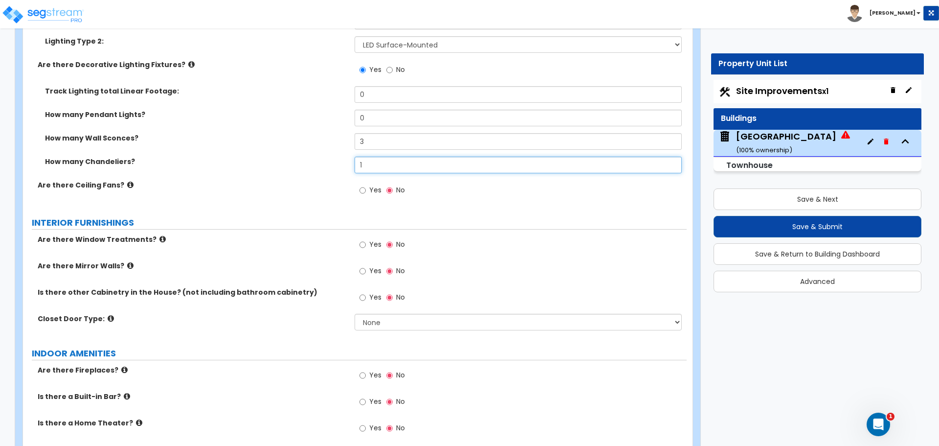
type input "1"
click at [160, 240] on icon at bounding box center [163, 238] width 6 height 7
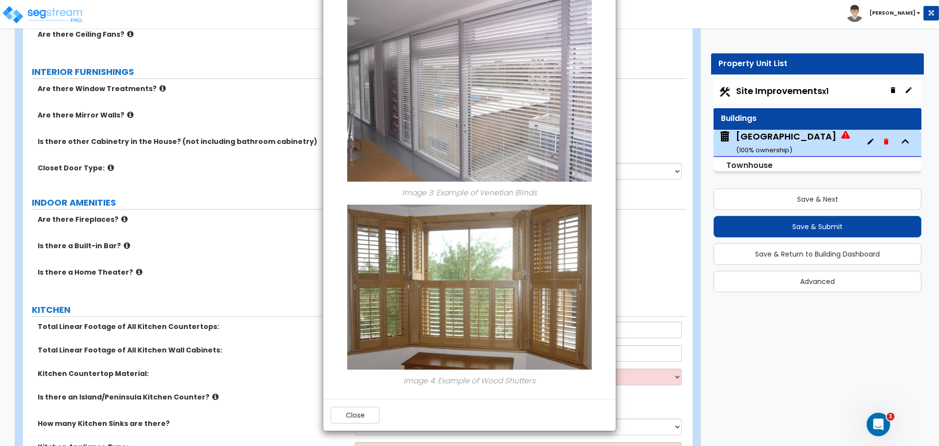
scroll to position [3320, 0]
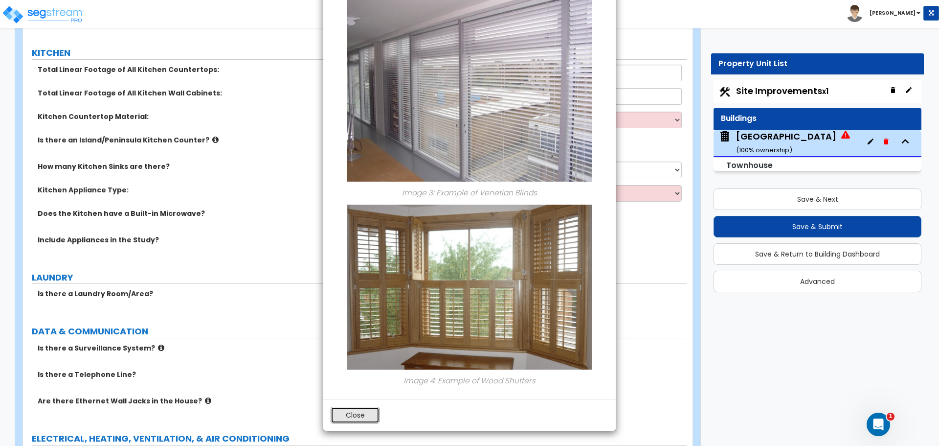
click at [355, 415] on button "Close" at bounding box center [355, 415] width 49 height 17
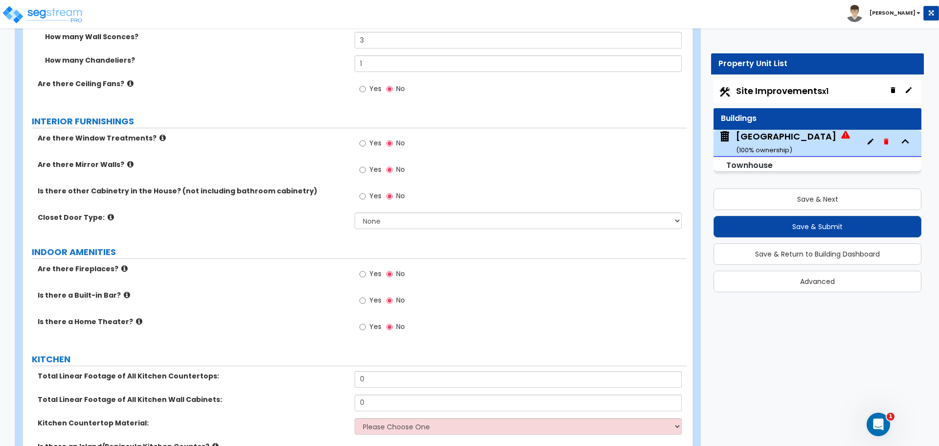
scroll to position [2995, 0]
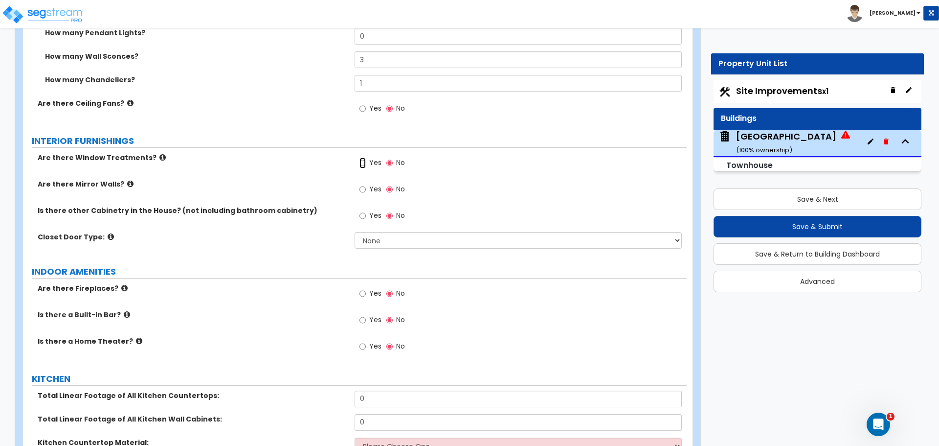
click at [363, 164] on input "Yes" at bounding box center [363, 163] width 6 height 11
radio input "true"
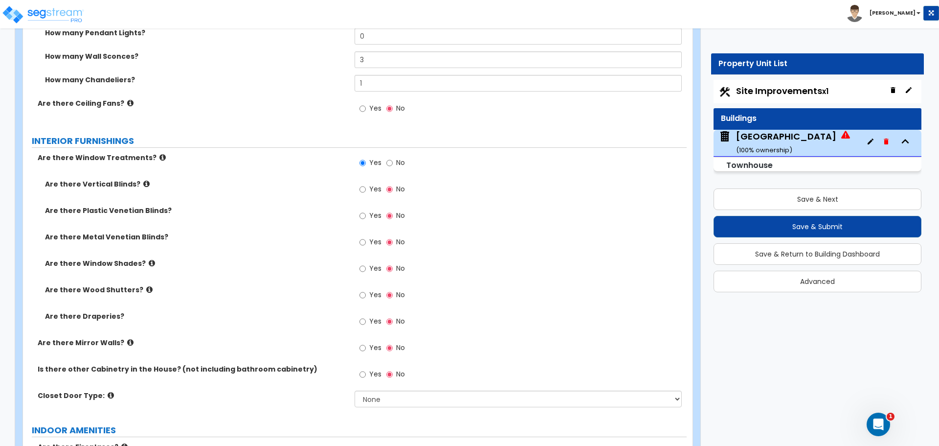
click at [146, 290] on icon at bounding box center [149, 289] width 6 height 7
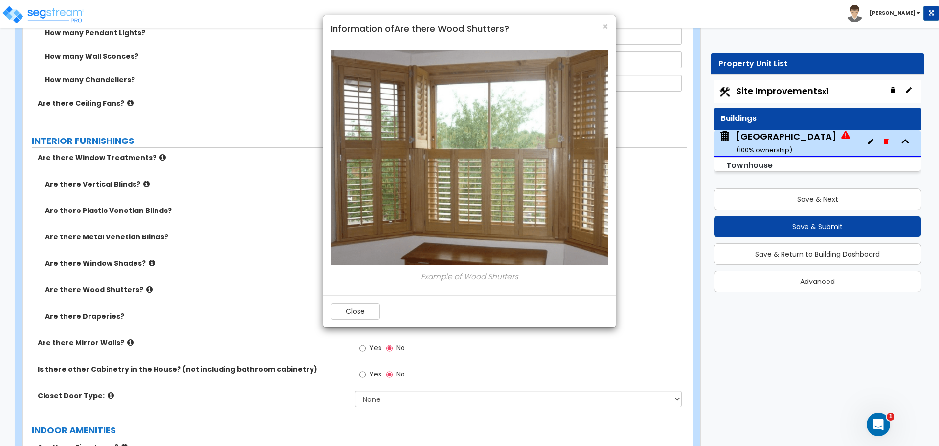
click at [364, 298] on div "Close" at bounding box center [469, 311] width 293 height 32
click at [352, 313] on button "Close" at bounding box center [355, 311] width 49 height 17
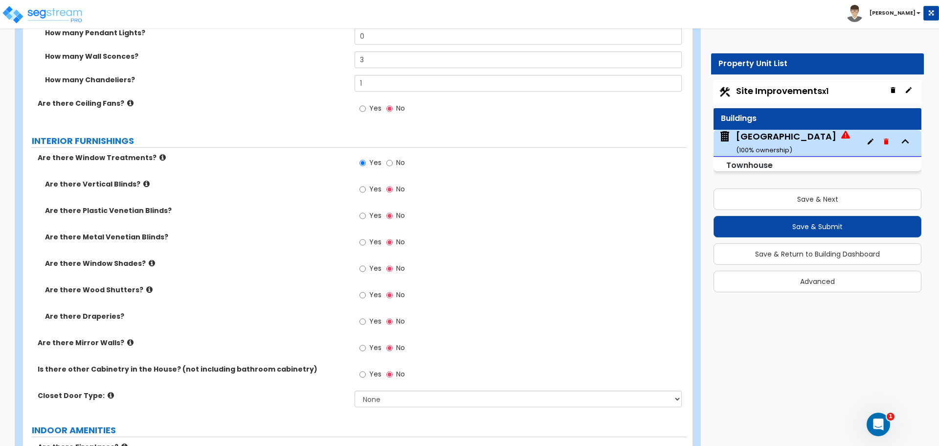
click at [144, 184] on label "Are there Vertical Blinds?" at bounding box center [196, 184] width 302 height 10
click at [143, 183] on icon at bounding box center [146, 183] width 6 height 7
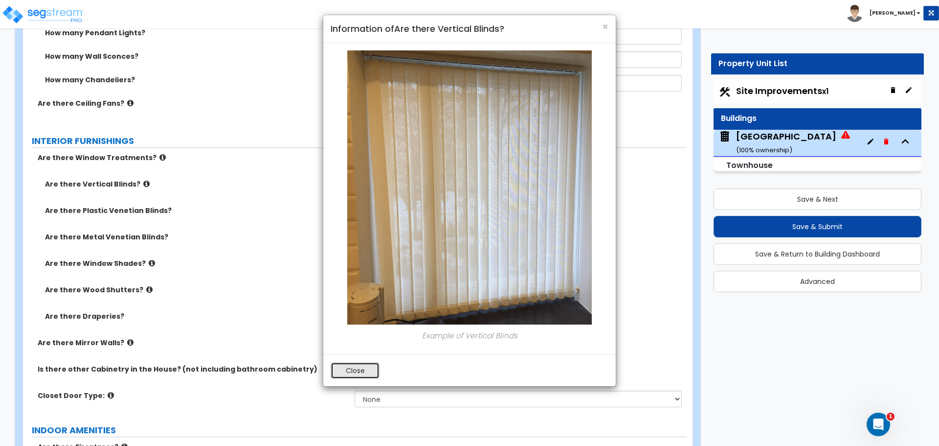
click at [356, 370] on button "Close" at bounding box center [355, 370] width 49 height 17
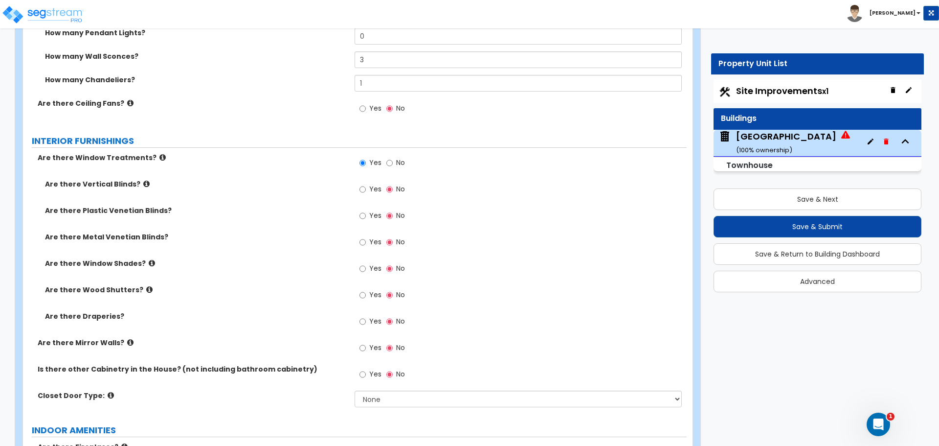
click at [160, 156] on icon at bounding box center [163, 157] width 6 height 7
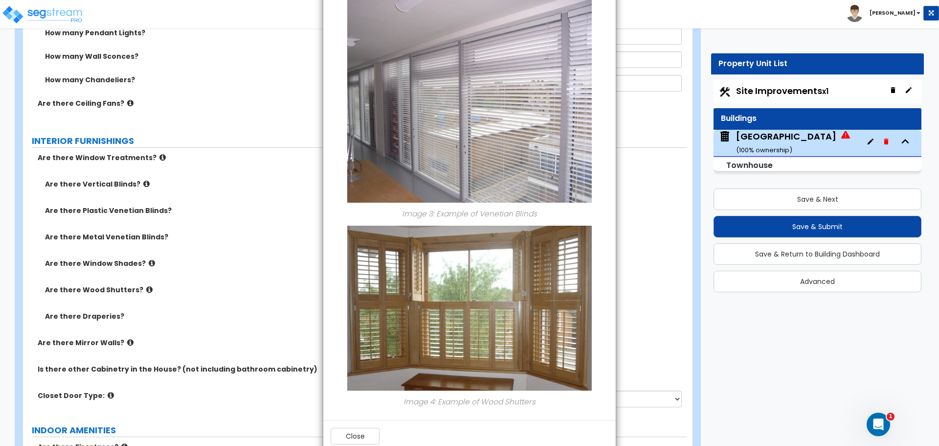
scroll to position [711, 0]
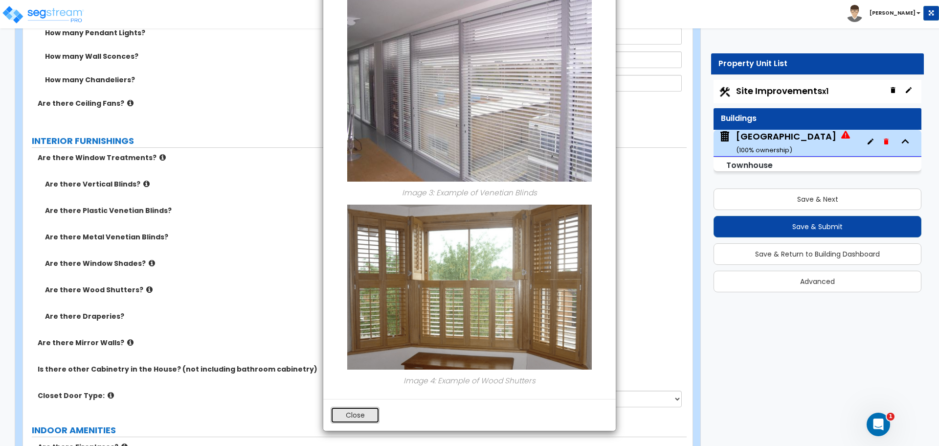
click at [364, 410] on button "Close" at bounding box center [355, 415] width 49 height 17
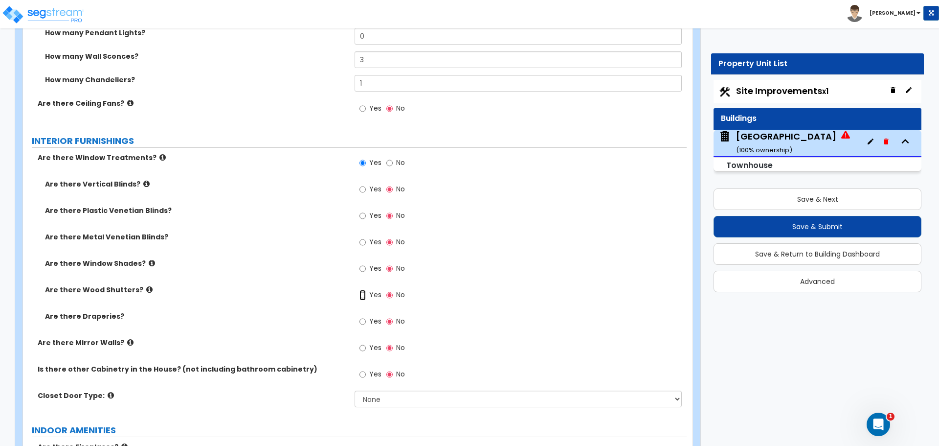
click at [362, 293] on input "Yes" at bounding box center [363, 295] width 6 height 11
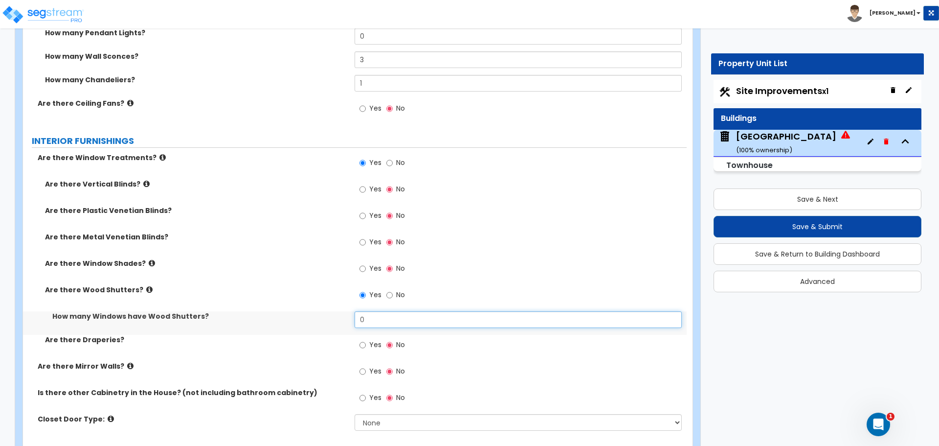
click at [380, 321] on input "0" at bounding box center [518, 319] width 327 height 17
click at [388, 295] on input "No" at bounding box center [390, 295] width 6 height 11
radio input "false"
radio input "true"
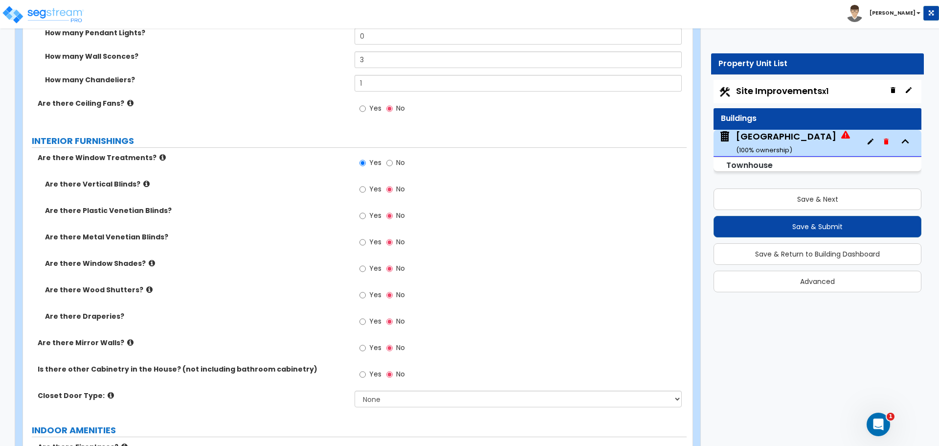
click at [368, 220] on label "Yes" at bounding box center [371, 216] width 22 height 17
click at [366, 220] on input "Yes" at bounding box center [363, 215] width 6 height 11
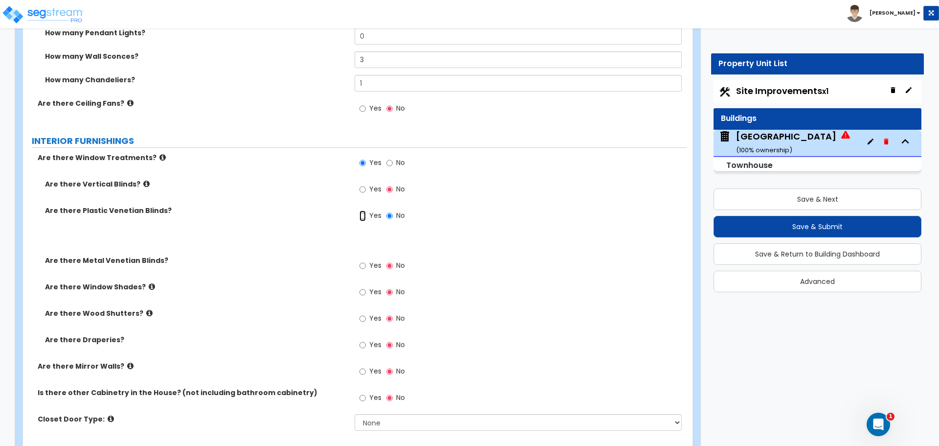
radio input "true"
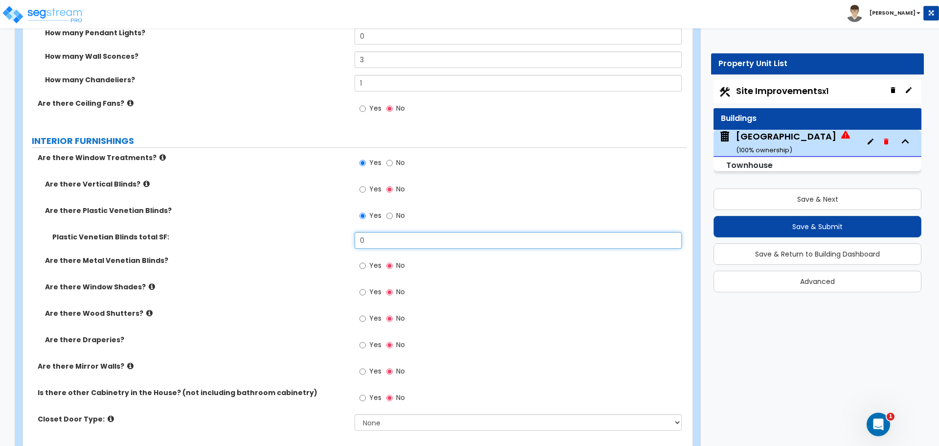
click at [383, 244] on input "0" at bounding box center [518, 240] width 327 height 17
drag, startPoint x: 383, startPoint y: 241, endPoint x: 342, endPoint y: 248, distance: 42.2
click at [342, 248] on div "Plastic Venetian Blinds total SF: 0" at bounding box center [355, 243] width 664 height 23
click at [384, 241] on input "0" at bounding box center [518, 240] width 327 height 17
drag, startPoint x: 372, startPoint y: 240, endPoint x: 345, endPoint y: 244, distance: 26.6
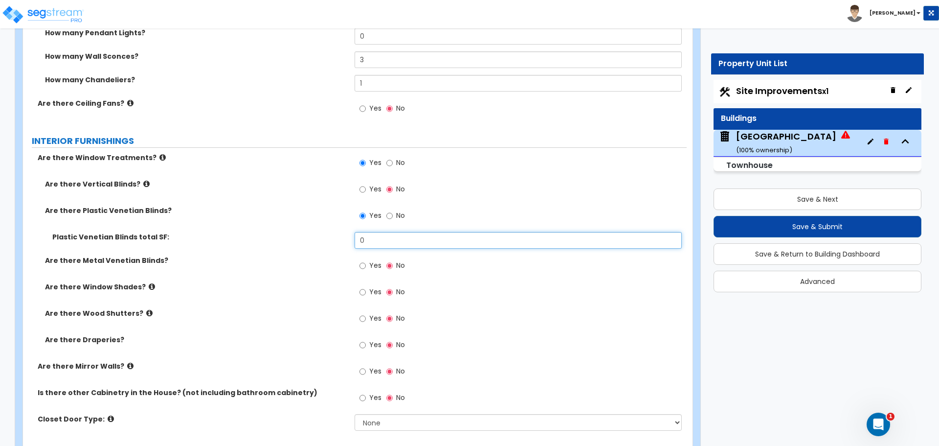
click at [345, 244] on div "Plastic Venetian Blinds total SF: 0" at bounding box center [355, 243] width 664 height 23
click at [380, 240] on input "0" at bounding box center [518, 240] width 327 height 17
click at [370, 240] on input "0" at bounding box center [518, 240] width 327 height 17
drag, startPoint x: 375, startPoint y: 241, endPoint x: 354, endPoint y: 241, distance: 21.5
click at [354, 241] on div "Plastic Venetian Blinds total SF: 0" at bounding box center [355, 243] width 664 height 23
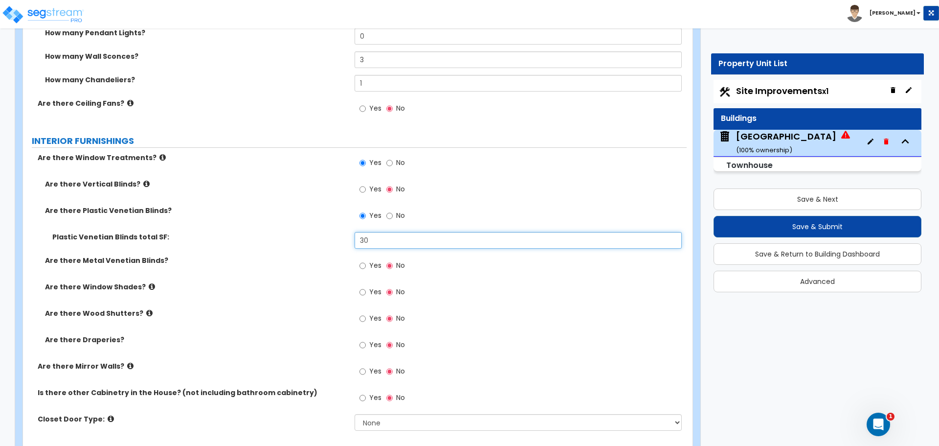
type input "30"
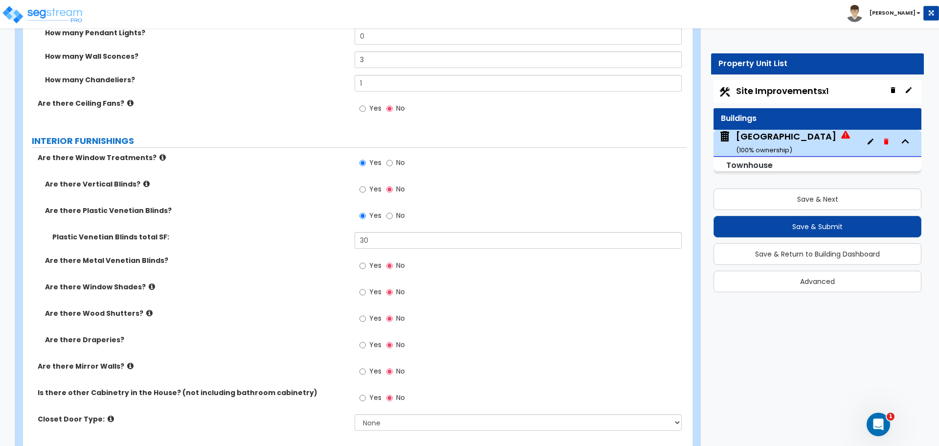
click at [371, 398] on span "Yes" at bounding box center [375, 397] width 12 height 10
click at [366, 398] on input "Yes" at bounding box center [363, 397] width 6 height 11
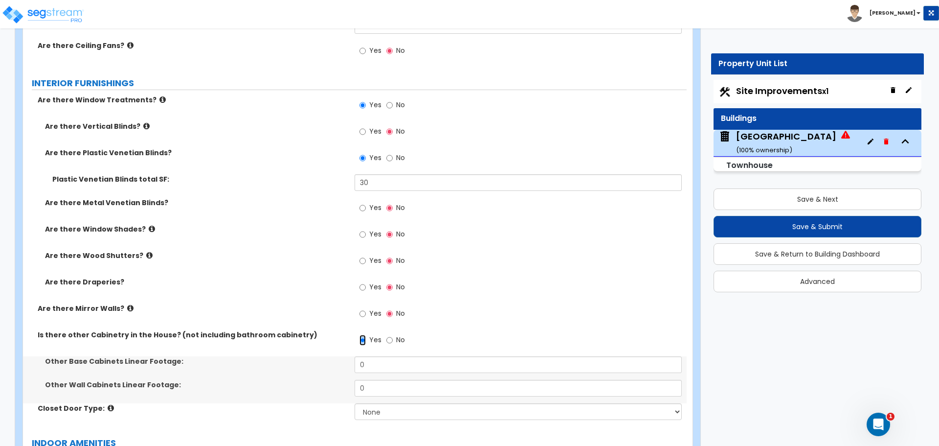
scroll to position [3076, 0]
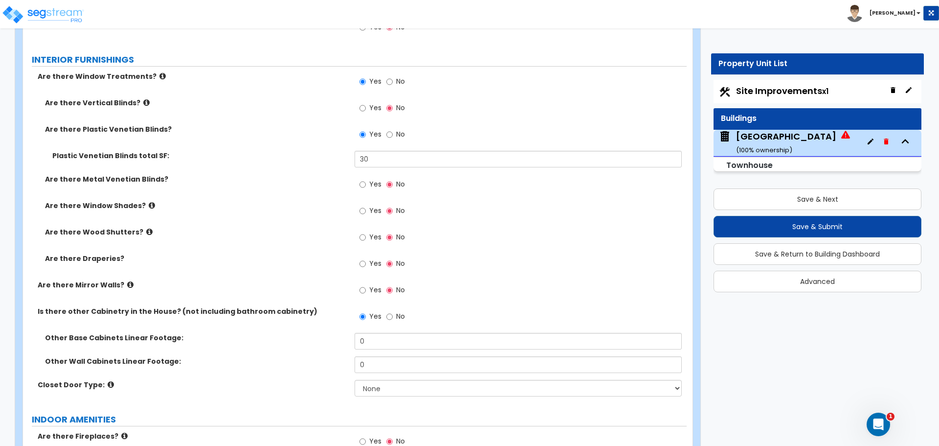
click at [397, 312] on span "No" at bounding box center [400, 316] width 9 height 10
click at [393, 312] on input "No" at bounding box center [390, 316] width 6 height 11
radio input "false"
radio input "true"
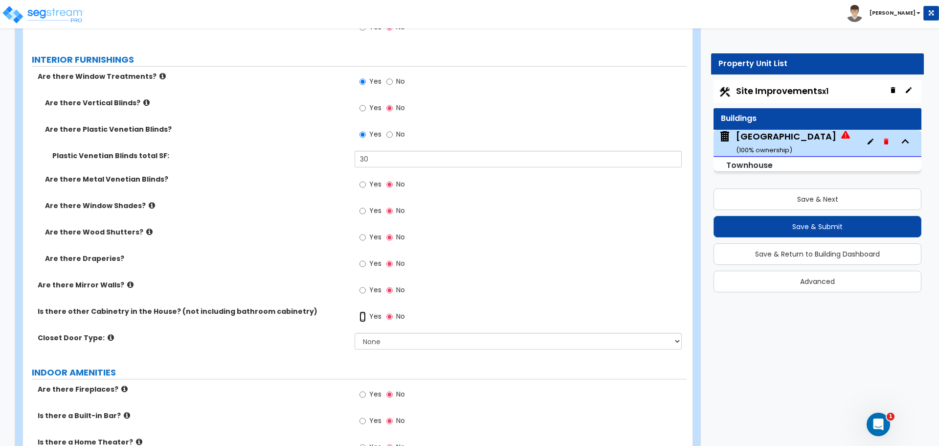
click at [361, 317] on input "Yes" at bounding box center [363, 316] width 6 height 11
radio input "true"
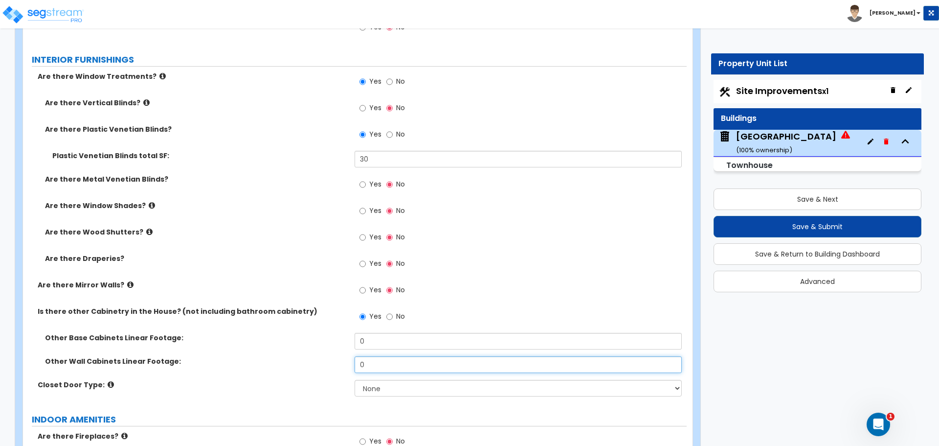
click at [389, 359] on input "0" at bounding box center [518, 364] width 327 height 17
drag, startPoint x: 386, startPoint y: 365, endPoint x: 339, endPoint y: 365, distance: 46.5
click at [339, 365] on div "Other Wall Cabinets Linear Footage: 0" at bounding box center [355, 367] width 664 height 23
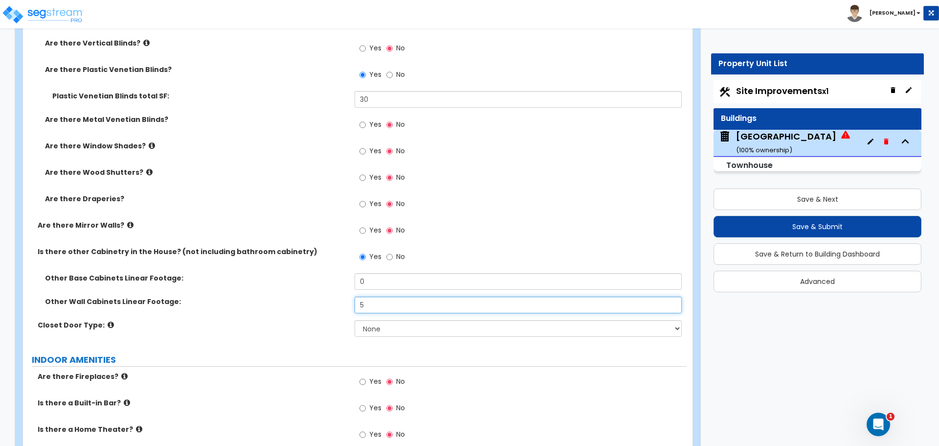
scroll to position [3158, 0]
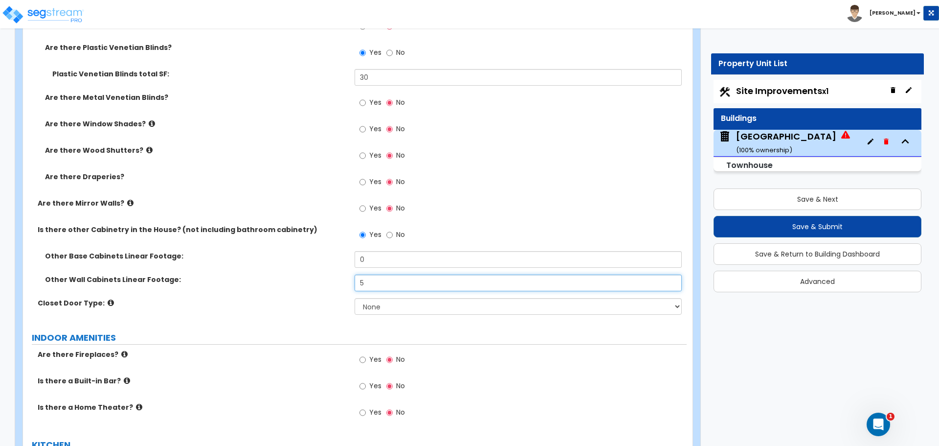
type input "5"
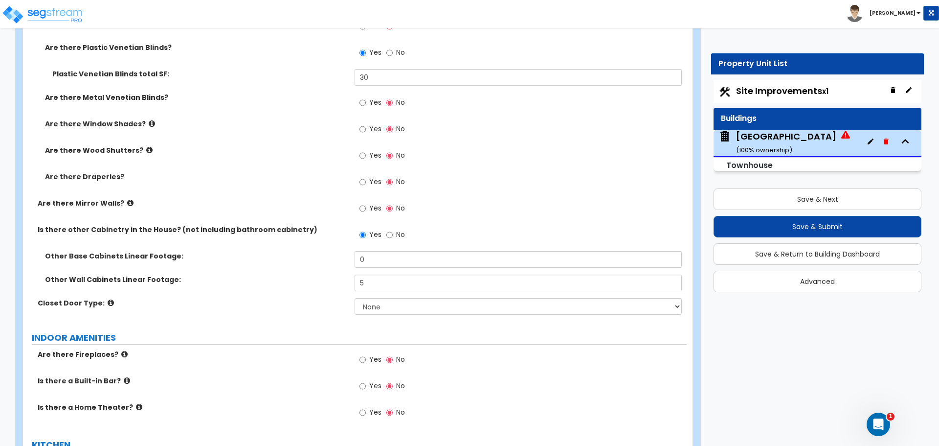
click at [108, 299] on icon at bounding box center [111, 302] width 6 height 7
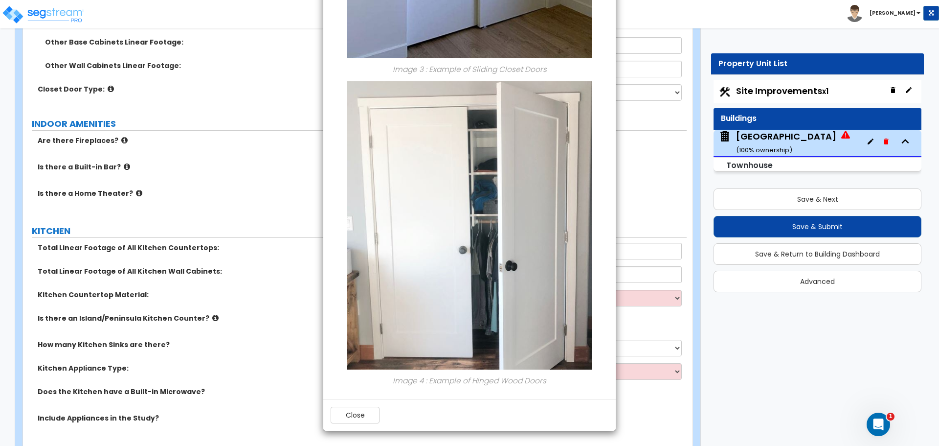
scroll to position [3402, 0]
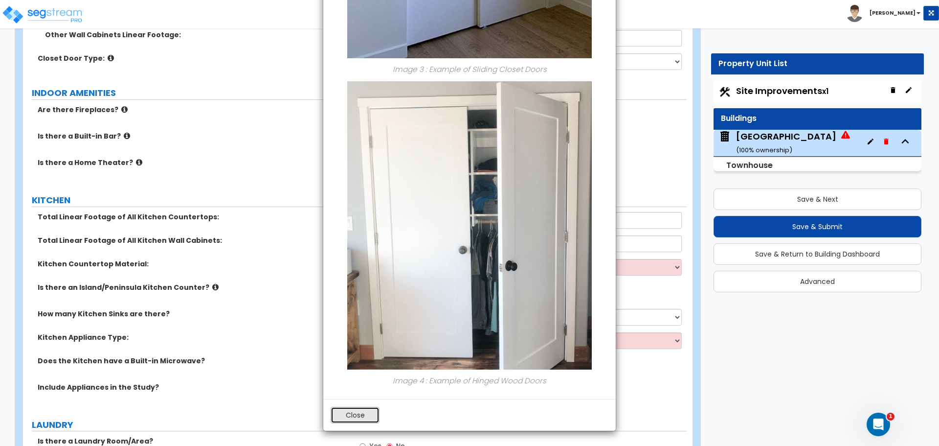
click at [364, 415] on button "Close" at bounding box center [355, 415] width 49 height 17
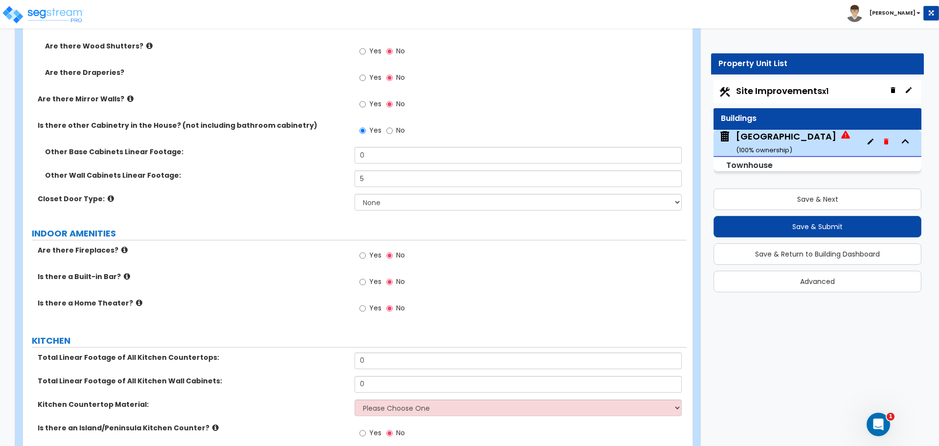
scroll to position [3239, 0]
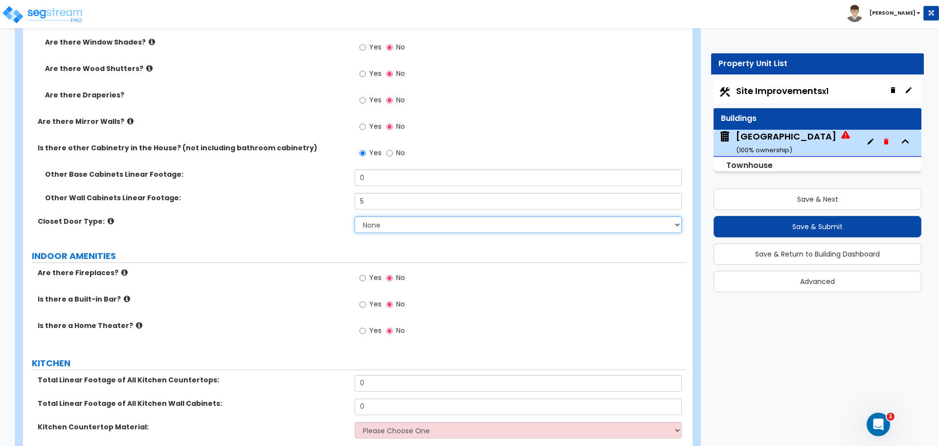
click at [410, 227] on select "None Bi-fold Louvered Doors Bi-fold Panel Doors Sliding Doors Hinged Wood Door" at bounding box center [518, 224] width 327 height 17
select select "3"
click at [355, 216] on select "None Bi-fold Louvered Doors Bi-fold Panel Doors Sliding Doors Hinged Wood Door" at bounding box center [518, 224] width 327 height 17
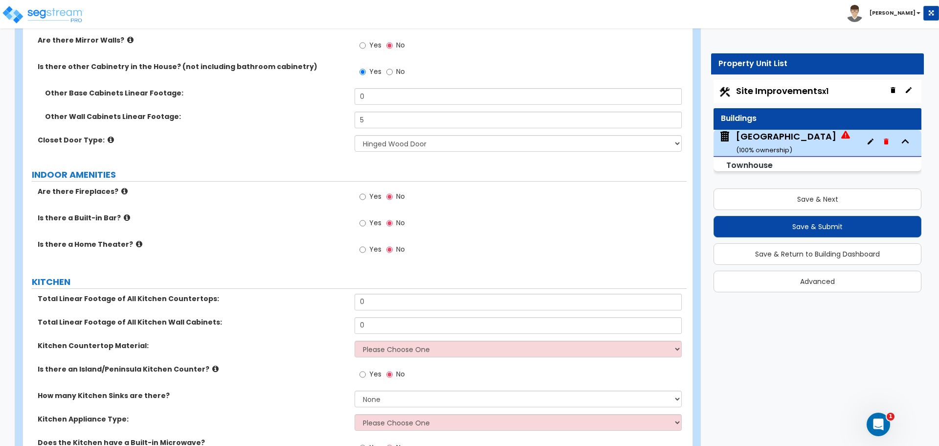
click at [125, 218] on label "Is there a Built-in Bar?" at bounding box center [193, 218] width 310 height 10
click at [124, 218] on icon at bounding box center [127, 217] width 6 height 7
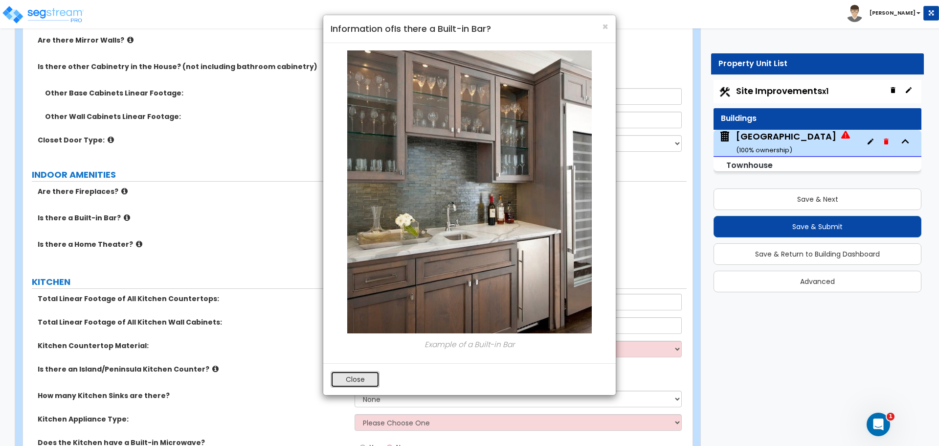
click at [361, 377] on button "Close" at bounding box center [355, 379] width 49 height 17
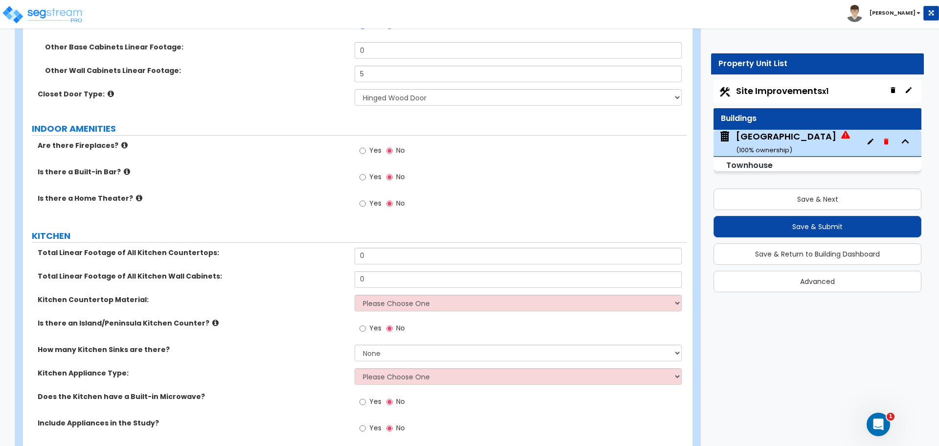
scroll to position [3402, 0]
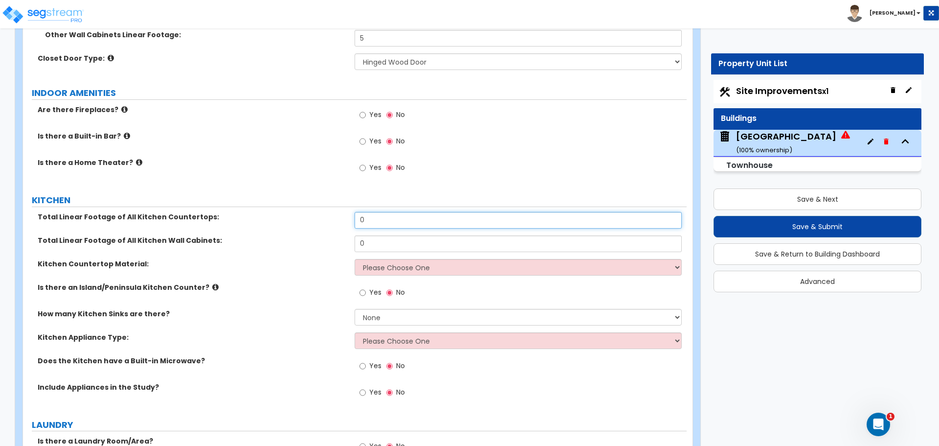
click at [405, 224] on input "0" at bounding box center [518, 220] width 327 height 17
drag, startPoint x: 381, startPoint y: 226, endPoint x: 308, endPoint y: 227, distance: 72.9
click at [308, 227] on div "Total Linear Footage of All Kitchen Countertops: 0" at bounding box center [355, 223] width 664 height 23
type input "15"
click at [362, 245] on input "0" at bounding box center [518, 243] width 327 height 17
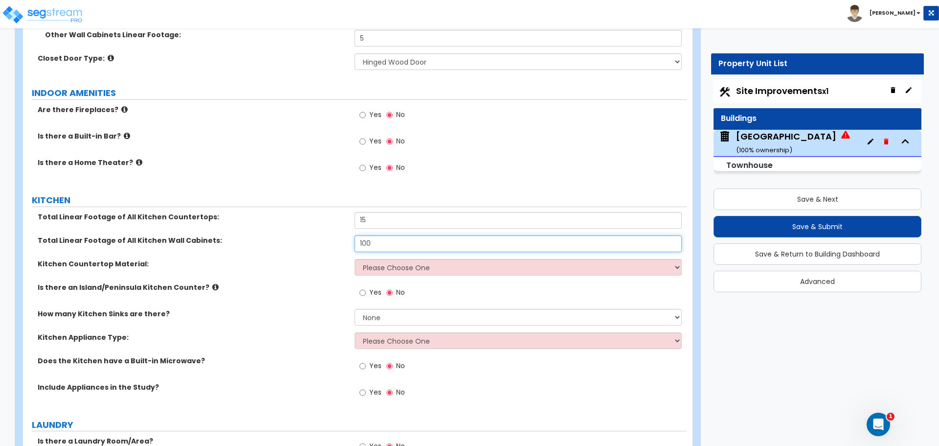
click at [419, 245] on input "100" at bounding box center [518, 243] width 327 height 17
type input "10"
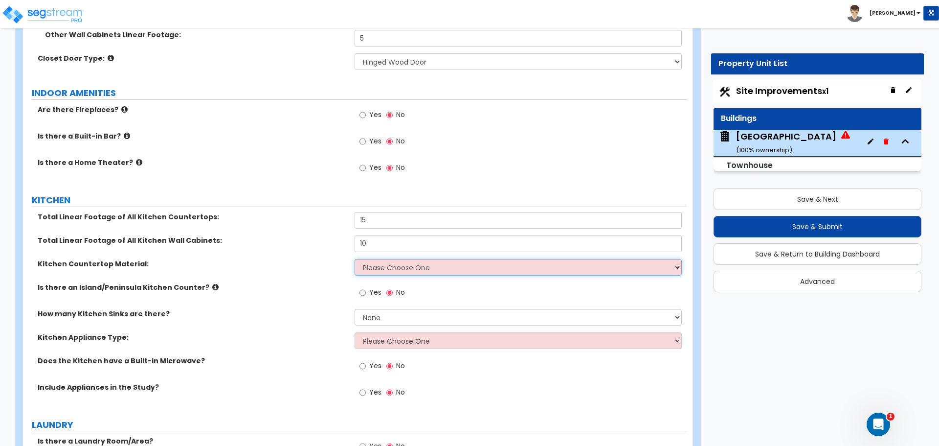
click at [400, 264] on select "Please Choose One Plastic Laminate Solid Surface Stone Quartz Marble Tile Wood …" at bounding box center [518, 267] width 327 height 17
click at [426, 267] on select "Please Choose One Plastic Laminate Solid Surface Stone Quartz Marble Tile Wood …" at bounding box center [518, 267] width 327 height 17
select select "4"
click at [355, 259] on select "Please Choose One Plastic Laminate Solid Surface Stone Quartz Marble Tile Wood …" at bounding box center [518, 267] width 327 height 17
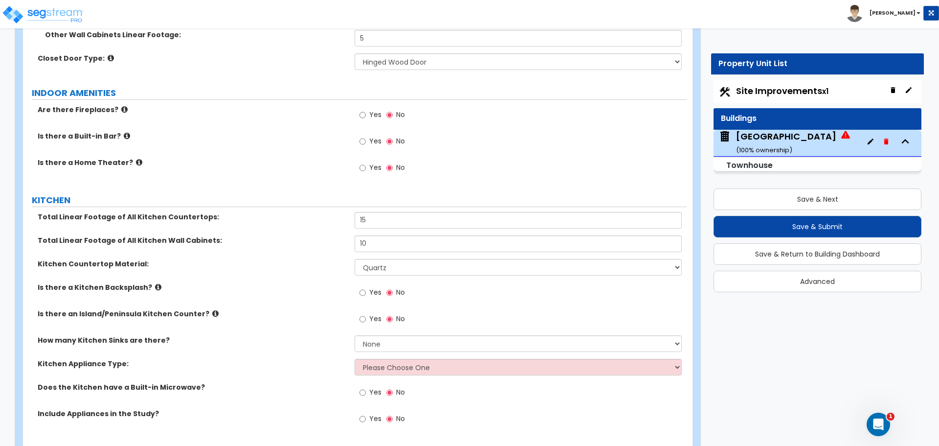
click at [155, 284] on icon at bounding box center [158, 286] width 6 height 7
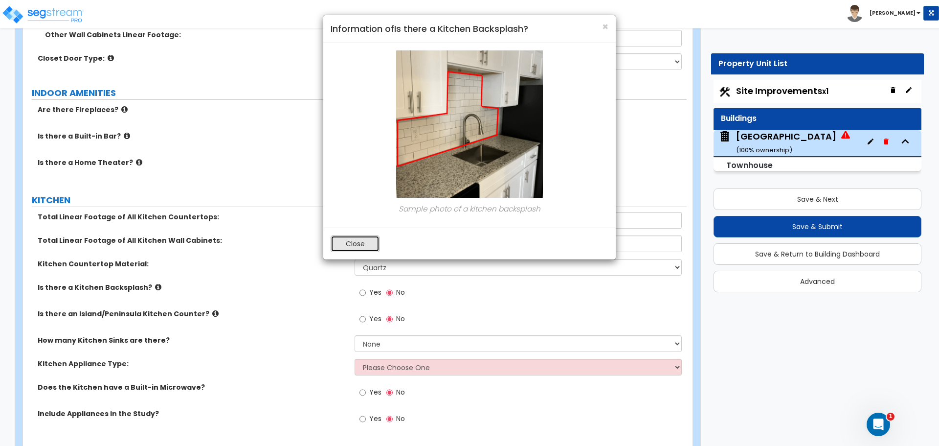
click at [354, 247] on button "Close" at bounding box center [355, 243] width 49 height 17
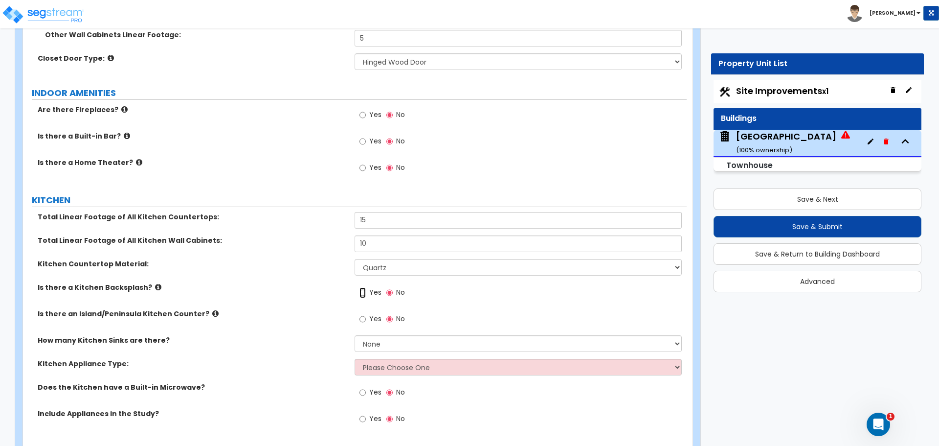
click at [361, 295] on input "Yes" at bounding box center [363, 292] width 6 height 11
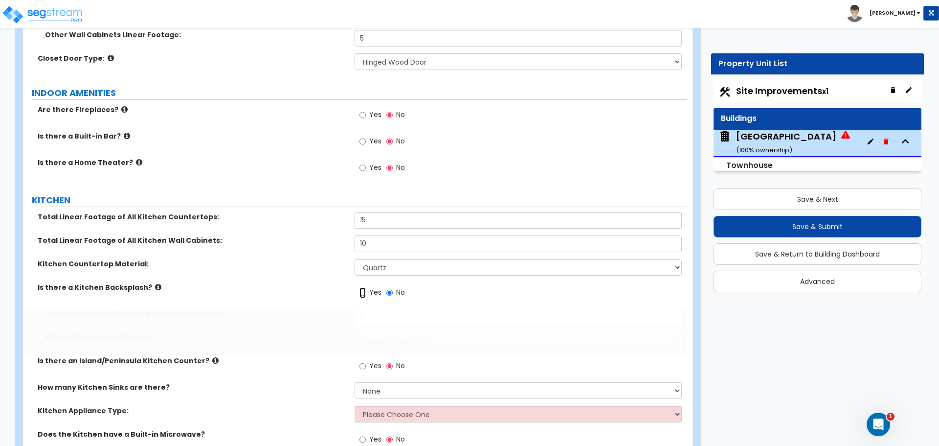
radio input "true"
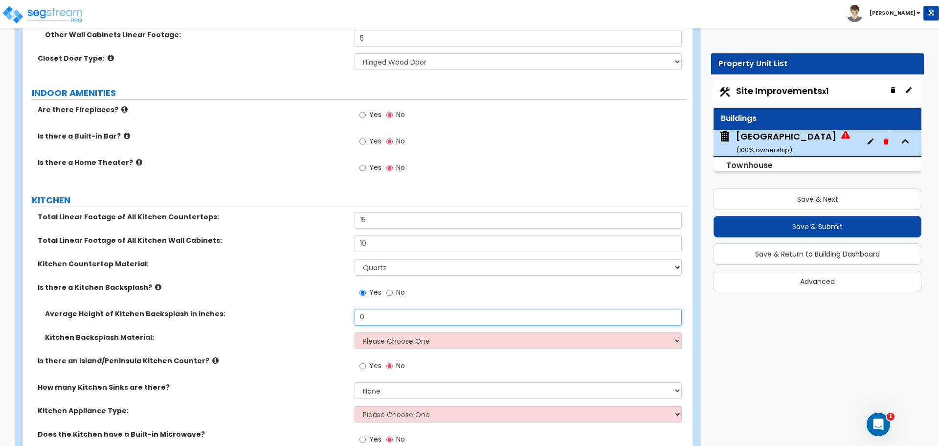
click at [378, 315] on input "0" at bounding box center [518, 317] width 327 height 17
drag, startPoint x: 383, startPoint y: 315, endPoint x: 348, endPoint y: 308, distance: 35.5
click at [352, 315] on div "Average Height of Kitchen Backsplash in inches: 0" at bounding box center [355, 320] width 664 height 23
type input "1"
drag, startPoint x: 376, startPoint y: 319, endPoint x: 354, endPoint y: 317, distance: 22.1
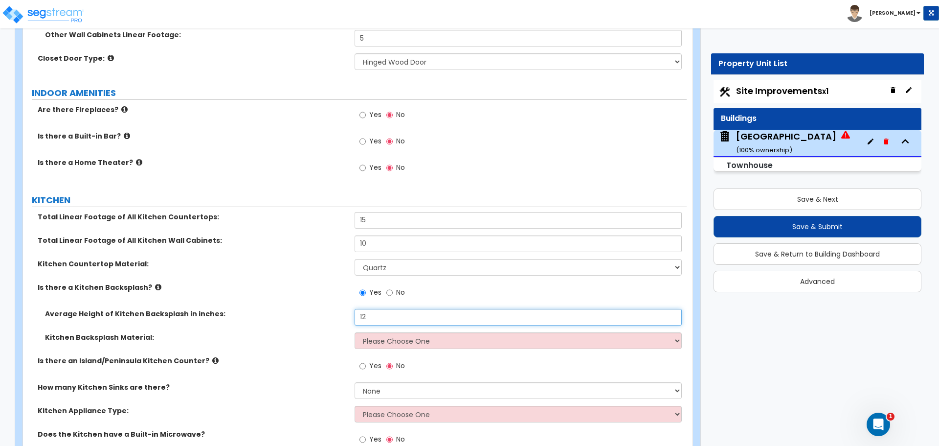
click at [355, 317] on input "12" at bounding box center [518, 317] width 327 height 17
type input "15"
click at [389, 346] on select "Please Choose One Plastic Laminate Solid Surface Stone Quartz Tile Stainless St…" at bounding box center [518, 340] width 327 height 17
select select "6"
click at [355, 332] on select "Please Choose One Plastic Laminate Solid Surface Stone Quartz Tile Stainless St…" at bounding box center [518, 340] width 327 height 17
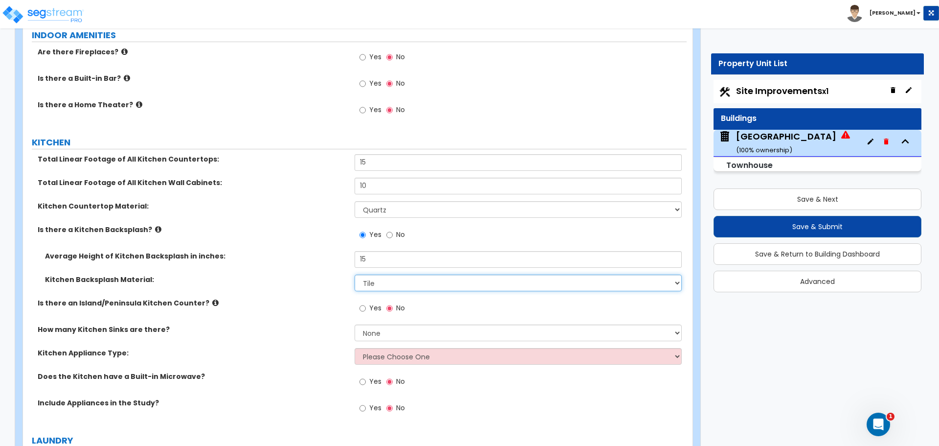
scroll to position [3484, 0]
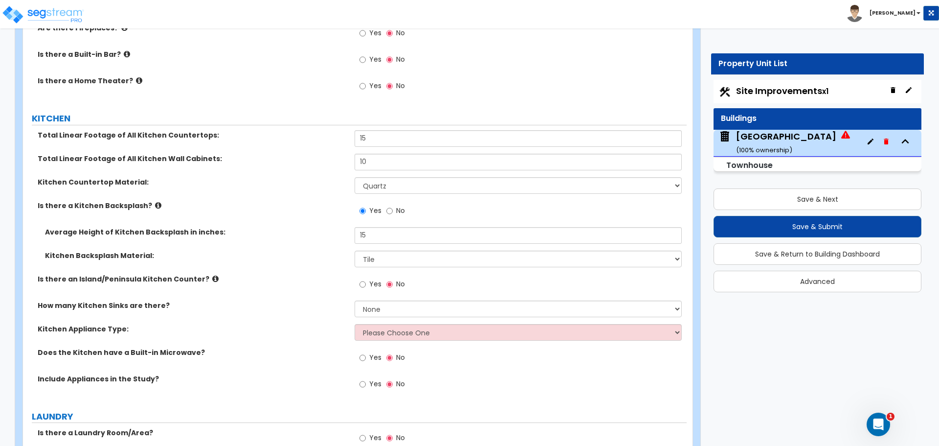
click at [212, 277] on icon at bounding box center [215, 278] width 6 height 7
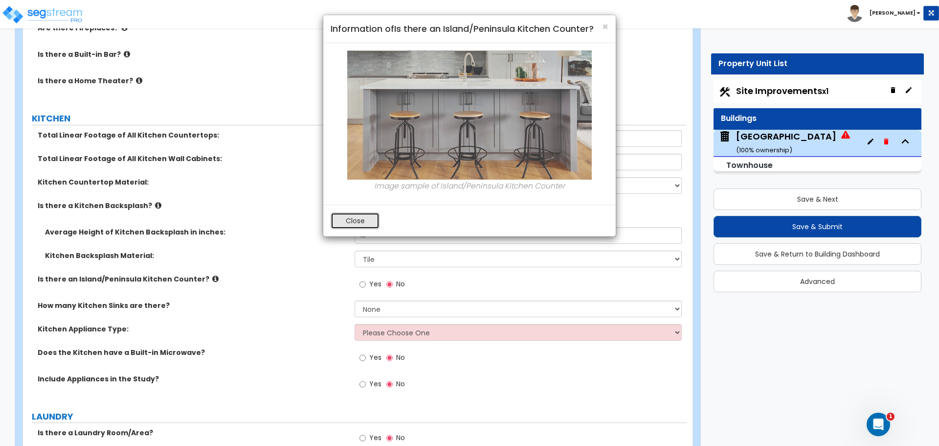
click at [364, 226] on button "Close" at bounding box center [355, 220] width 49 height 17
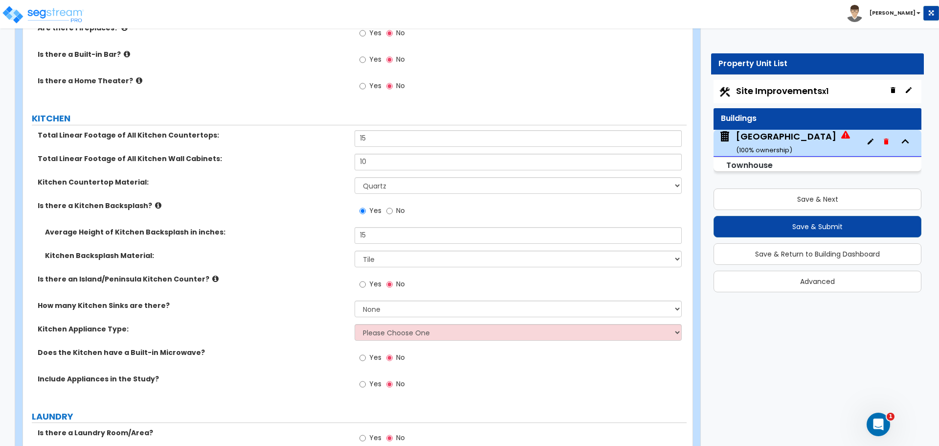
click at [365, 292] on label "Yes" at bounding box center [371, 285] width 22 height 17
click at [365, 290] on input "Yes" at bounding box center [363, 284] width 6 height 11
radio input "true"
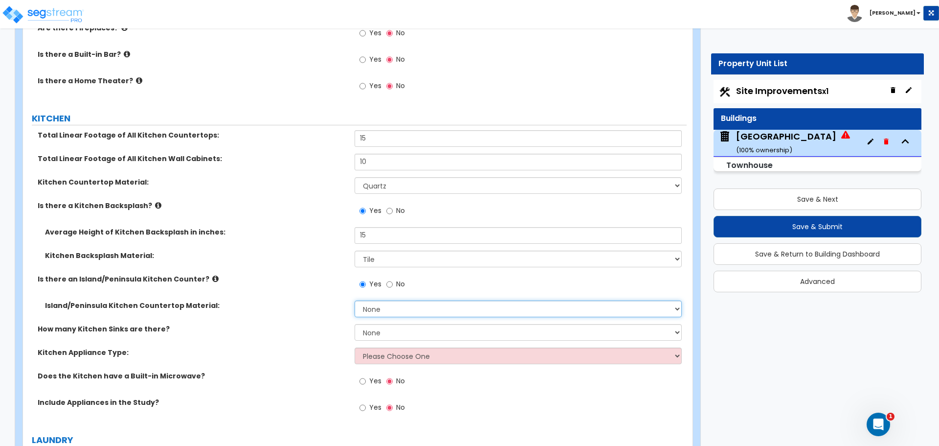
click at [389, 314] on select "None Plastic Laminate Solid Surface Stone Quartz Marble Tile Wood Stainless Ste…" at bounding box center [518, 308] width 327 height 17
select select "7"
click at [355, 300] on select "None Plastic Laminate Solid Surface Stone Quartz Marble Tile Wood Stainless Ste…" at bounding box center [518, 308] width 327 height 17
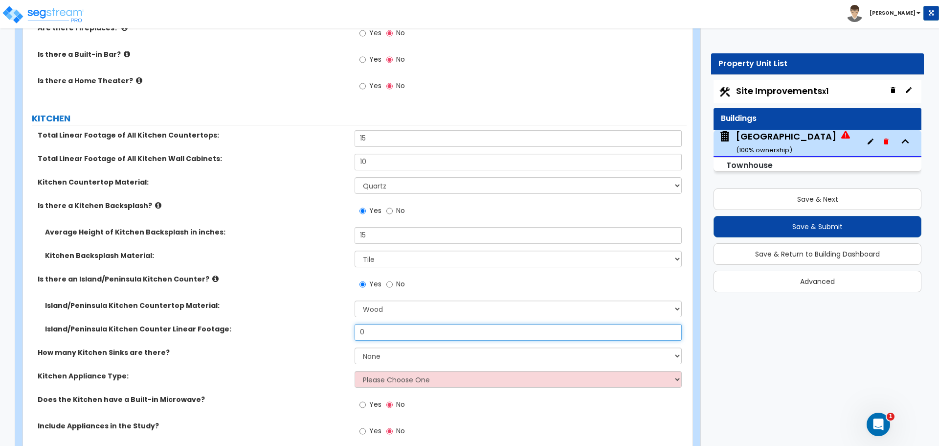
drag, startPoint x: 388, startPoint y: 332, endPoint x: 303, endPoint y: 327, distance: 84.3
click at [350, 332] on div "Island/Peninsula Kitchen Counter Linear Footage: 0" at bounding box center [355, 335] width 664 height 23
type input "5"
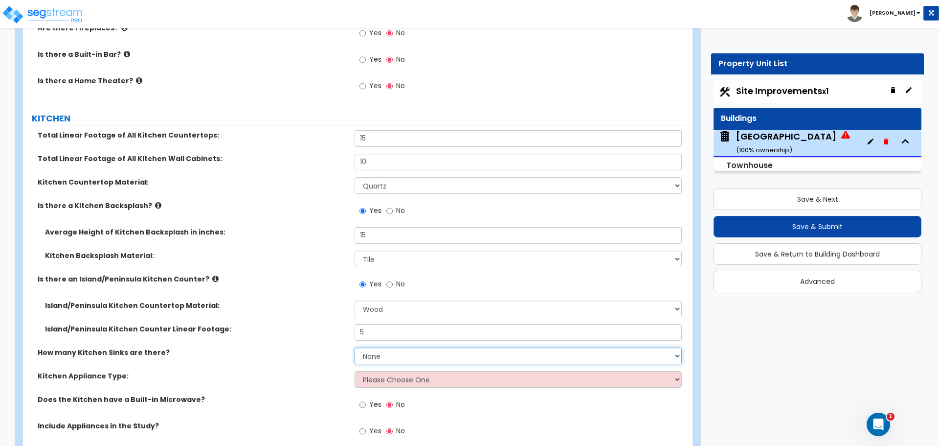
click at [376, 352] on select "None 1 2 3" at bounding box center [518, 355] width 327 height 17
select select "1"
click at [355, 347] on select "None 1 2 3" at bounding box center [518, 355] width 327 height 17
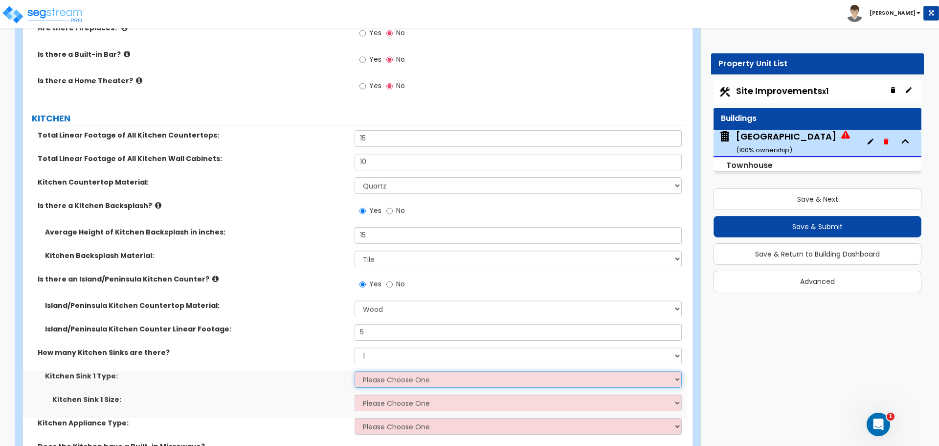
click at [379, 381] on select "Please Choose One Stainless Steel Porcelain Enamel Cast Iron Granite Composite" at bounding box center [518, 379] width 327 height 17
select select "1"
click at [355, 371] on select "Please Choose One Stainless Steel Porcelain Enamel Cast Iron Granite Composite" at bounding box center [518, 379] width 327 height 17
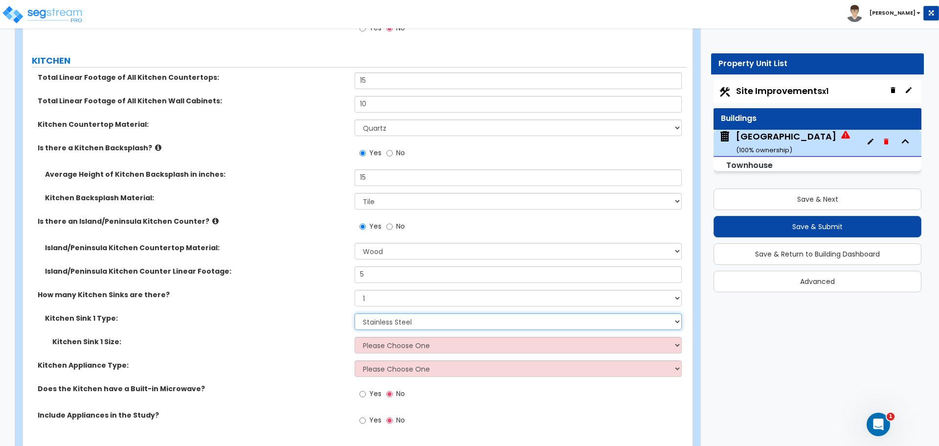
scroll to position [3565, 0]
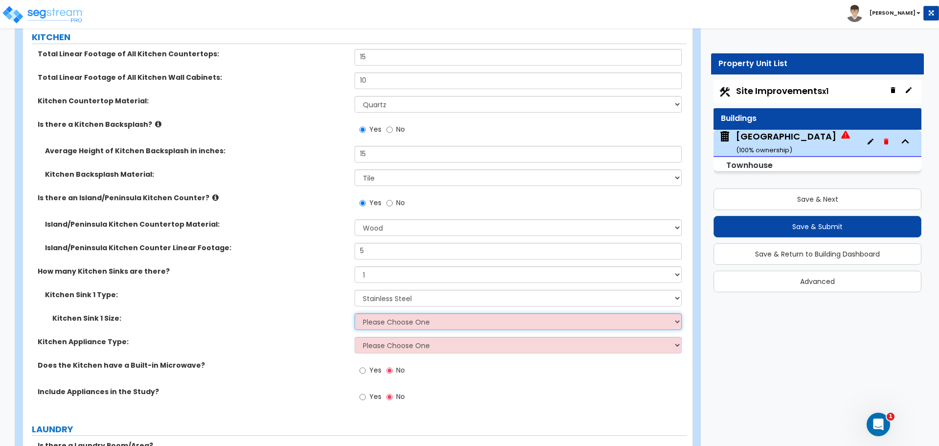
click at [406, 321] on select "Please Choose One Single Sink Double Sink" at bounding box center [518, 321] width 327 height 17
select select "1"
click at [355, 313] on select "Please Choose One Single Sink Double Sink" at bounding box center [518, 321] width 327 height 17
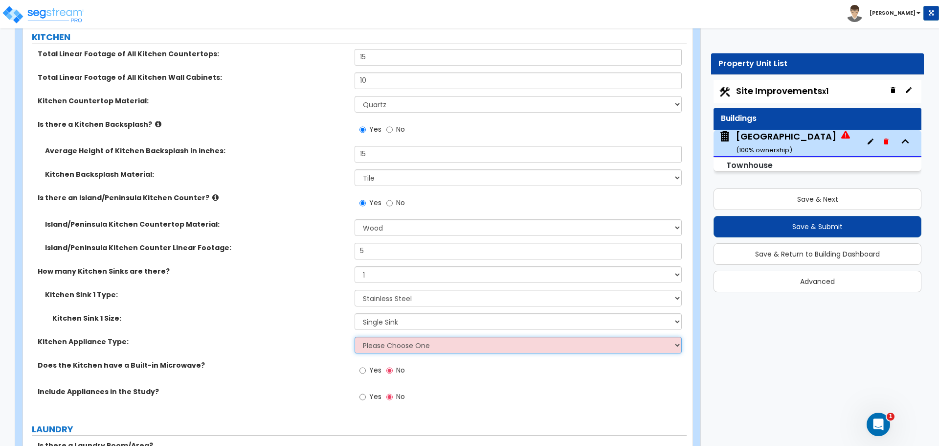
click at [412, 345] on select "Please Choose One Gas Electric" at bounding box center [518, 345] width 327 height 17
click at [472, 341] on select "Please Choose One Gas Electric" at bounding box center [518, 345] width 327 height 17
select select "2"
click at [355, 337] on select "Please Choose One Gas Electric" at bounding box center [518, 345] width 327 height 17
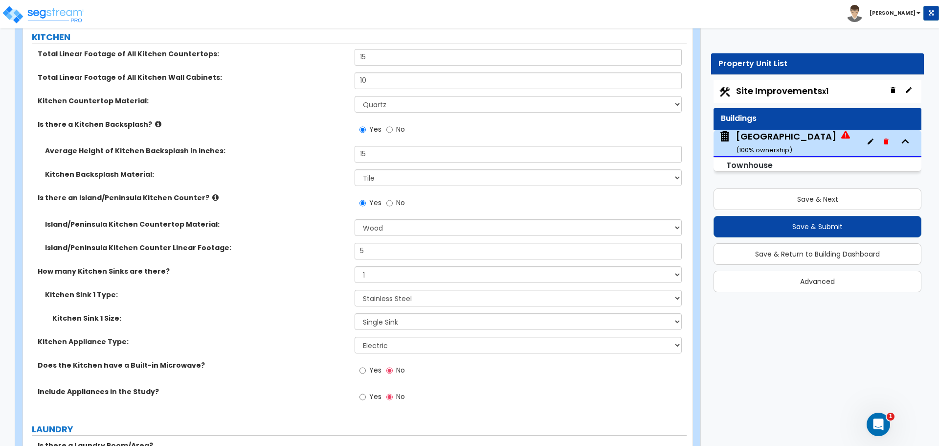
click at [368, 371] on label "Yes" at bounding box center [371, 371] width 22 height 17
click at [366, 371] on input "Yes" at bounding box center [363, 370] width 6 height 11
radio input "true"
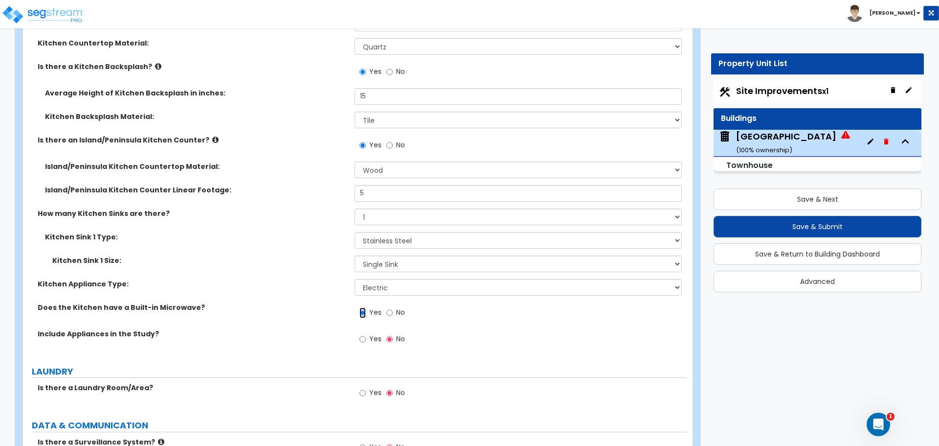
scroll to position [3647, 0]
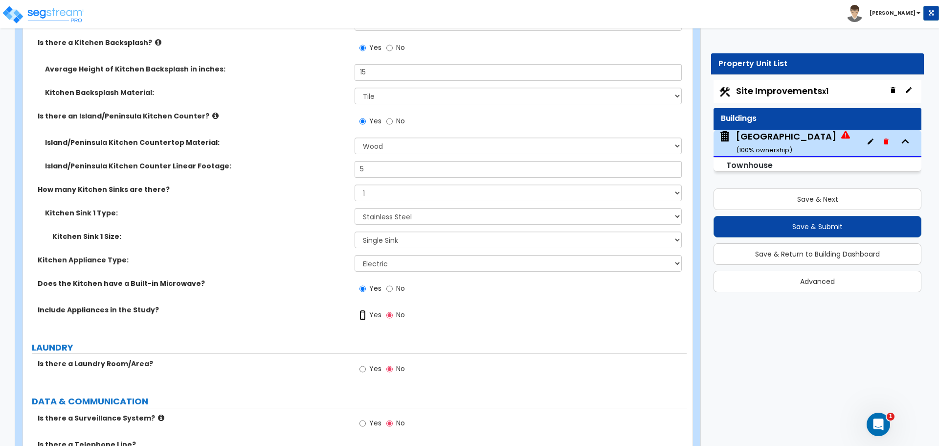
click at [364, 313] on input "Yes" at bounding box center [363, 315] width 6 height 11
radio input "true"
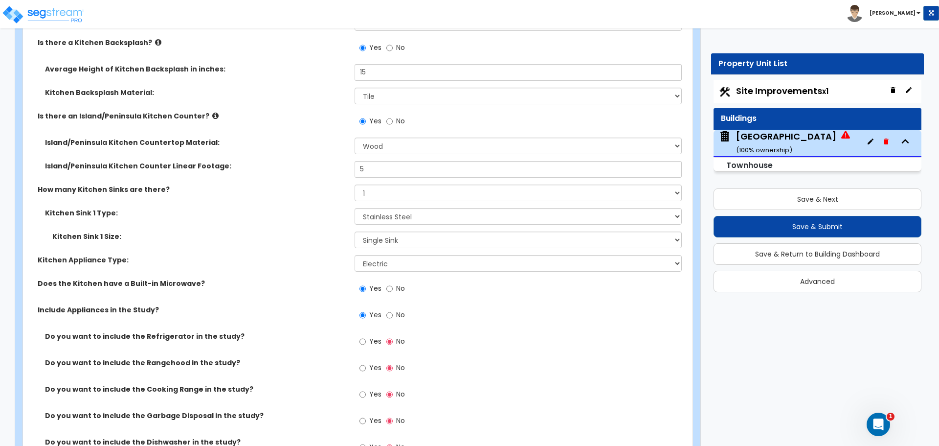
click at [371, 344] on span "Yes" at bounding box center [375, 341] width 12 height 10
click at [366, 344] on input "Yes" at bounding box center [363, 341] width 6 height 11
radio input "true"
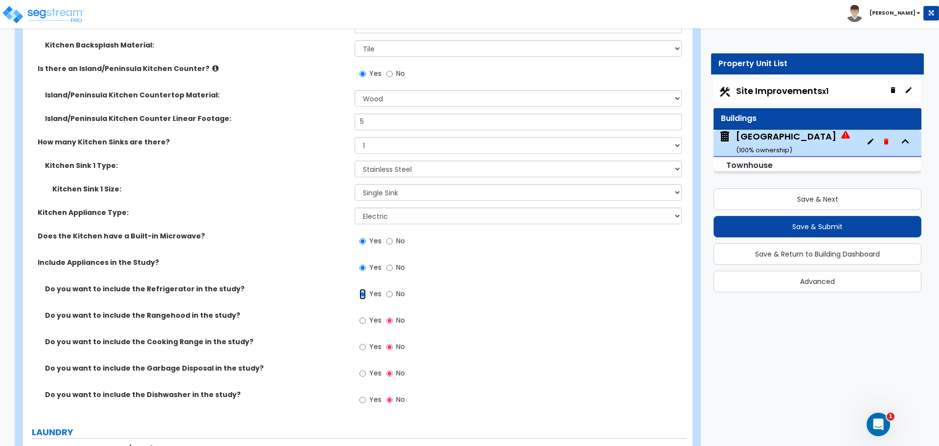
scroll to position [3729, 0]
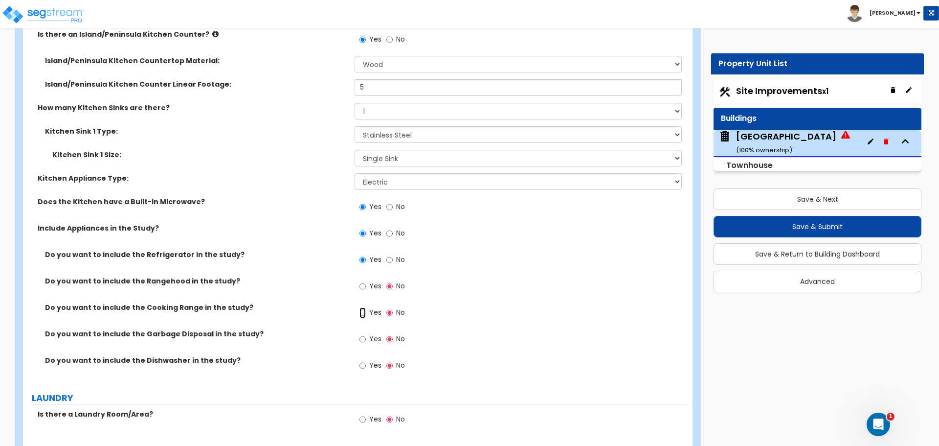
click at [366, 314] on input "Yes" at bounding box center [363, 312] width 6 height 11
radio input "true"
click at [368, 366] on label "Yes" at bounding box center [371, 366] width 22 height 17
click at [366, 366] on input "Yes" at bounding box center [363, 365] width 6 height 11
radio input "true"
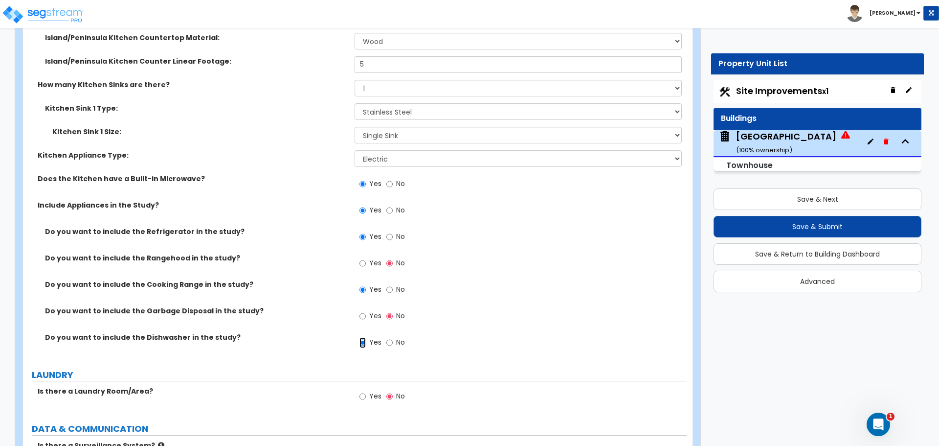
scroll to position [3810, 0]
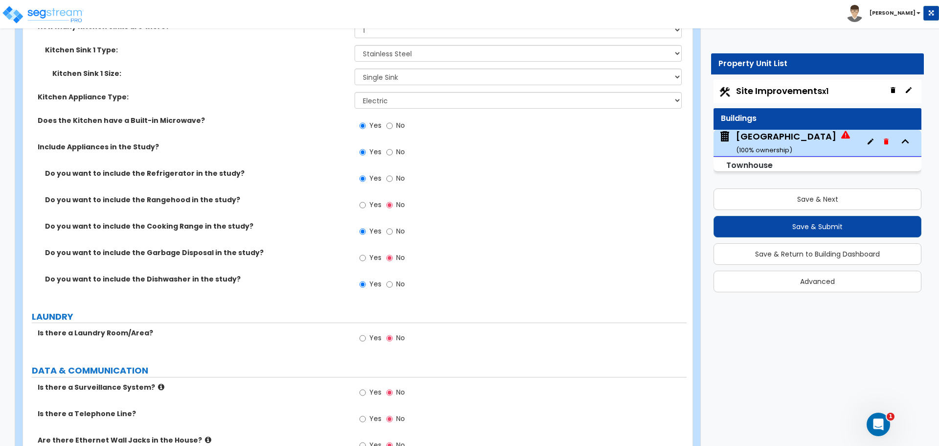
click at [371, 336] on span "Yes" at bounding box center [375, 338] width 12 height 10
click at [366, 336] on input "Yes" at bounding box center [363, 338] width 6 height 11
radio input "true"
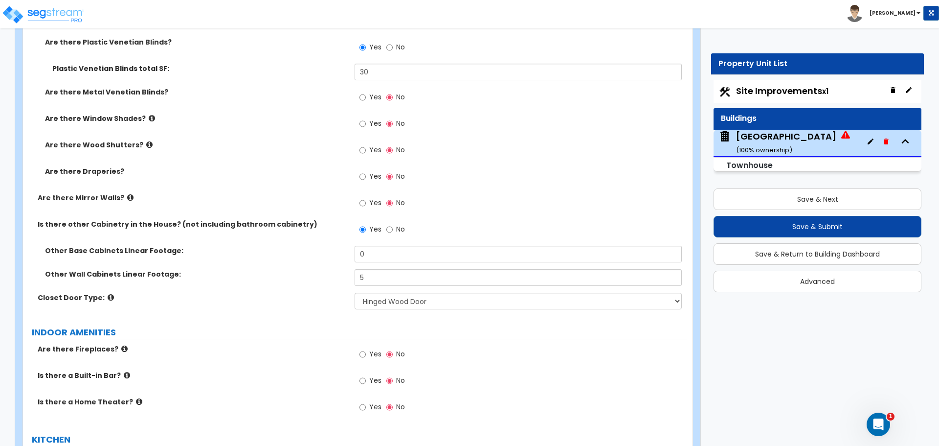
scroll to position [3158, 0]
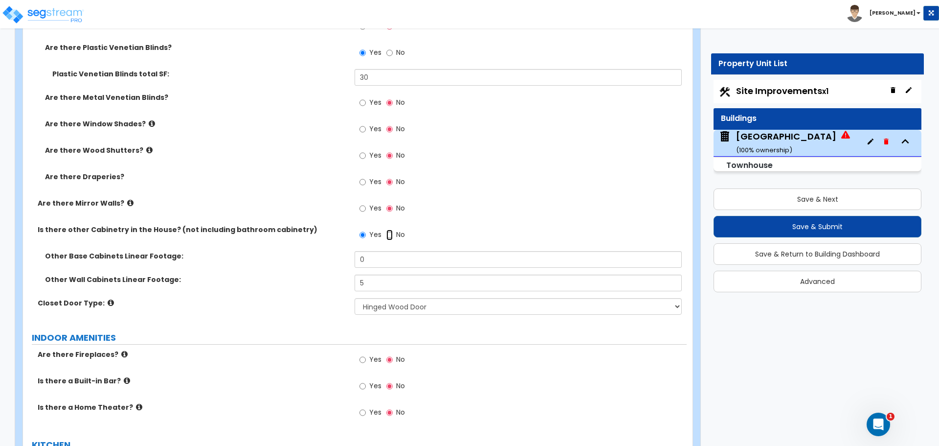
click at [391, 235] on input "No" at bounding box center [390, 234] width 6 height 11
radio input "false"
radio input "true"
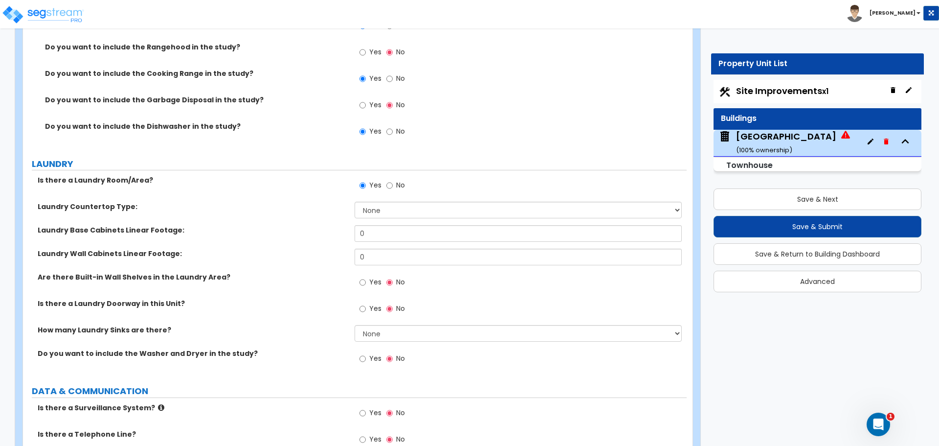
scroll to position [3892, 0]
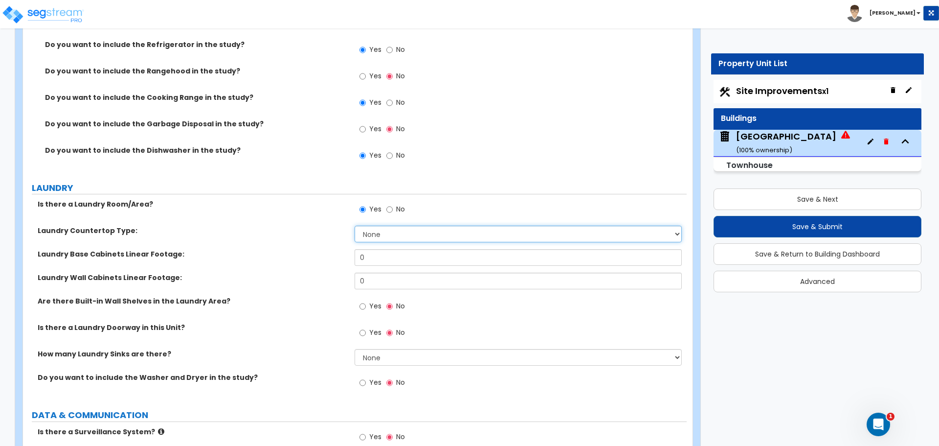
click at [387, 234] on select "None Plastic Laminate Solid Surface Stone Quartz Marble Tile Wood Stainless Ste…" at bounding box center [518, 234] width 327 height 17
drag, startPoint x: 386, startPoint y: 277, endPoint x: 338, endPoint y: 273, distance: 47.6
click at [342, 277] on div "Laundry Wall Cabinets Linear Footage: 0" at bounding box center [355, 284] width 664 height 23
type input "5"
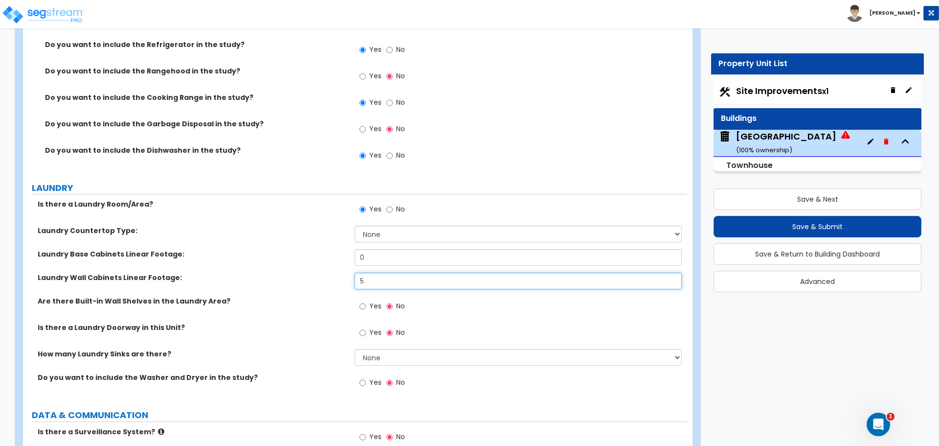
drag, startPoint x: 406, startPoint y: 277, endPoint x: 332, endPoint y: 276, distance: 73.9
click at [337, 277] on div "Laundry Wall Cabinets Linear Footage: 5" at bounding box center [355, 284] width 664 height 23
click at [373, 306] on span "Yes" at bounding box center [375, 306] width 12 height 10
click at [366, 306] on input "Yes" at bounding box center [363, 306] width 6 height 11
radio input "true"
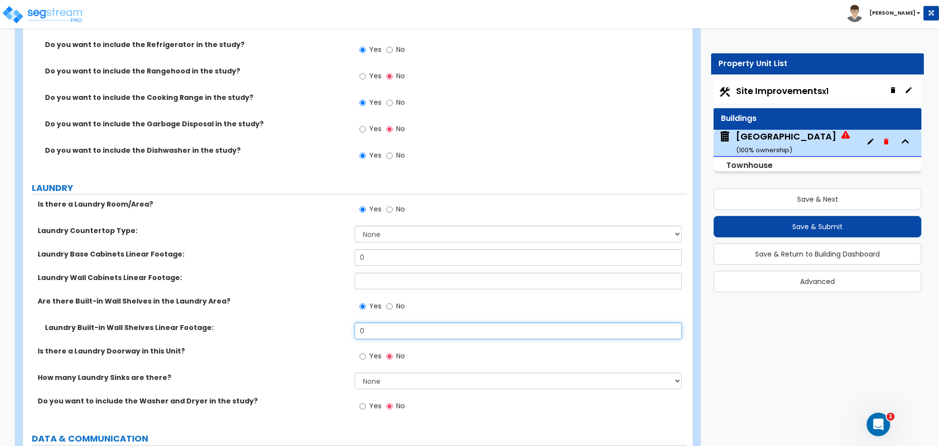
click at [402, 336] on input "0" at bounding box center [518, 330] width 327 height 17
drag, startPoint x: 392, startPoint y: 333, endPoint x: 267, endPoint y: 321, distance: 125.3
click at [297, 332] on div "Laundry Built-in Wall Shelves Linear Footage: 0" at bounding box center [355, 333] width 664 height 23
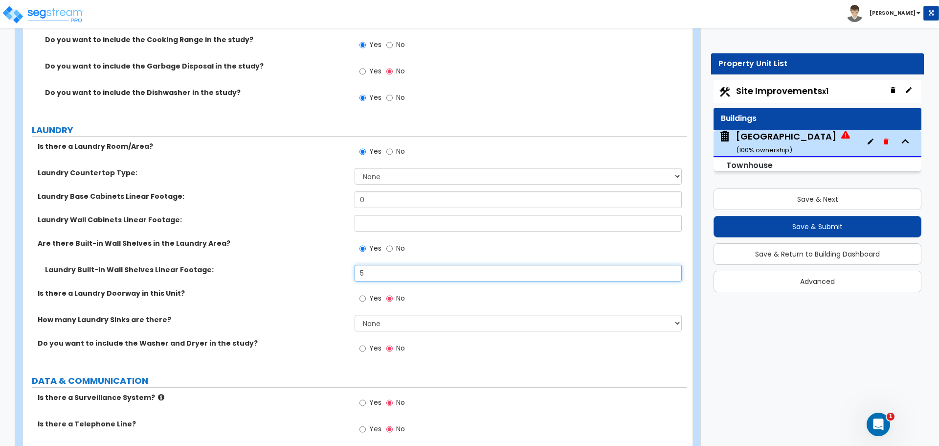
scroll to position [3973, 0]
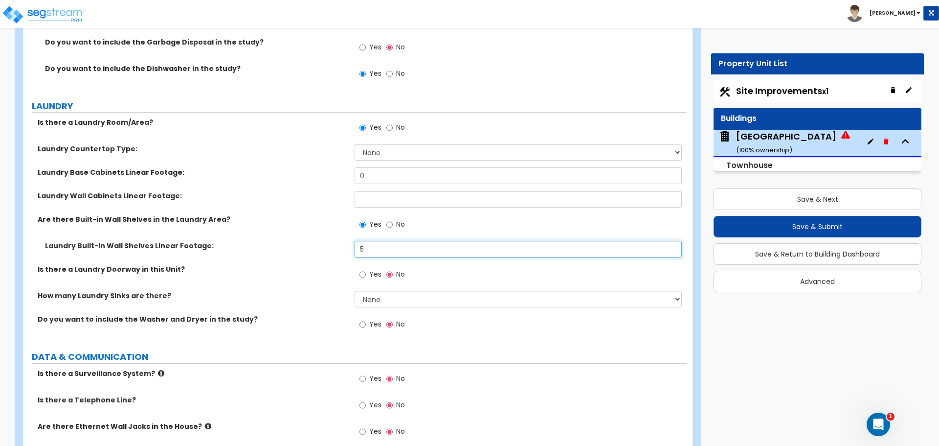
type input "5"
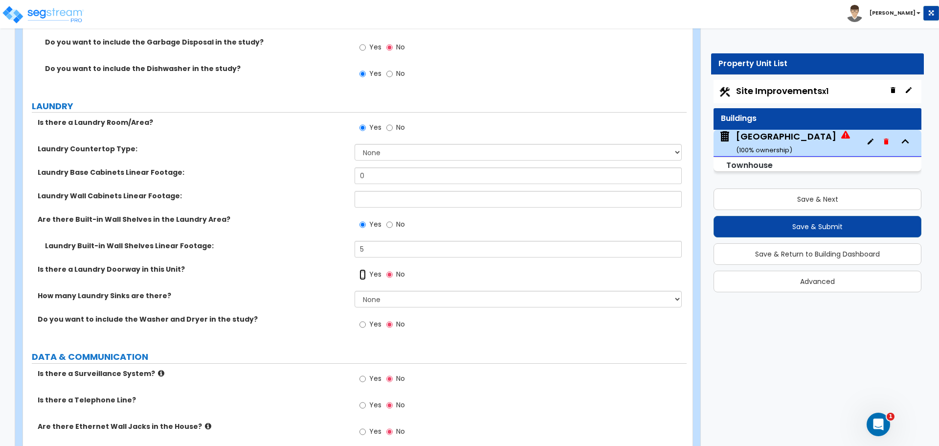
click at [365, 274] on input "Yes" at bounding box center [363, 274] width 6 height 11
radio input "true"
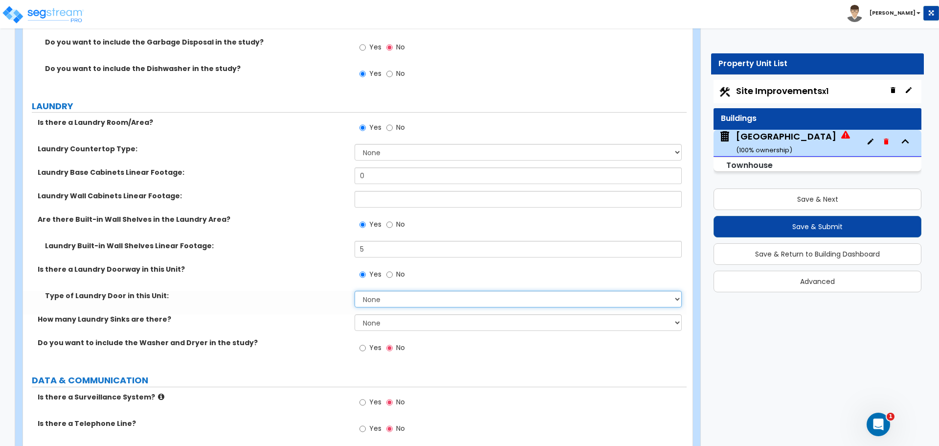
click at [387, 305] on select "None Bi-Fold Louvered Paneled Wood Passage" at bounding box center [518, 299] width 327 height 17
select select "1"
click at [355, 291] on select "None Bi-Fold Louvered Paneled Wood Passage" at bounding box center [518, 299] width 327 height 17
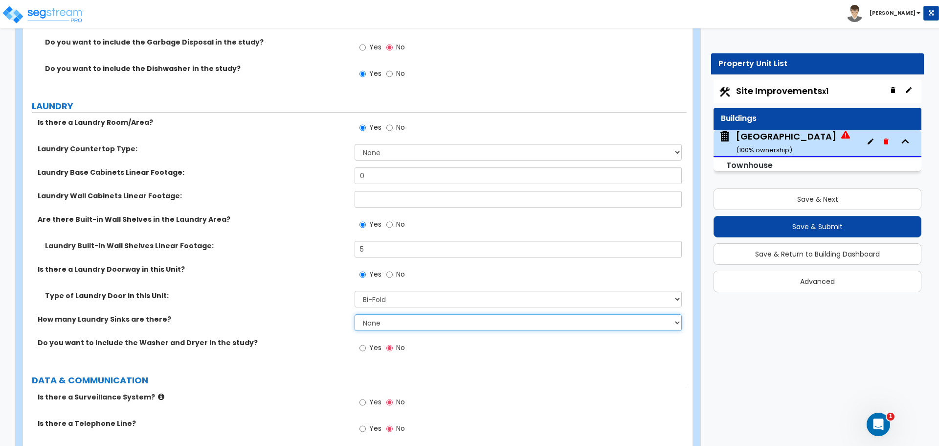
click at [384, 323] on select "None 1 2 3" at bounding box center [518, 322] width 327 height 17
click at [355, 314] on select "None 1 2 3" at bounding box center [518, 322] width 327 height 17
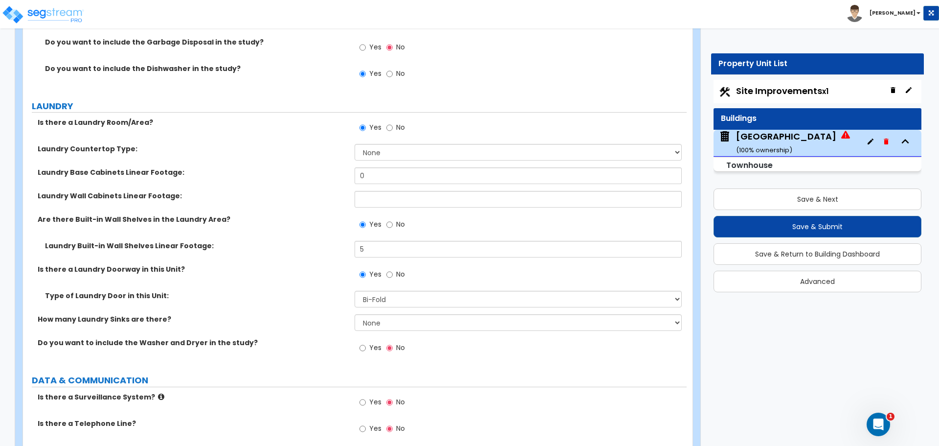
click at [370, 351] on span "Yes" at bounding box center [375, 348] width 12 height 10
click at [366, 351] on input "Yes" at bounding box center [363, 348] width 6 height 11
radio input "true"
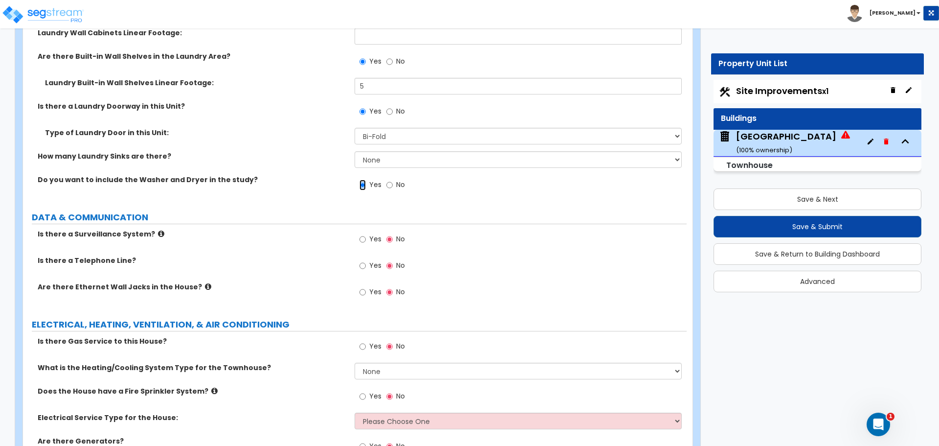
scroll to position [4198, 0]
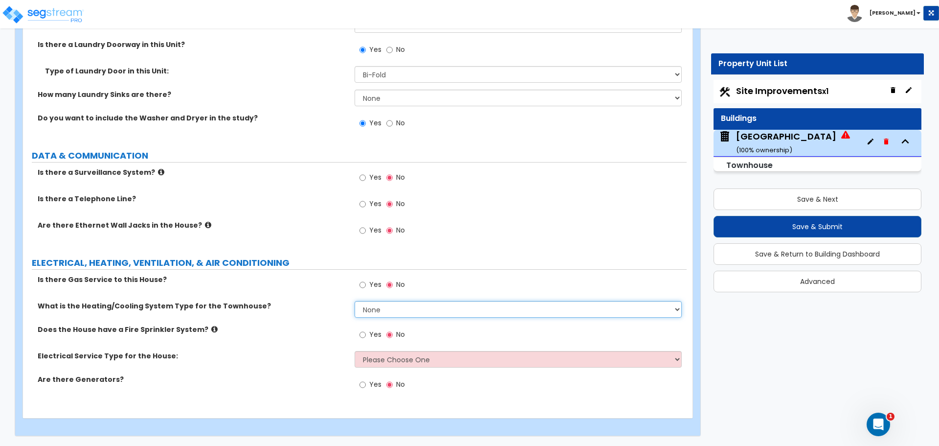
click at [380, 310] on select "None Heat Only Centralized Heating & Cooling Thru Wall Air Conditioners Mini Sp…" at bounding box center [518, 309] width 327 height 17
select select "2"
click at [355, 301] on select "None Heat Only Centralized Heating & Cooling Thru Wall Air Conditioners Mini Sp…" at bounding box center [518, 309] width 327 height 17
click at [374, 360] on select "Please Choose One Overhead Underground" at bounding box center [518, 359] width 327 height 17
select select "2"
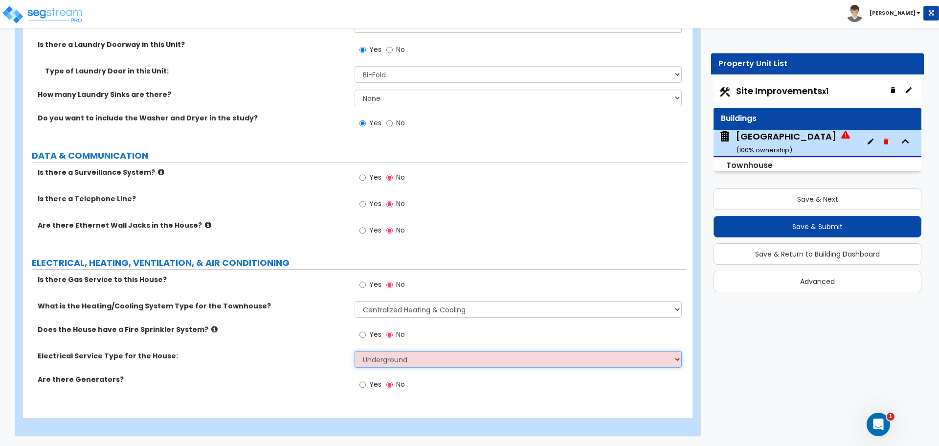
click at [355, 351] on select "Please Choose One Overhead Underground" at bounding box center [518, 359] width 327 height 17
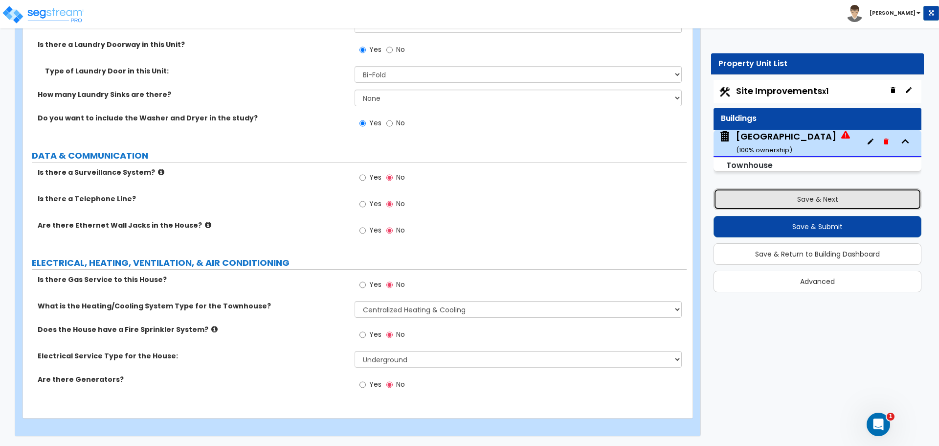
click at [761, 195] on button "Save & Next" at bounding box center [818, 199] width 208 height 22
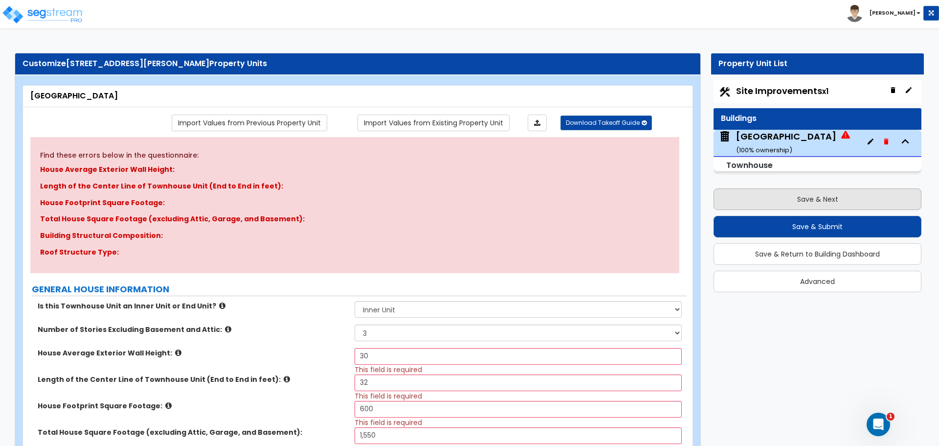
select select "2"
select select "4"
select select "1"
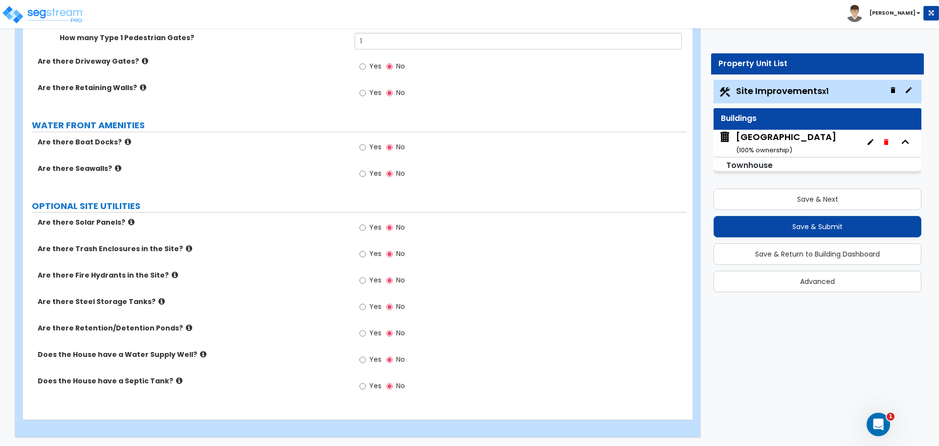
scroll to position [1715, 0]
click at [769, 86] on span "Site Improvements x1" at bounding box center [782, 91] width 92 height 12
click at [768, 138] on div "Town House ( 100 % ownership)" at bounding box center [786, 143] width 100 height 25
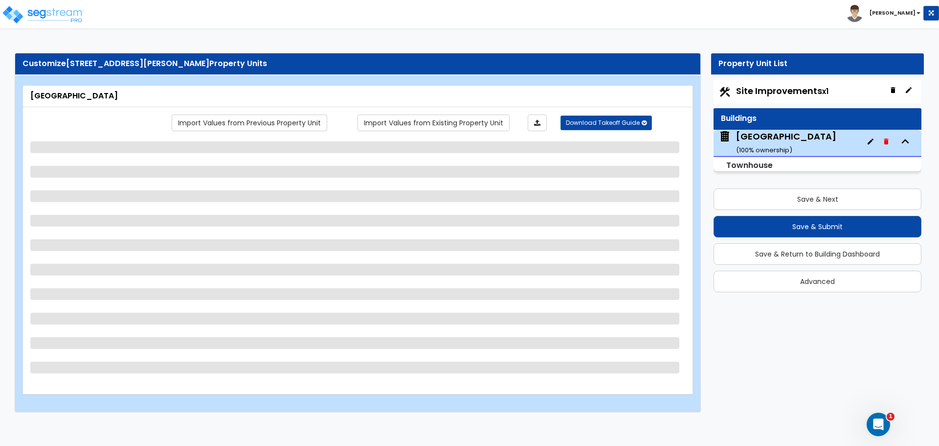
click at [779, 92] on span "Site Improvements x1" at bounding box center [782, 91] width 92 height 12
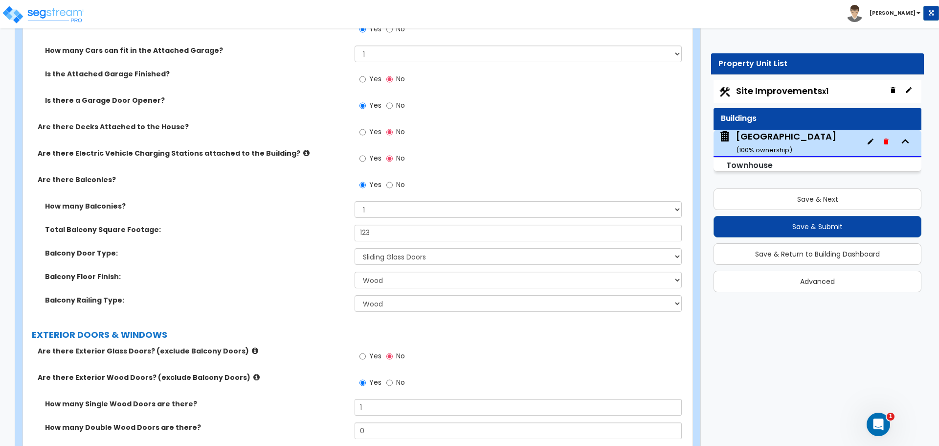
scroll to position [1060, 0]
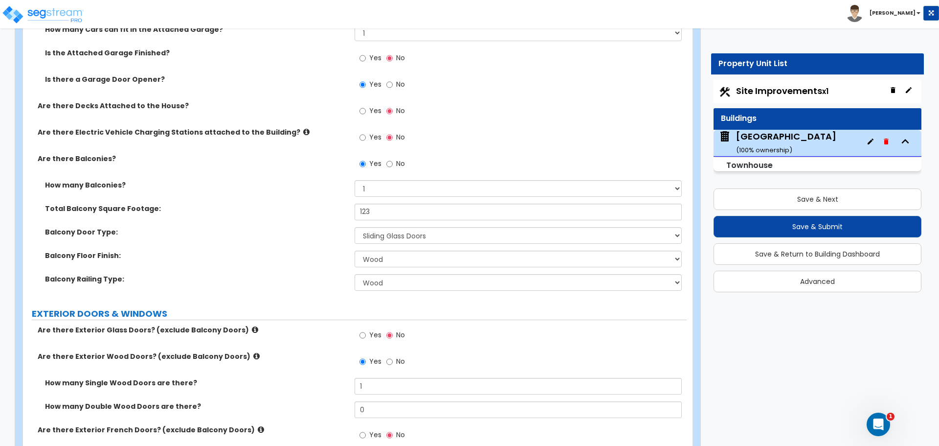
click at [775, 138] on div "Town House ( 100 % ownership)" at bounding box center [786, 142] width 100 height 25
click at [766, 95] on span "Site Improvements x1" at bounding box center [782, 91] width 92 height 12
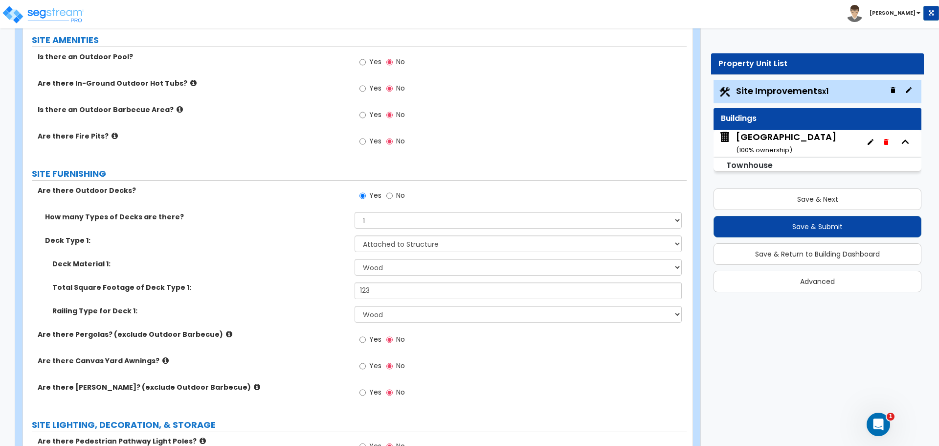
scroll to position [816, 0]
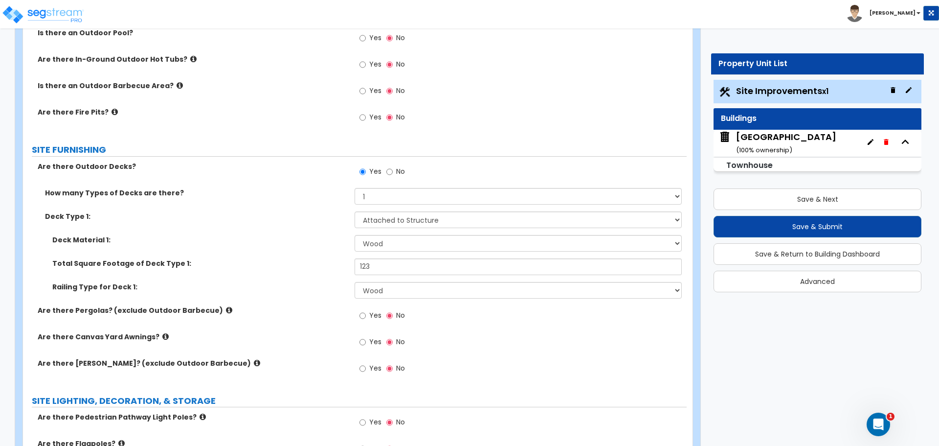
click at [393, 171] on label "No" at bounding box center [396, 172] width 19 height 17
click at [393, 171] on input "No" at bounding box center [390, 171] width 6 height 11
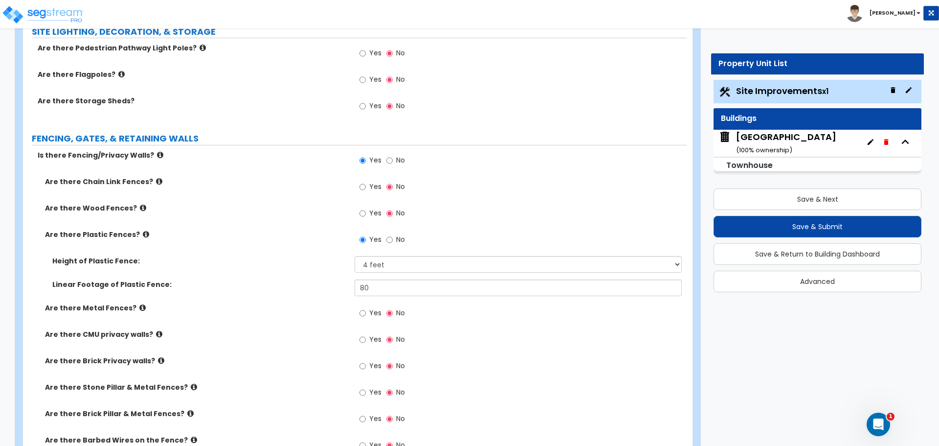
scroll to position [1142, 0]
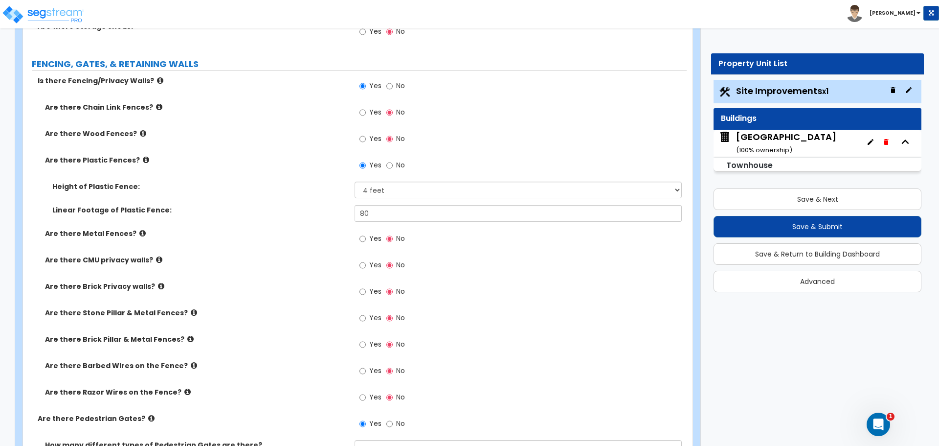
click at [782, 135] on div "Town House ( 100 % ownership)" at bounding box center [786, 143] width 100 height 25
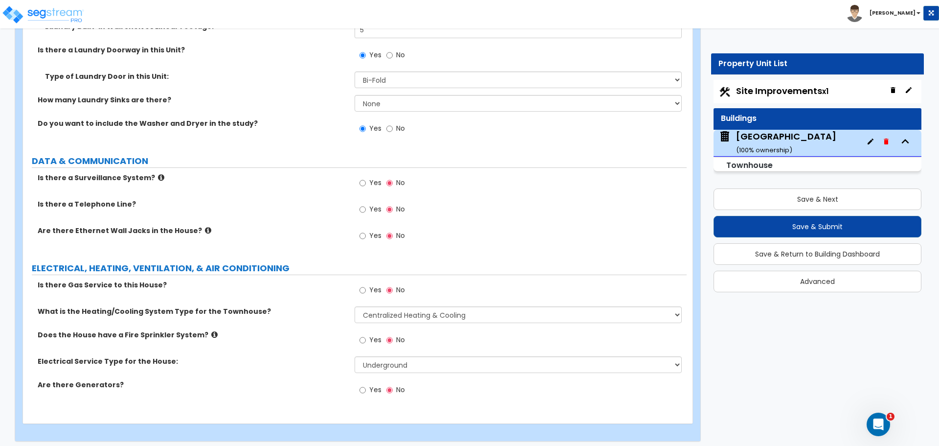
scroll to position [4038, 0]
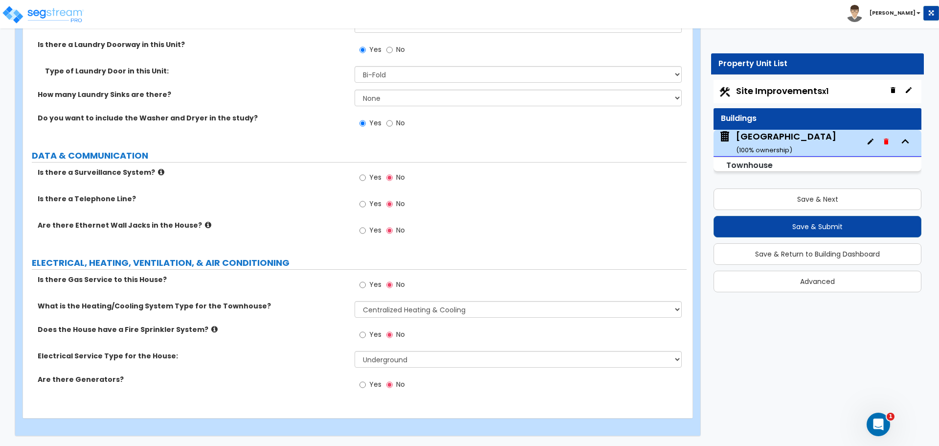
click at [368, 279] on label "Yes" at bounding box center [371, 285] width 22 height 17
click at [366, 279] on input "Yes" at bounding box center [363, 284] width 6 height 11
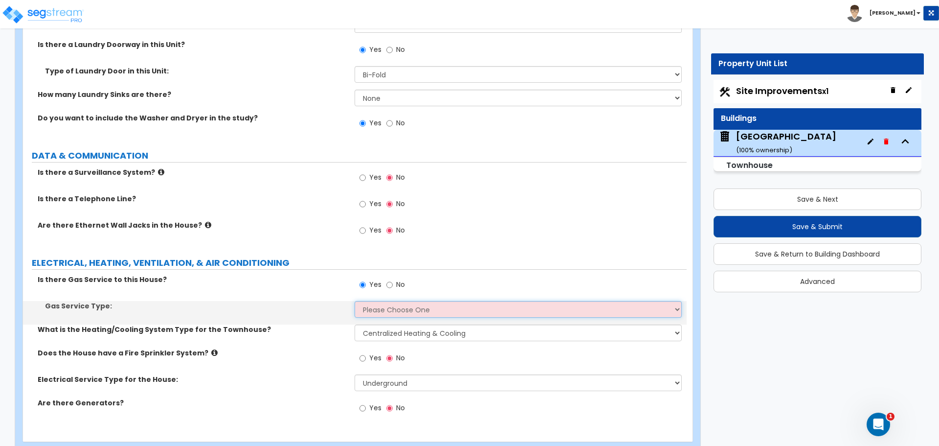
click at [383, 311] on select "Please Choose One Natural Gas Service Propane Tank On-site" at bounding box center [518, 309] width 327 height 17
click at [355, 301] on select "Please Choose One Natural Gas Service Propane Tank On-site" at bounding box center [518, 309] width 327 height 17
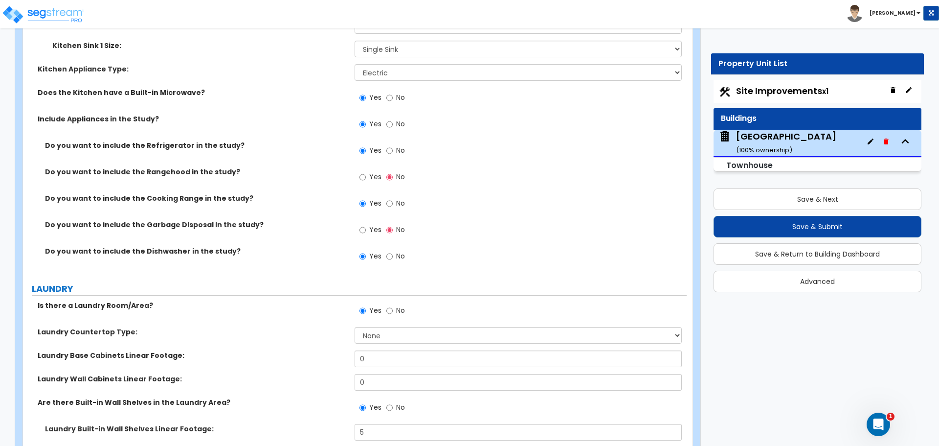
scroll to position [3549, 0]
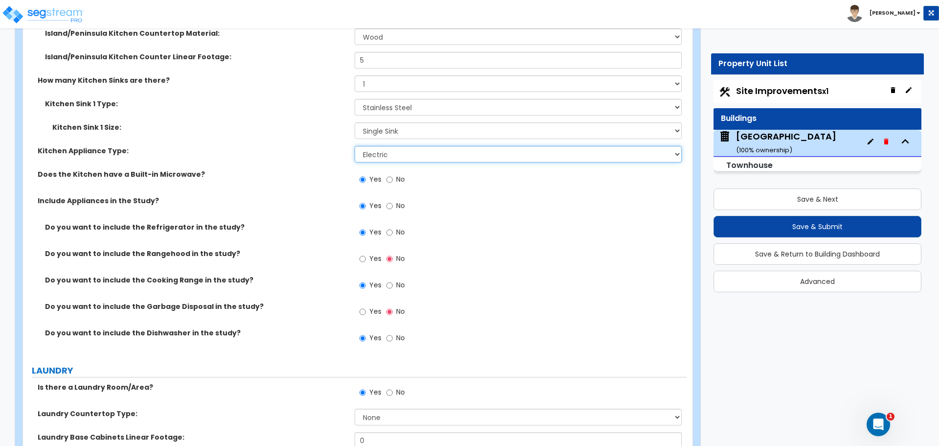
click at [406, 153] on select "Please Choose One Gas Electric" at bounding box center [518, 154] width 327 height 17
click at [355, 146] on select "Please Choose One Gas Electric" at bounding box center [518, 154] width 327 height 17
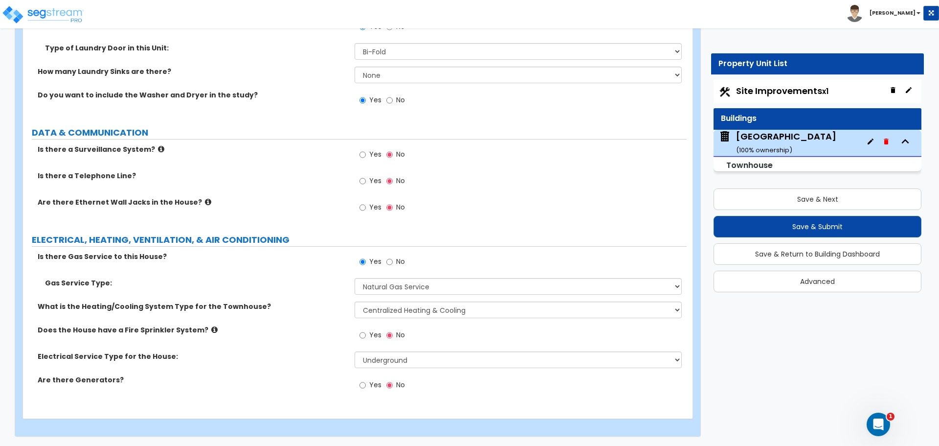
scroll to position [4062, 0]
click at [285, 382] on label "Are there Generators?" at bounding box center [193, 379] width 310 height 10
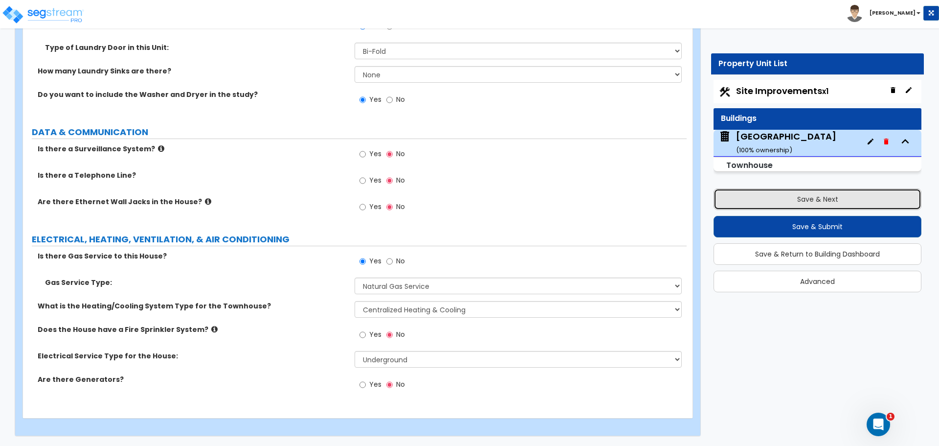
click at [779, 189] on button "Save & Next" at bounding box center [818, 199] width 208 height 22
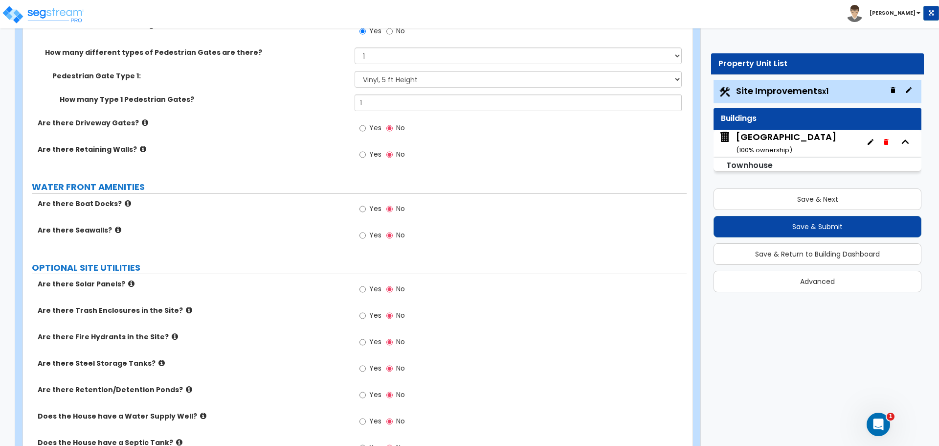
scroll to position [1597, 0]
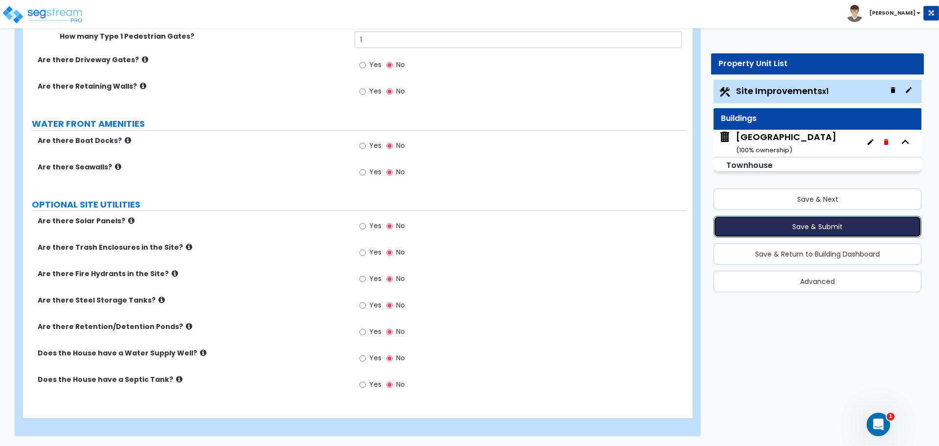
click at [756, 222] on button "Save & Submit" at bounding box center [818, 227] width 208 height 22
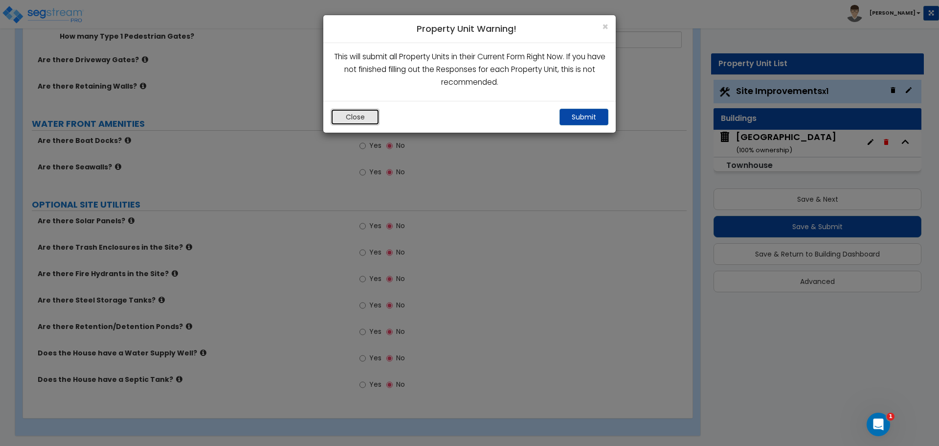
click at [357, 118] on button "Close" at bounding box center [355, 117] width 49 height 17
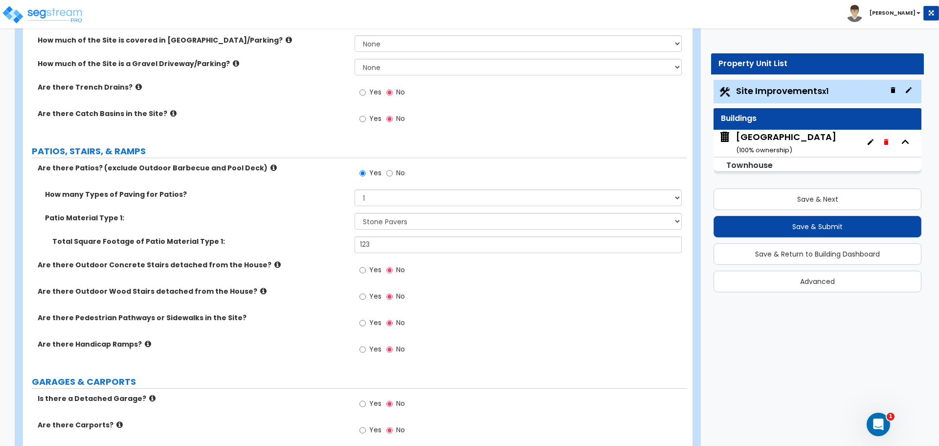
scroll to position [0, 0]
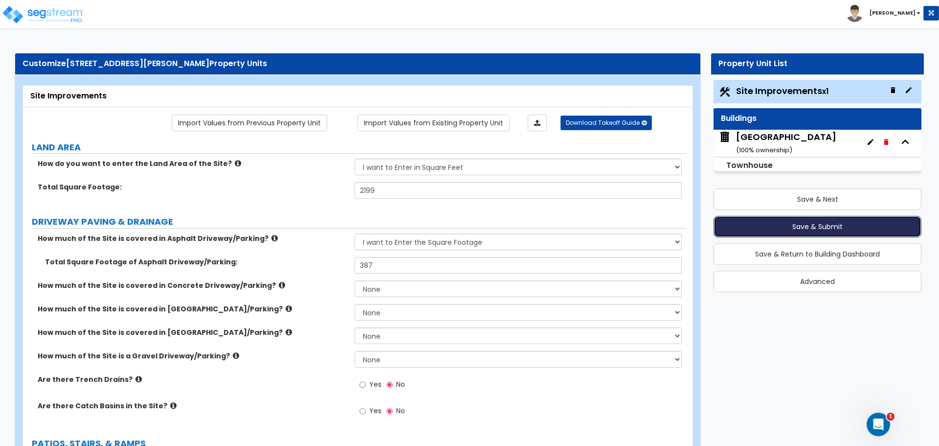
click at [808, 225] on button "Save & Submit" at bounding box center [818, 227] width 208 height 22
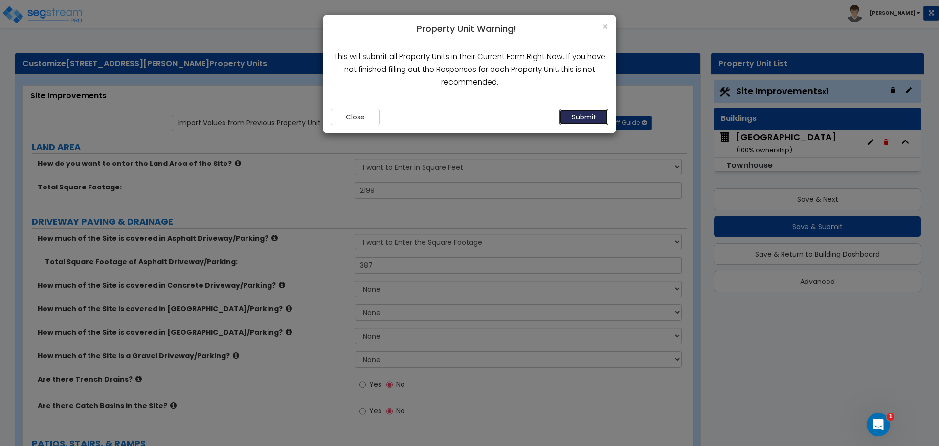
click at [597, 118] on button "Submit" at bounding box center [584, 117] width 49 height 17
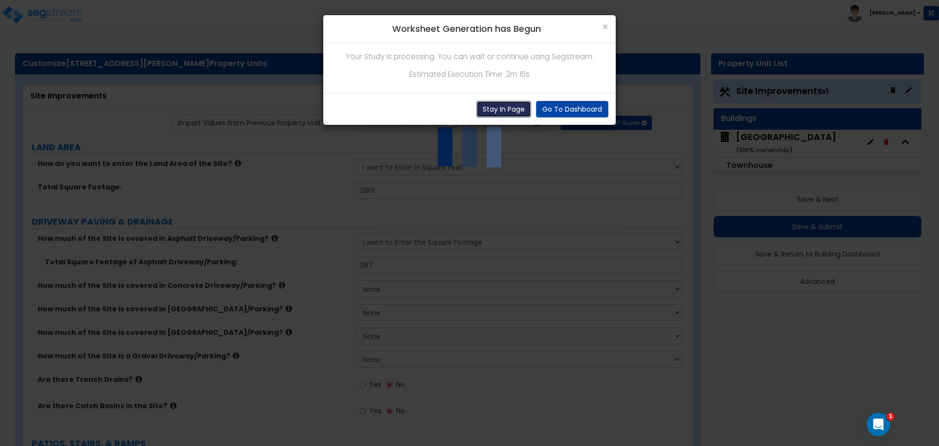
click at [490, 113] on button "Stay In Page" at bounding box center [504, 109] width 55 height 17
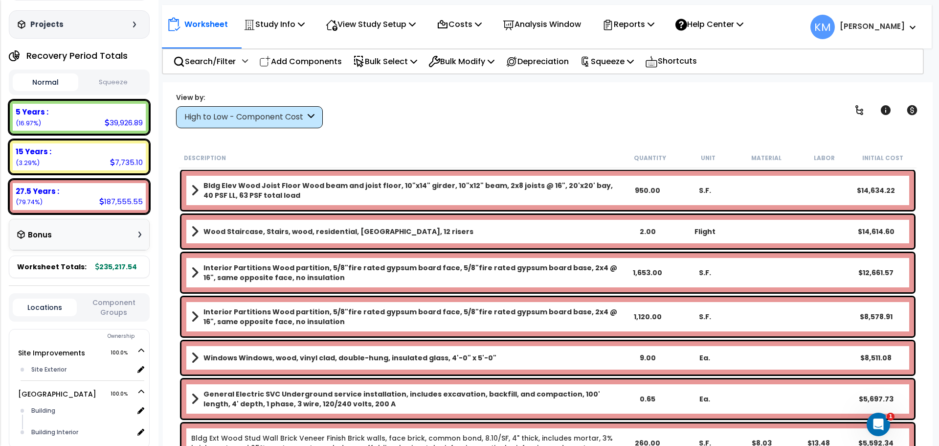
scroll to position [67, 0]
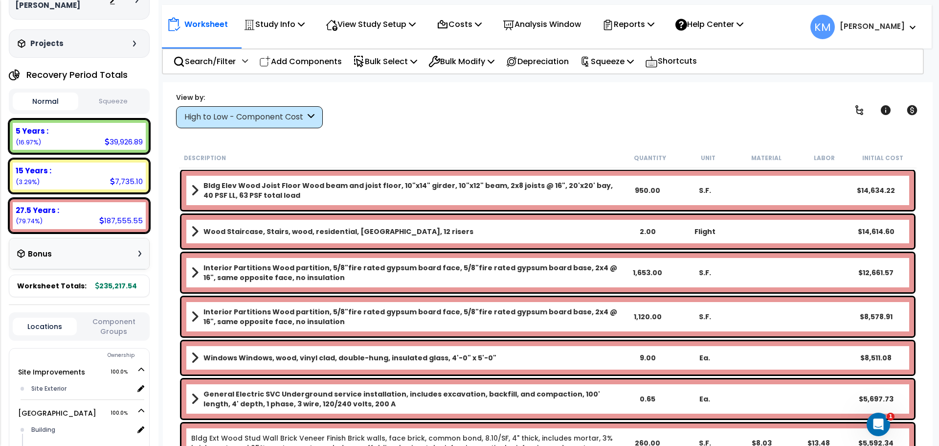
click at [109, 248] on div "Bonus" at bounding box center [79, 253] width 124 height 19
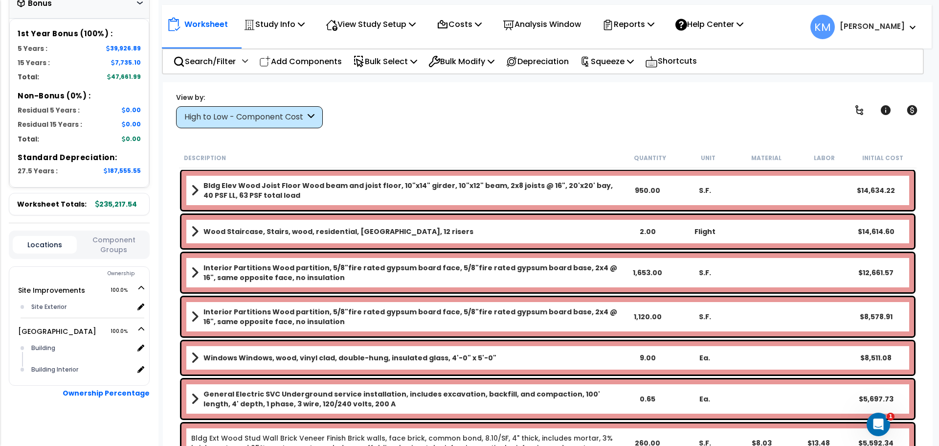
scroll to position [0, 0]
click at [310, 113] on icon at bounding box center [311, 117] width 7 height 11
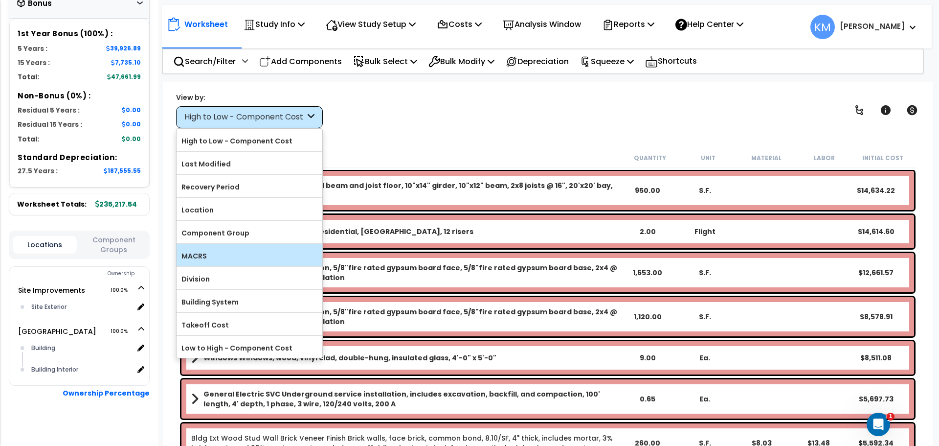
click at [253, 258] on label "MACRS" at bounding box center [250, 256] width 146 height 15
click at [0, 0] on input "MACRS" at bounding box center [0, 0] width 0 height 0
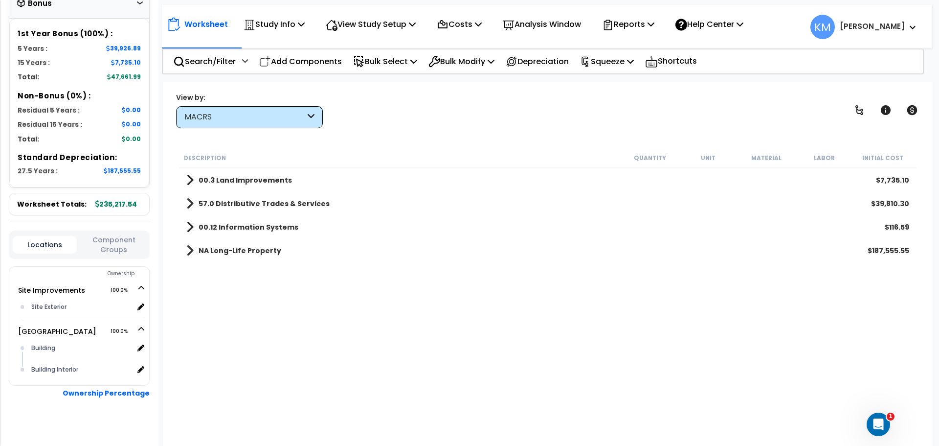
click at [275, 112] on div "MACRS" at bounding box center [244, 117] width 121 height 11
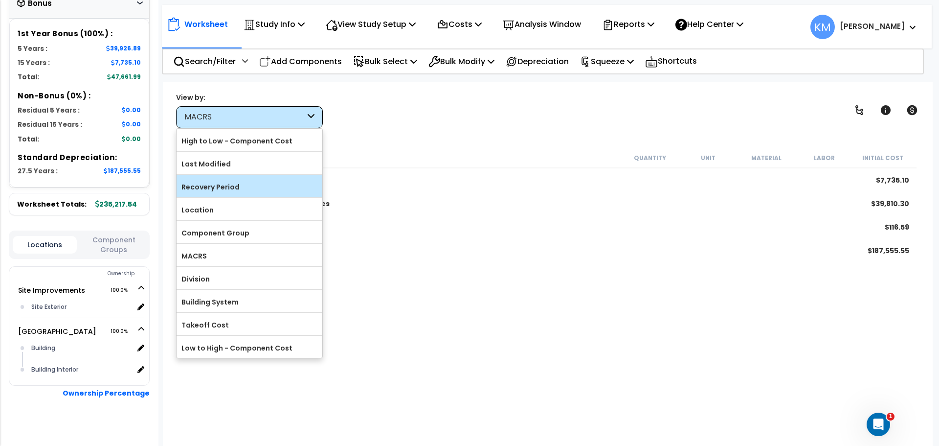
click at [243, 190] on label "Recovery Period" at bounding box center [250, 187] width 146 height 15
click at [0, 0] on input "Recovery Period" at bounding box center [0, 0] width 0 height 0
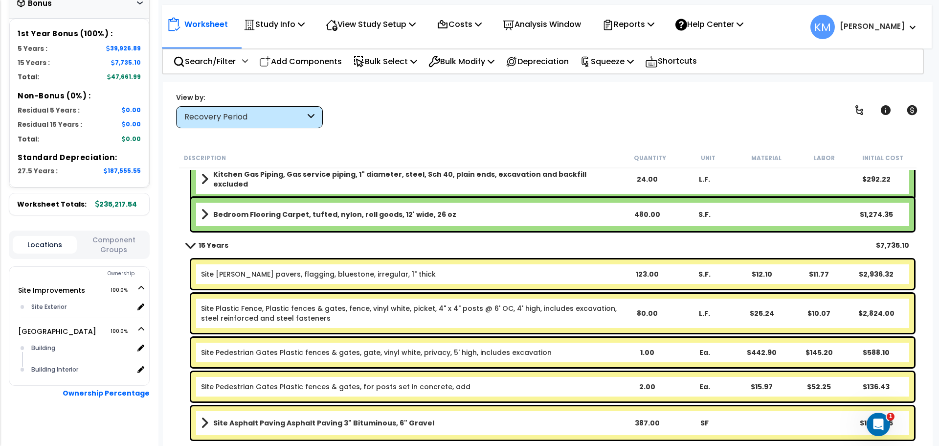
scroll to position [1572, 0]
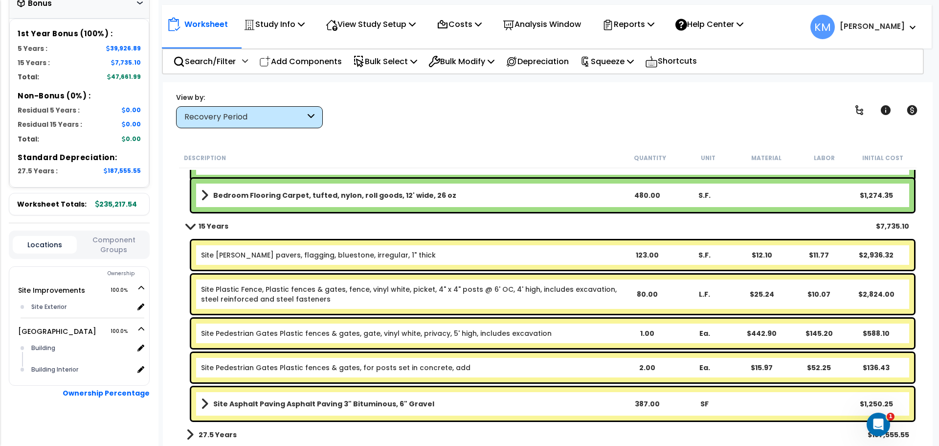
click at [194, 219] on link "15 Years" at bounding box center [207, 226] width 42 height 14
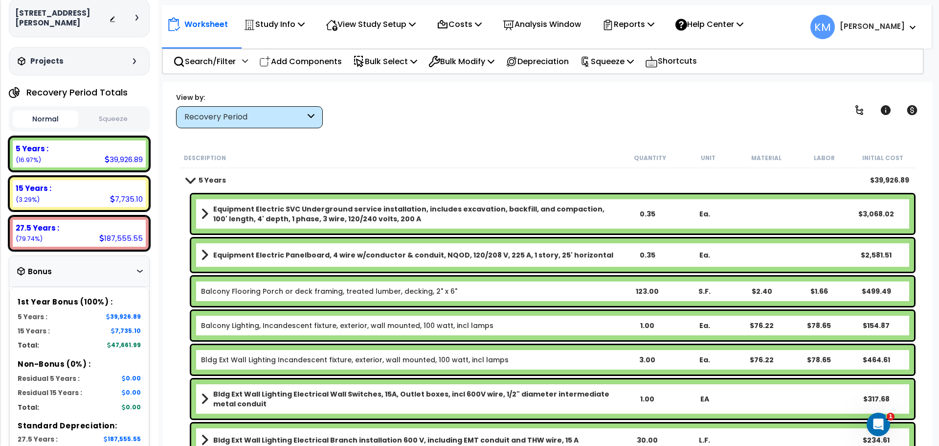
scroll to position [0, 0]
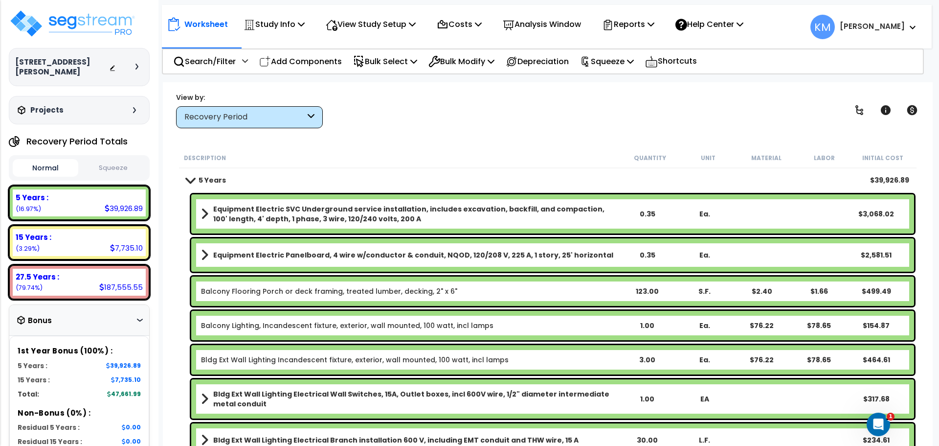
click at [112, 160] on button "Squeeze" at bounding box center [114, 168] width 66 height 17
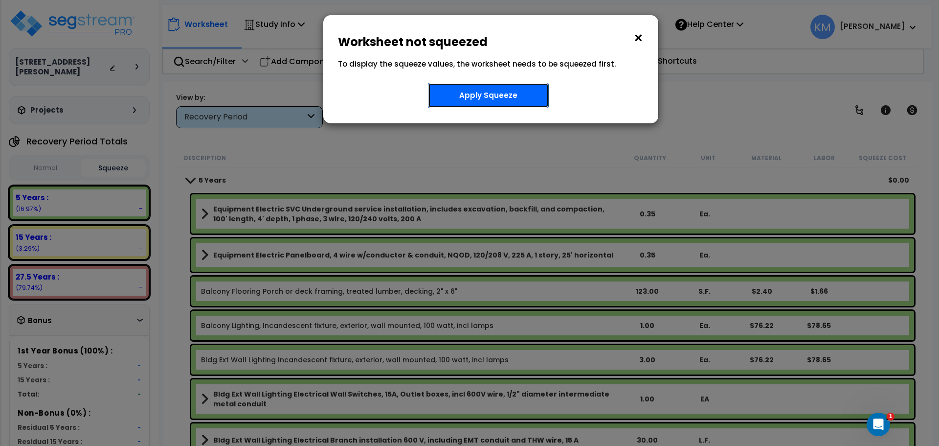
click at [503, 97] on button "Apply Squeeze" at bounding box center [488, 95] width 121 height 25
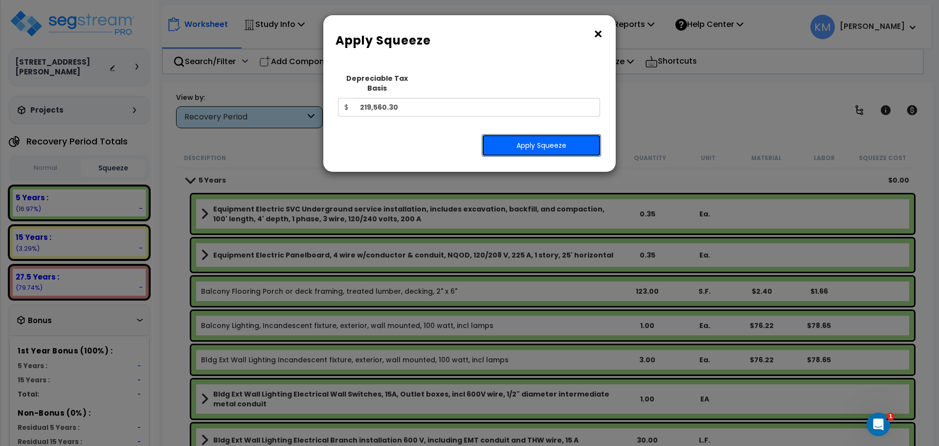
click at [536, 140] on button "Apply Squeeze" at bounding box center [541, 145] width 119 height 23
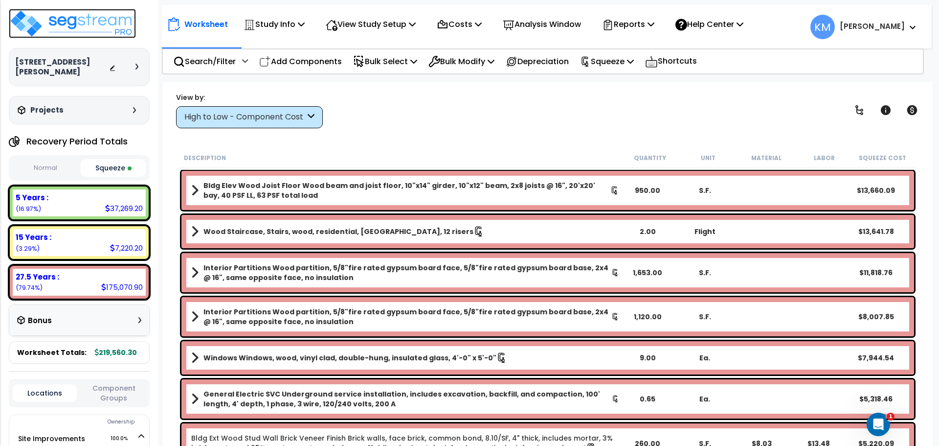
click at [77, 22] on img at bounding box center [72, 23] width 127 height 29
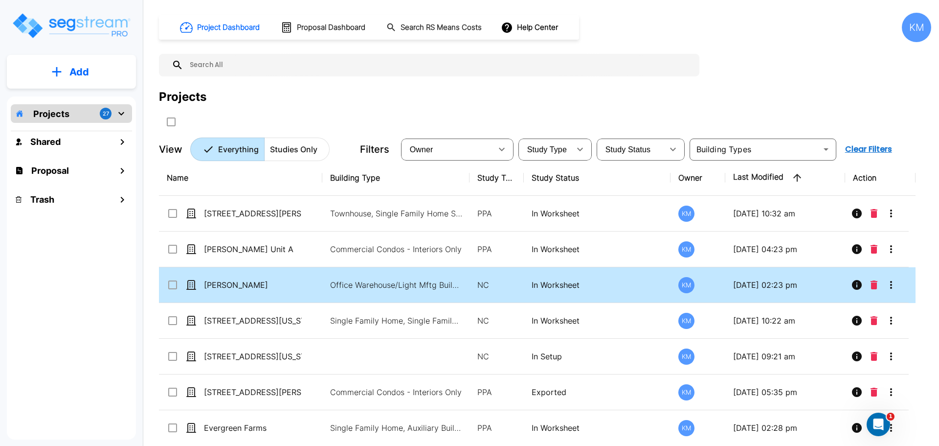
scroll to position [82, 0]
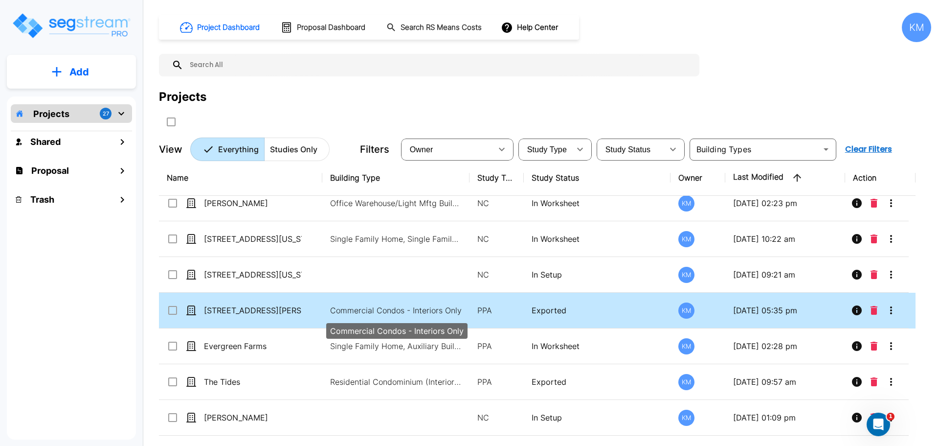
click at [441, 310] on p "Commercial Condos - Interiors Only" at bounding box center [396, 310] width 132 height 12
checkbox input "true"
